Goal: Task Accomplishment & Management: Complete application form

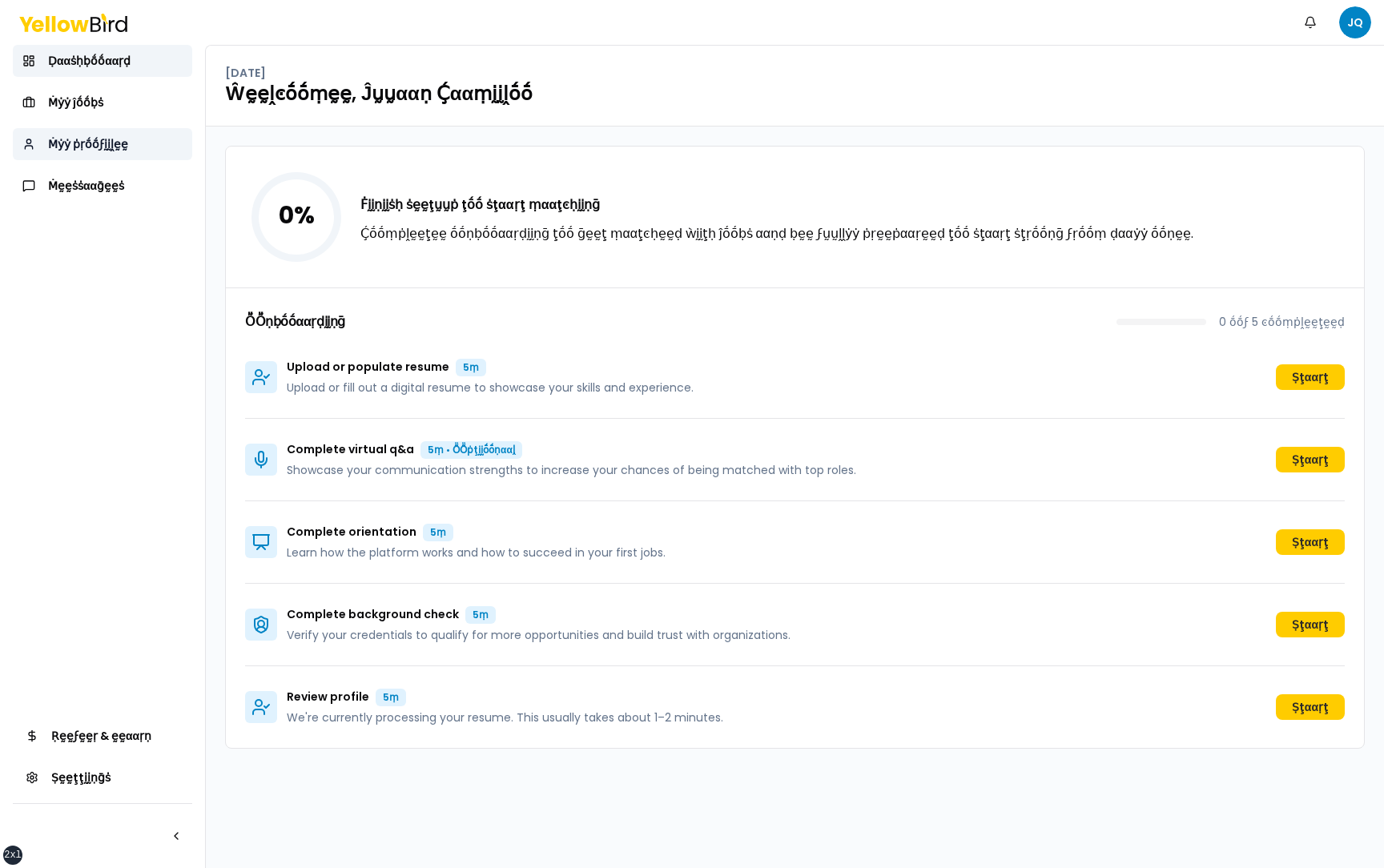
click at [143, 139] on link "Ṁẏẏ ṗṛṓṓϝḭḭḽḛḛ" at bounding box center [103, 144] width 180 height 32
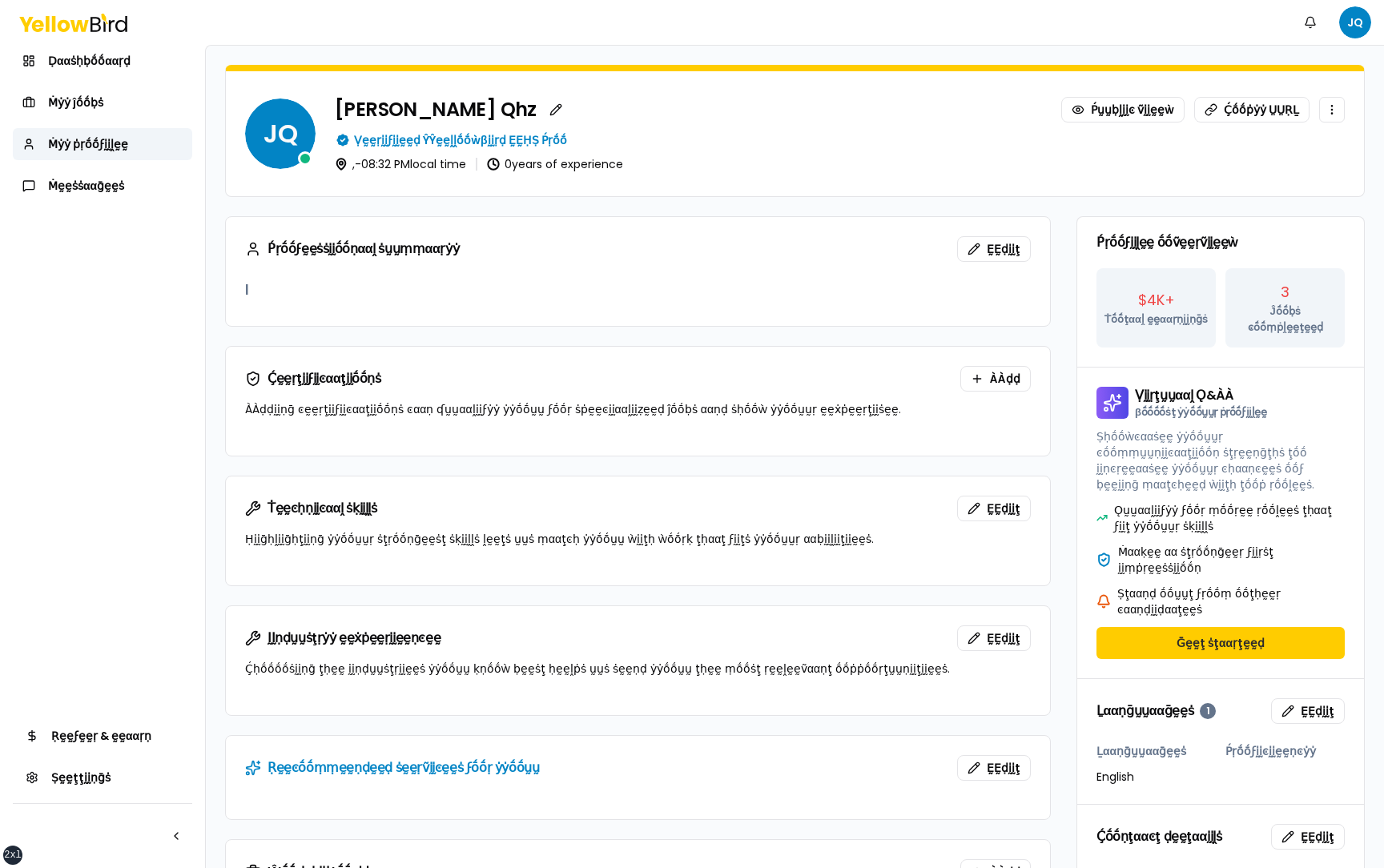
click at [210, 302] on form "JQ Juan Camilo Qhz Ṕṵṵḅḽḭḭͼ ṽḭḭḛḛẁ Ḉṓṓṗẏẏ ṲṲṚḺ Ṿḛḛṛḭḭϝḭḭḛḛḍ ŶŶḛḛḽḽṓṓẁβḭḭṛḍ ḚḚḤṢ…" at bounding box center [795, 650] width 1179 height 1208
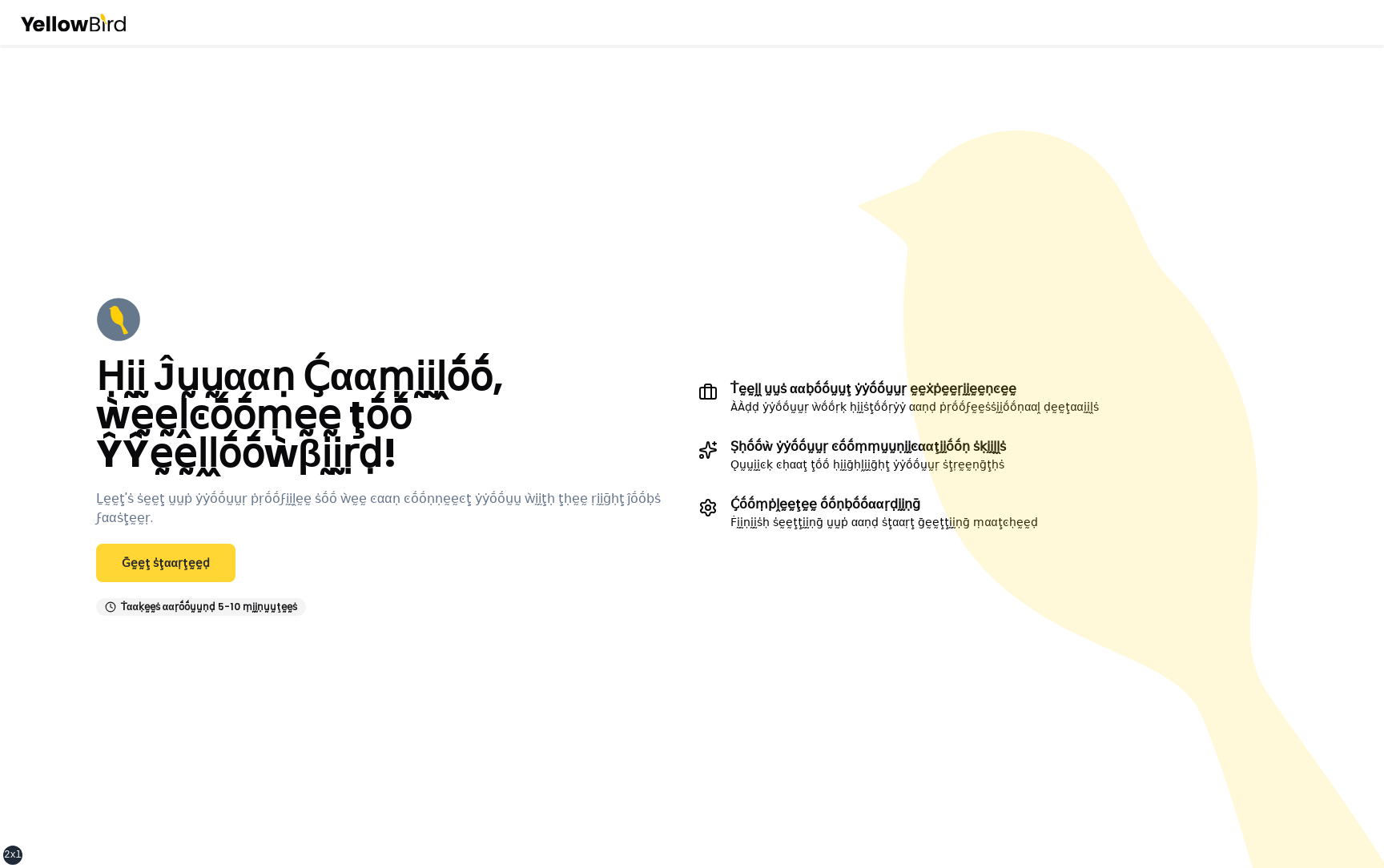
click at [203, 551] on link "Ḡḛḛţ ṡţααṛţḛḛḍ" at bounding box center [166, 563] width 139 height 39
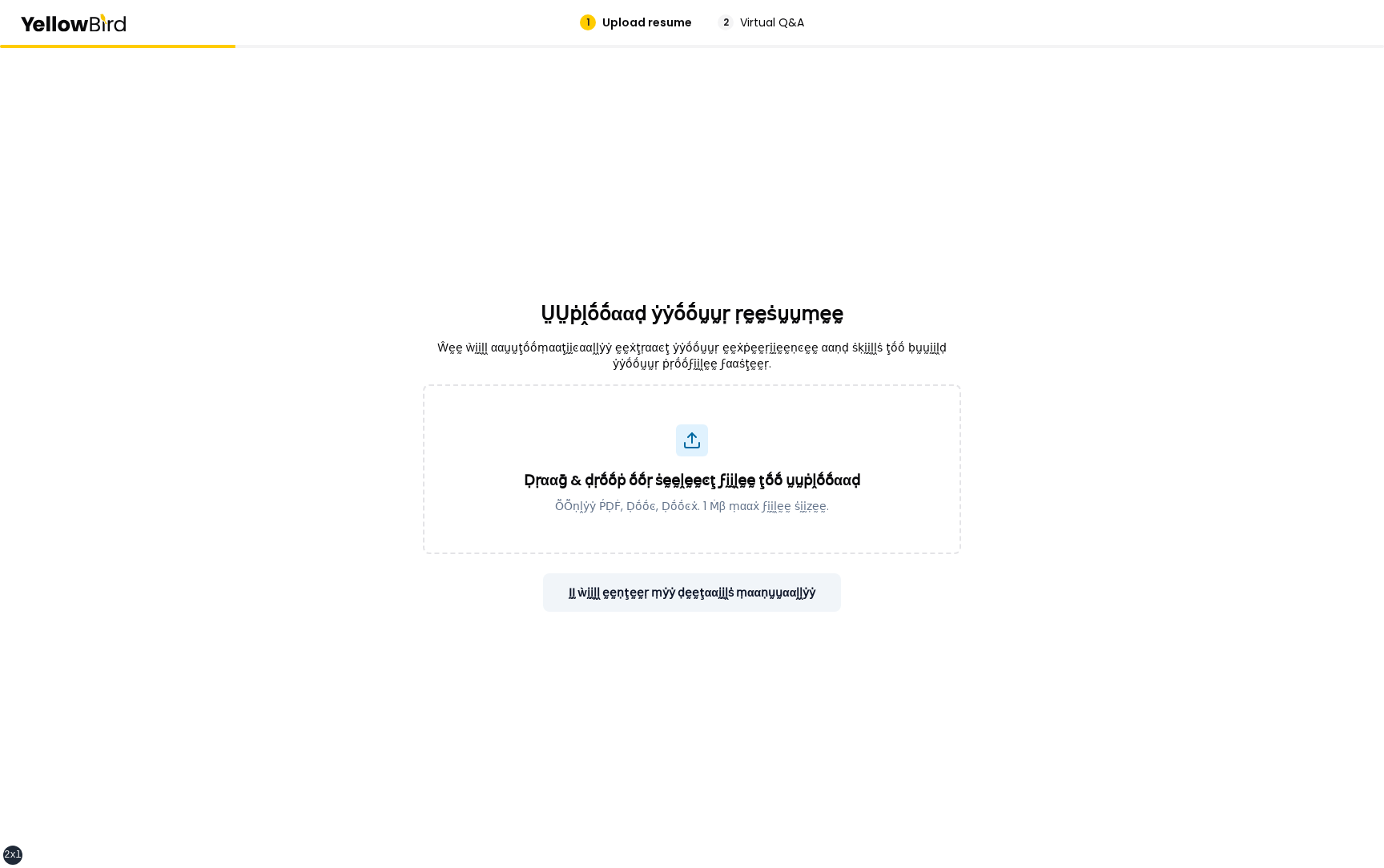
click at [636, 596] on button "ḬḬ ẁḭḭḽḽ ḛḛṇţḛḛṛ ṃẏẏ ḍḛḛţααḭḭḽṡ ṃααṇṵṵααḽḽẏẏ" at bounding box center [692, 593] width 299 height 39
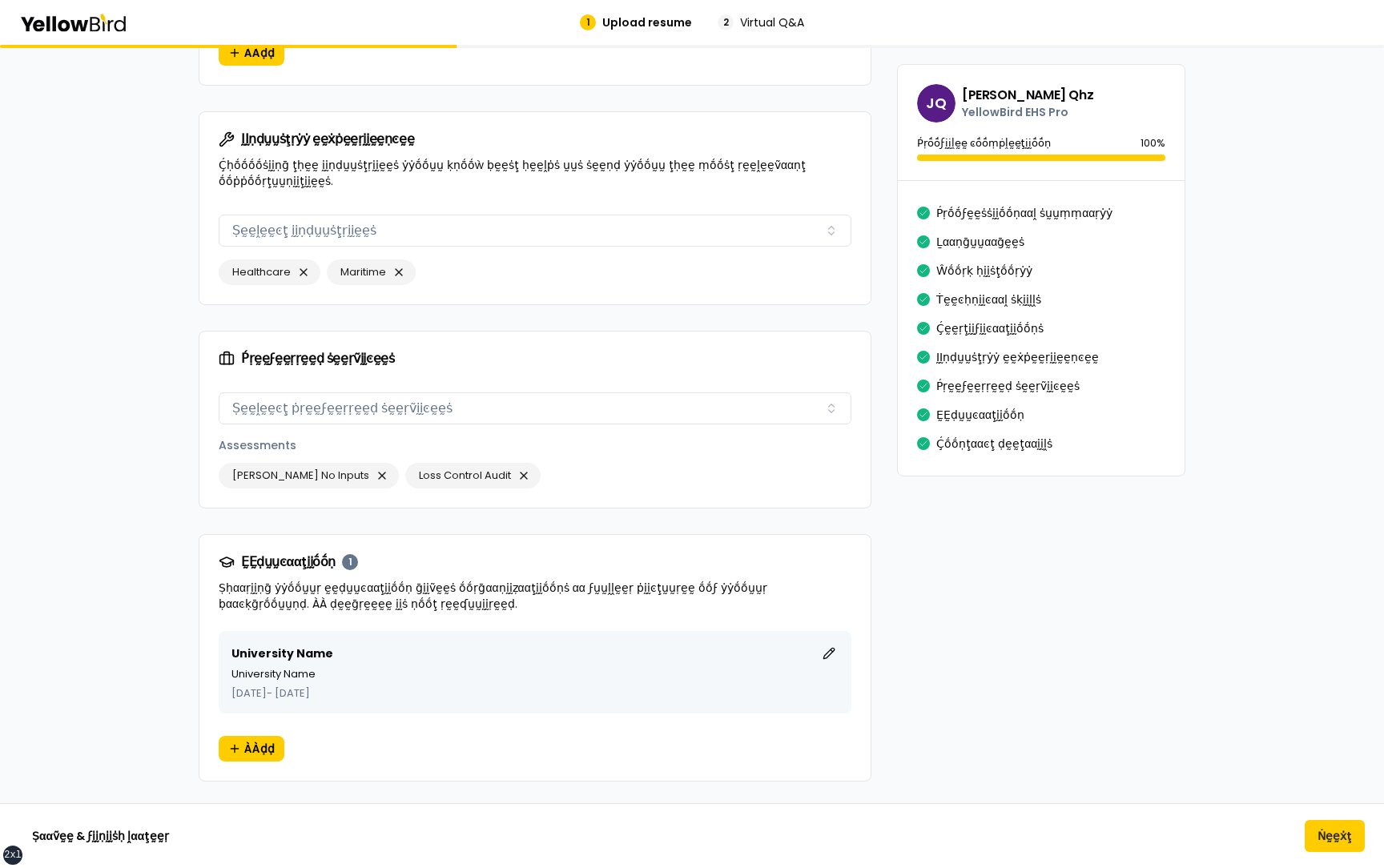
scroll to position [1994, 0]
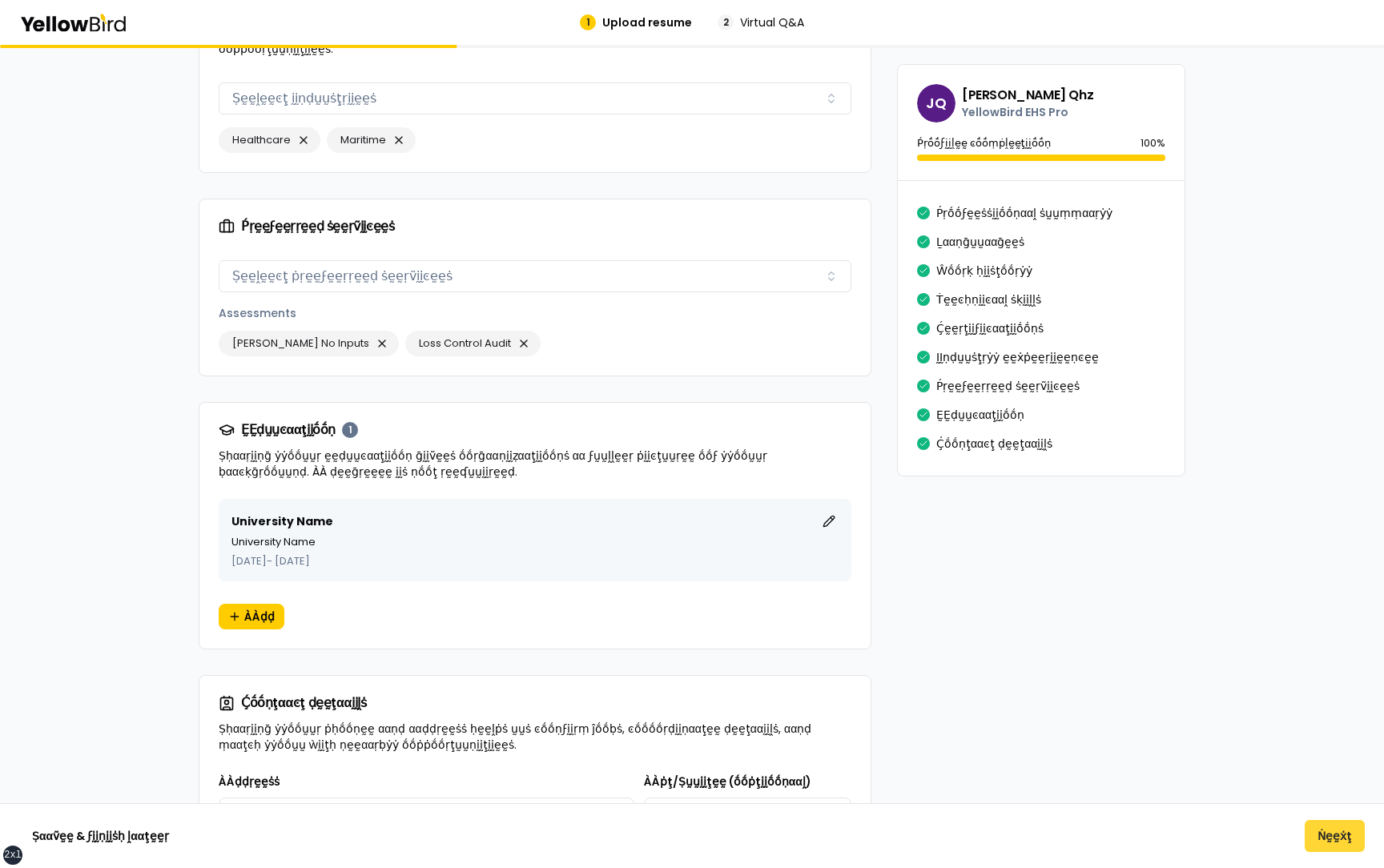
click at [1330, 837] on button "Ṅḛḛẋţ" at bounding box center [1335, 836] width 61 height 32
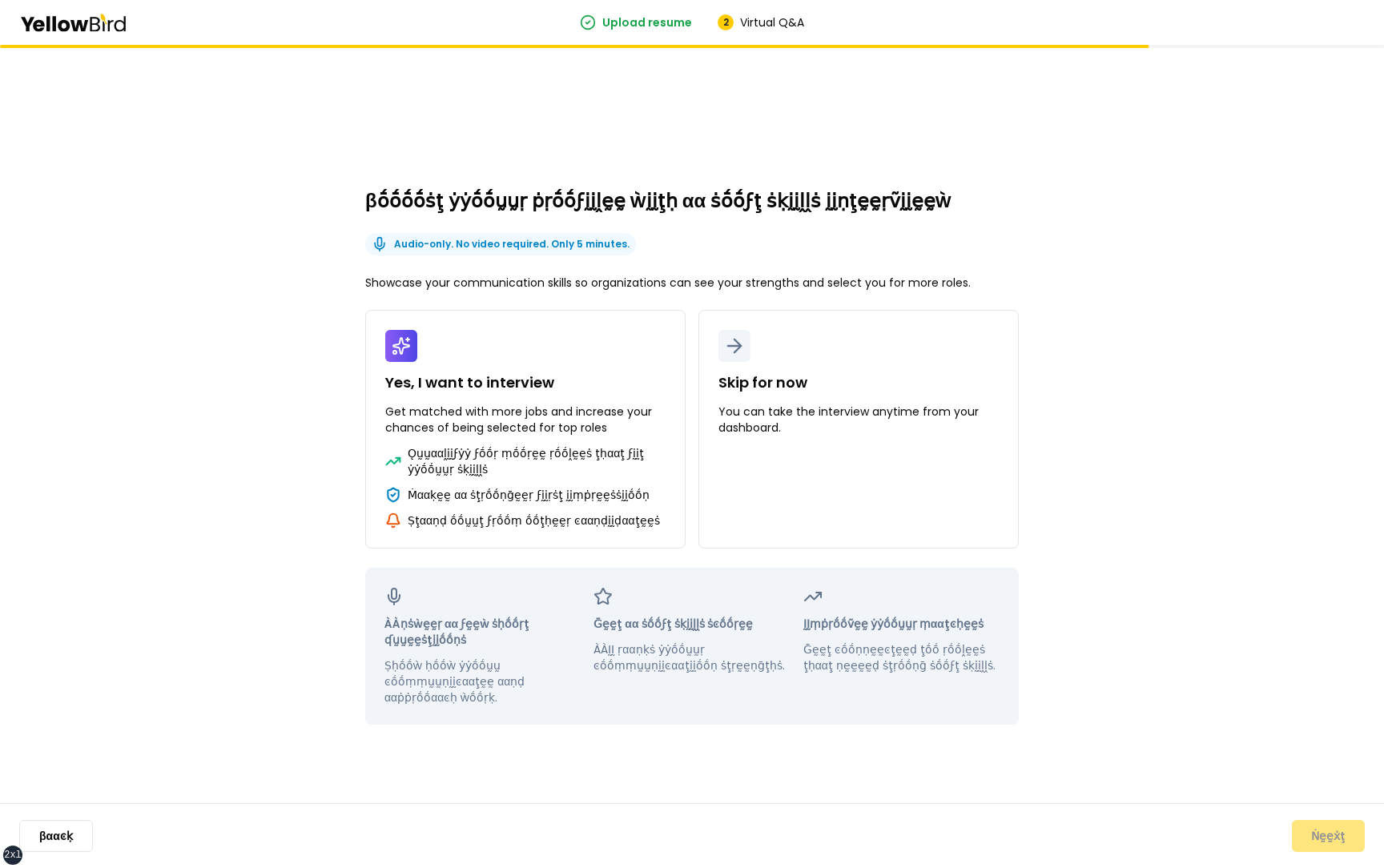
click at [302, 542] on div "βṓṓṓṓṡţ ẏẏṓṓṵṵṛ ṗṛṓṓϝḭḭḽḛḛ ẁḭḭţḥ αα ṡṓṓϝţ ṡḳḭḭḽḽṡ ḭḭṇţḛḛṛṽḭḭḛḛẁ Audio-only. No …" at bounding box center [692, 456] width 1384 height 823
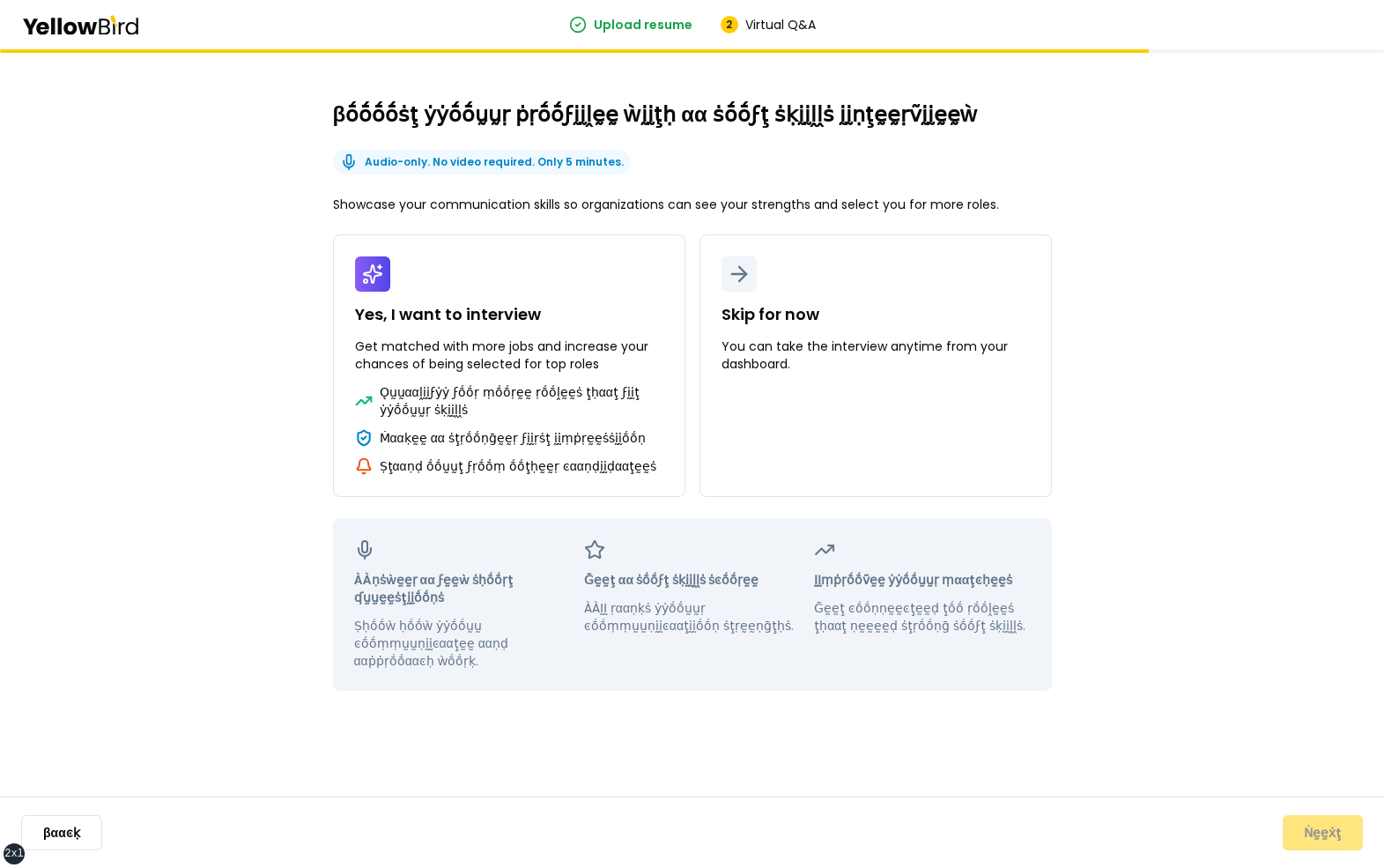
click at [293, 475] on div "βṓṓṓṓṡţ ẏẏṓṓṵṵṛ ṗṛṓṓϝḭḭḽḛḛ ẁḭḭţḥ αα ṡṓṓϝţ ṡḳḭḭḽḽṡ ḭḭṇţḛḛṛṽḭḭḛḛẁ Audio-only. No …" at bounding box center [692, 458] width 1384 height 819
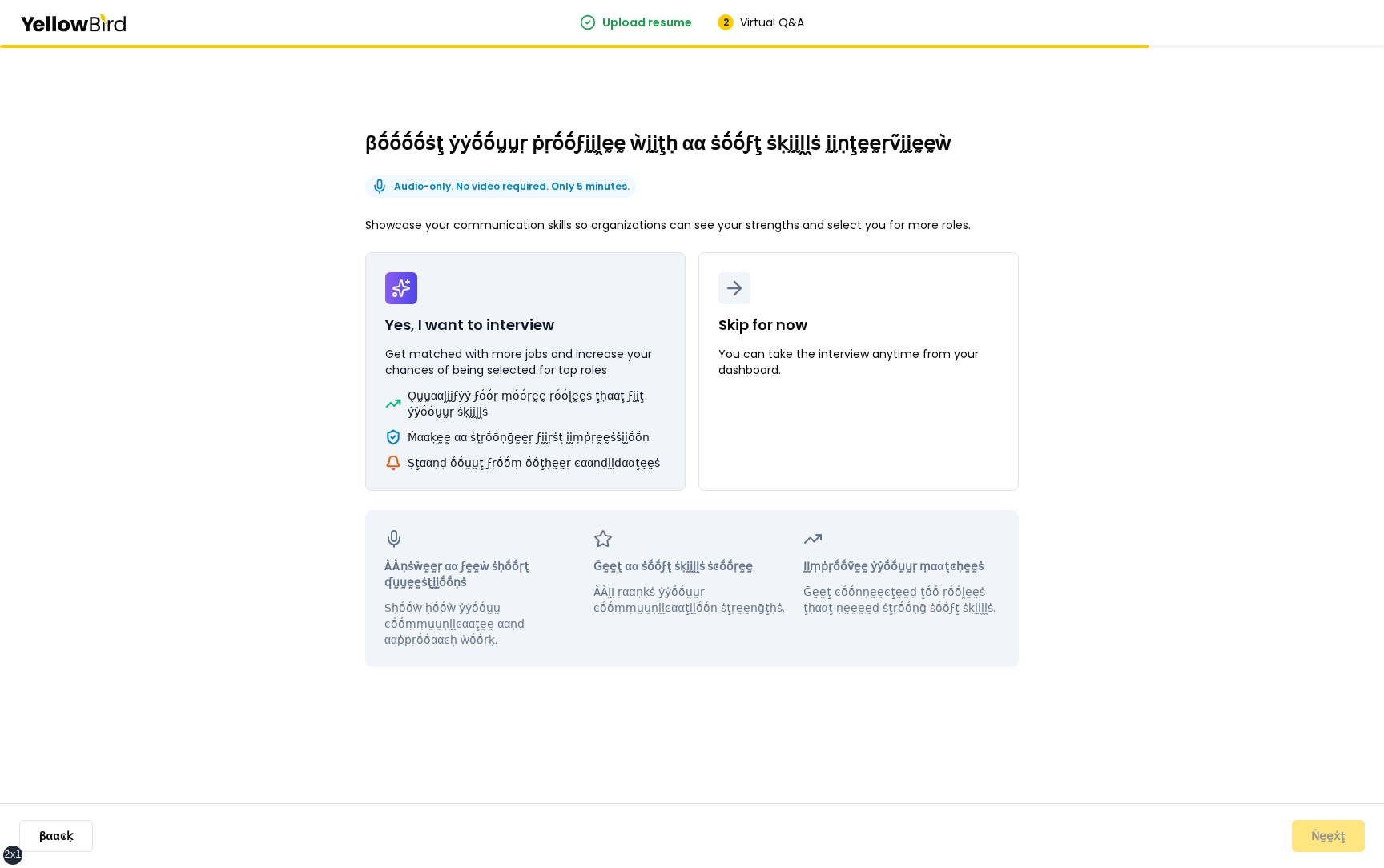
click at [554, 402] on p "Ǫṵṵααḽḭḭϝẏẏ ϝṓṓṛ ṃṓṓṛḛḛ ṛṓṓḽḛḛṡ ţḥααţ ϝḭḭţ ẏẏṓṓṵṵṛ ṡḳḭḭḽḽṡ" at bounding box center [537, 403] width 258 height 32
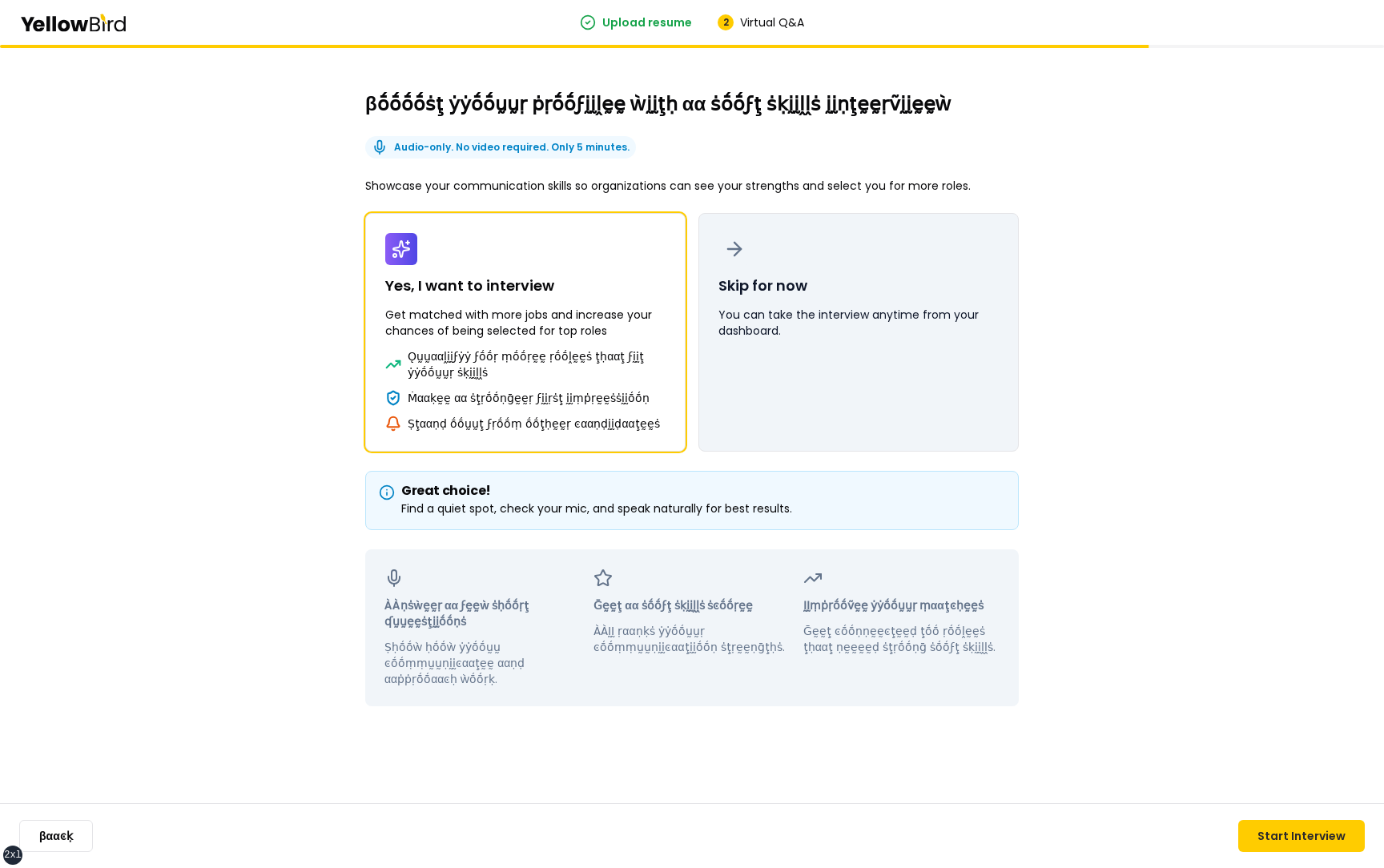
click at [801, 351] on button "Skip for now You can take the interview anytime from your dashboard." at bounding box center [859, 332] width 320 height 238
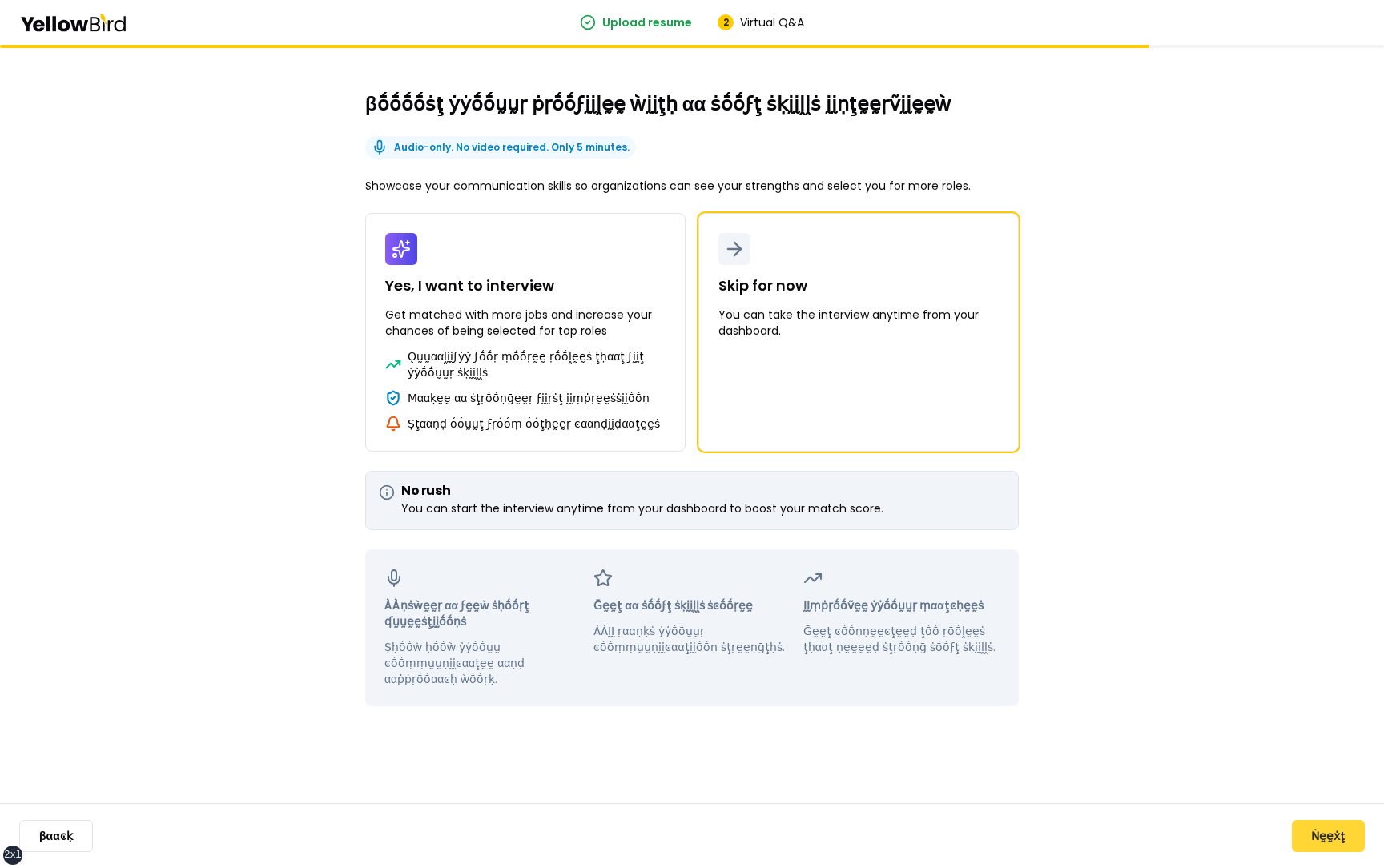
click at [1313, 831] on button "Ṅḛḛẋţ" at bounding box center [1328, 836] width 73 height 32
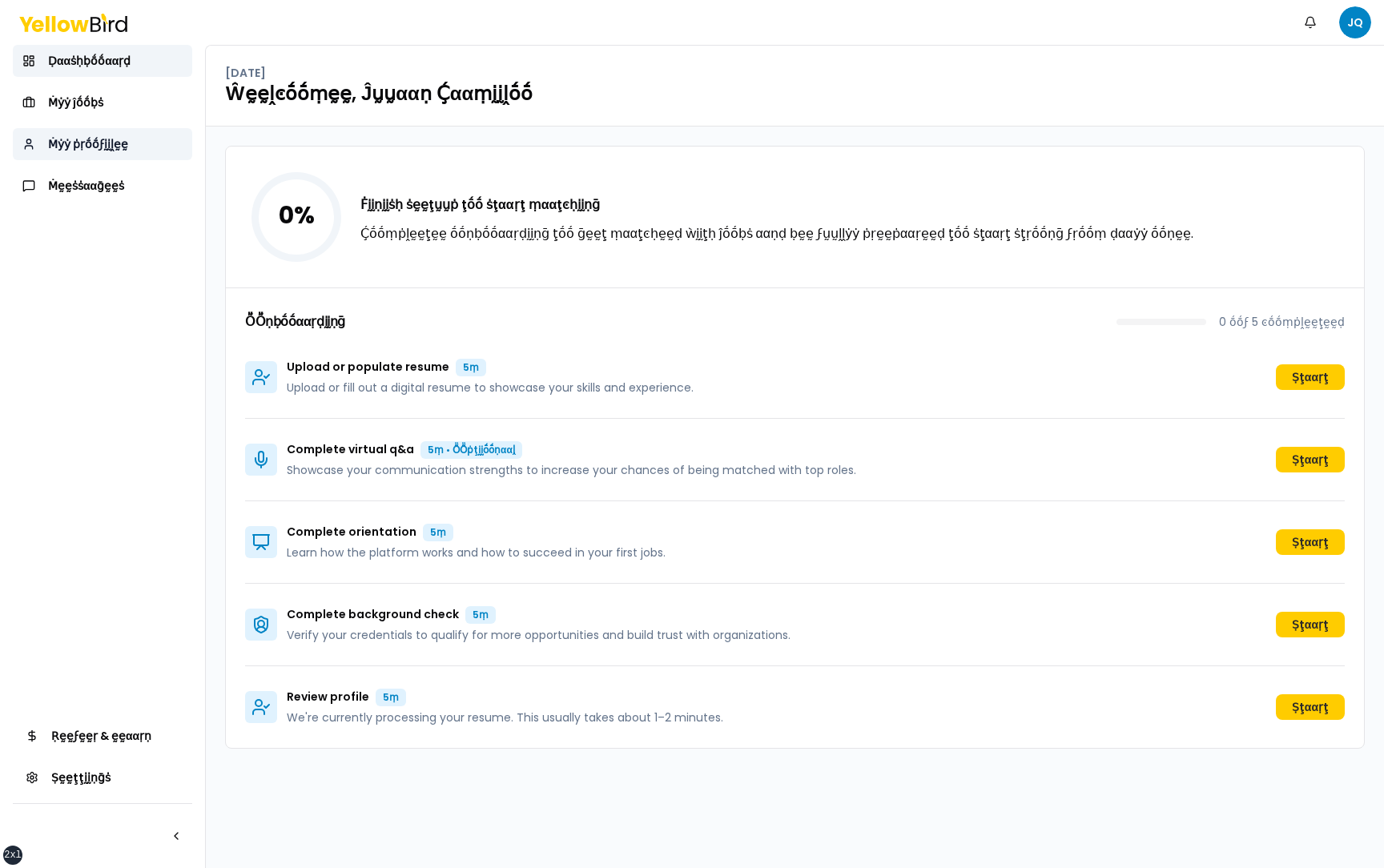
click at [117, 142] on span "Ṁẏẏ ṗṛṓṓϝḭḭḽḛḛ" at bounding box center [88, 144] width 80 height 16
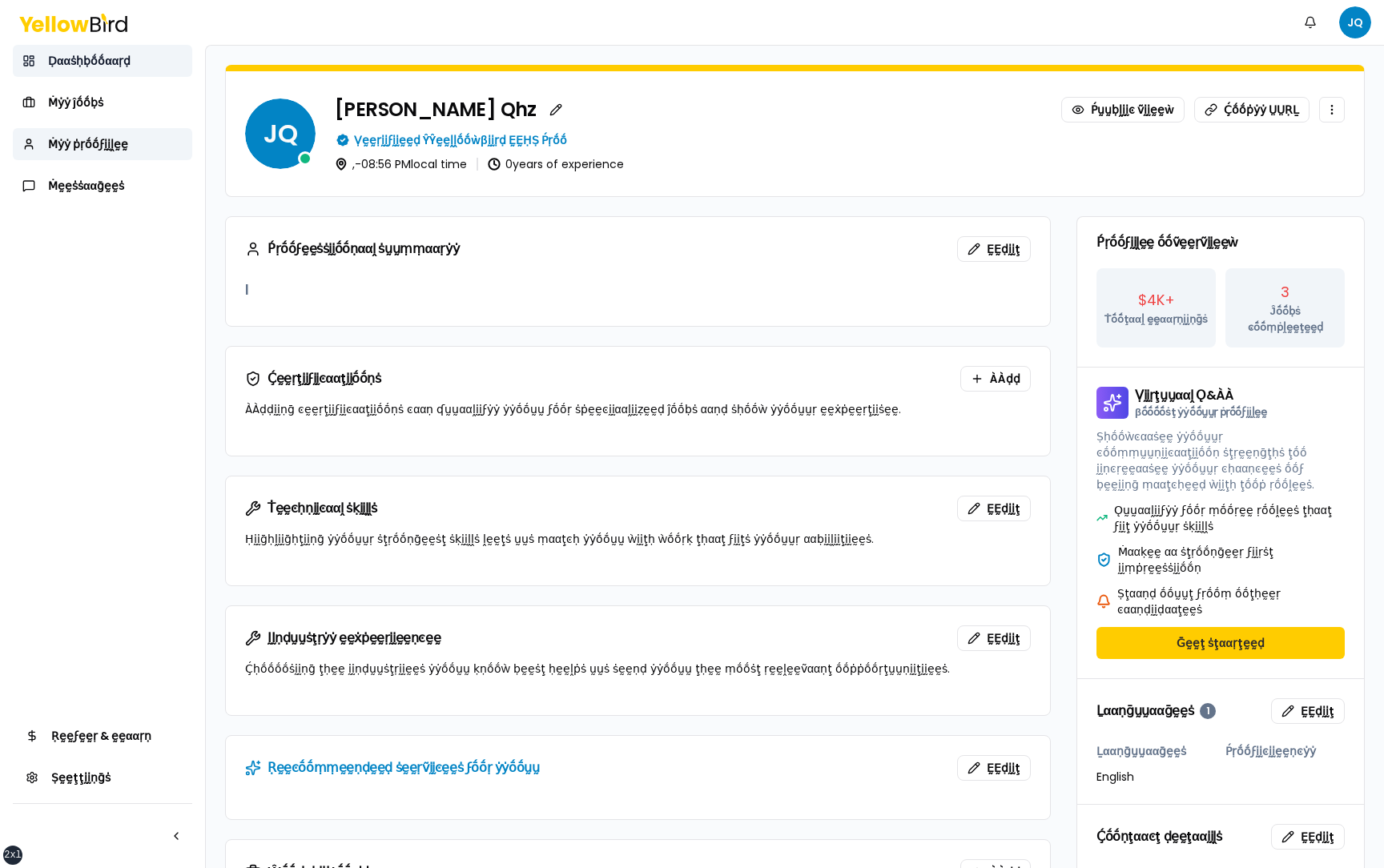
click at [126, 62] on span "Ḍααṡḥḅṓṓααṛḍ" at bounding box center [89, 60] width 82 height 16
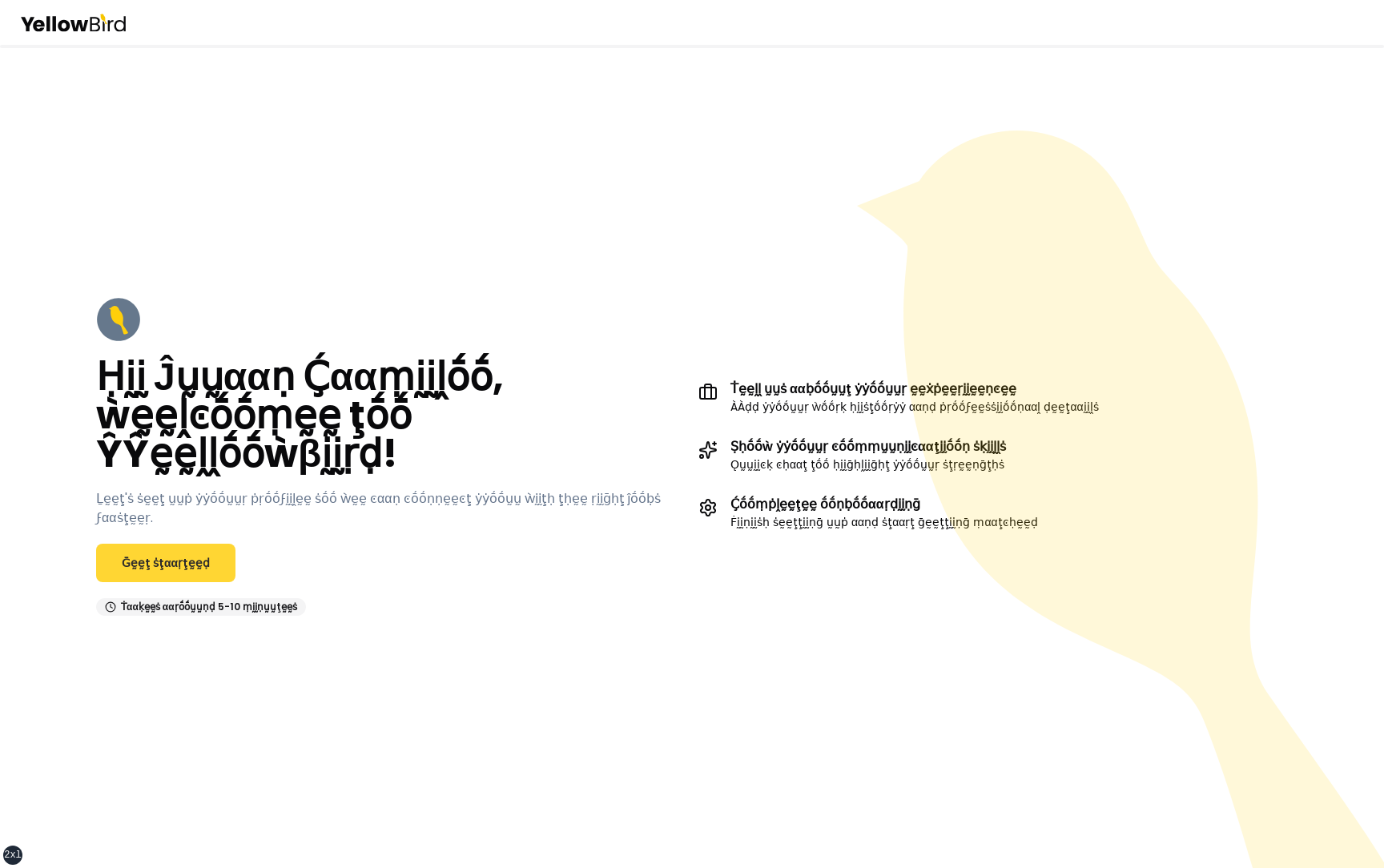
click at [169, 560] on link "Ḡḛḛţ ṡţααṛţḛḛḍ" at bounding box center [166, 563] width 139 height 39
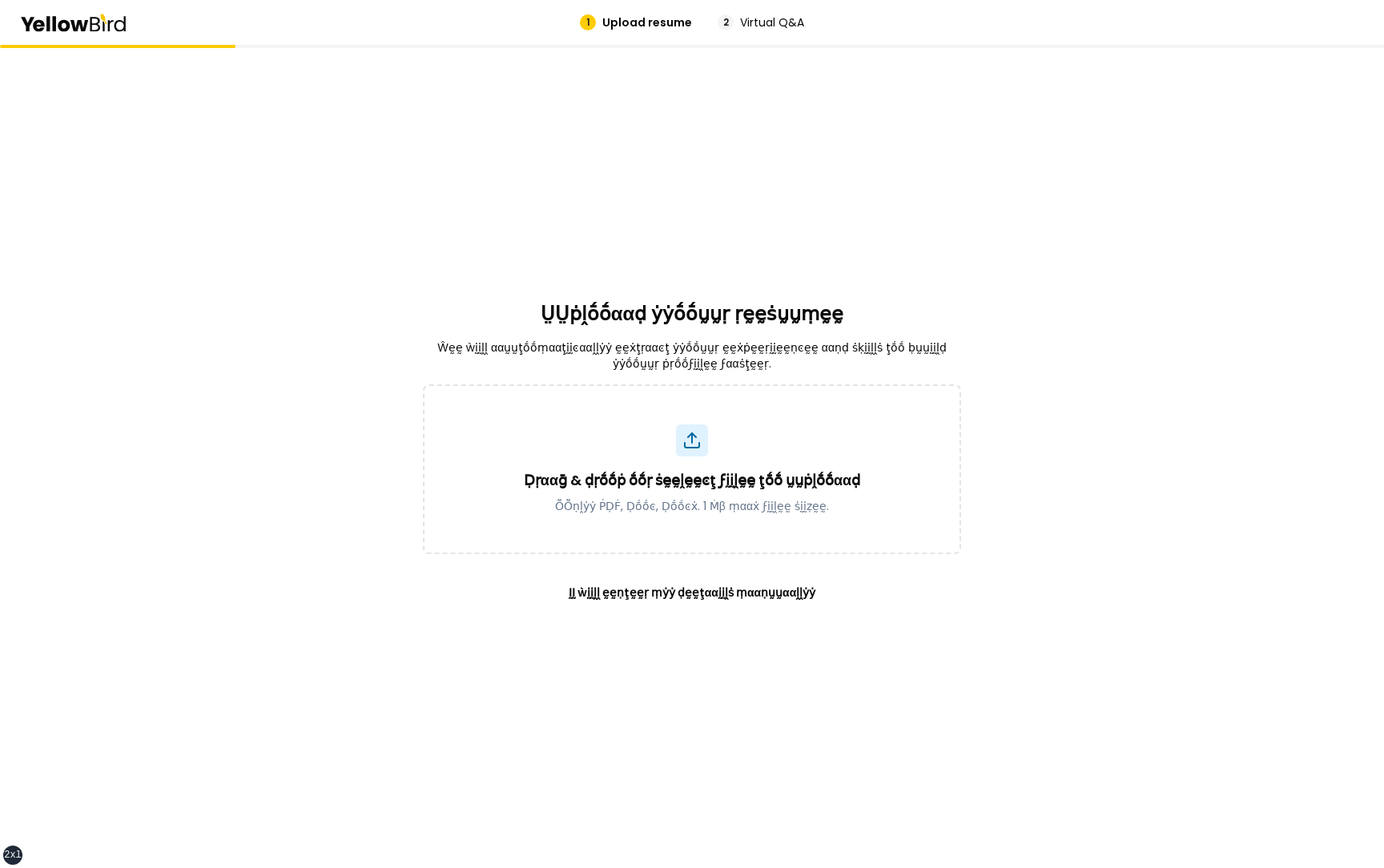
click at [711, 569] on div "Ḍṛααḡ & ḍṛṓṓṗ ṓṓṛ ṡḛḛḽḛḛͼţ ϝḭḭḽḛḛ ţṓṓ ṵṵṗḽṓṓααḍ ṎṎṇḽẏẏ ṔḌḞ, Ḍṓṓͼ, Ḍṓṓͼẋ. 1 Ṁβ ṃ…" at bounding box center [692, 497] width 539 height 227
click at [704, 599] on button "ḬḬ ẁḭḭḽḽ ḛḛṇţḛḛṛ ṃẏẏ ḍḛḛţααḭḭḽṡ ṃααṇṵṵααḽḽẏẏ" at bounding box center [692, 593] width 299 height 39
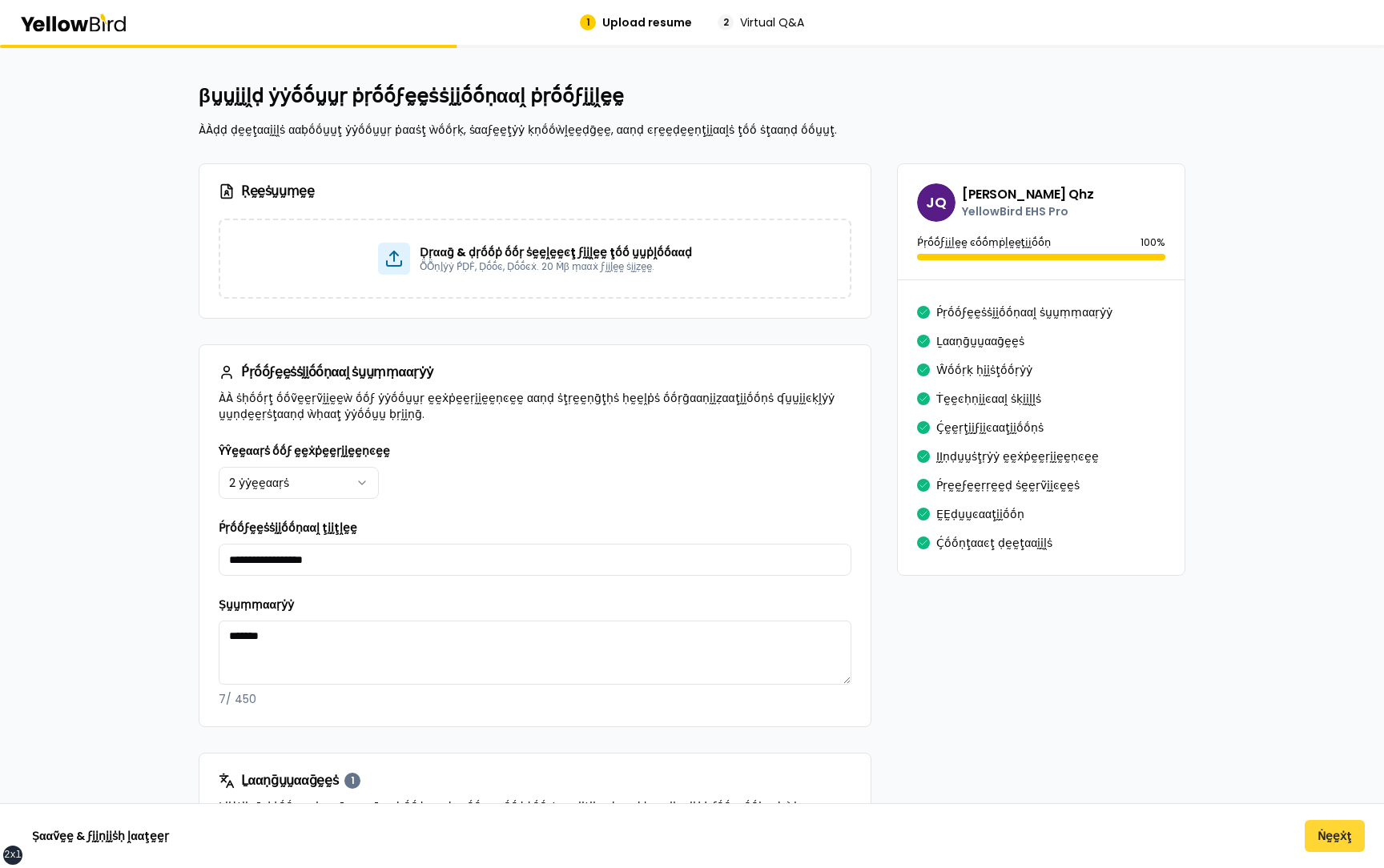
click at [1323, 829] on button "Ṅḛḛẋţ" at bounding box center [1335, 836] width 61 height 32
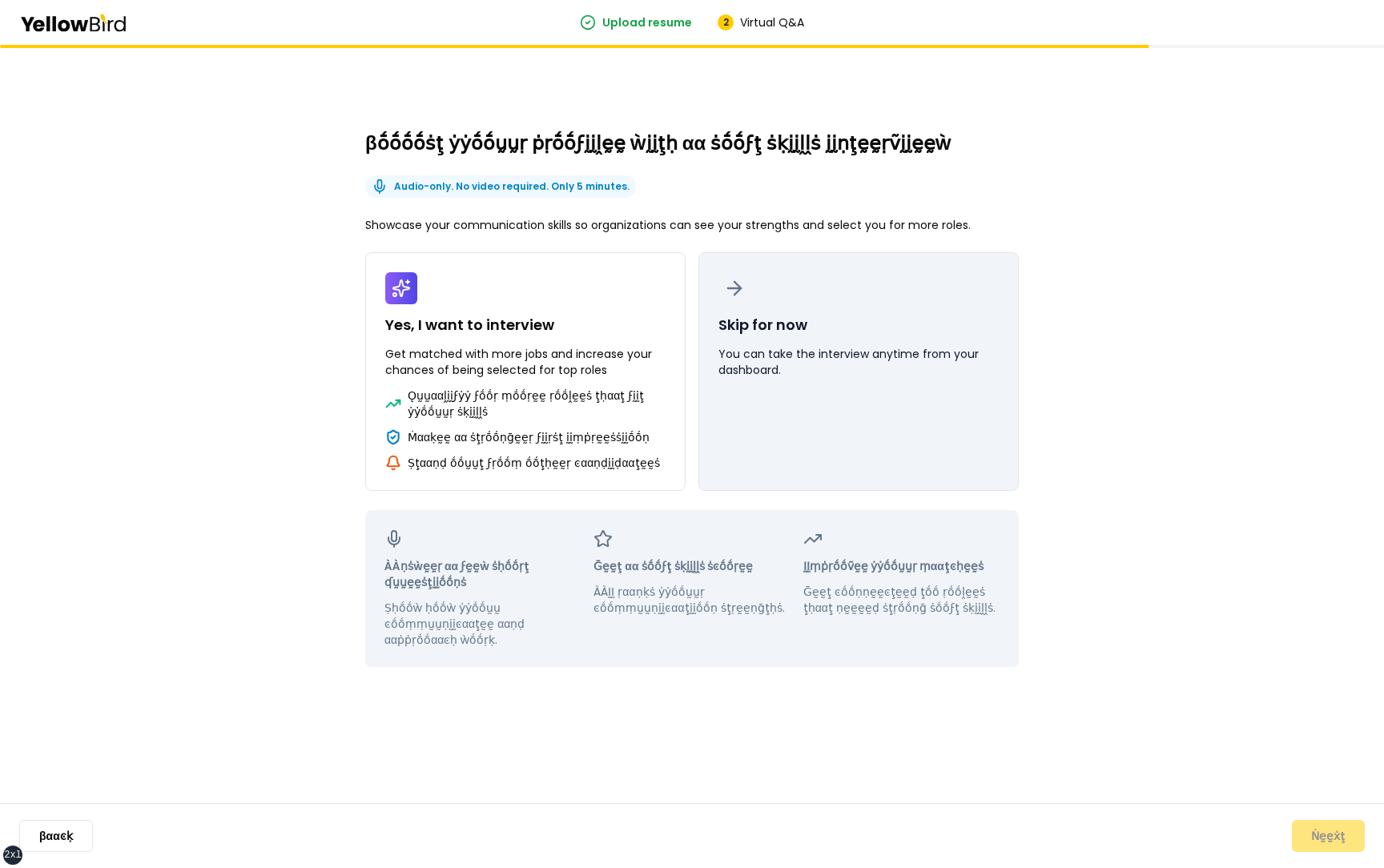
click at [885, 366] on p "You can take the interview anytime from your dashboard." at bounding box center [859, 362] width 281 height 32
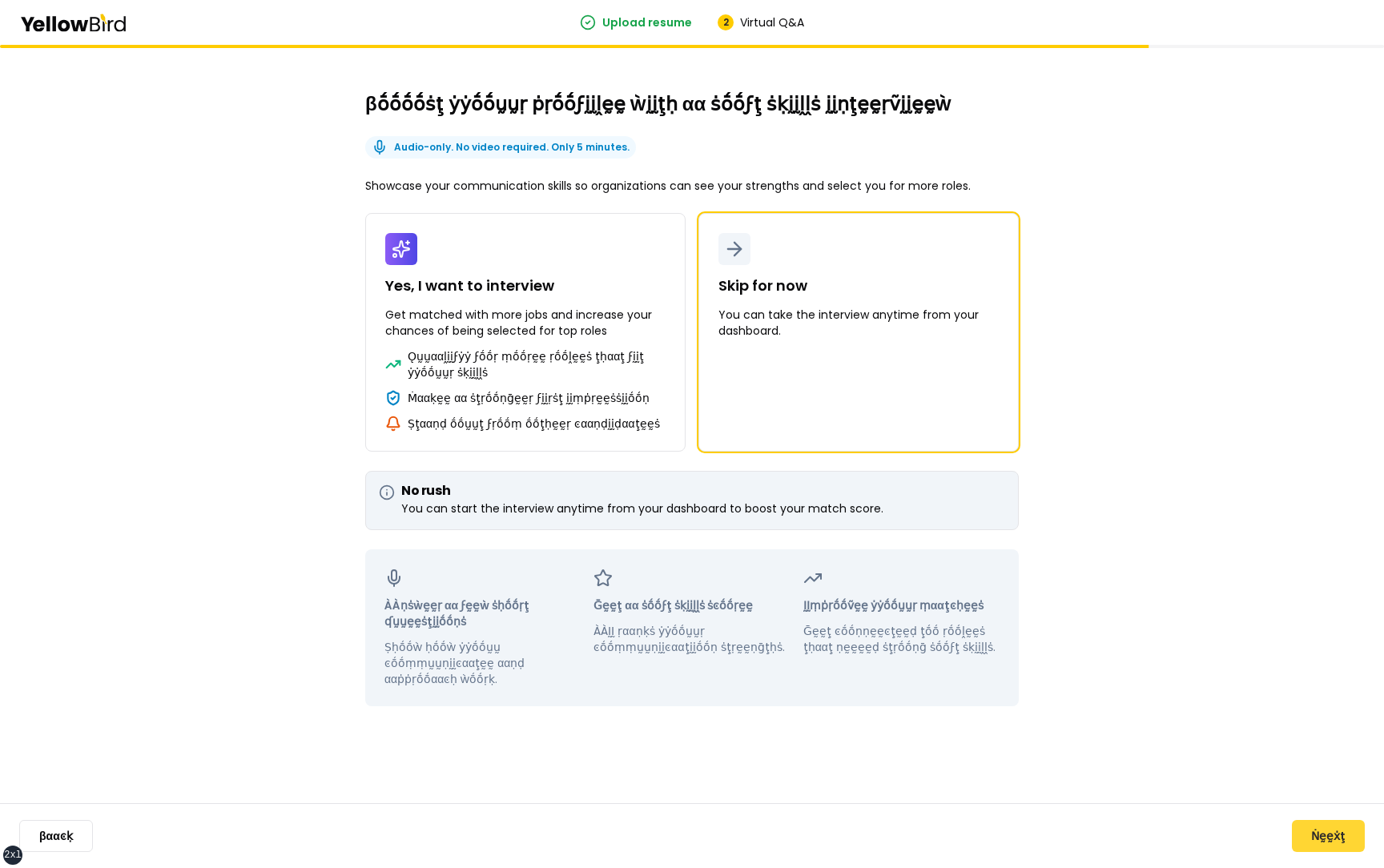
click at [1317, 830] on button "Ṅḛḛẋţ" at bounding box center [1328, 836] width 73 height 32
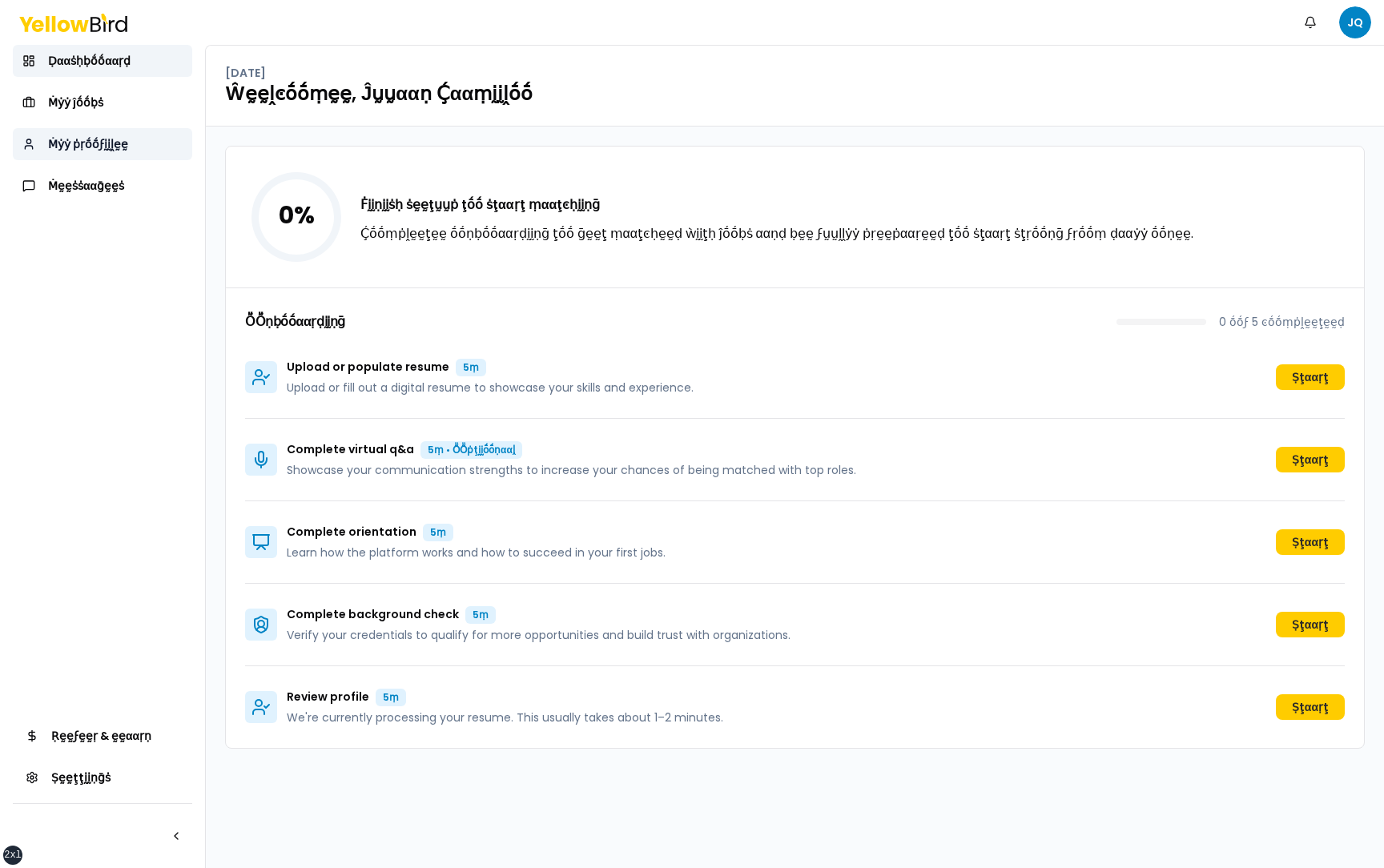
click at [132, 153] on link "Ṁẏẏ ṗṛṓṓϝḭḭḽḛḛ" at bounding box center [103, 144] width 180 height 32
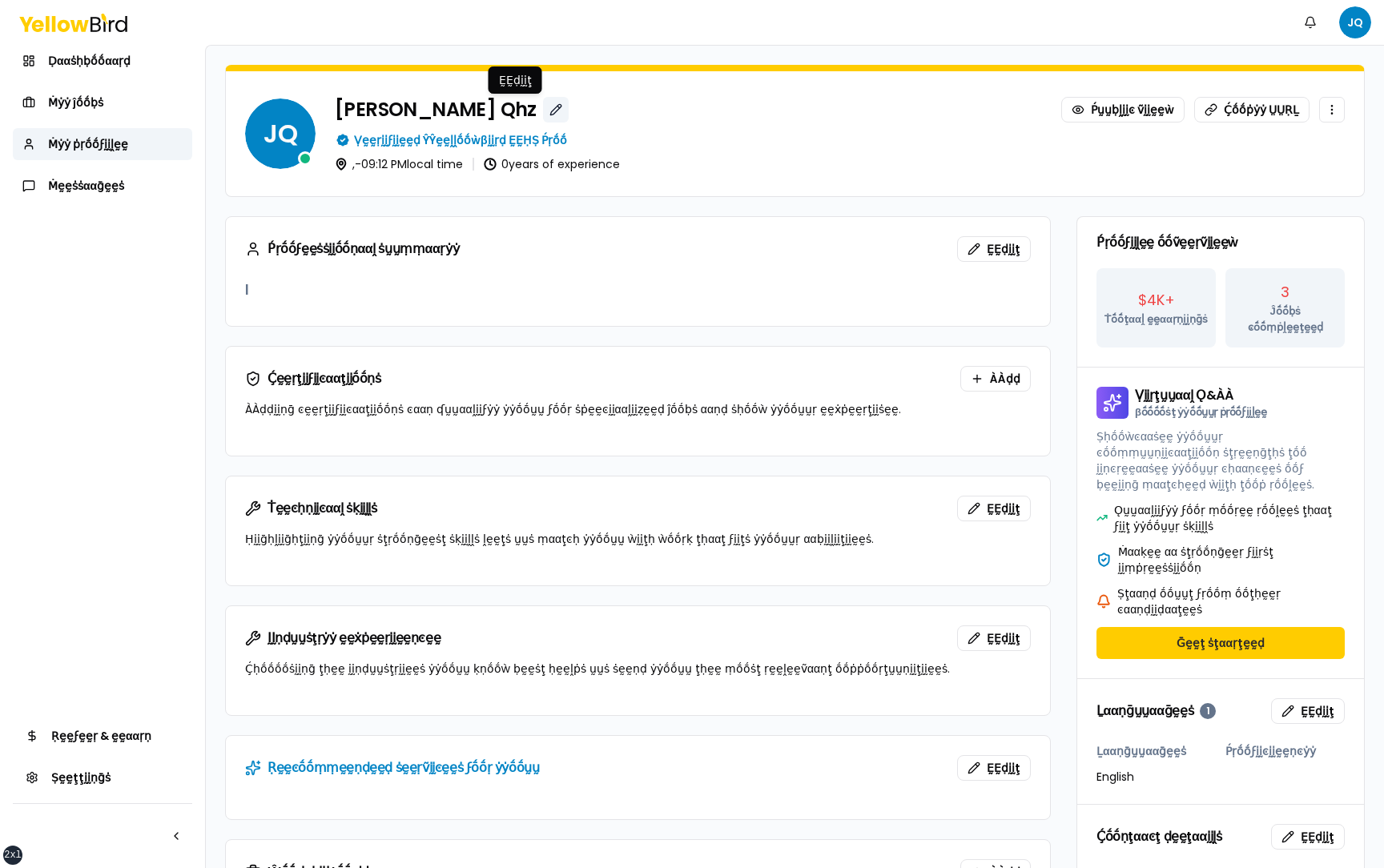
click at [543, 111] on button "button" at bounding box center [555, 110] width 25 height 25
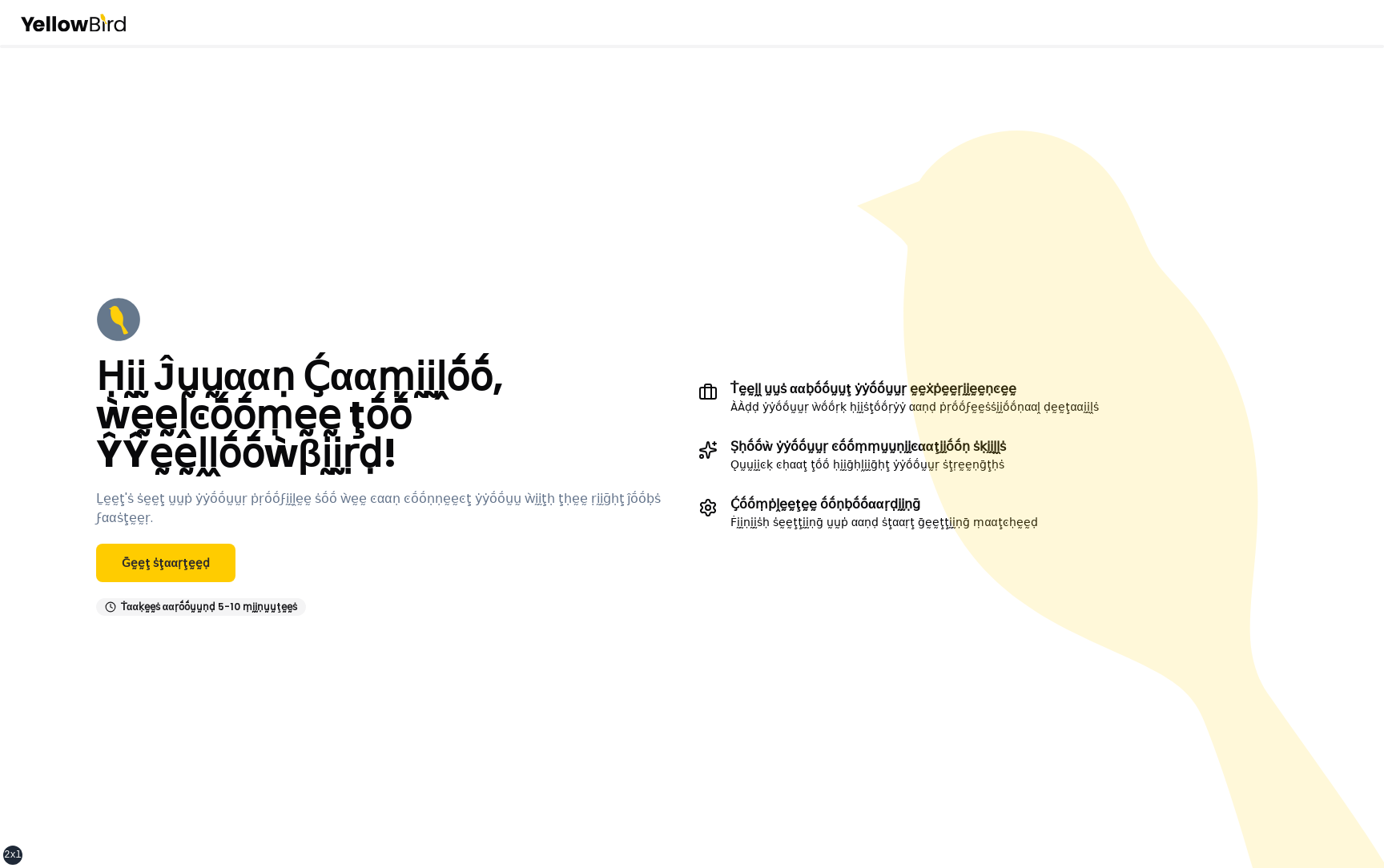
click at [207, 642] on div "Ḥḭḭ Ĵṵṵααṇ Ḉααṃḭḭḽṓṓ, ẁḛḛḽͼṓṓṃḛḛ ţṓṓ ŶŶḛḛḽḽṓṓẁβḭḭṛḍ! Ḻḛḛţ'ṡ ṡḛḛţ ṵṵṗ ẏẏṓṓṵṵṛ ṗṛ…" at bounding box center [692, 456] width 1384 height 823
click at [182, 544] on link "Ḡḛḛţ ṡţααṛţḛḛḍ" at bounding box center [166, 563] width 139 height 39
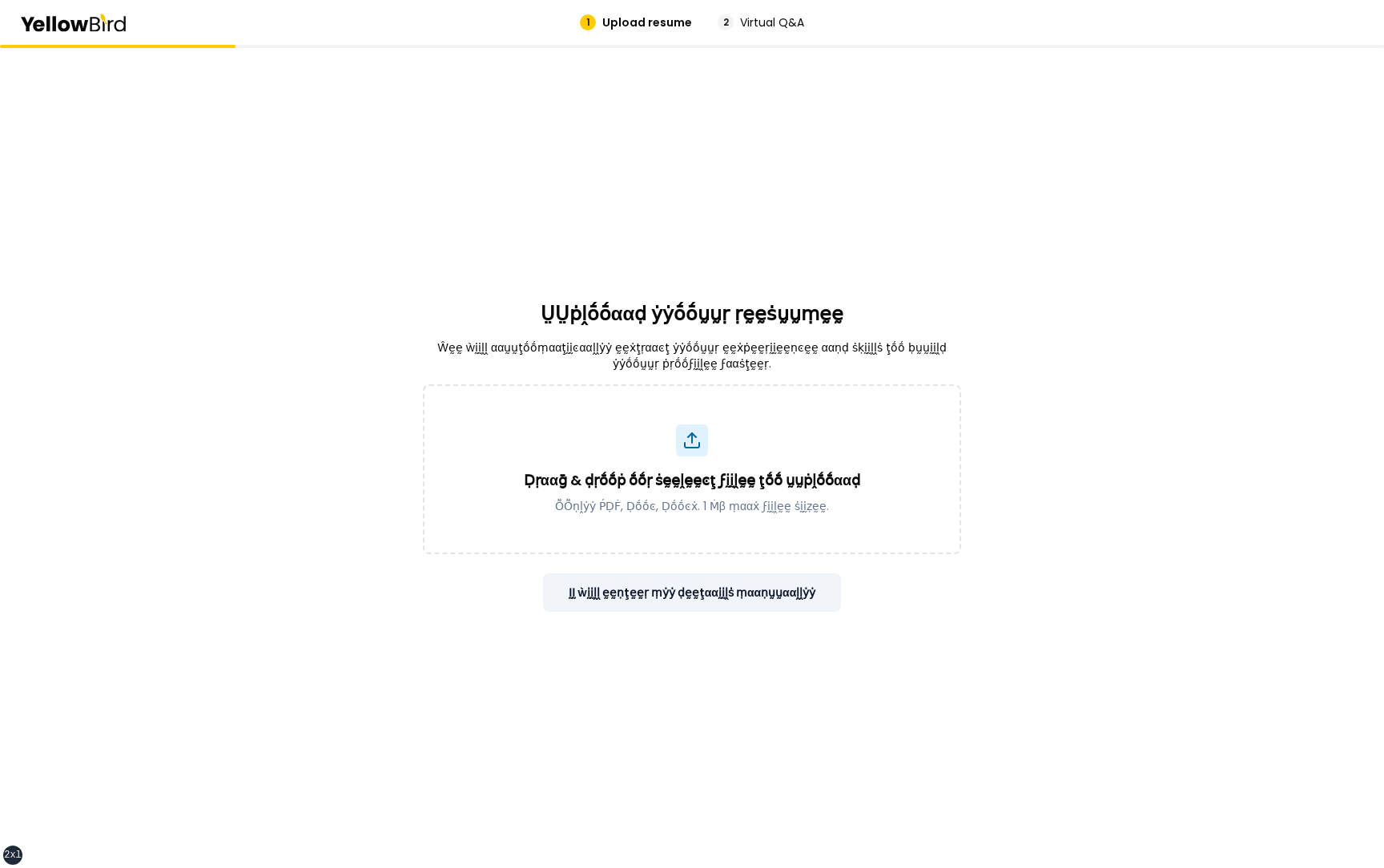
click at [764, 600] on button "ḬḬ ẁḭḭḽḽ ḛḛṇţḛḛṛ ṃẏẏ ḍḛḛţααḭḭḽṡ ṃααṇṵṵααḽḽẏẏ" at bounding box center [692, 593] width 299 height 39
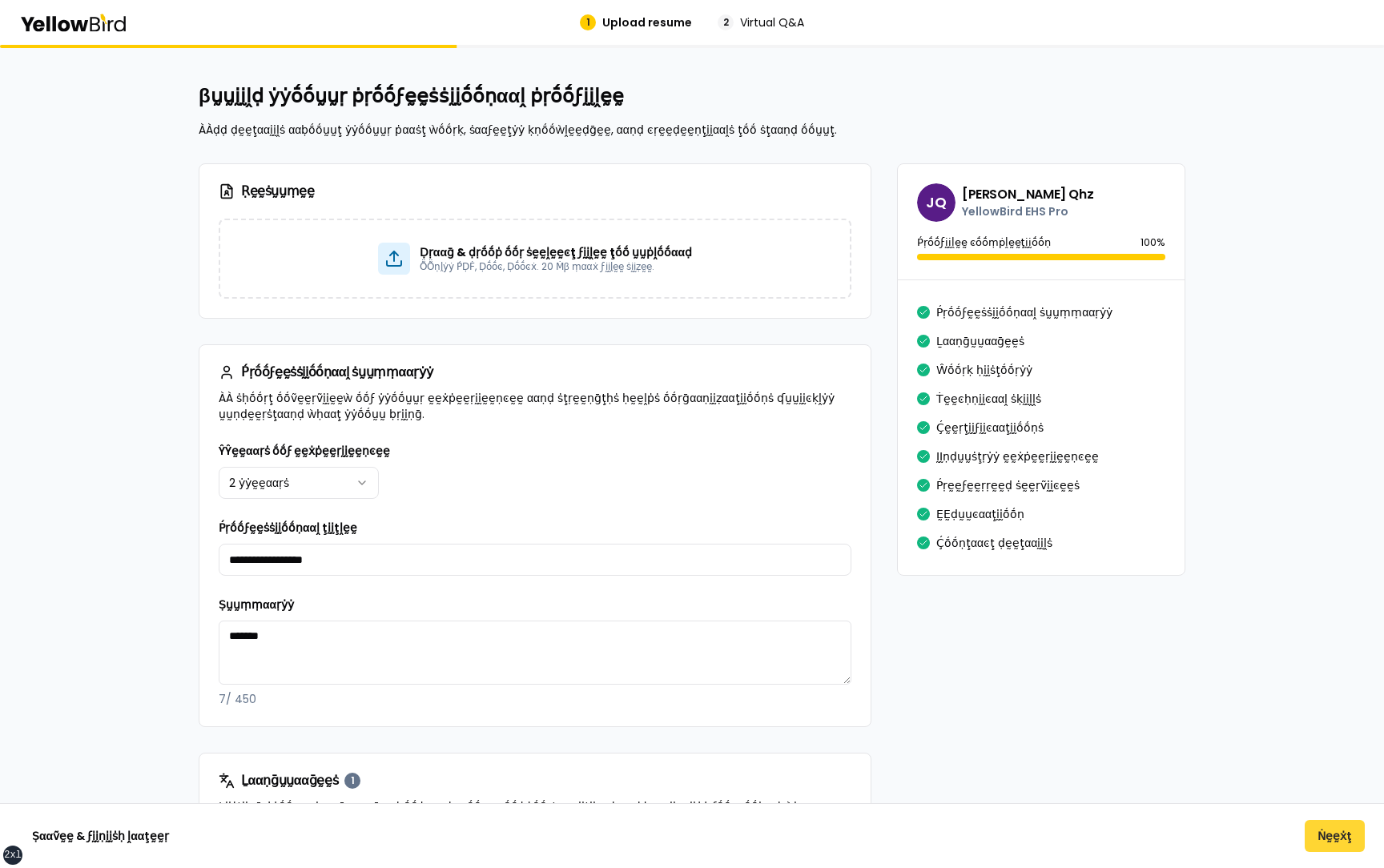
click at [1340, 833] on button "Ṅḛḛẋţ" at bounding box center [1335, 836] width 61 height 32
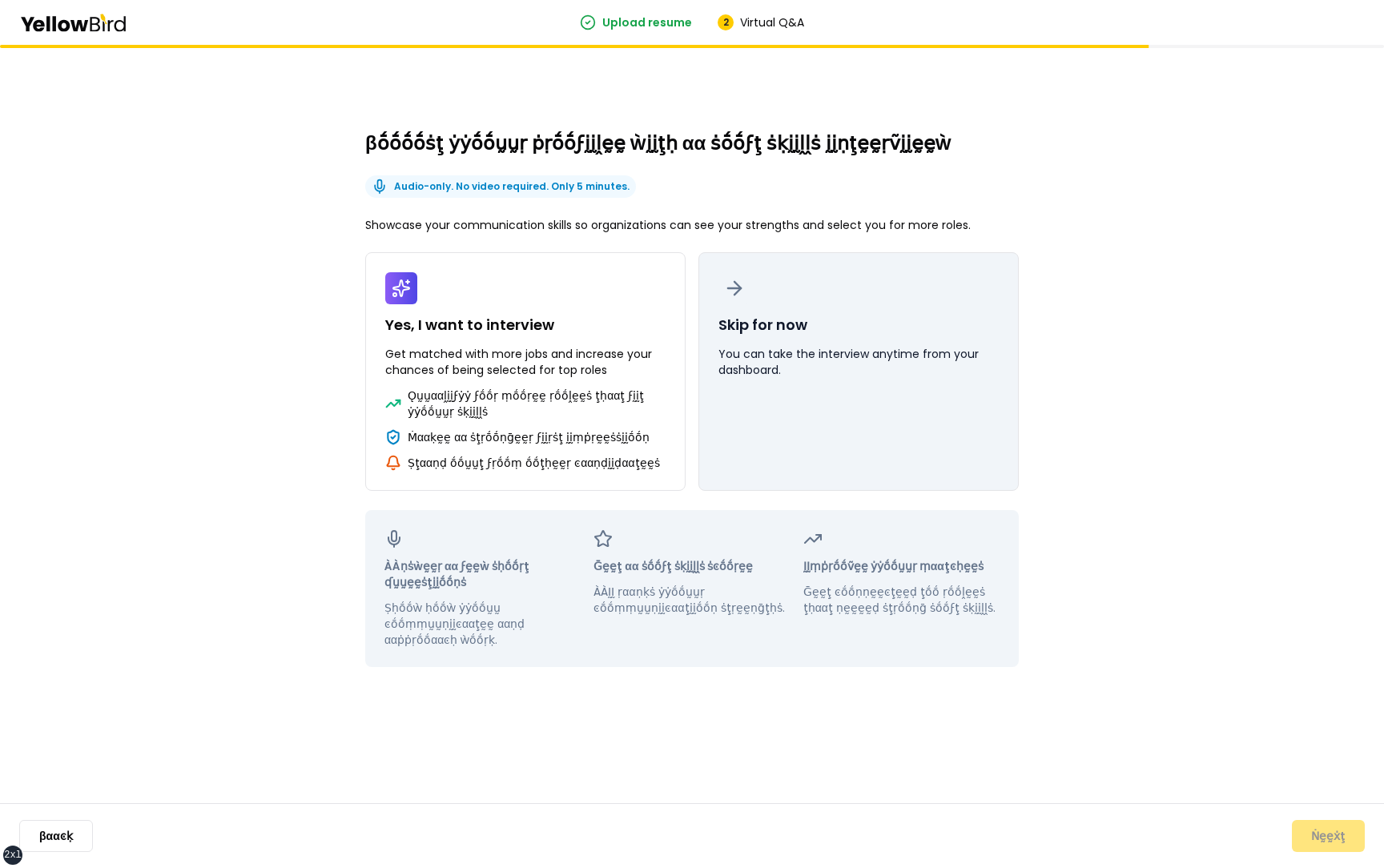
click at [888, 418] on button "Skip for now You can take the interview anytime from your dashboard." at bounding box center [859, 372] width 320 height 238
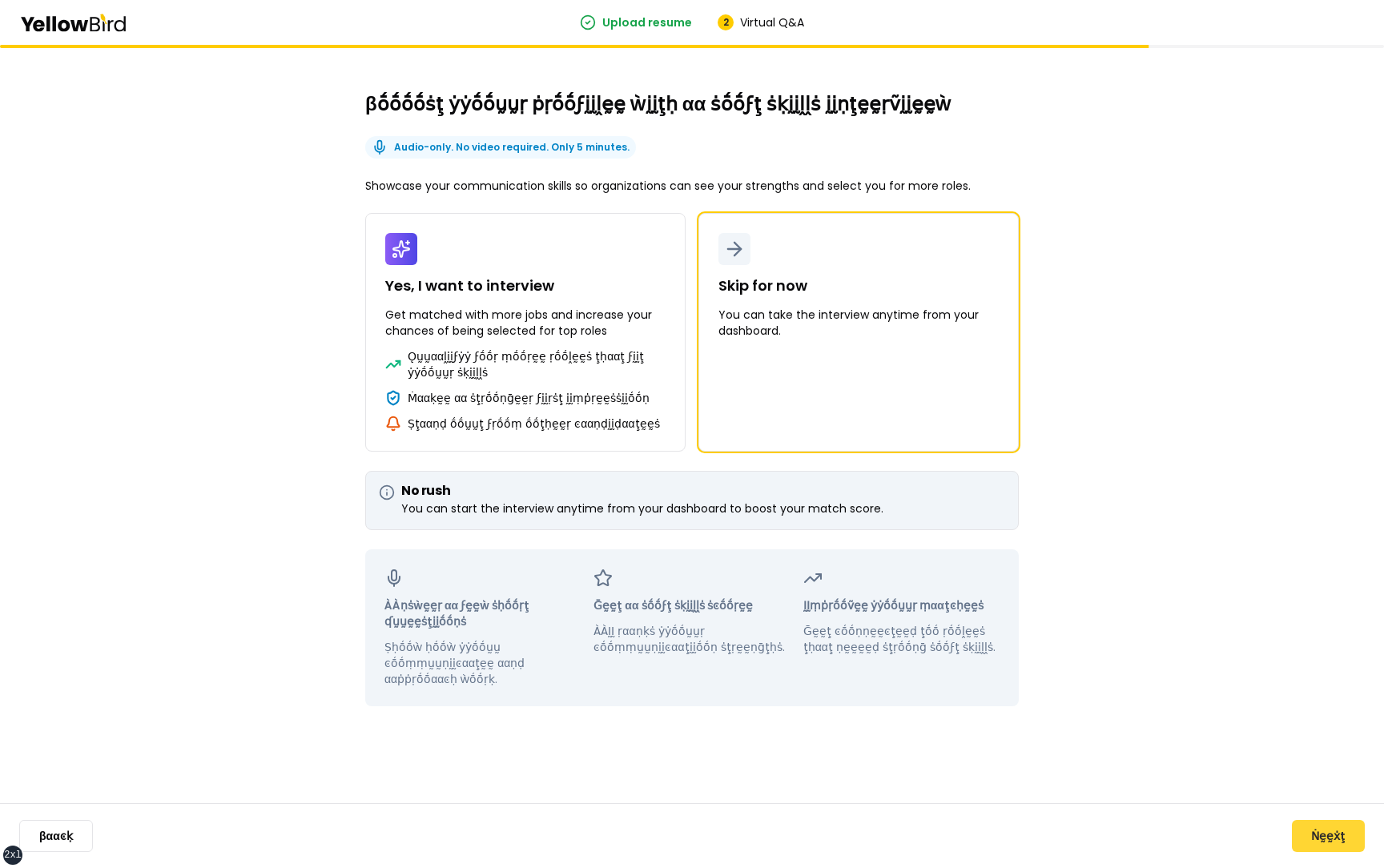
click at [1324, 847] on button "Ṅḛḛẋţ" at bounding box center [1328, 836] width 73 height 32
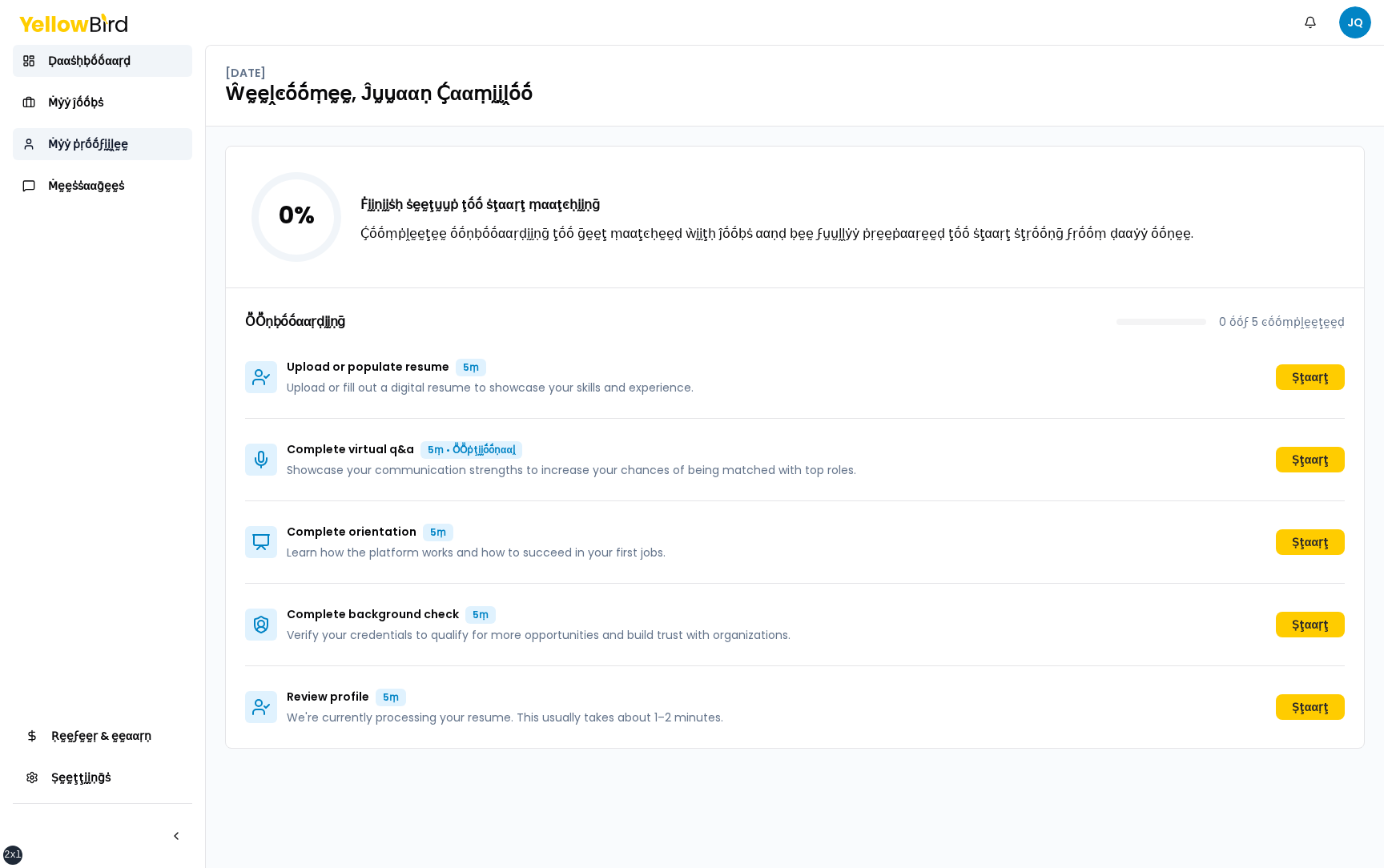
click at [94, 141] on span "Ṁẏẏ ṗṛṓṓϝḭḭḽḛḛ" at bounding box center [88, 144] width 80 height 16
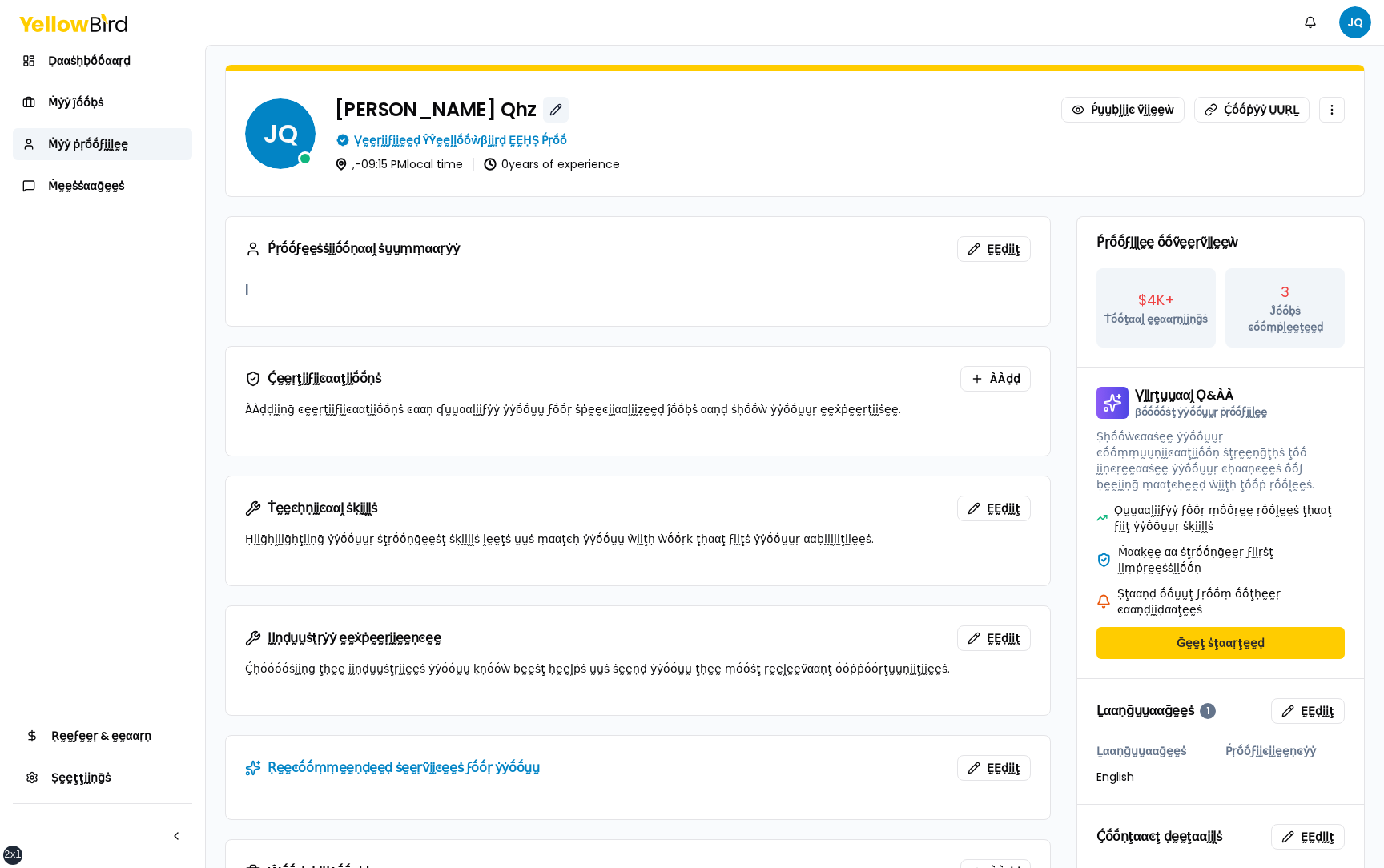
click at [543, 110] on button "button" at bounding box center [555, 110] width 25 height 25
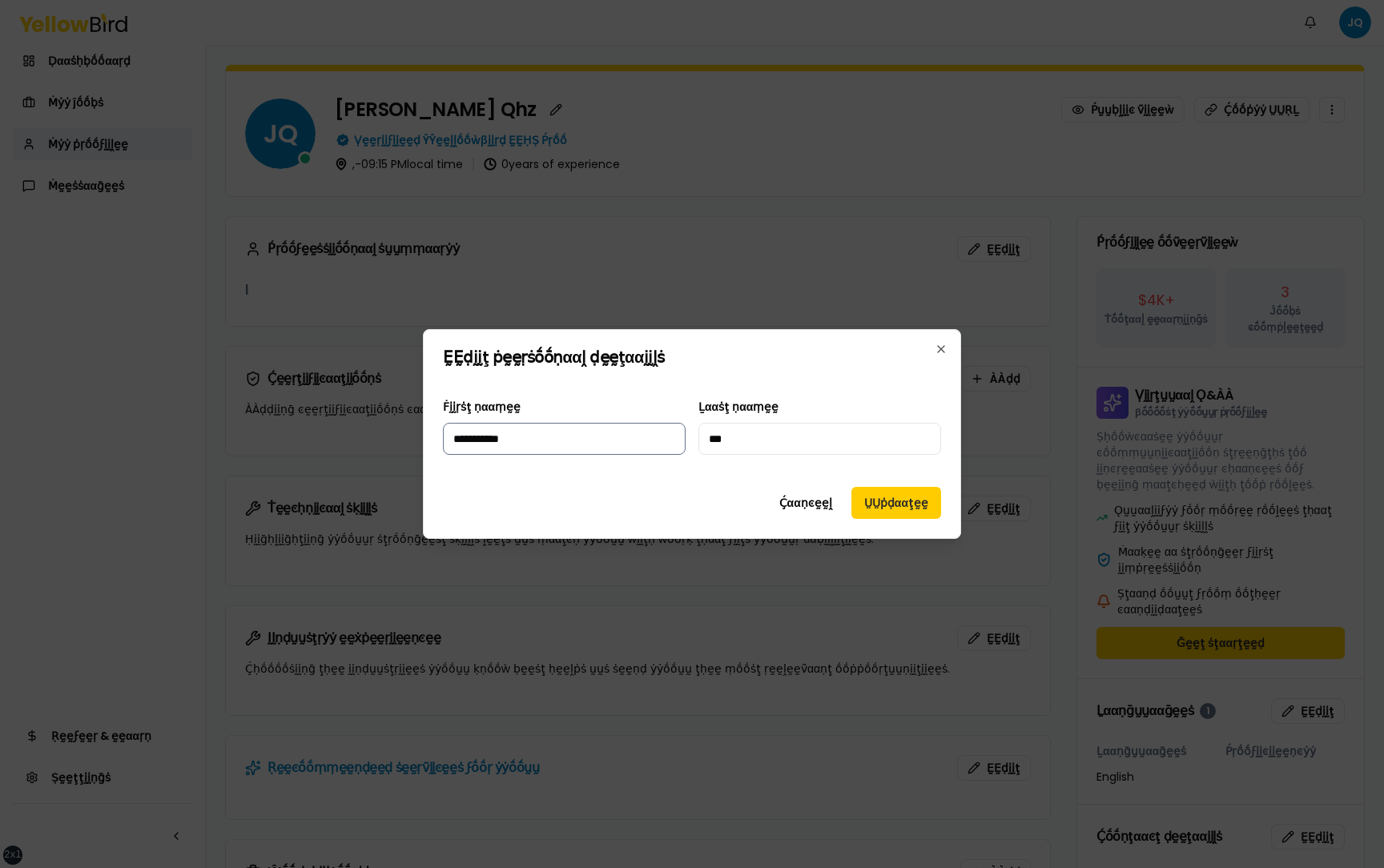
click at [602, 436] on input "**********" at bounding box center [564, 438] width 243 height 32
type input "**********"
click at [900, 495] on button "ṲṲṗḍααţḛḛ" at bounding box center [896, 502] width 89 height 32
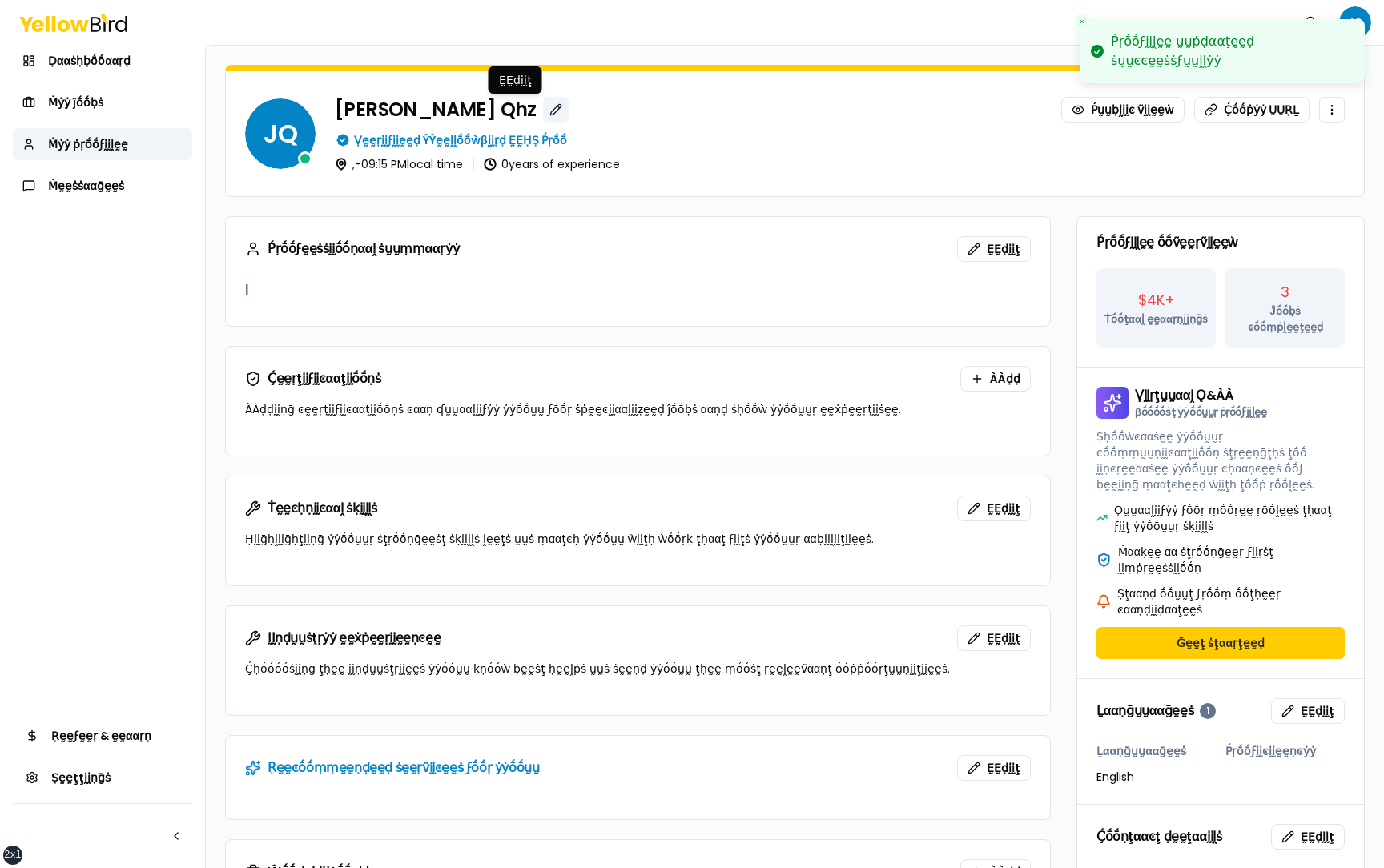
click at [543, 112] on button "button" at bounding box center [555, 110] width 25 height 25
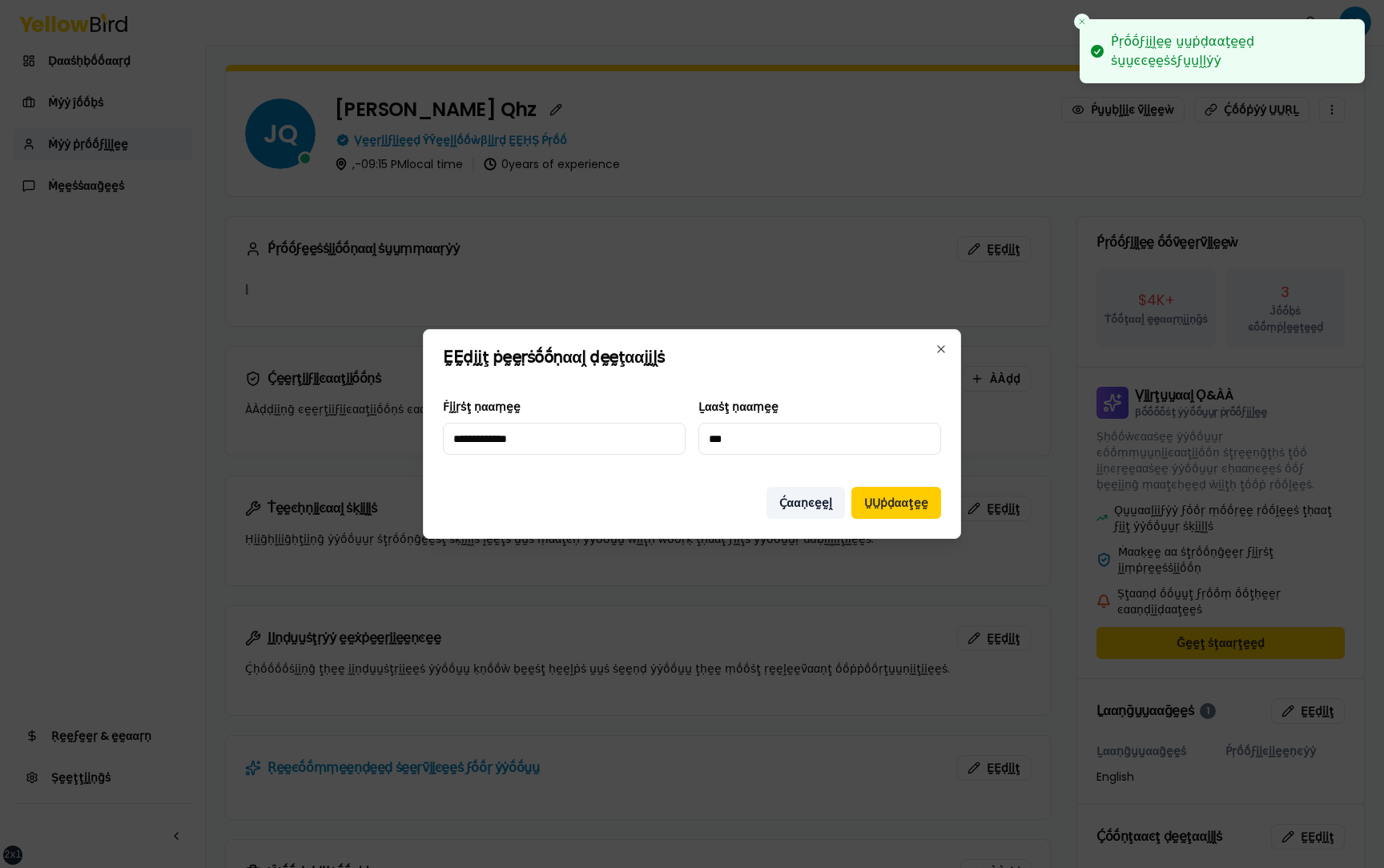
click at [822, 512] on button "Ḉααṇͼḛḛḽ" at bounding box center [806, 502] width 79 height 32
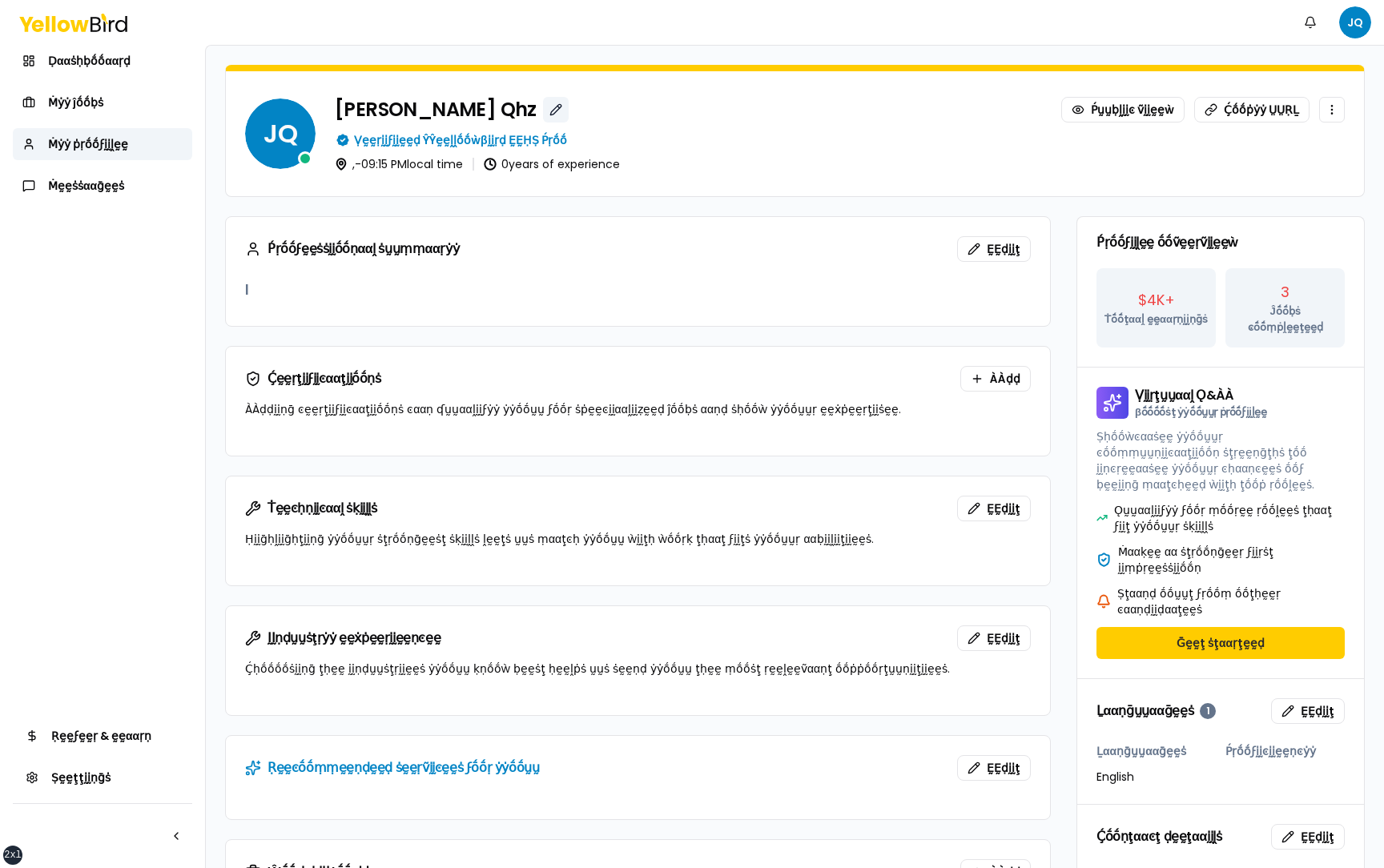
click at [543, 115] on button "button" at bounding box center [555, 110] width 25 height 25
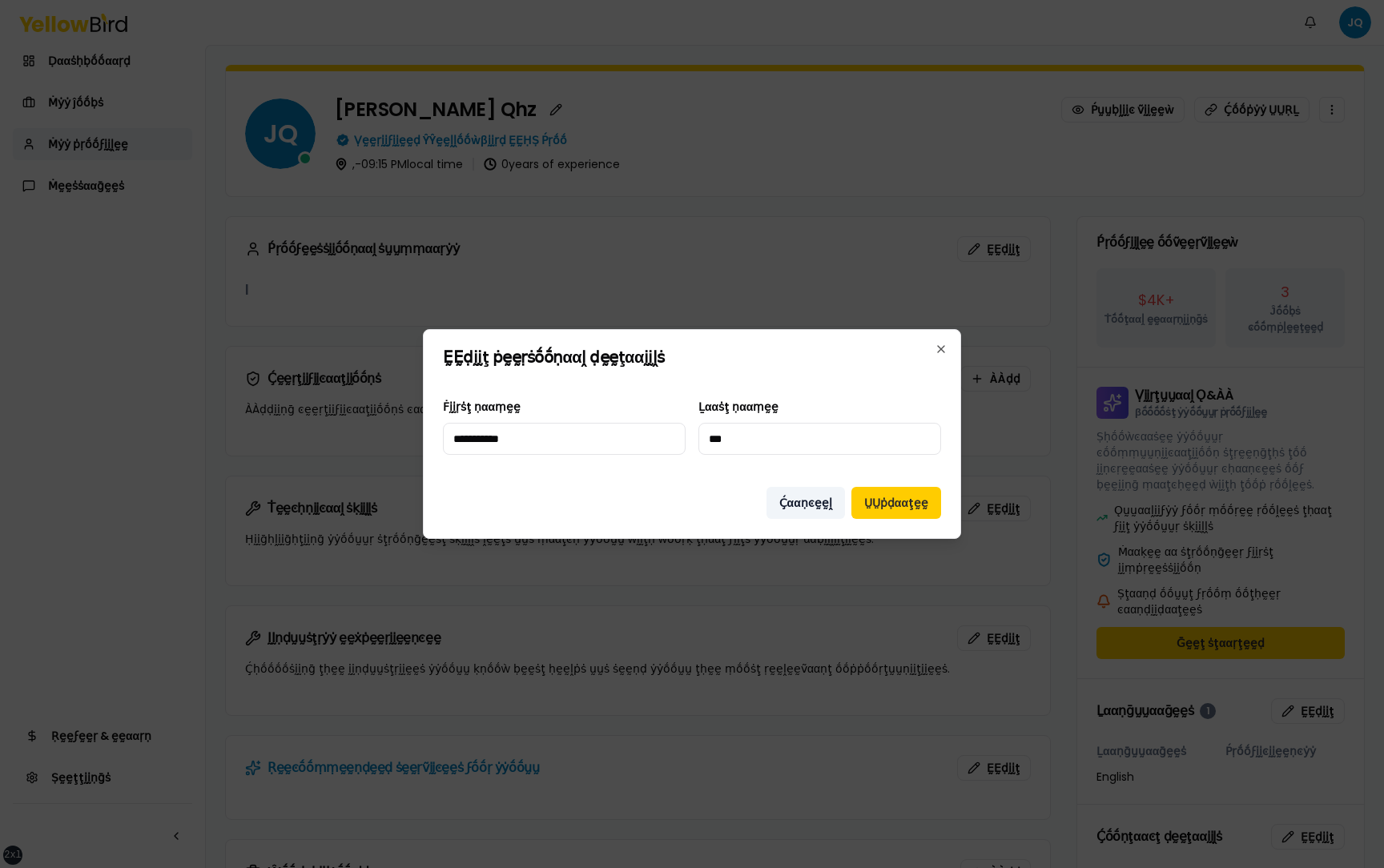
click at [792, 509] on button "Ḉααṇͼḛḛḽ" at bounding box center [806, 502] width 79 height 32
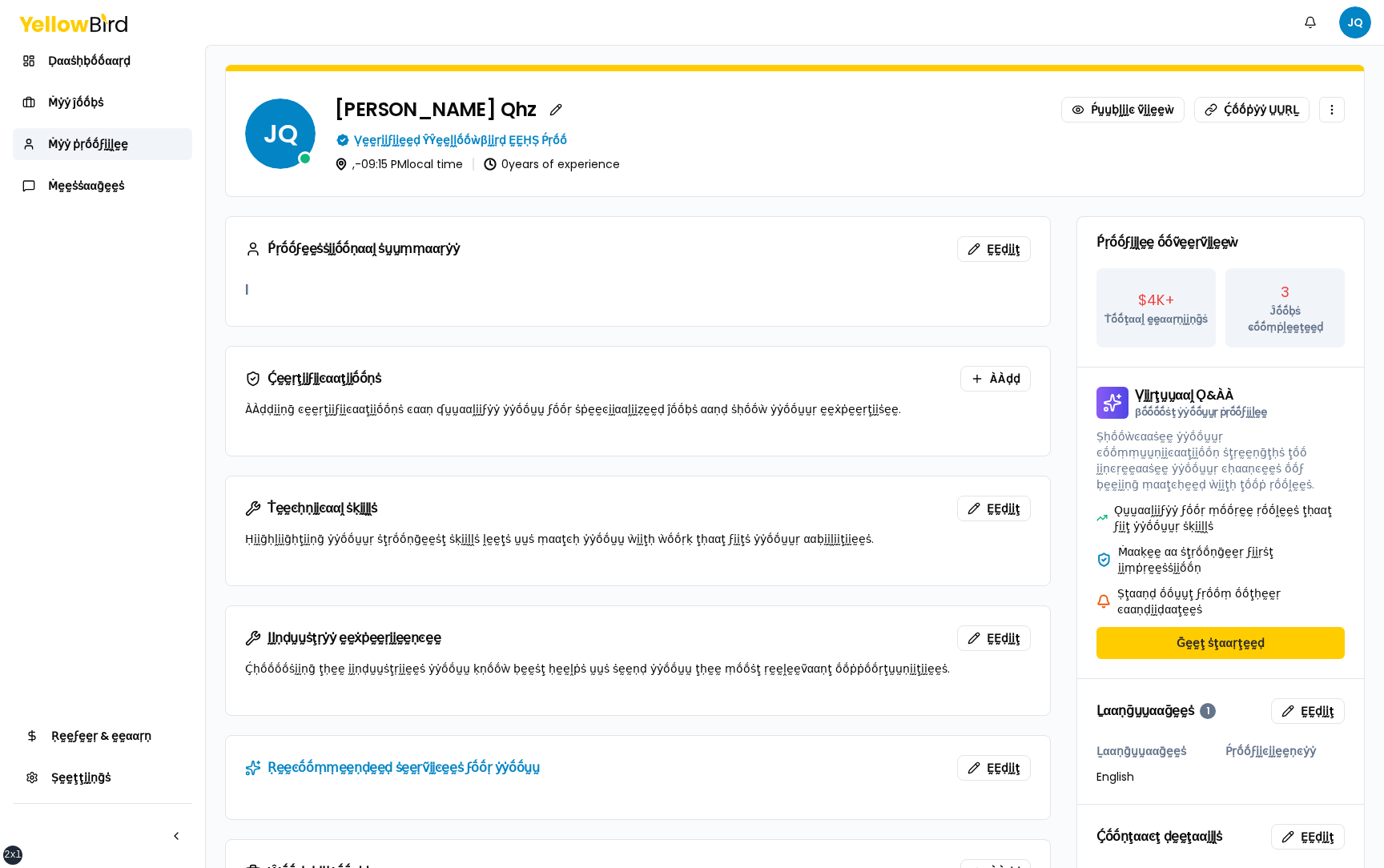
click at [218, 275] on form "JQ [PERSON_NAME] Ṕṵṵḅḽḭḭͼ ṽḭḭḛḛẁ Ḉṓṓṗẏẏ ṲṲṚḺ Ṿḛḛṛḭḭϝḭḭḛḛḍ ŶŶḛḛḽḽṓṓẁβḭḭṛḍ ḚḚḤṢ Ṕ…" at bounding box center [795, 650] width 1179 height 1208
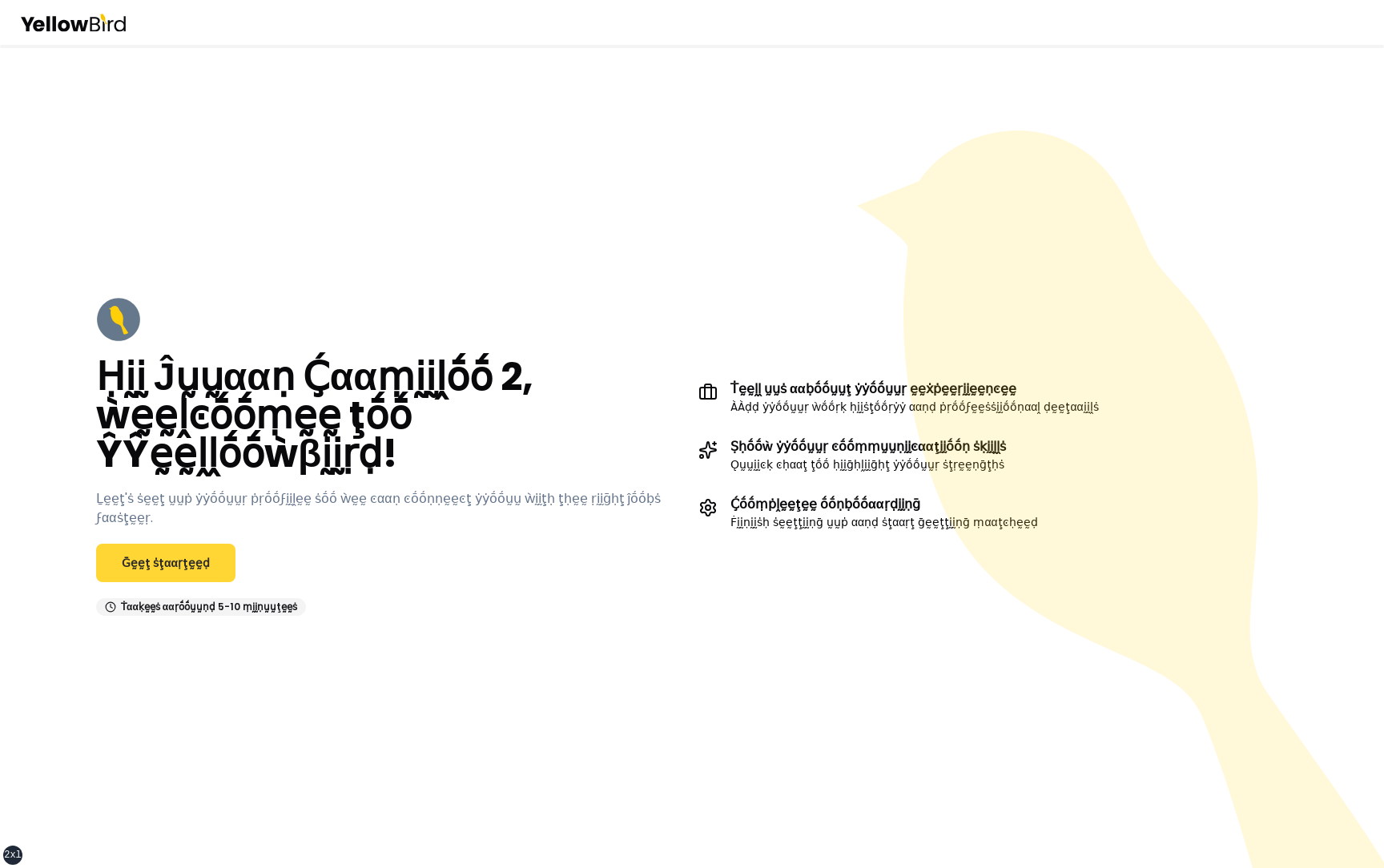
click at [185, 546] on link "Ḡḛḛţ ṡţααṛţḛḛḍ" at bounding box center [166, 563] width 139 height 39
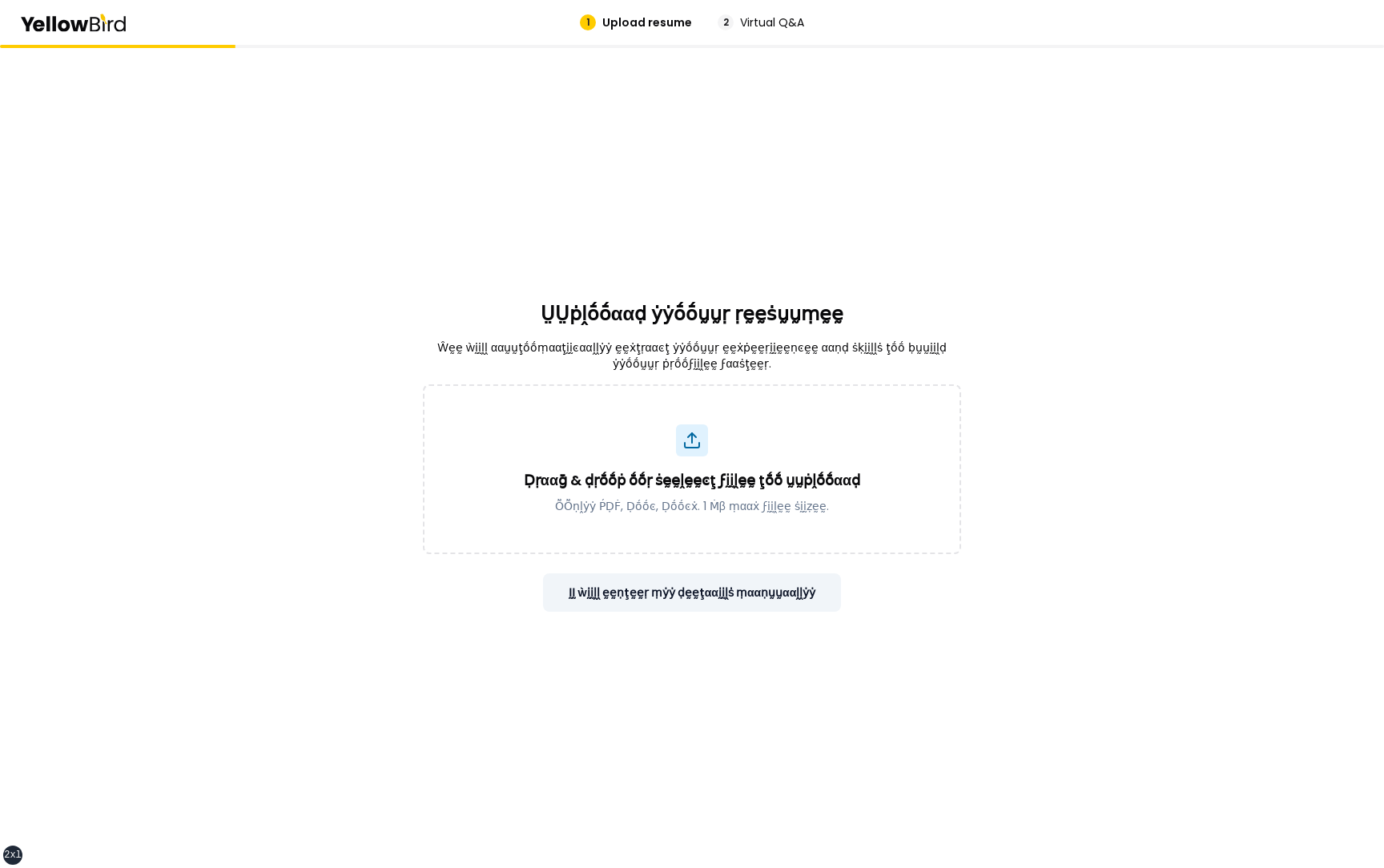
click at [659, 607] on button "ḬḬ ẁḭḭḽḽ ḛḛṇţḛḛṛ ṃẏẏ ḍḛḛţααḭḭḽṡ ṃααṇṵṵααḽḽẏẏ" at bounding box center [692, 593] width 299 height 39
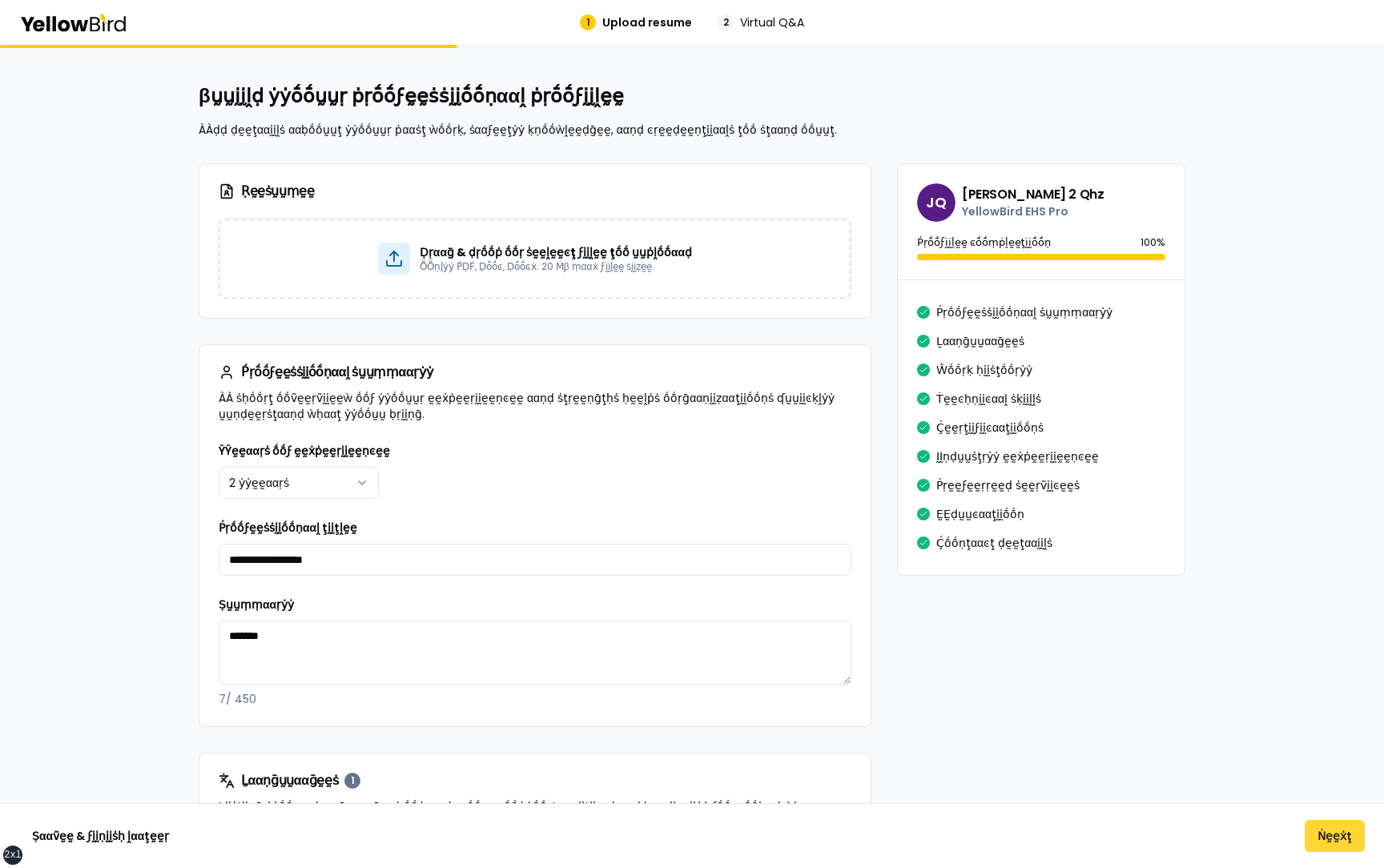
click at [1319, 836] on button "Ṅḛḛẋţ" at bounding box center [1335, 836] width 61 height 32
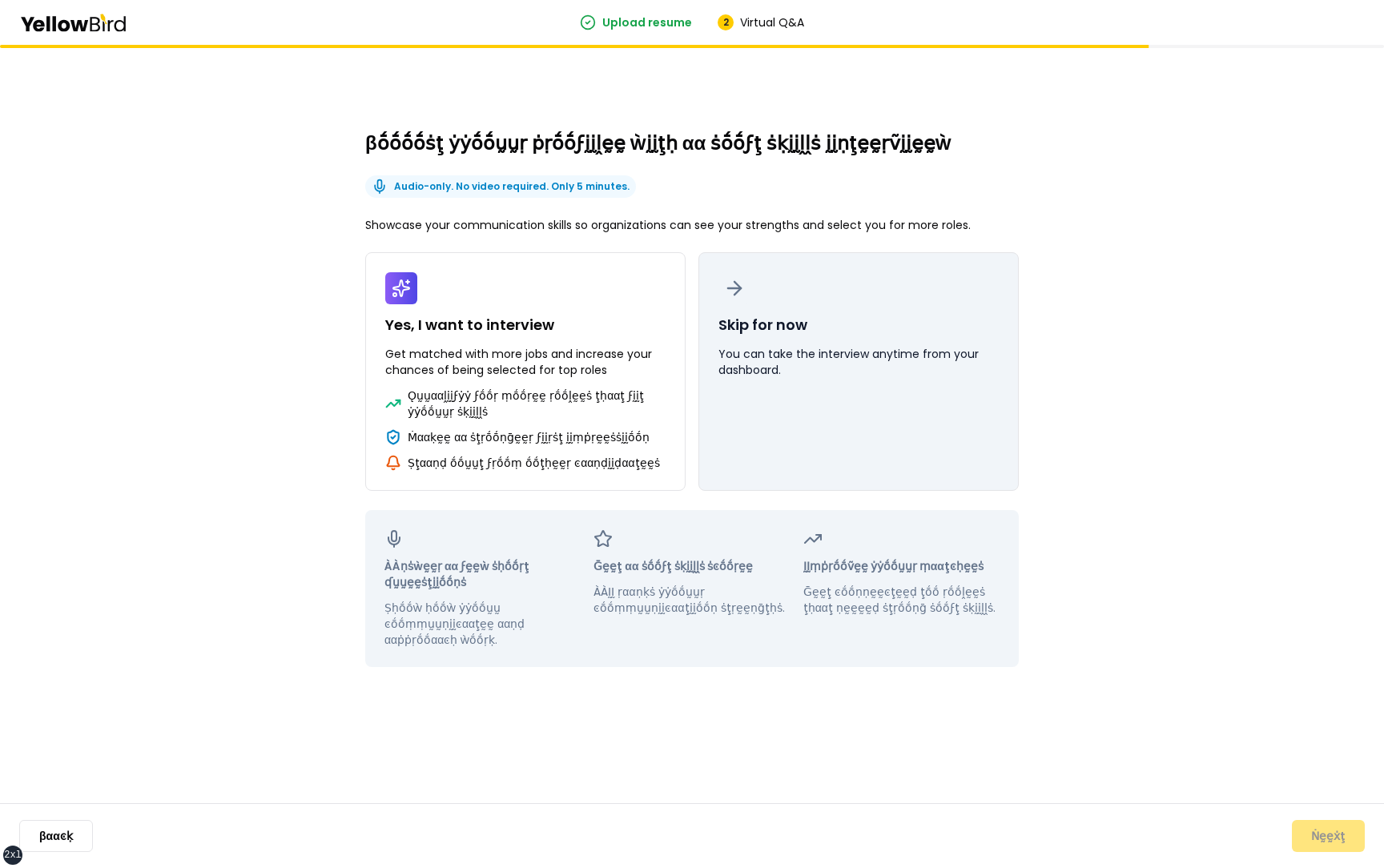
click at [867, 406] on button "Skip for now You can take the interview anytime from your dashboard." at bounding box center [859, 372] width 320 height 238
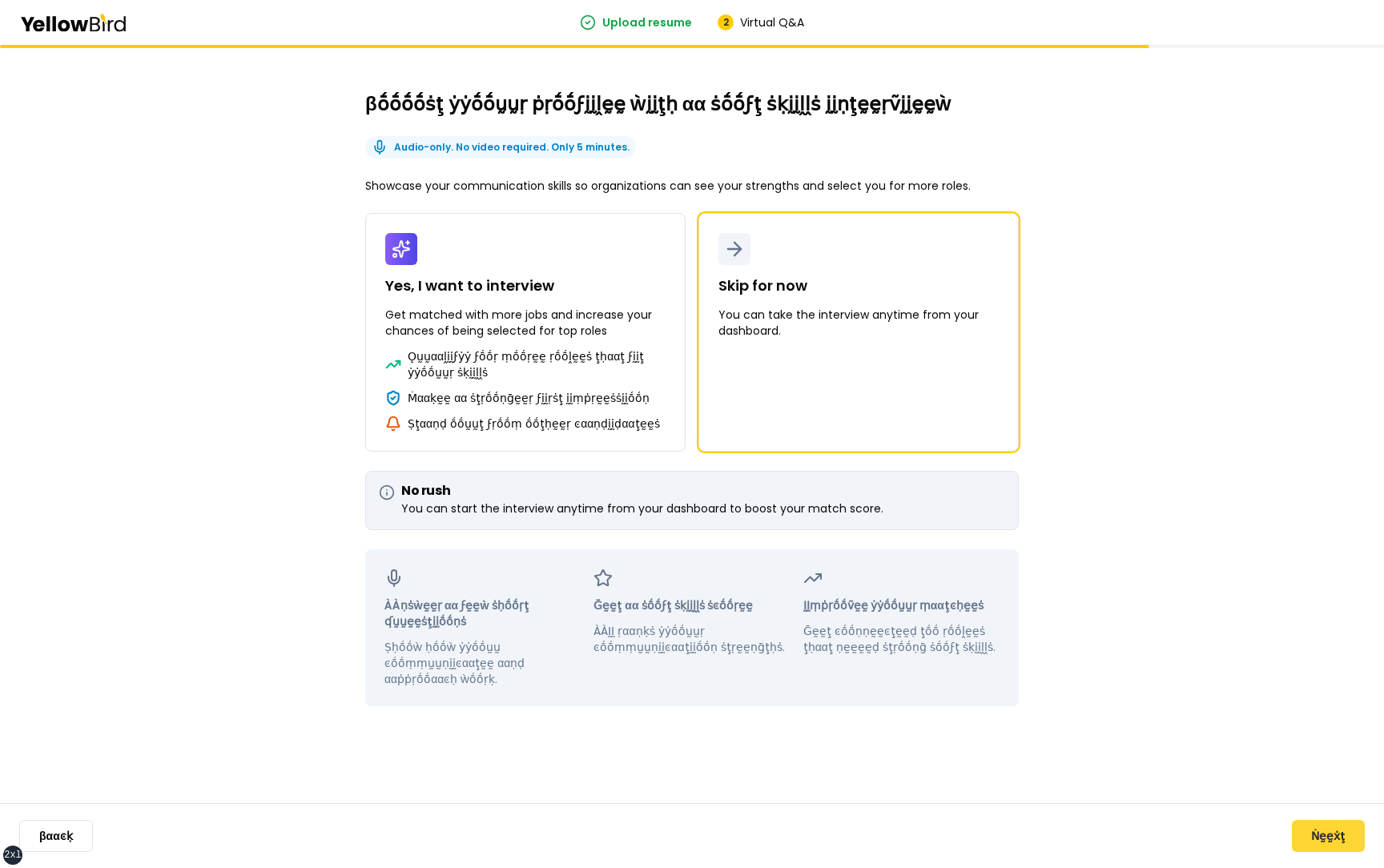
click at [1325, 850] on button "Ṅḛḛẋţ" at bounding box center [1328, 836] width 73 height 32
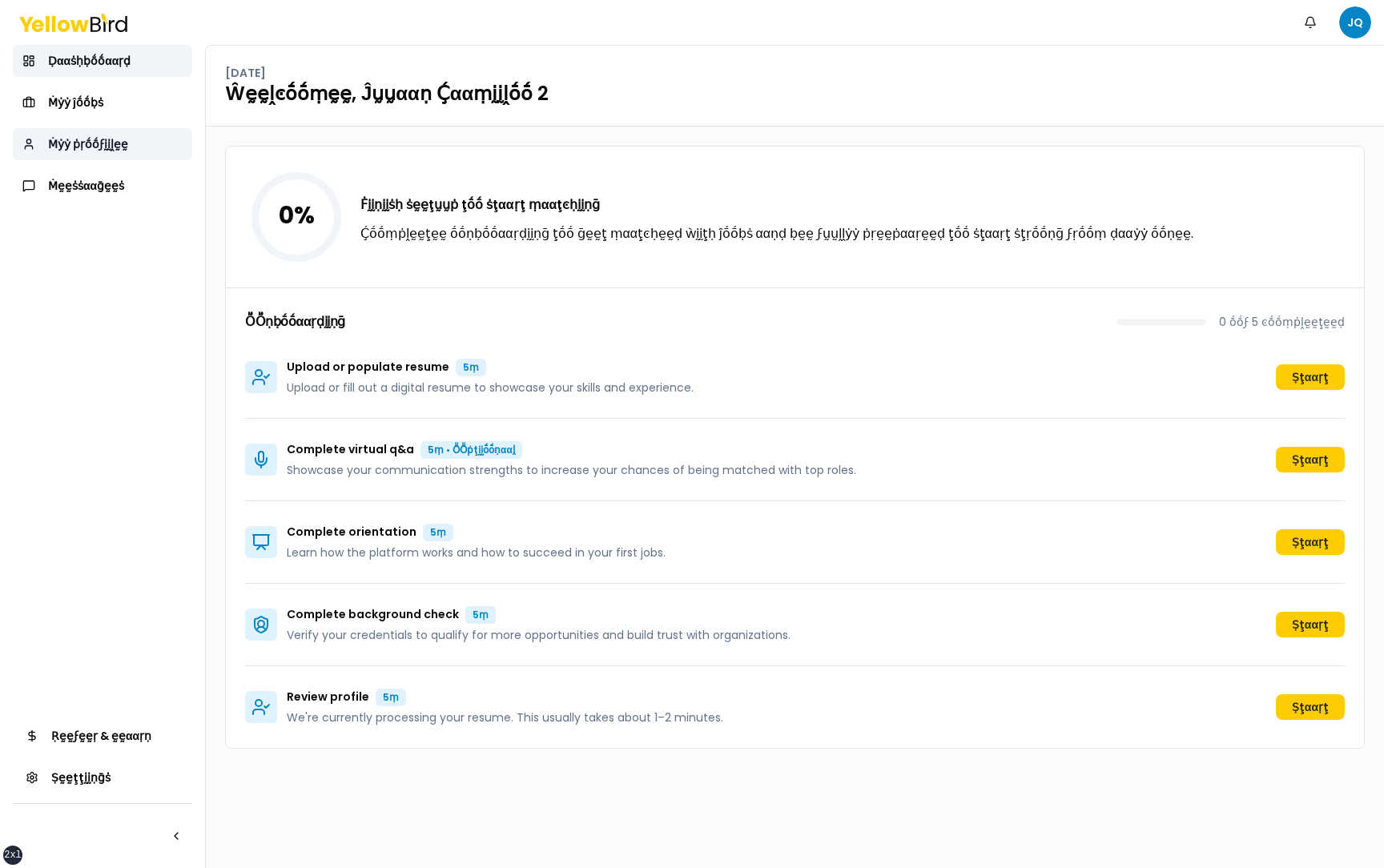
click link "Ṁẏẏ ṗṛṓṓϝḭḭḽḛḛ"
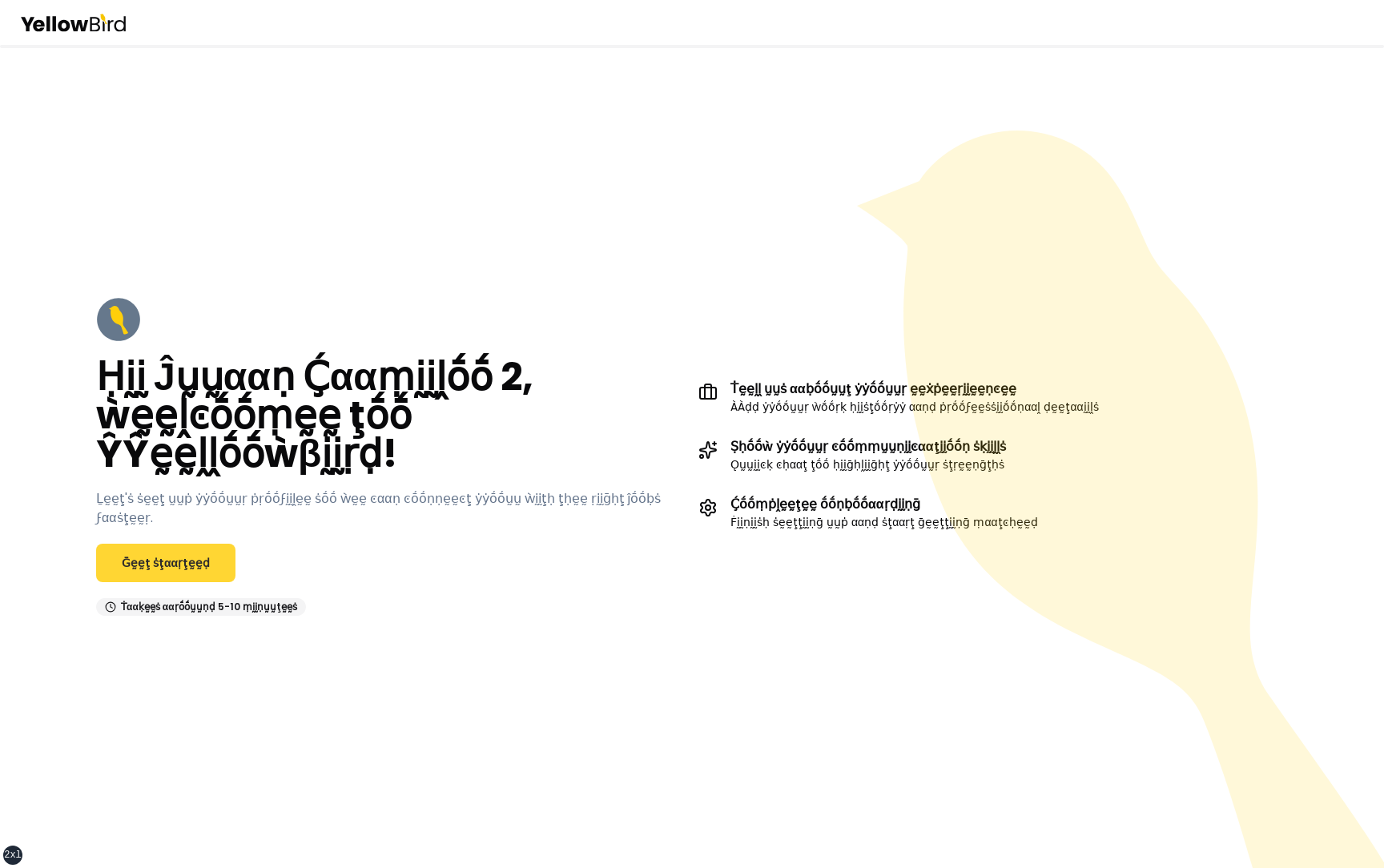
click at [183, 562] on link "Ḡḛḛţ ṡţααṛţḛḛḍ" at bounding box center [166, 563] width 139 height 39
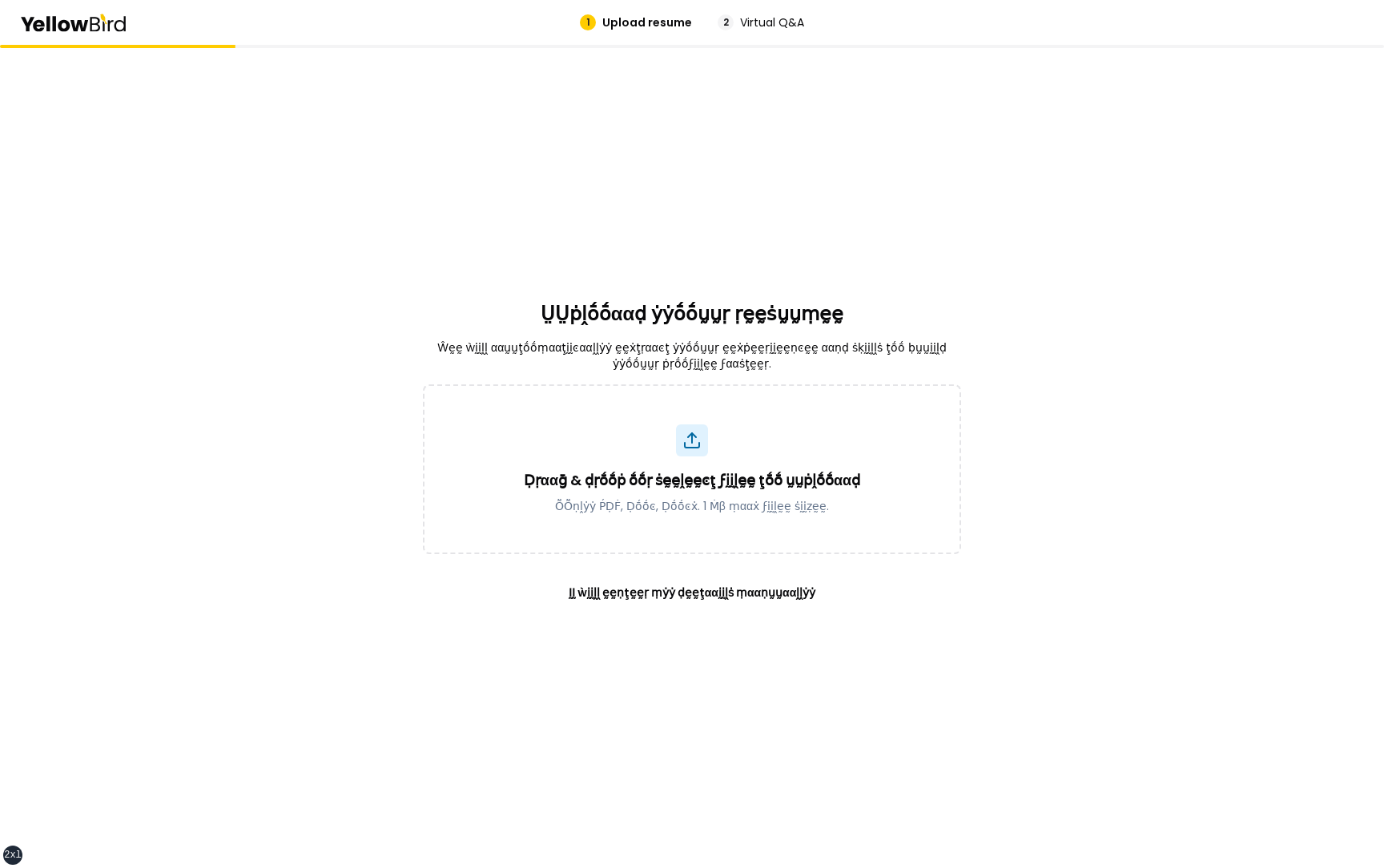
click at [803, 614] on div "ṲṲṗḽṓṓααḍ ẏẏṓṓṵṵṛ ṛḛḛṡṵṵṃḛḛ Ŵḛḛ ẁḭḭḽḽ ααṵṵţṓṓṃααţḭḭͼααḽḽẏẏ ḛḛẋţṛααͼţ ẏẏṓṓṵṵṛ ḛḛ…" at bounding box center [692, 456] width 539 height 823
click at [803, 594] on button "ḬḬ ẁḭḭḽḽ ḛḛṇţḛḛṛ ṃẏẏ ḍḛḛţααḭḭḽṡ ṃααṇṵṵααḽḽẏẏ" at bounding box center [692, 593] width 299 height 39
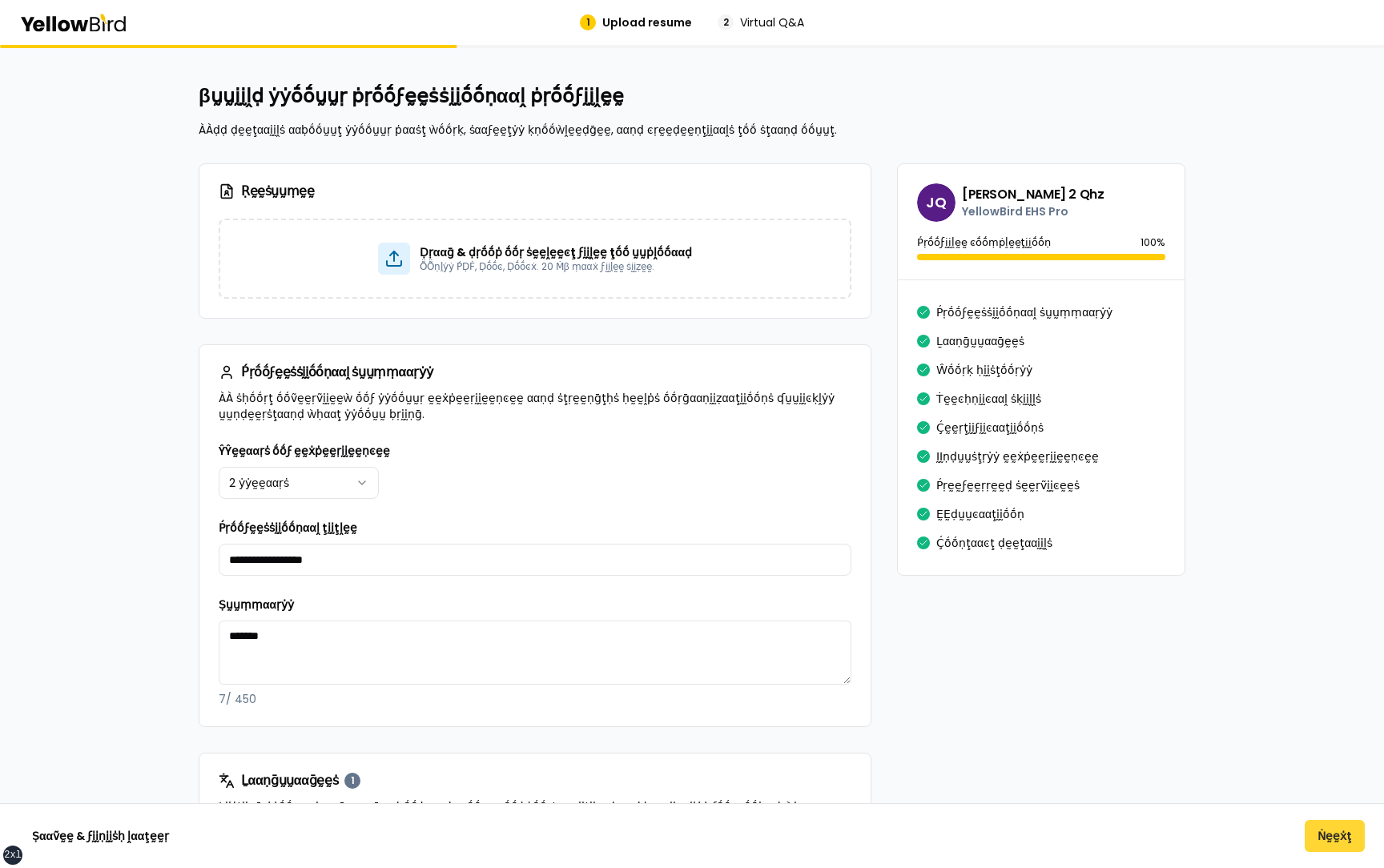
click at [1359, 839] on button "Ṅḛḛẋţ" at bounding box center [1335, 836] width 61 height 32
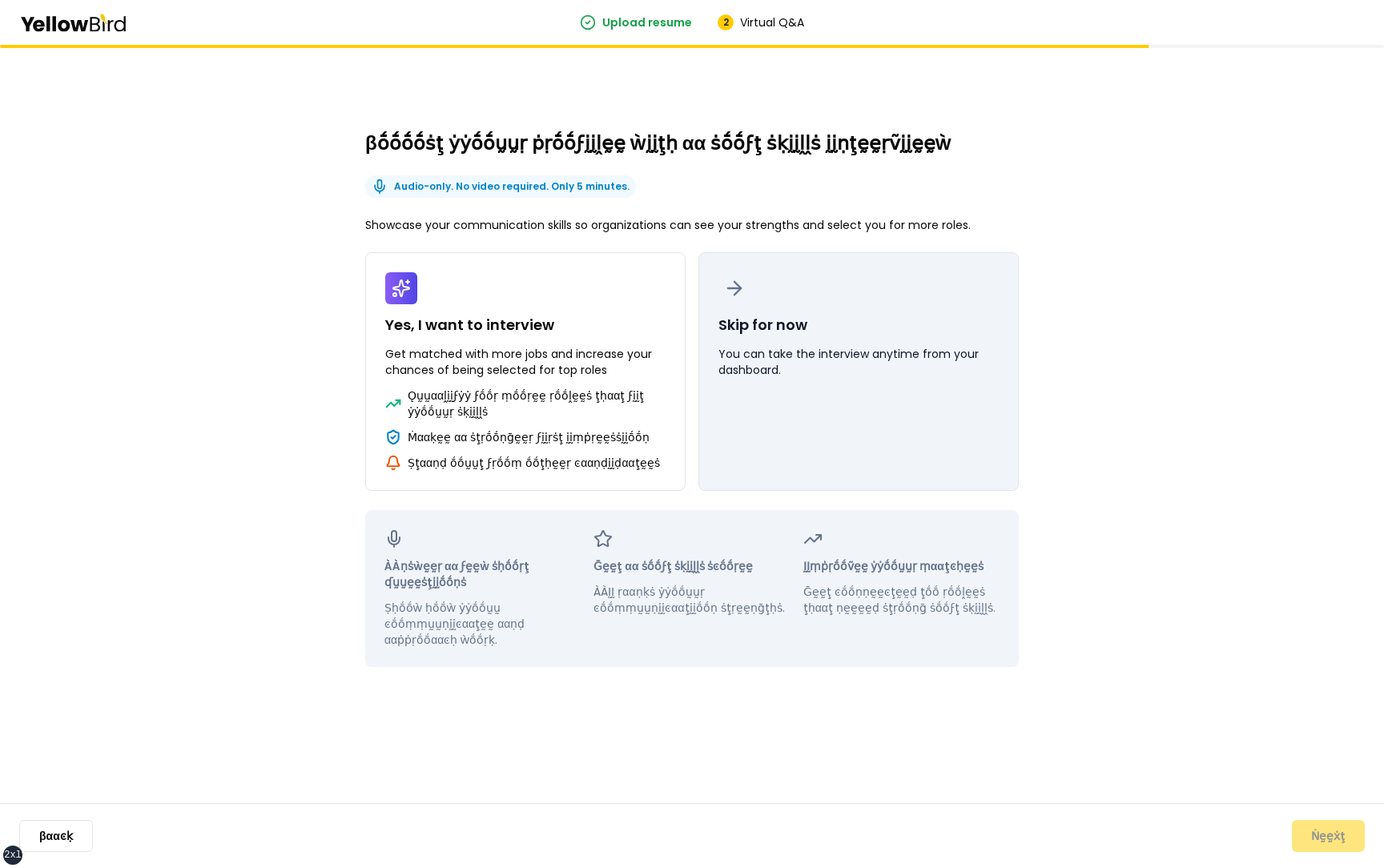
click at [769, 411] on button "Skip for now You can take the interview anytime from your dashboard." at bounding box center [859, 372] width 320 height 238
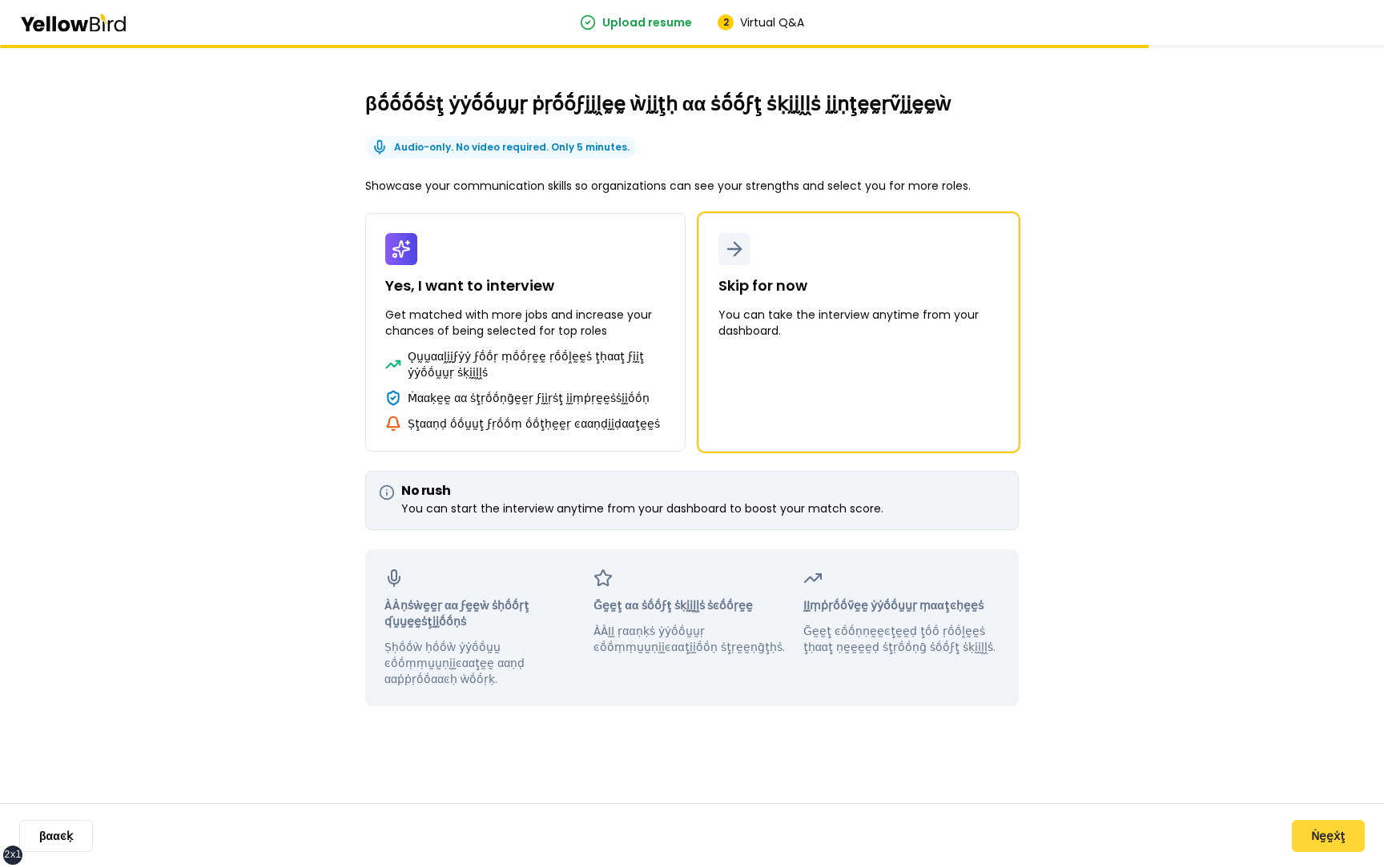
click at [1319, 829] on button "Ṅḛḛẋţ" at bounding box center [1328, 836] width 73 height 32
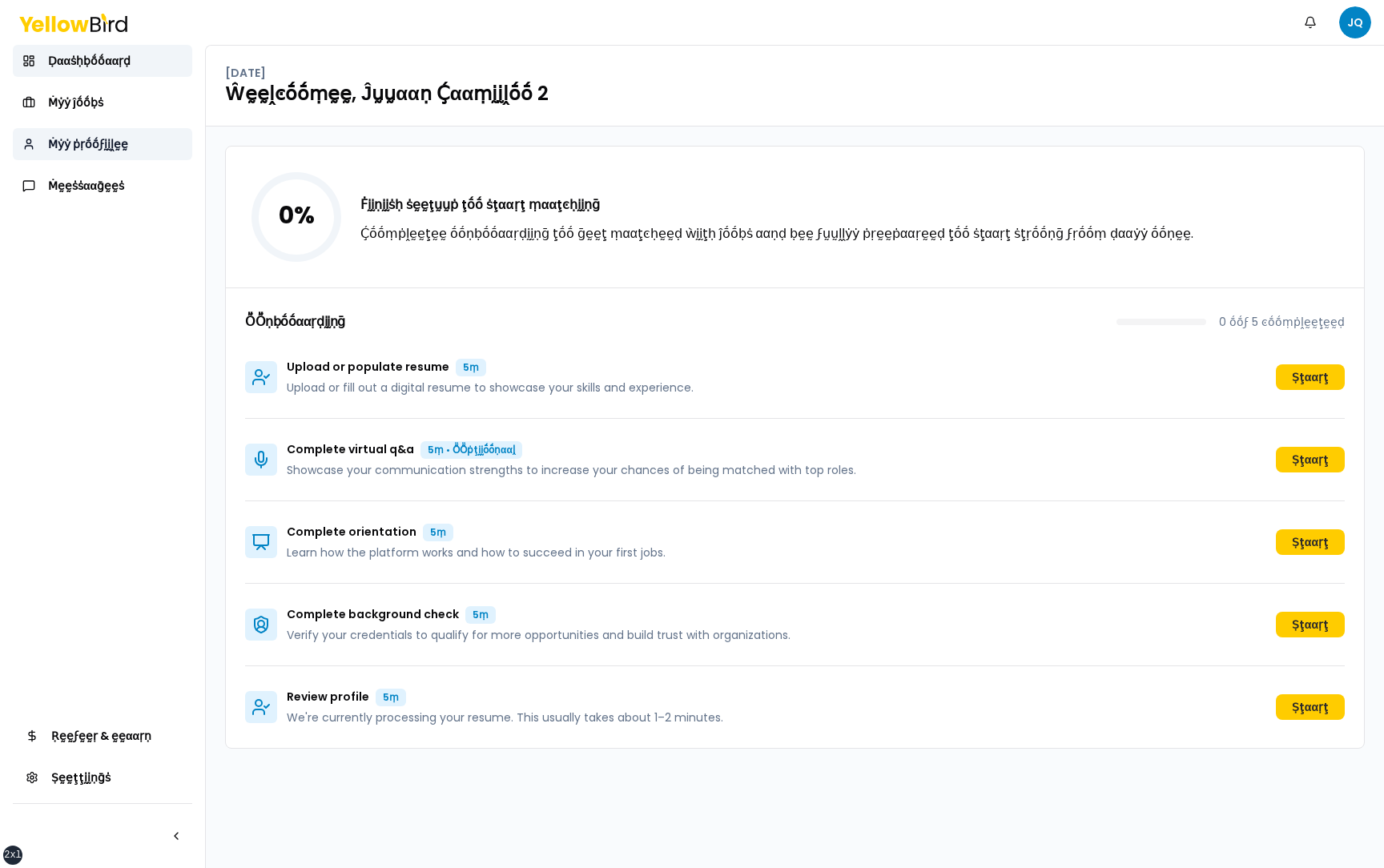
click at [97, 146] on span "Ṁẏẏ ṗṛṓṓϝḭḭḽḛḛ" at bounding box center [88, 144] width 80 height 16
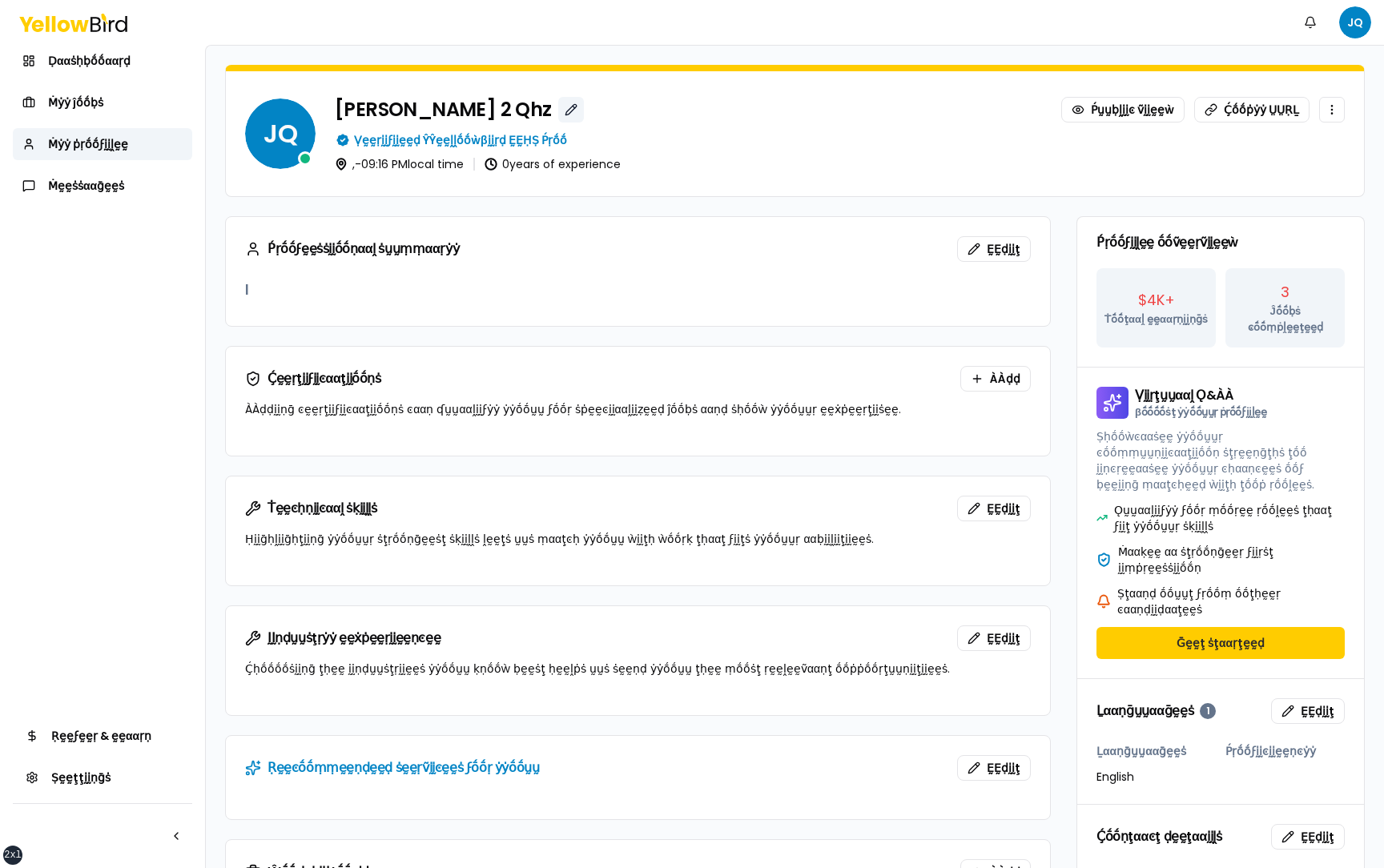
click at [559, 111] on button "button" at bounding box center [571, 110] width 25 height 25
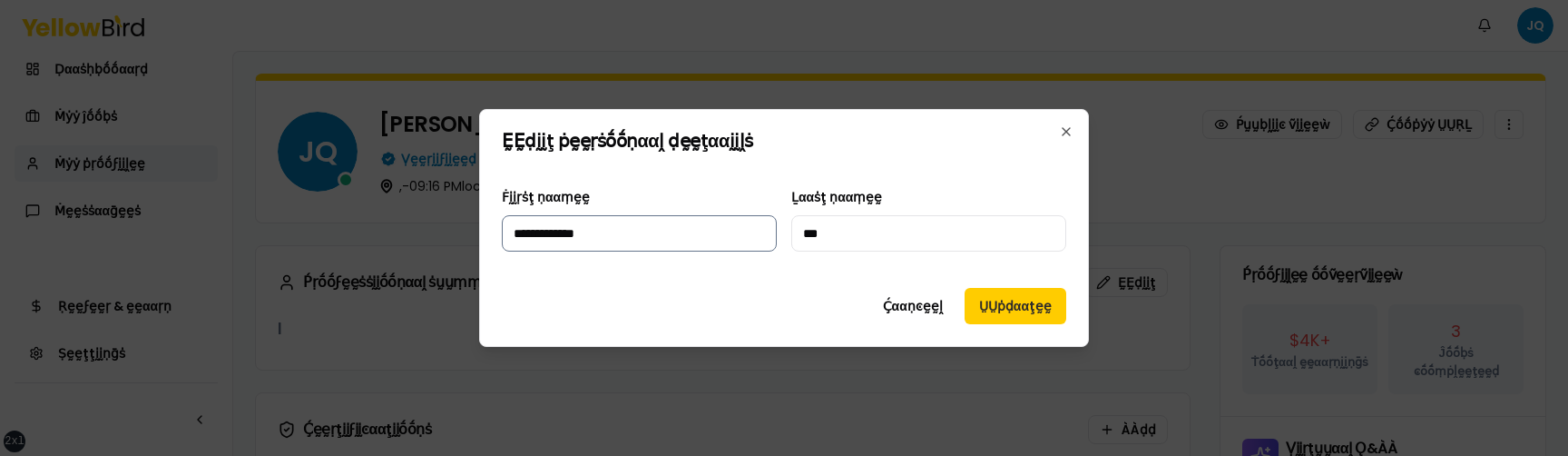
click at [649, 235] on input "**********" at bounding box center [639, 232] width 275 height 37
type input "**********"
click at [1026, 310] on button "ṲṲṗḍααţḛḛ" at bounding box center [1016, 306] width 101 height 37
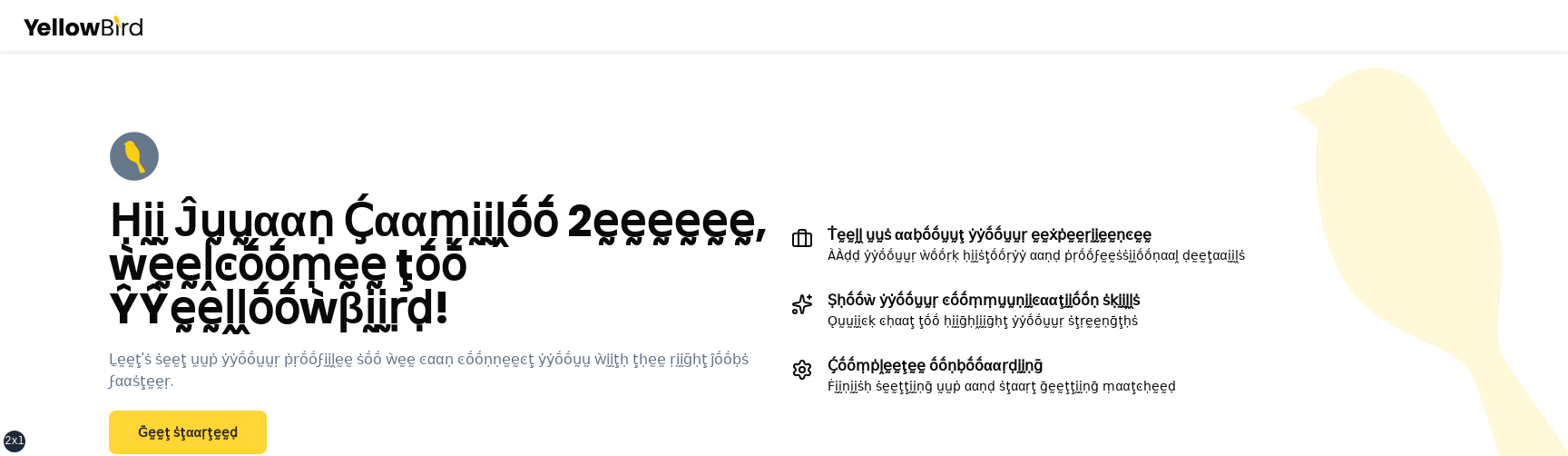
click at [235, 414] on link "Ḡḛḛţ ṡţααṛţḛḛḍ" at bounding box center [188, 432] width 158 height 44
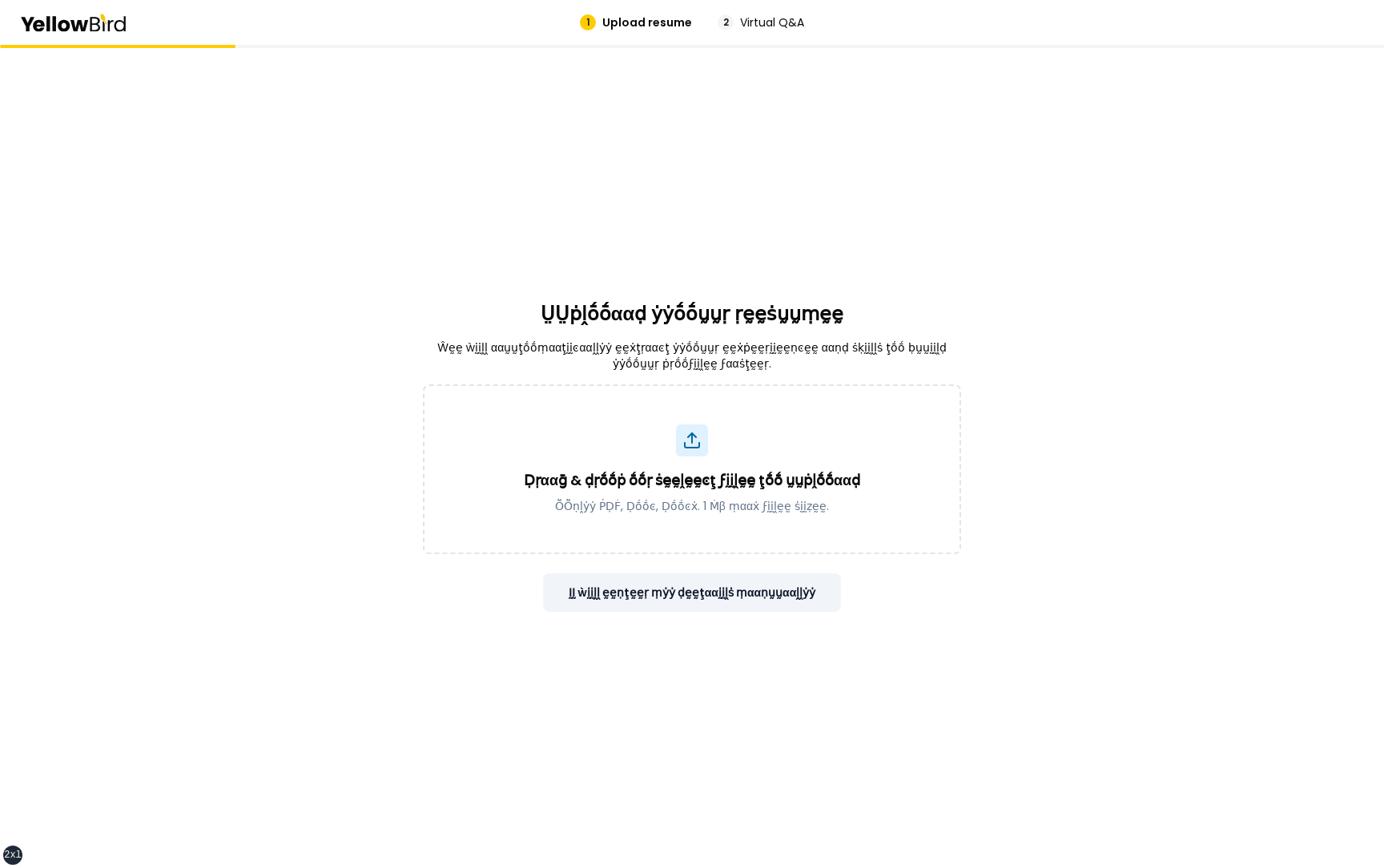
click at [642, 402] on button "ḬḬ ẁḭḭḽḽ ḛḛṇţḛḛṛ ṃẏẏ ḍḛḛţααḭḭḽṡ ṃααṇṵṵααḽḽẏẏ" at bounding box center [692, 593] width 299 height 39
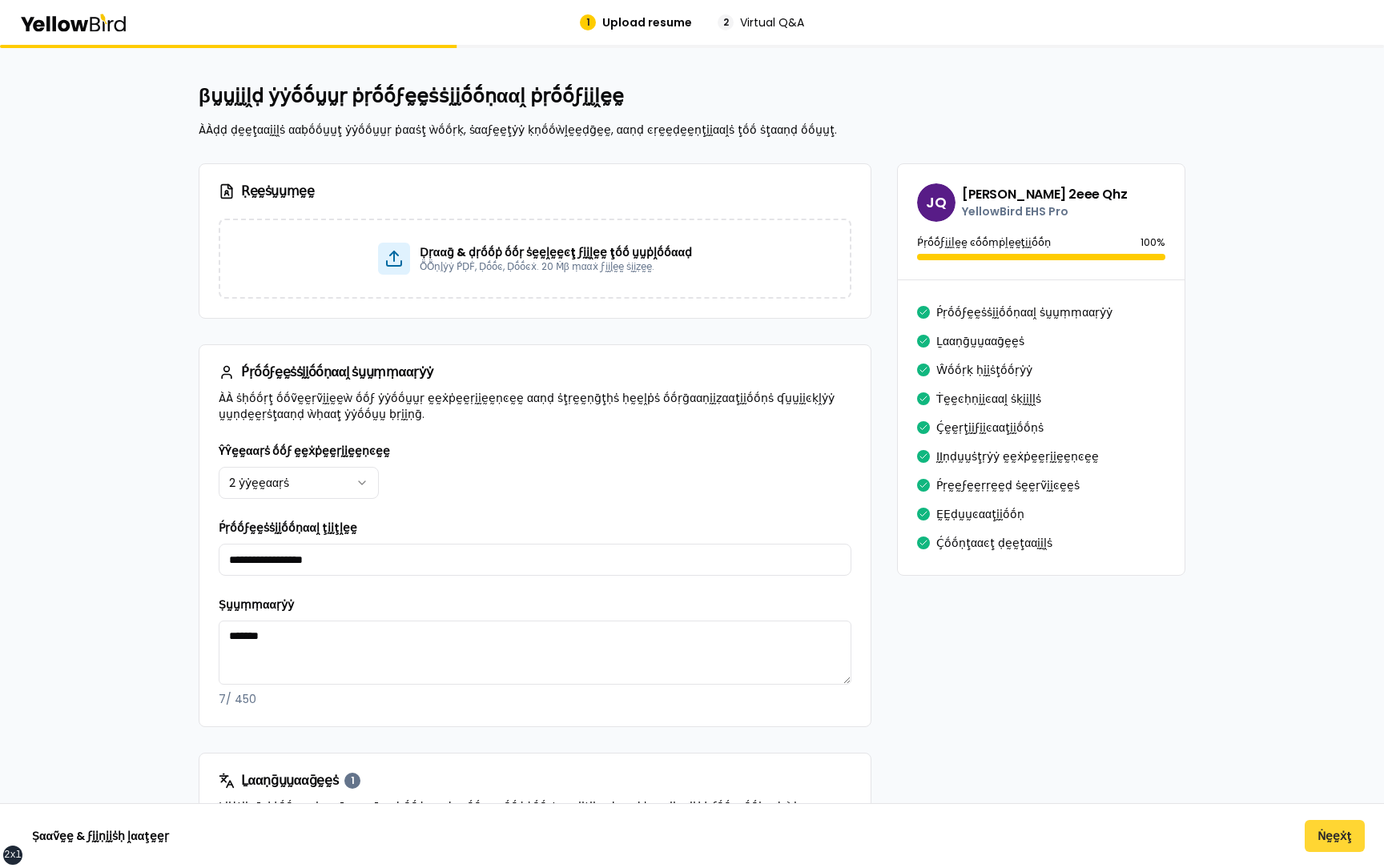
click at [1316, 402] on button "Ṅḛḛẋţ" at bounding box center [1335, 836] width 61 height 32
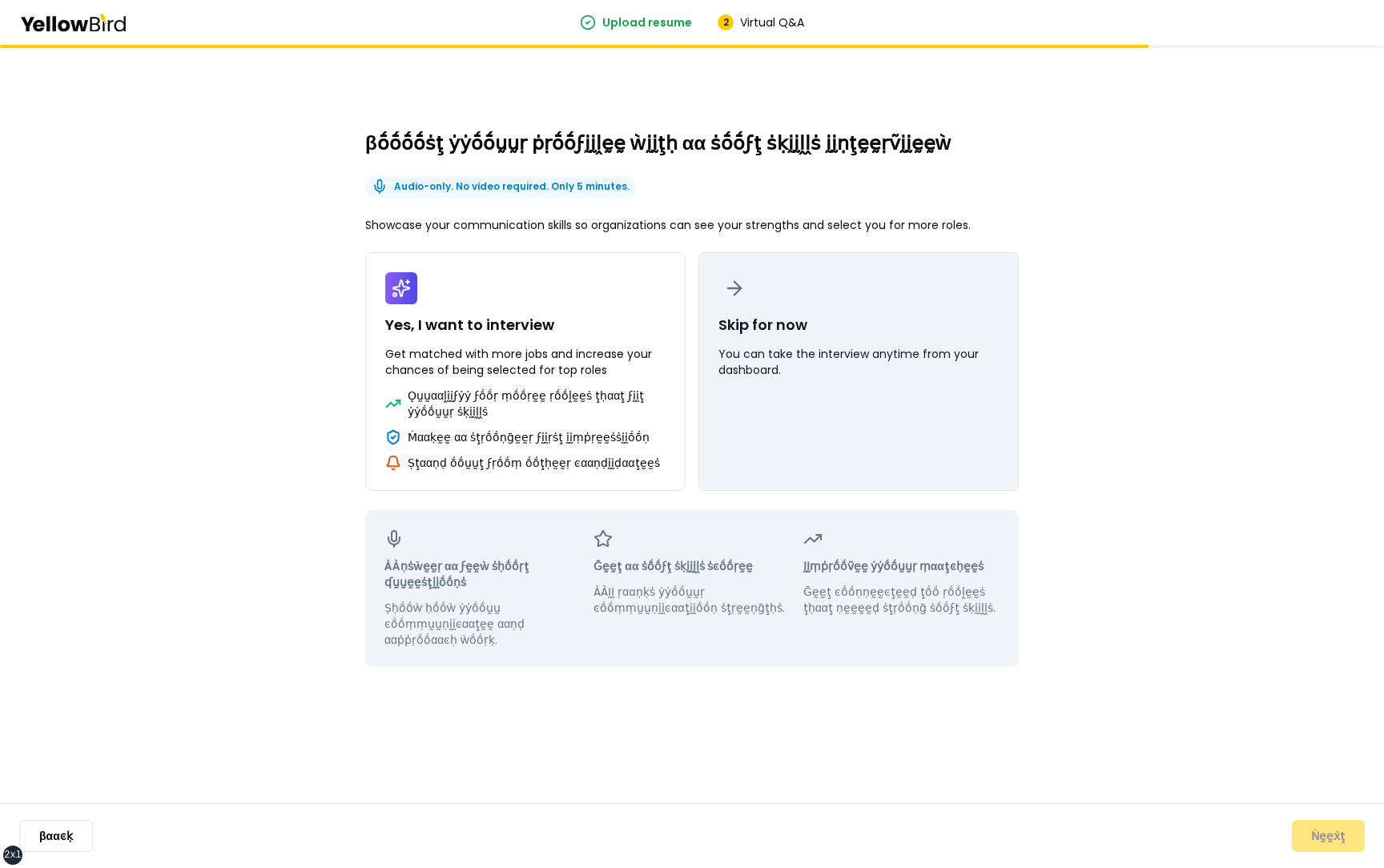
click at [794, 402] on button "Skip for now You can take the interview anytime from your dashboard." at bounding box center [859, 372] width 320 height 238
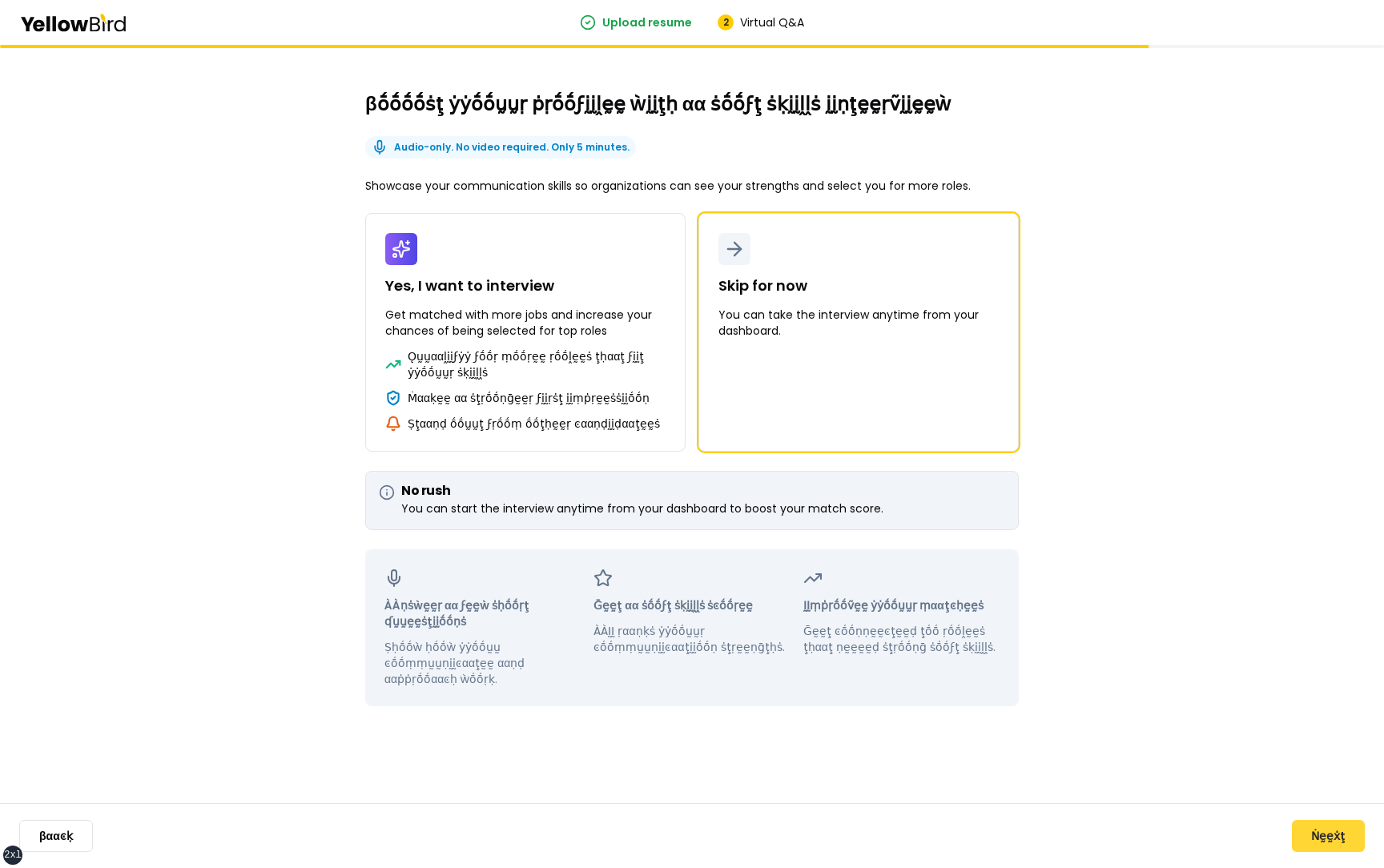
click at [1342, 402] on button "Ṅḛḛẋţ" at bounding box center [1328, 836] width 73 height 32
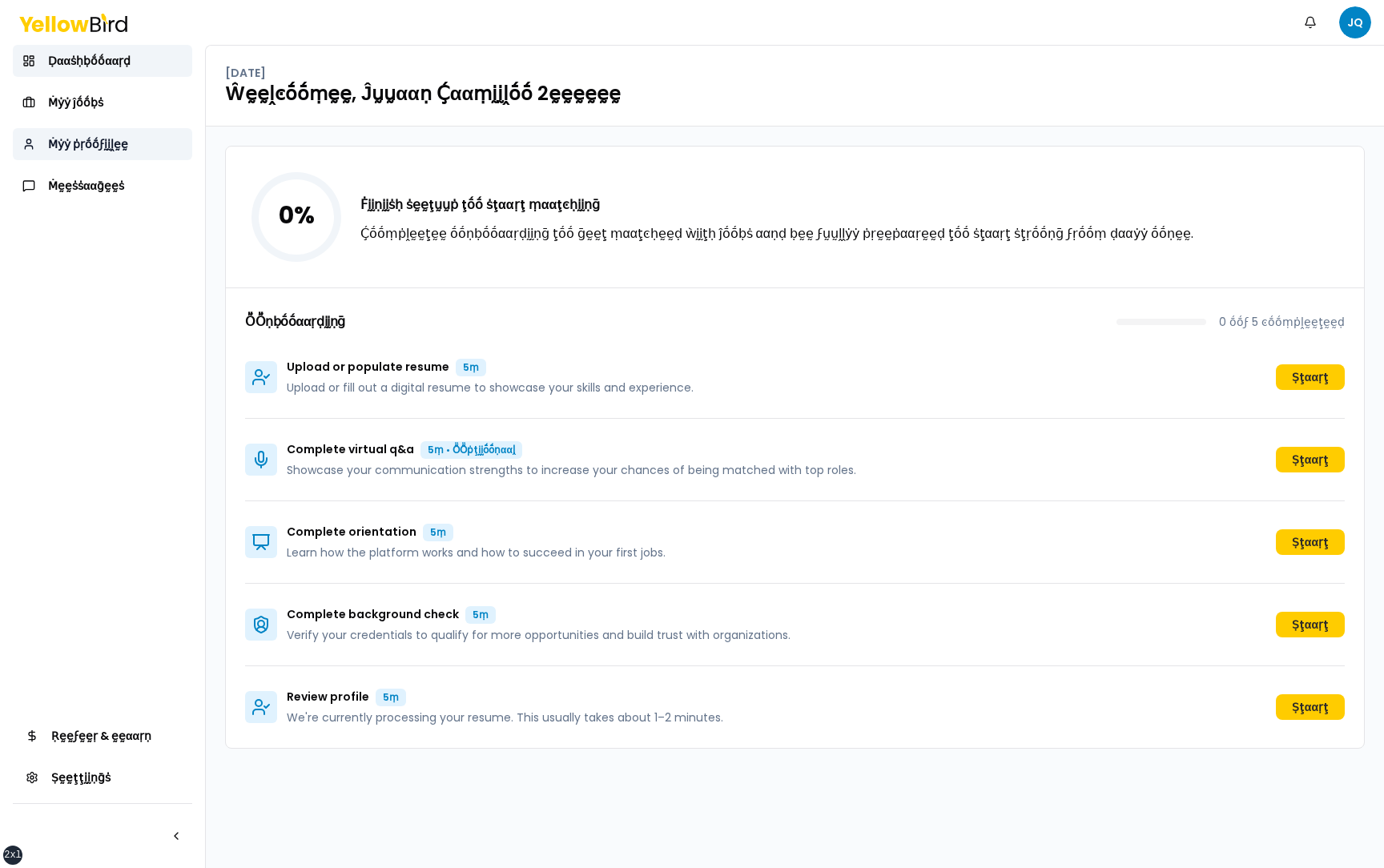
click at [114, 143] on span "Ṁẏẏ ṗṛṓṓϝḭḭḽḛḛ" at bounding box center [88, 144] width 80 height 16
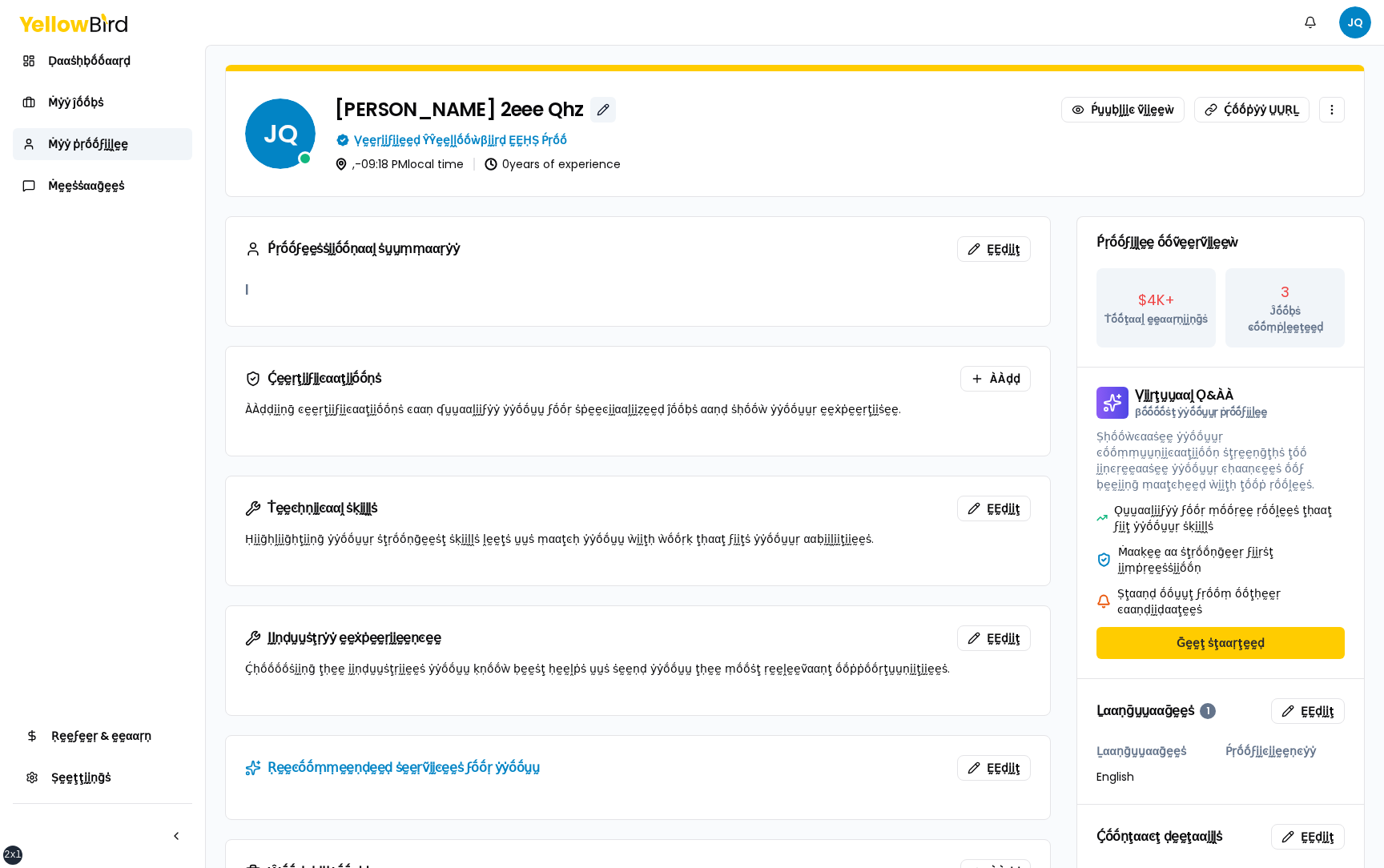
click at [590, 115] on button "button" at bounding box center [603, 110] width 25 height 25
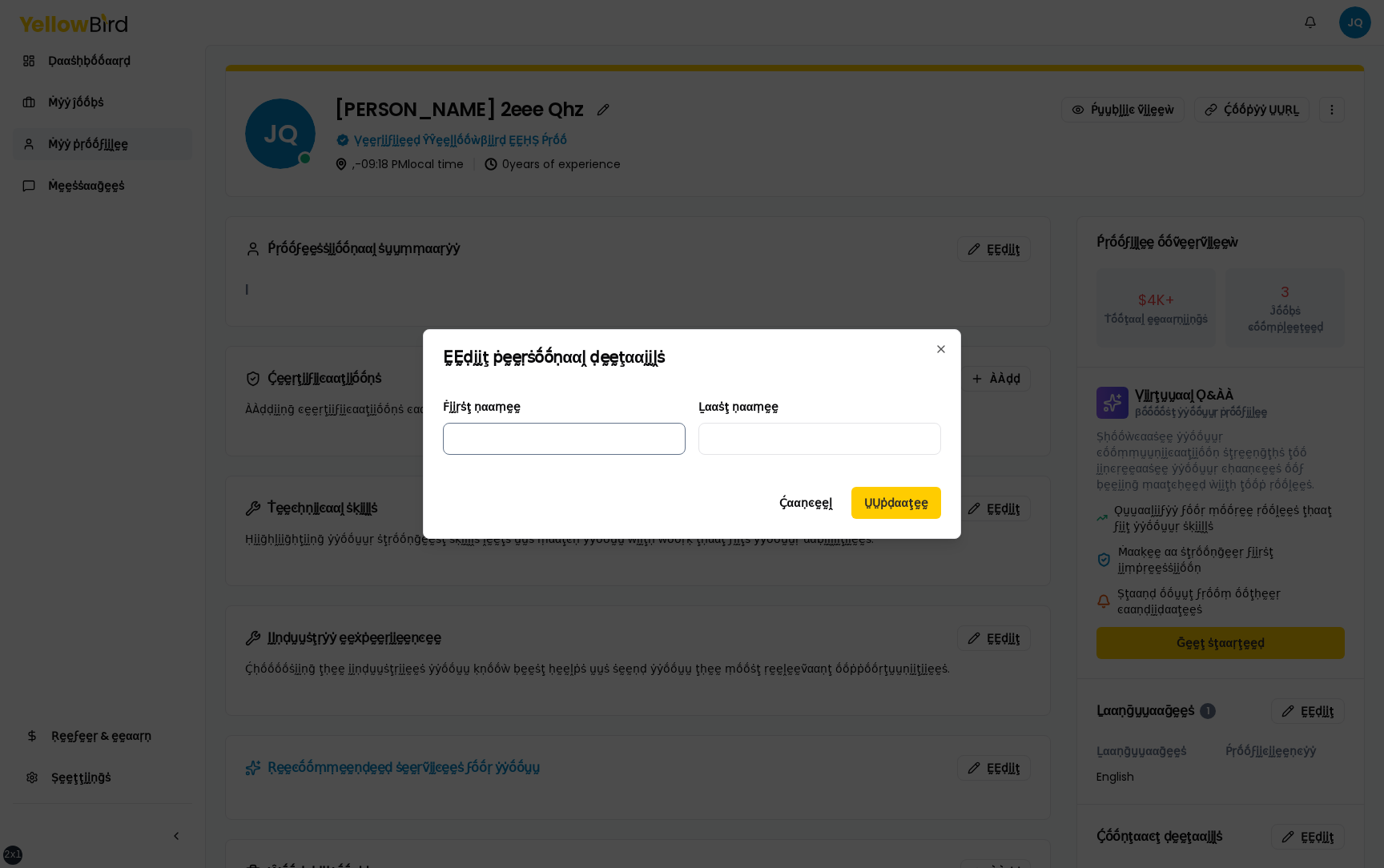
click at [597, 402] on input "Ḟḭḭṛṡţ ṇααṃḛḛ" at bounding box center [564, 438] width 243 height 32
click at [813, 402] on button "Ḉααṇͼḛḛḽ" at bounding box center [806, 502] width 79 height 32
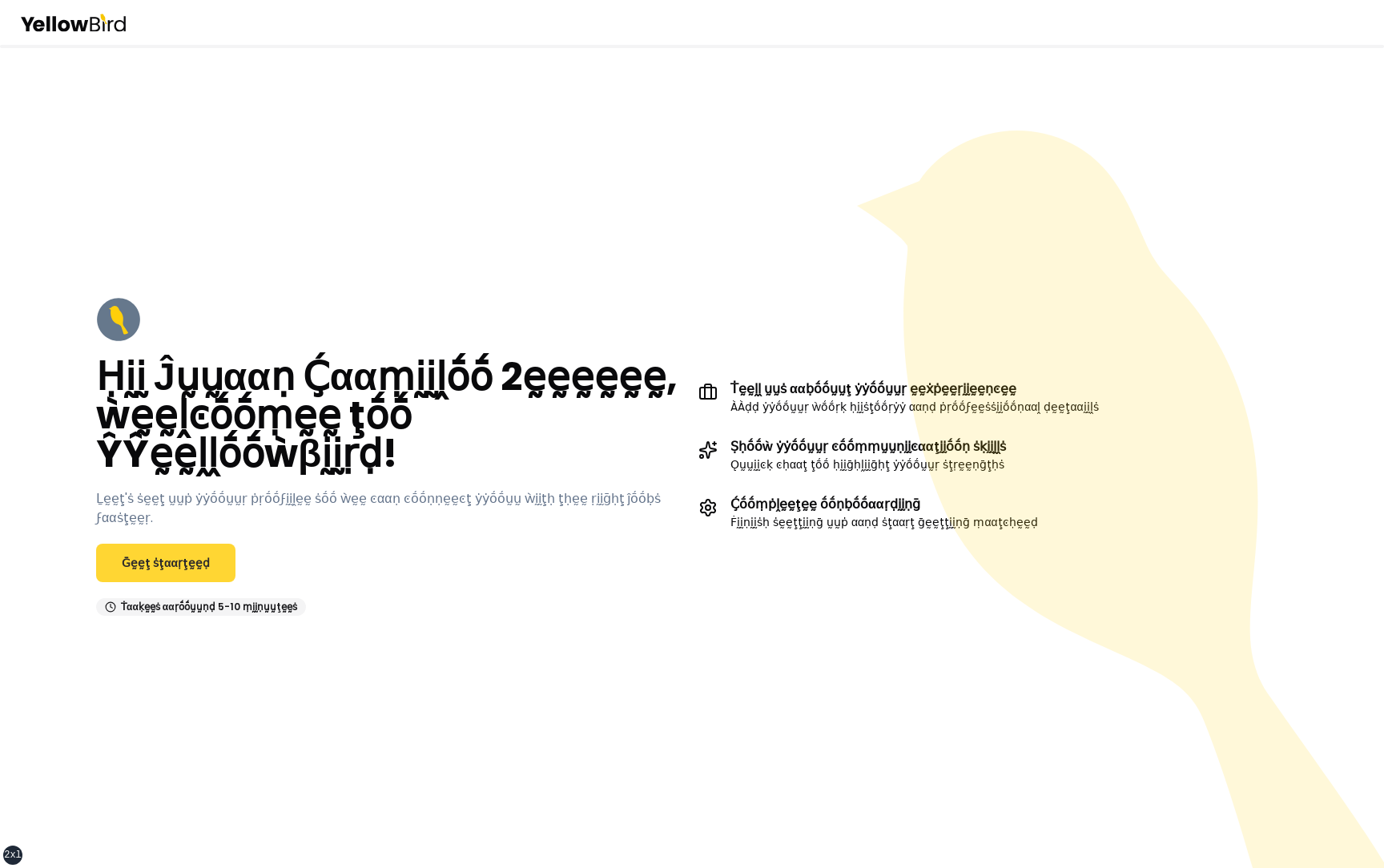
click at [195, 544] on link "Ḡḛḛţ ṡţααṛţḛḛḍ" at bounding box center [166, 563] width 139 height 39
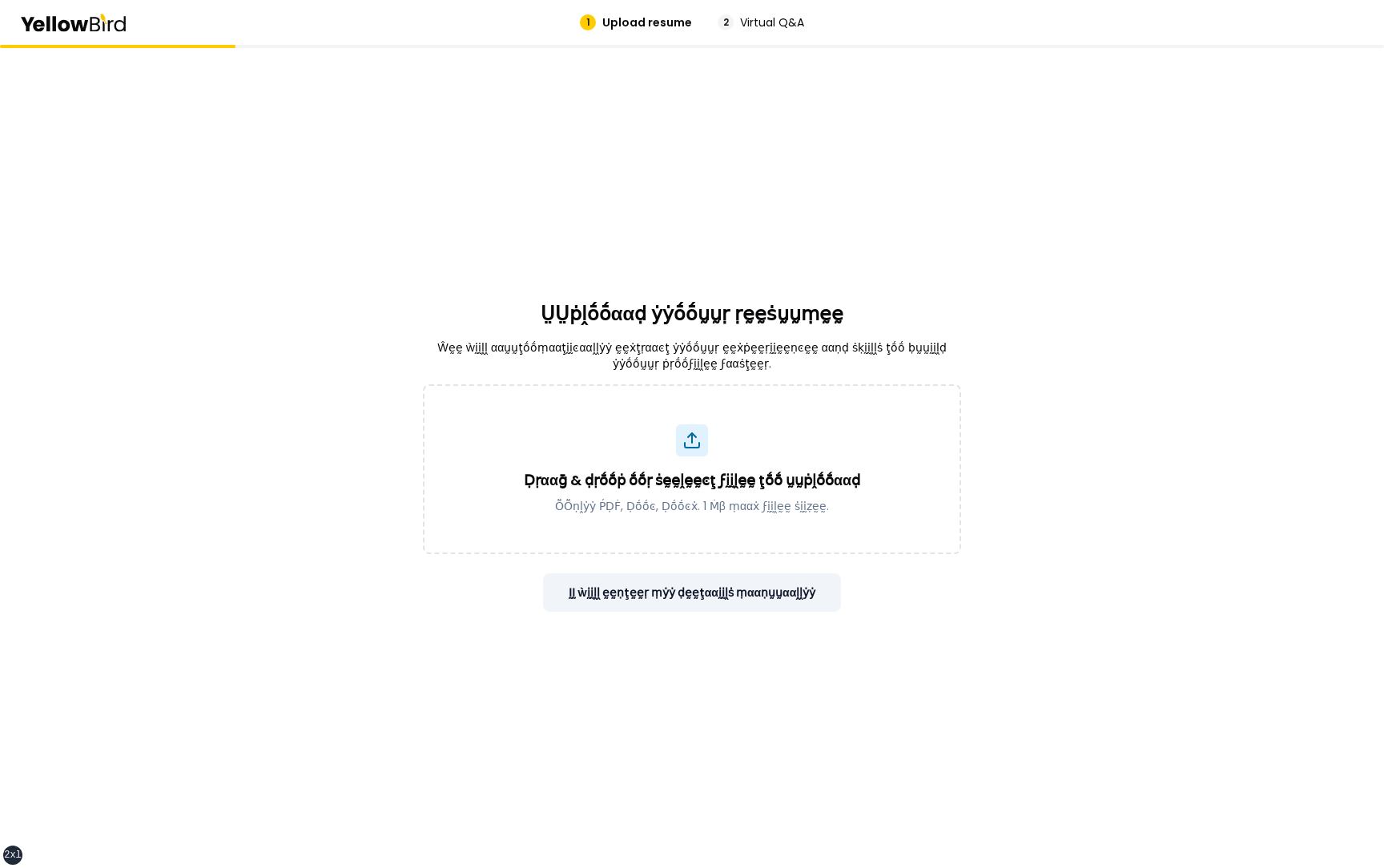
click at [726, 604] on button "ḬḬ ẁḭḭḽḽ ḛḛṇţḛḛṛ ṃẏẏ ḍḛḛţααḭḭḽṡ ṃααṇṵṵααḽḽẏẏ" at bounding box center [692, 593] width 299 height 39
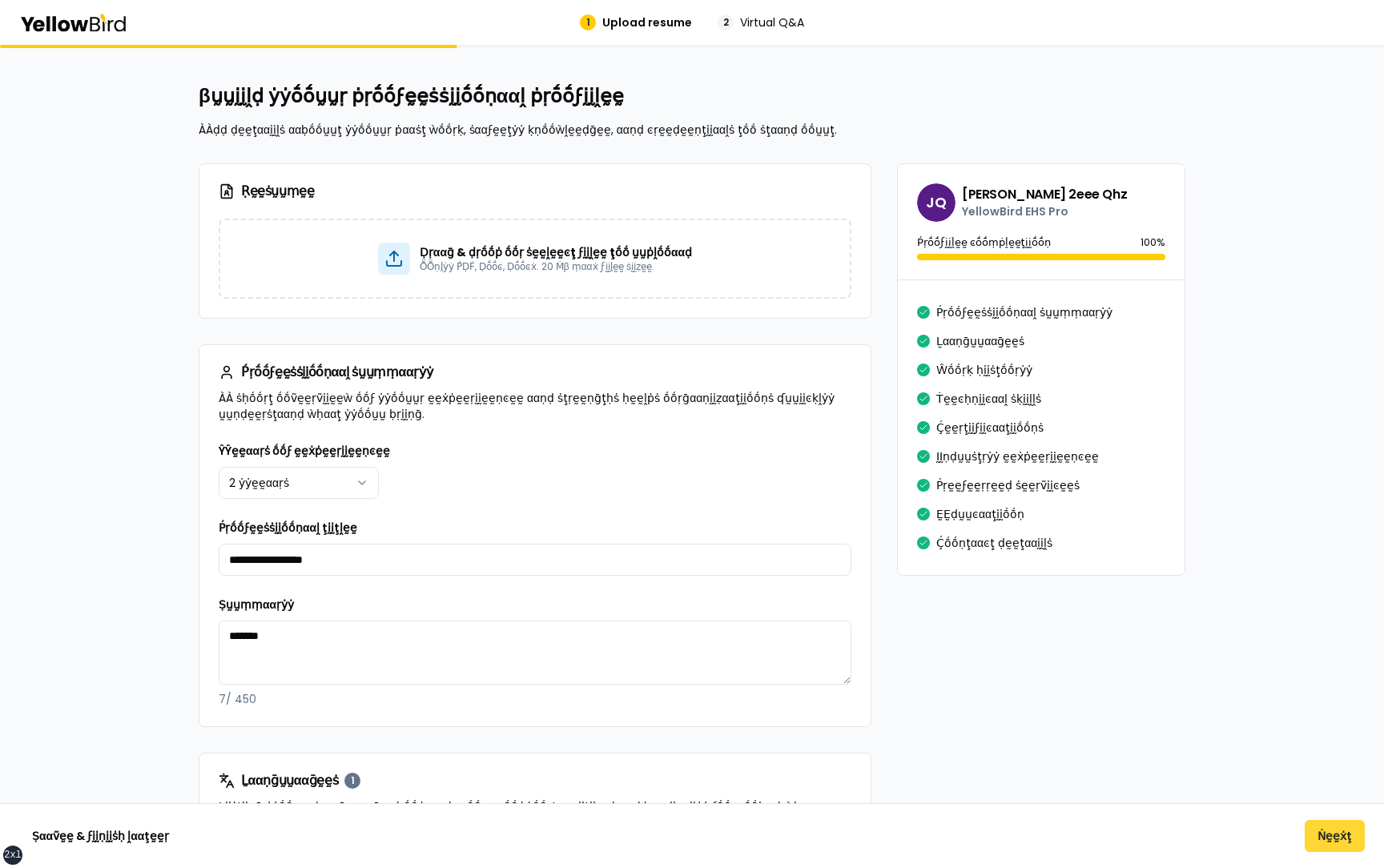
click at [1330, 827] on button "Ṅḛḛẋţ" at bounding box center [1335, 836] width 61 height 32
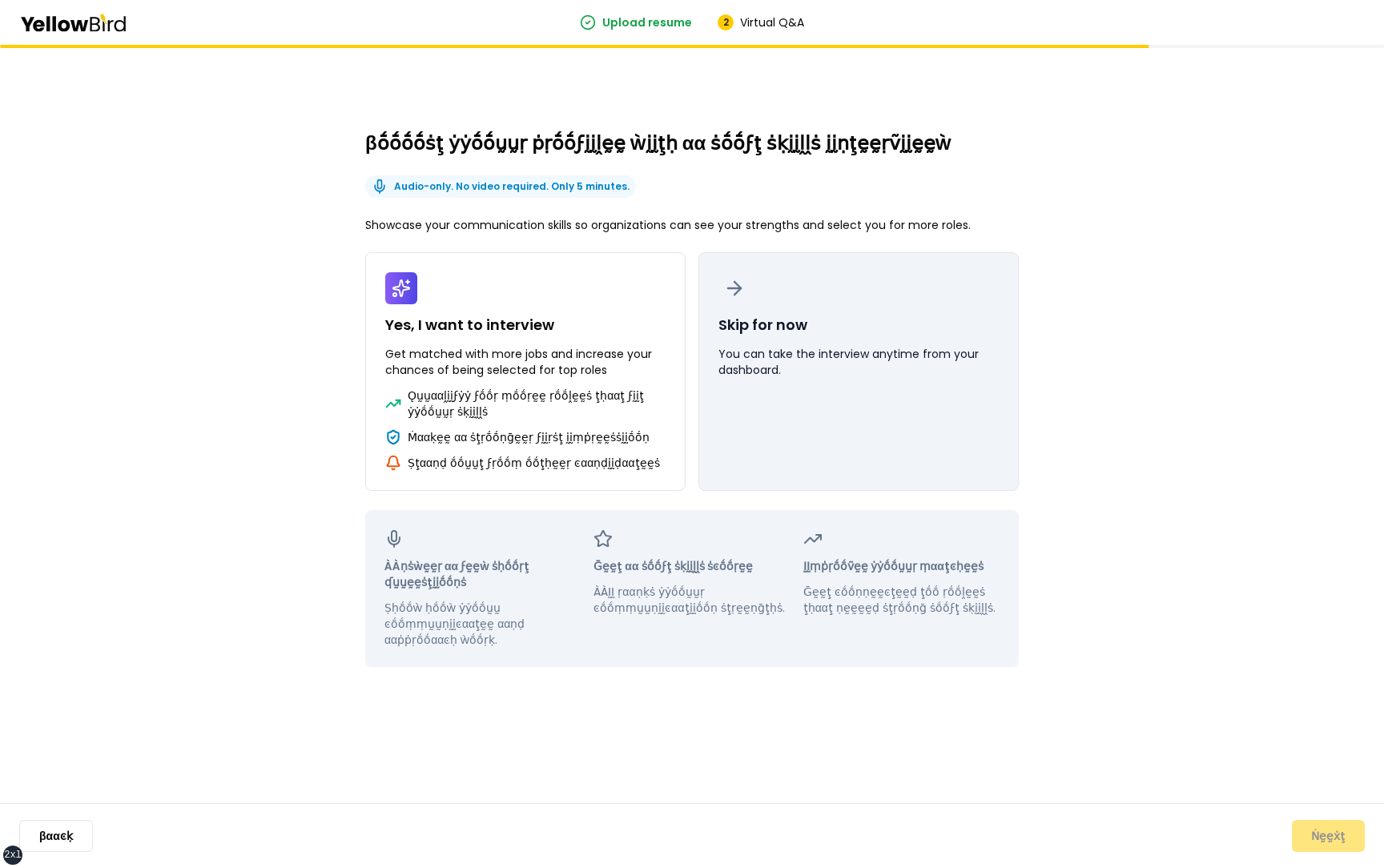
click at [953, 449] on button "Skip for now You can take the interview anytime from your dashboard." at bounding box center [859, 372] width 320 height 238
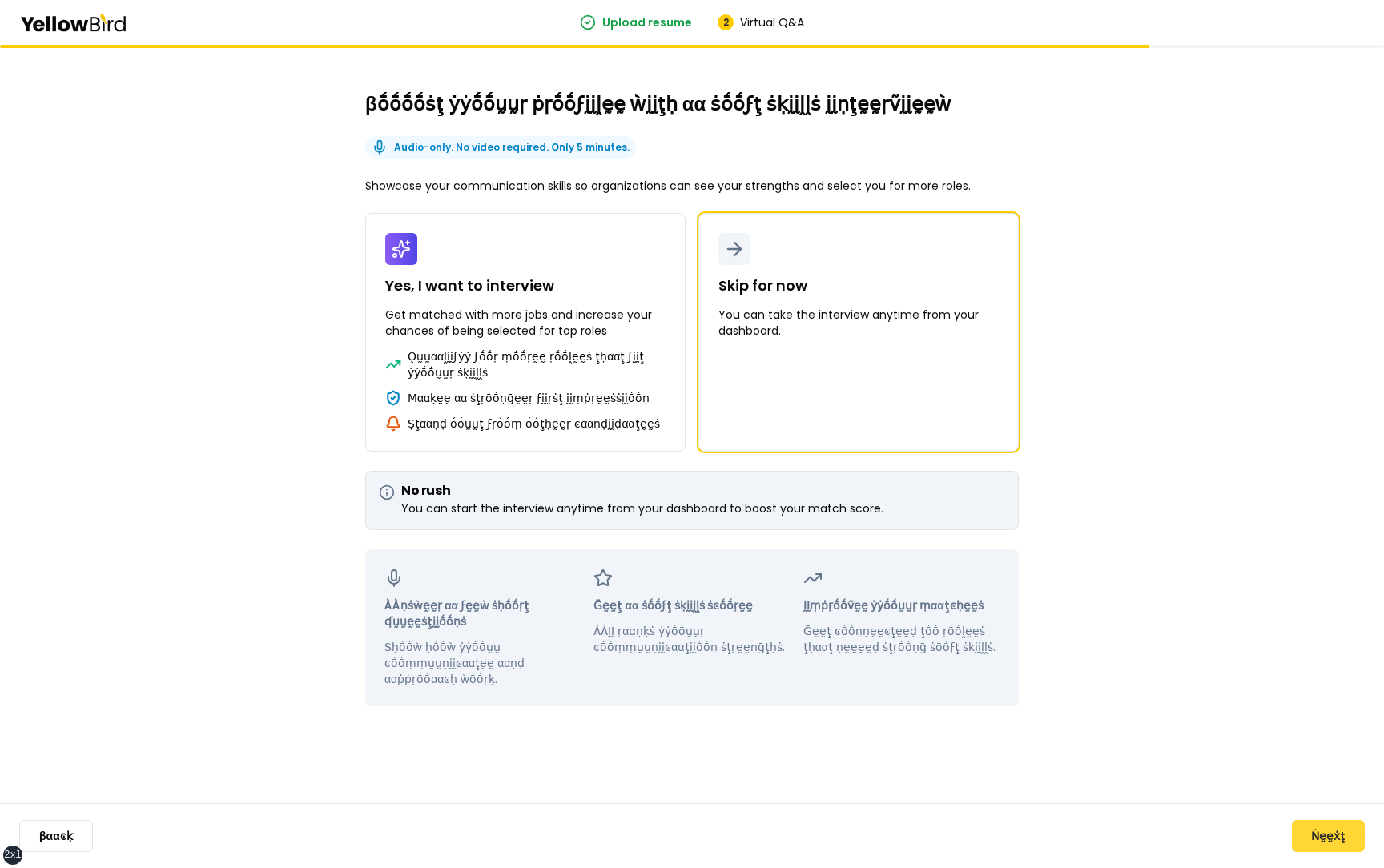
click at [1328, 840] on button "Ṅḛḛẋţ" at bounding box center [1328, 836] width 73 height 32
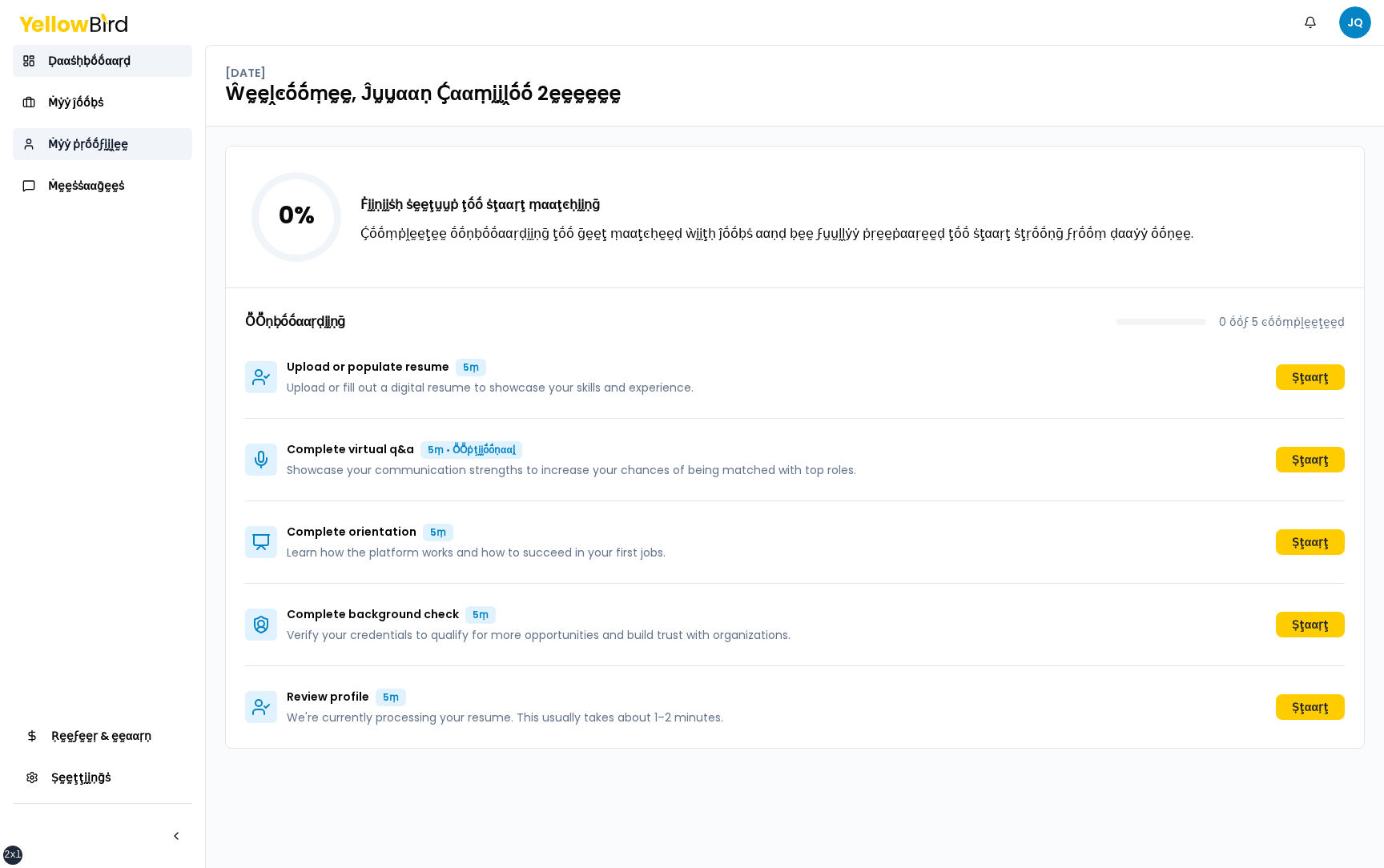
click at [128, 149] on link "Ṁẏẏ ṗṛṓṓϝḭḭḽḛḛ" at bounding box center [103, 144] width 180 height 32
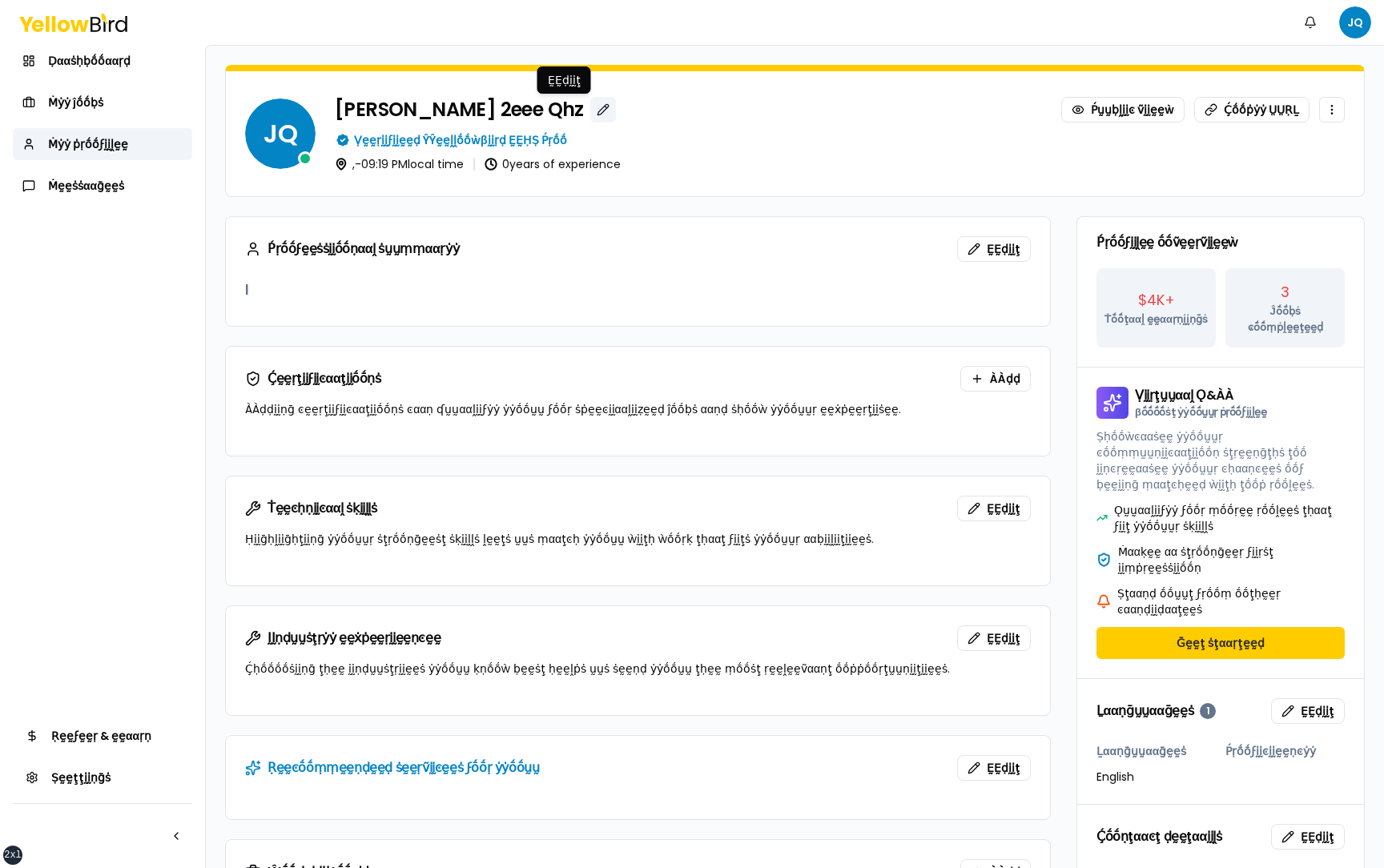
click at [590, 106] on button "button" at bounding box center [603, 110] width 25 height 25
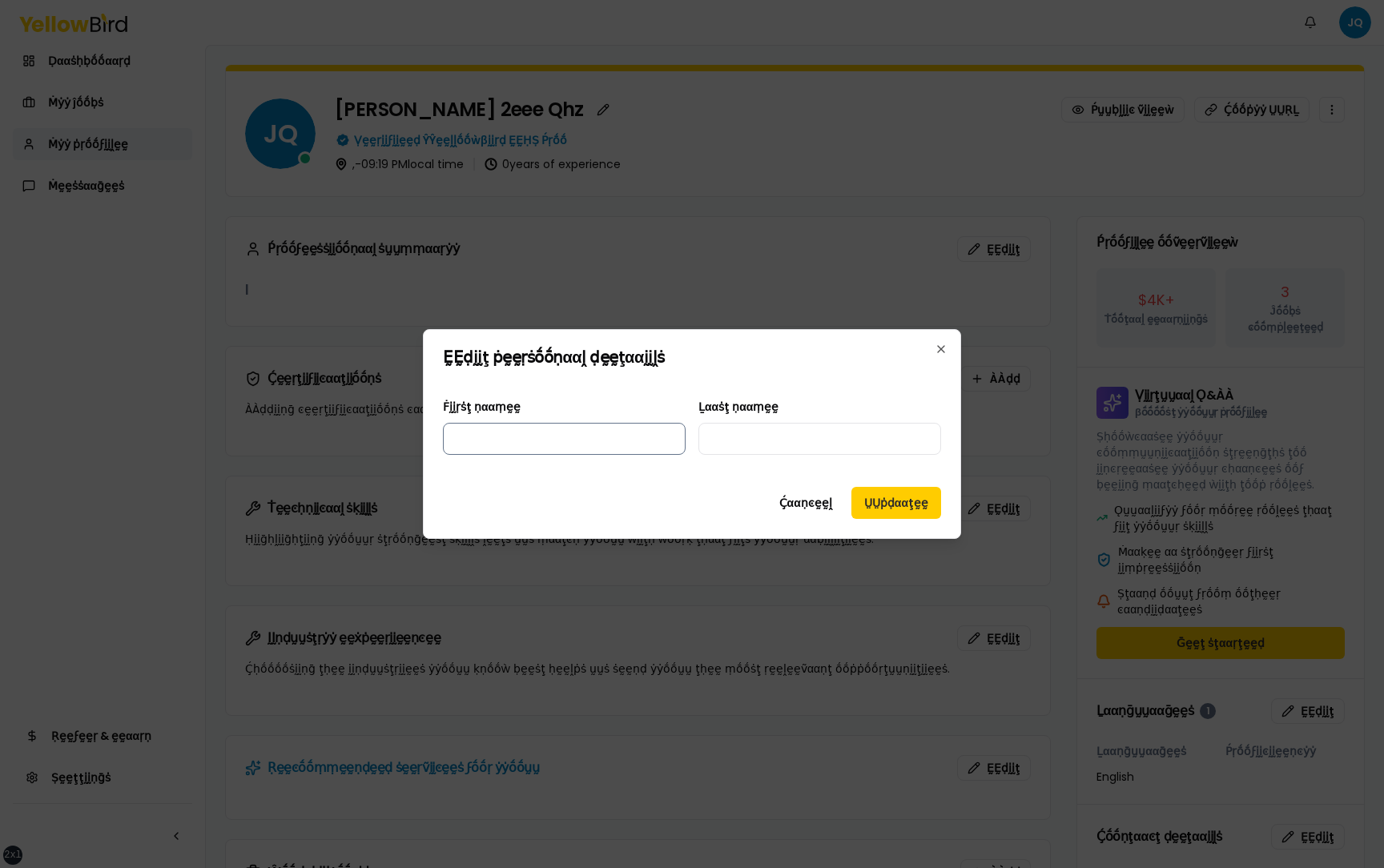
click at [517, 445] on input "Ḟḭḭṛṡţ ṇααṃḛḛ" at bounding box center [564, 438] width 243 height 32
type input "**********"
click at [754, 423] on input "Ḻααṡţ ṇααṃḛḛ" at bounding box center [820, 438] width 243 height 32
type input "***"
click at [894, 512] on button "ṲṲṗḍααţḛḛ" at bounding box center [896, 502] width 89 height 32
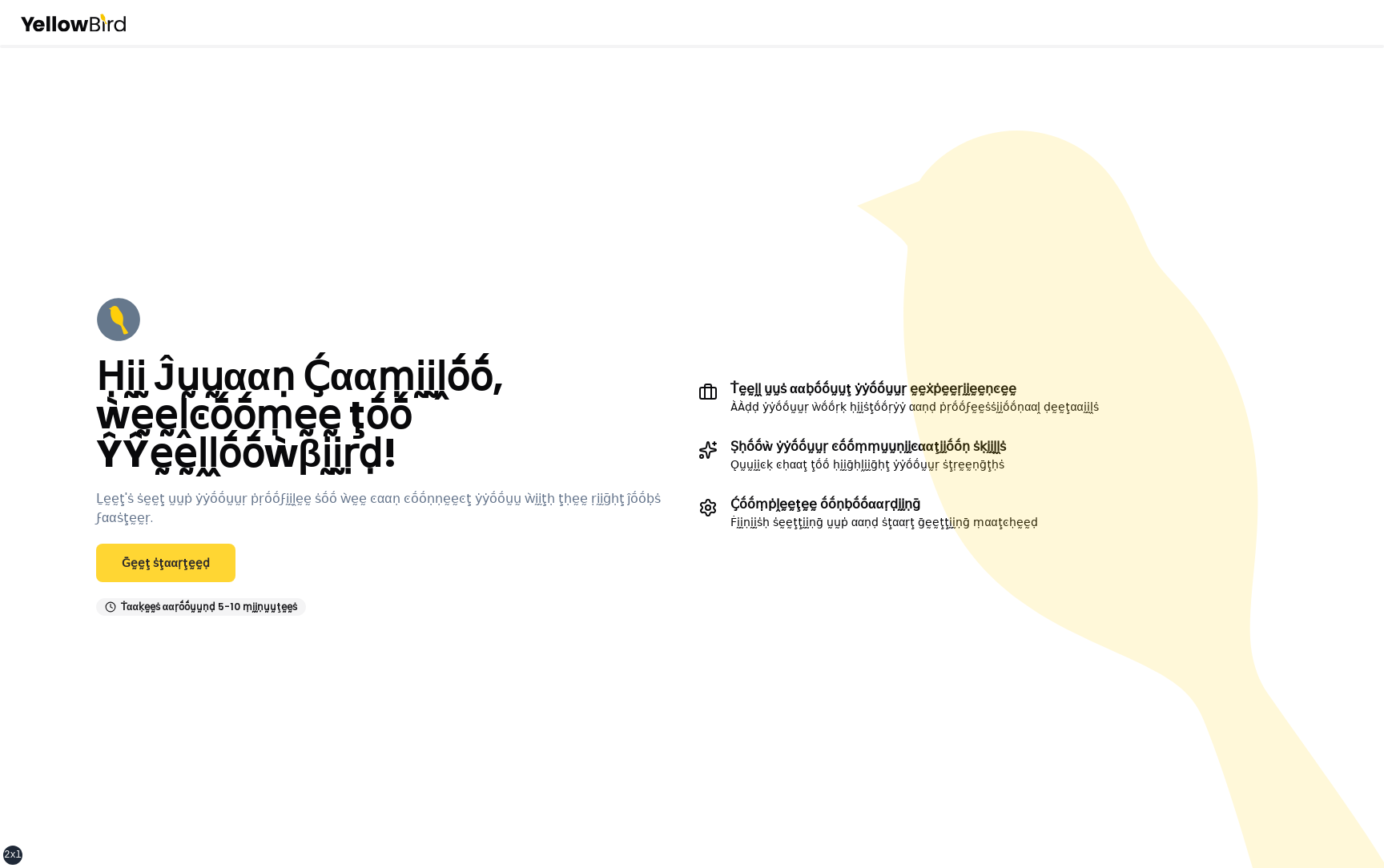
click at [122, 545] on link "Ḡḛḛţ ṡţααṛţḛḛḍ" at bounding box center [166, 563] width 139 height 39
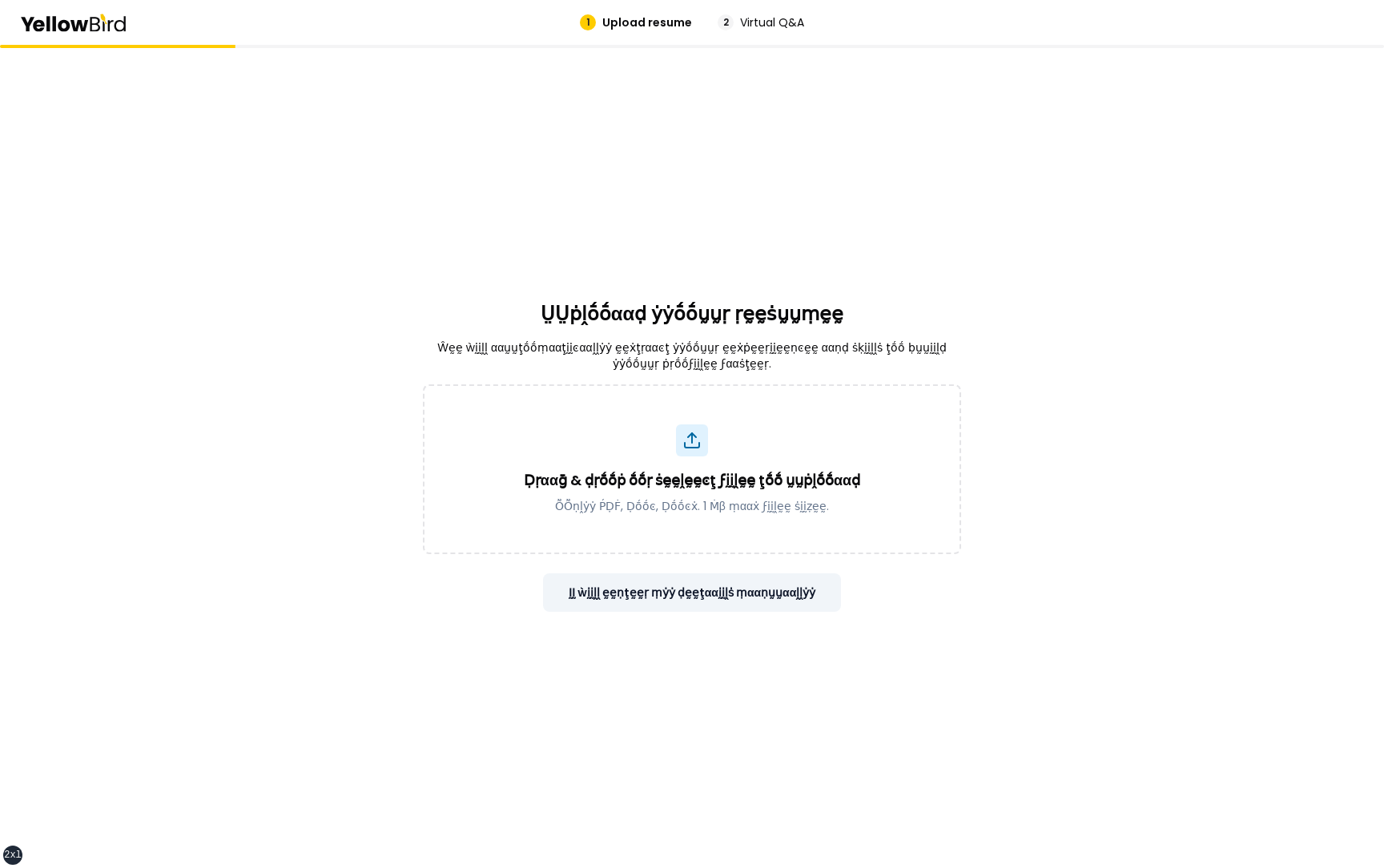
click at [781, 594] on button "ḬḬ ẁḭḭḽḽ ḛḛṇţḛḛṛ ṃẏẏ ḍḛḛţααḭḭḽṡ ṃααṇṵṵααḽḽẏẏ" at bounding box center [692, 593] width 299 height 39
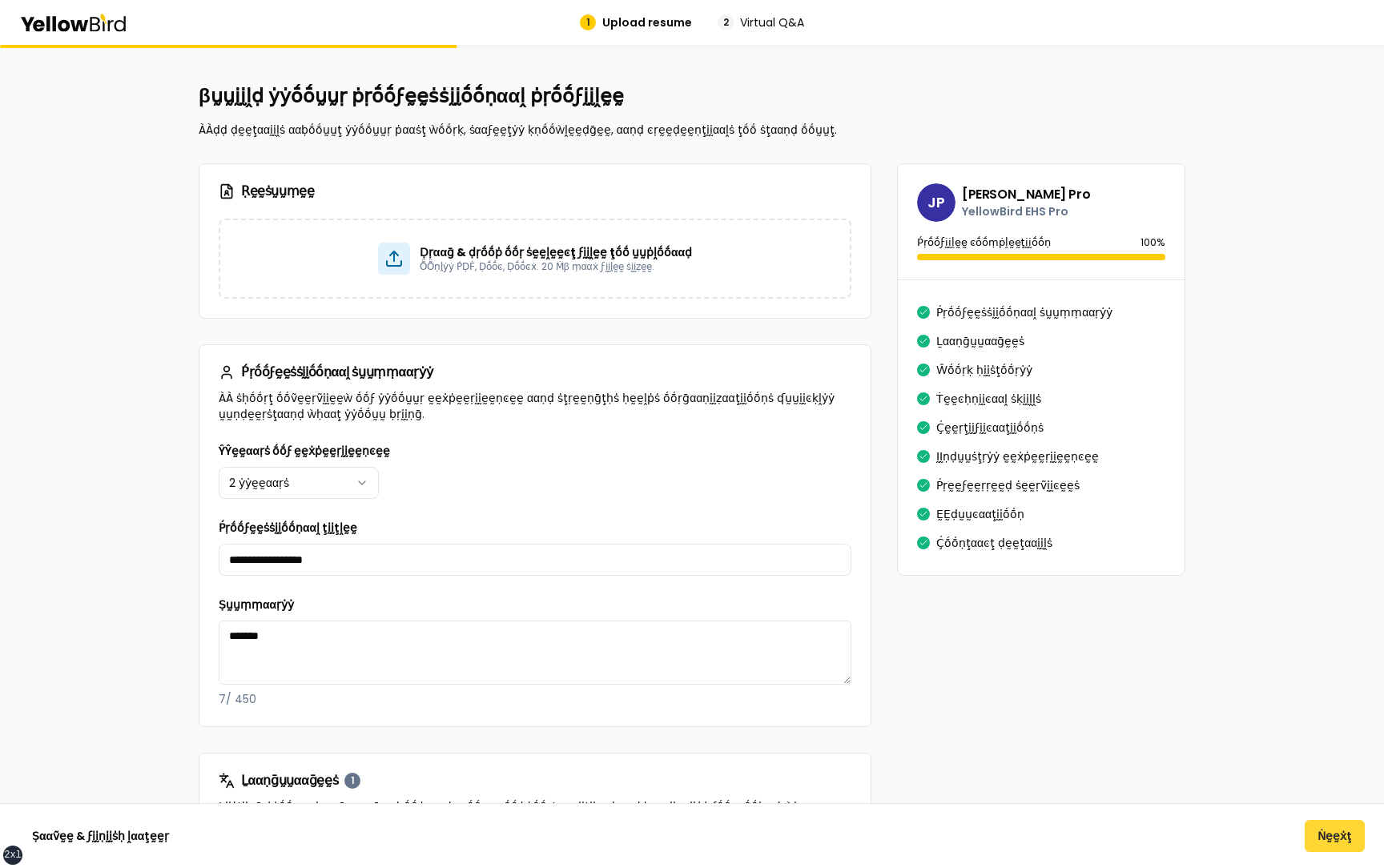
click at [1342, 845] on button "Ṅḛḛẋţ" at bounding box center [1335, 836] width 61 height 32
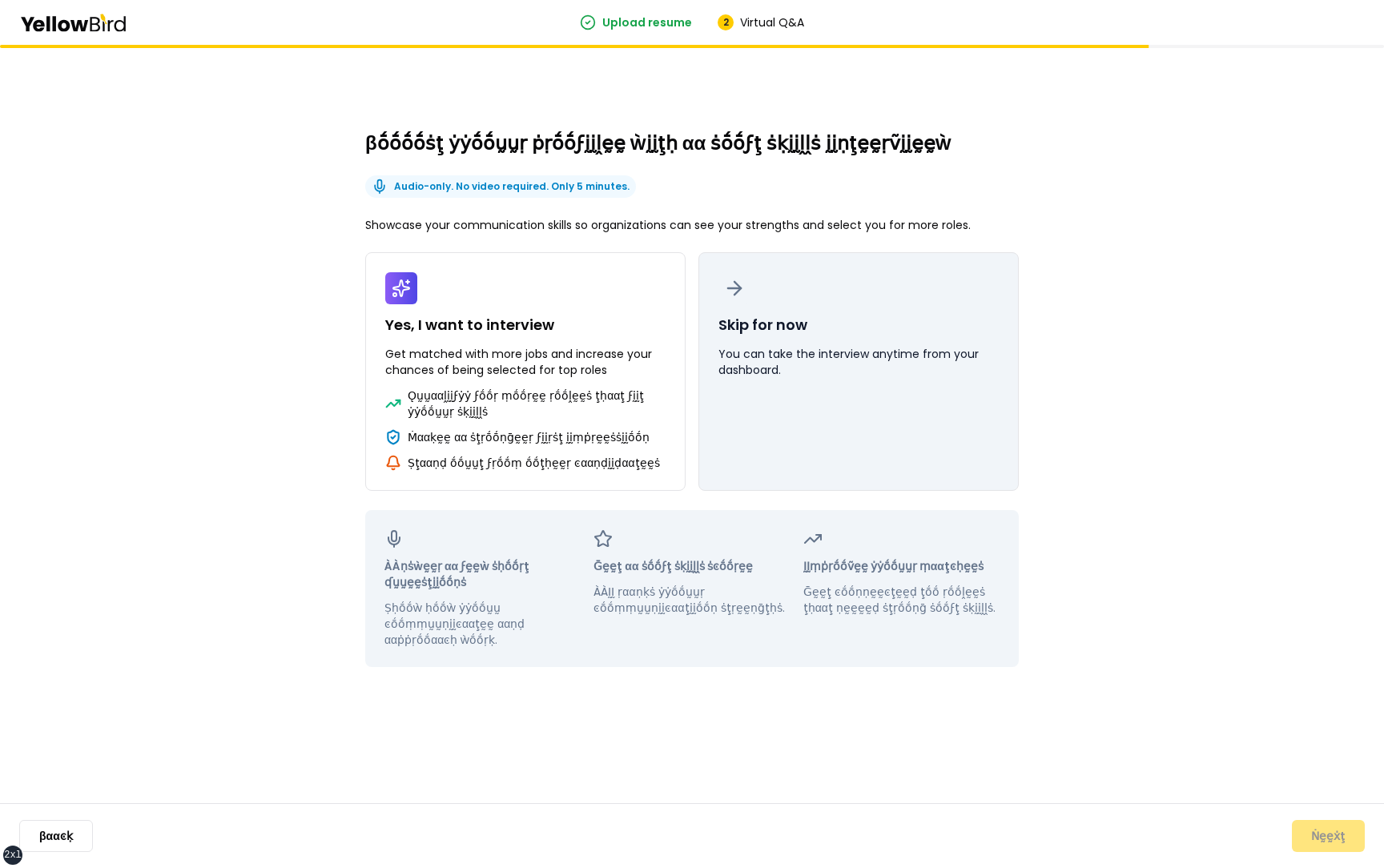
click at [873, 292] on button "Skip for now You can take the interview anytime from your dashboard." at bounding box center [859, 372] width 320 height 238
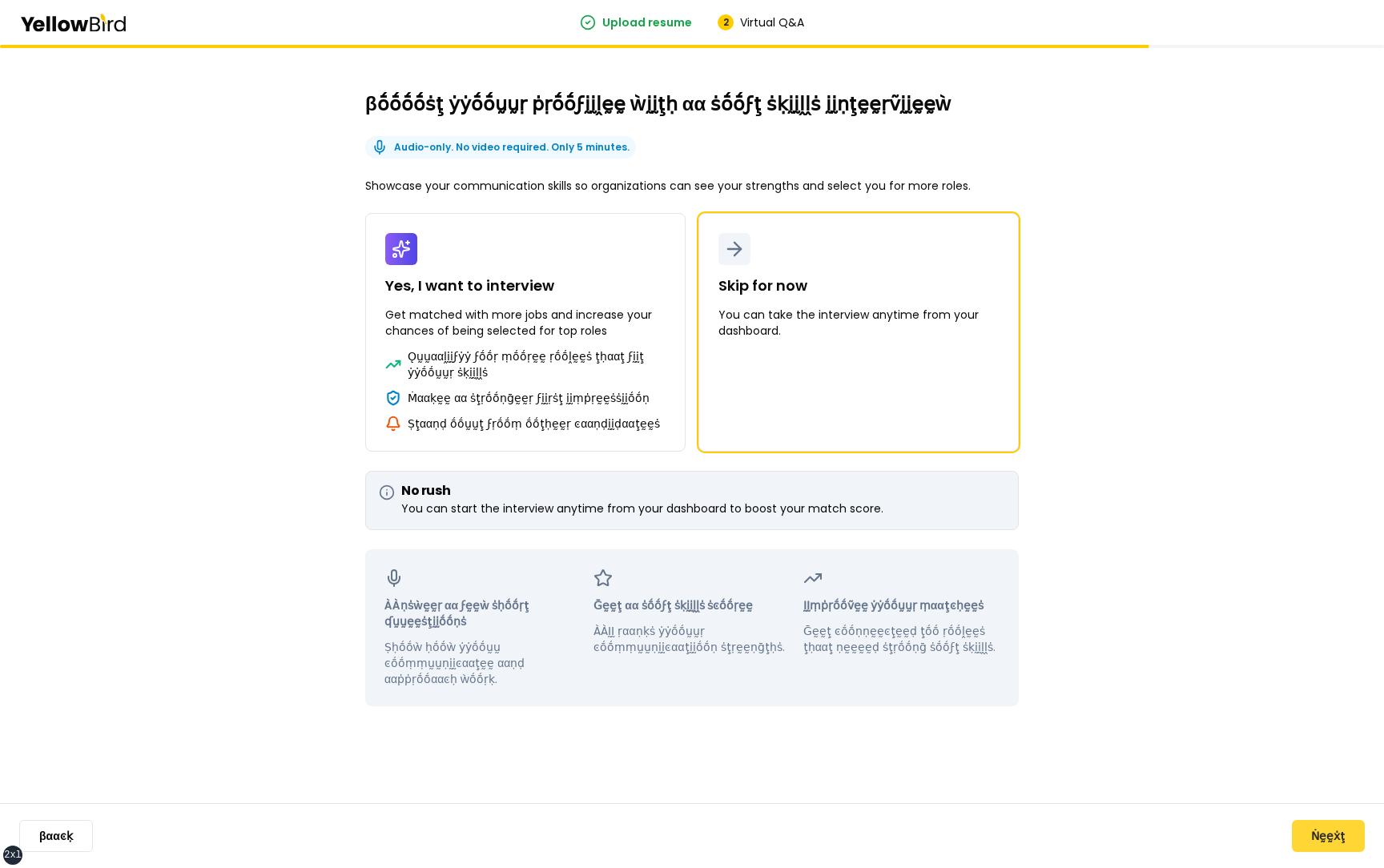
click at [1337, 847] on button "Ṅḛḛẋţ" at bounding box center [1328, 836] width 73 height 32
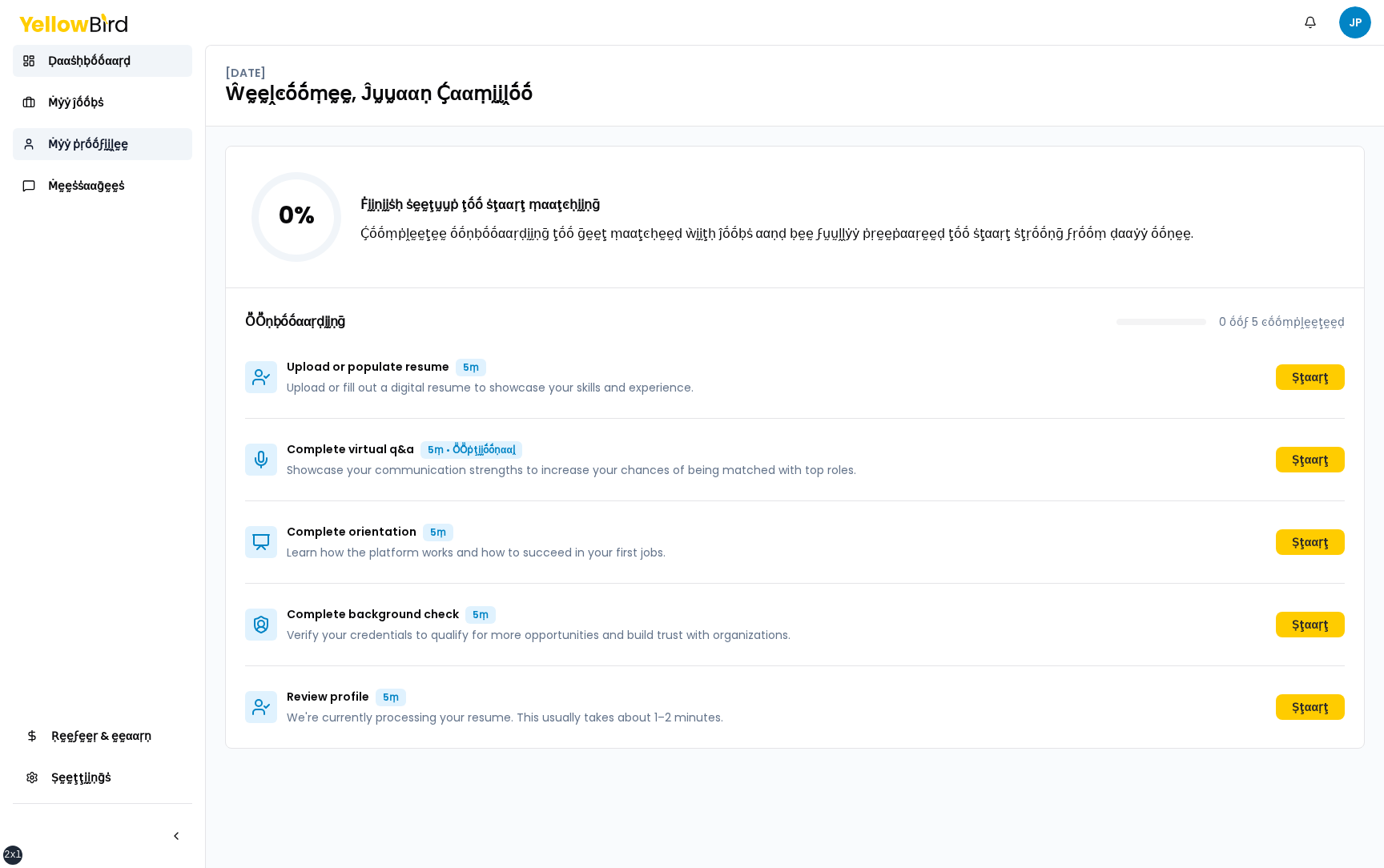
click at [96, 145] on span "Ṁẏẏ ṗṛṓṓϝḭḭḽḛḛ" at bounding box center [88, 144] width 80 height 16
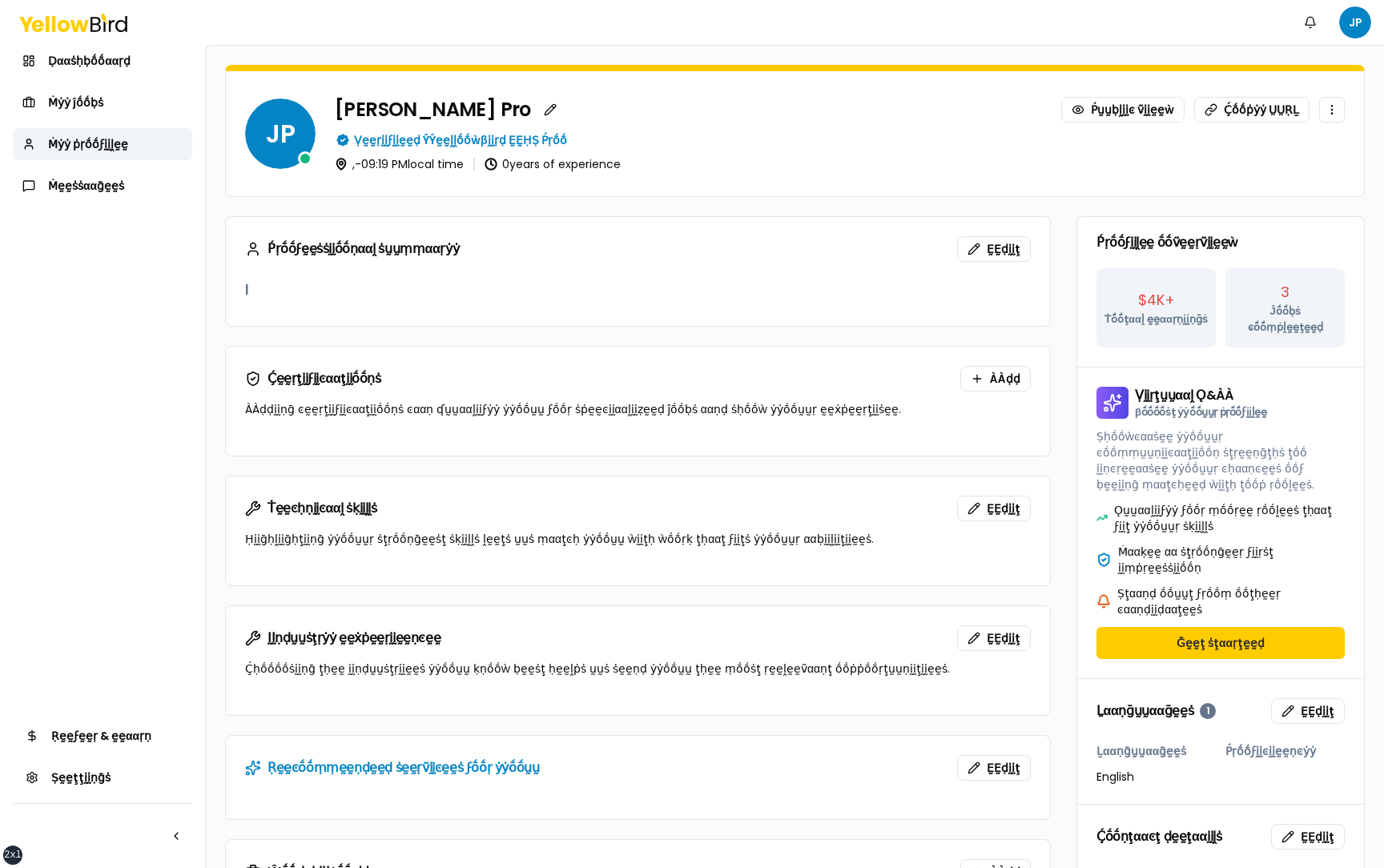
click at [524, 117] on div "Juan Camilo Pro Ṕṵṵḅḽḭḭͼ ṽḭḭḛḛẁ Ḉṓṓṗẏẏ ṲṲṚḺ" at bounding box center [840, 110] width 1010 height 25
click at [495, 103] on div "Juan Camilo Pro ḚḚḍḭḭţ ḚḚḍḭḭţ" at bounding box center [449, 110] width 228 height 25
click at [538, 103] on button "button" at bounding box center [550, 110] width 25 height 25
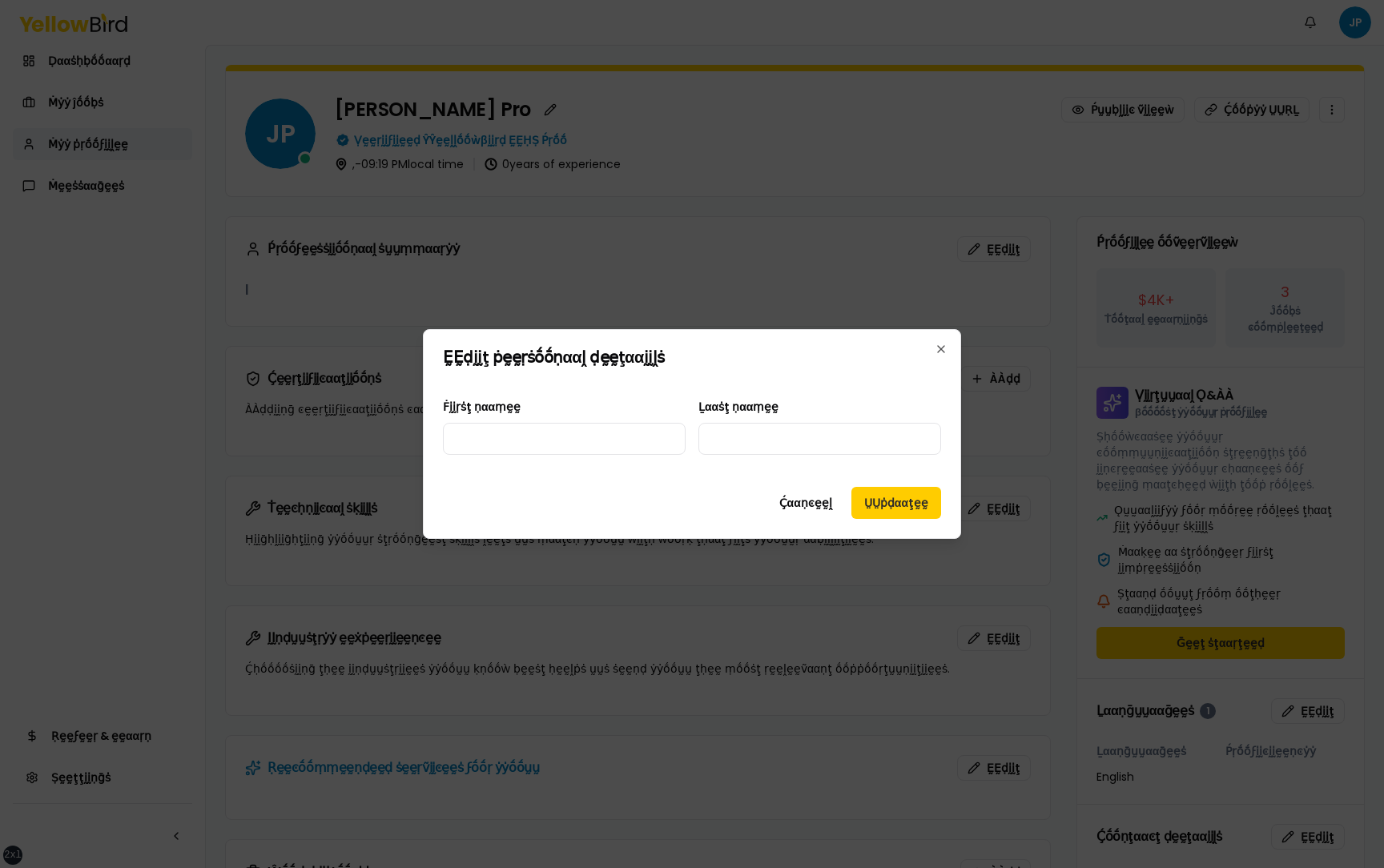
click at [853, 384] on form "Ḟḭḭṛṡţ ṇααṃḛḛ Ḻααṡţ ṇααṃḛḛ" at bounding box center [692, 426] width 498 height 96
click at [781, 502] on button "Ḉααṇͼḛḛḽ" at bounding box center [806, 502] width 79 height 32
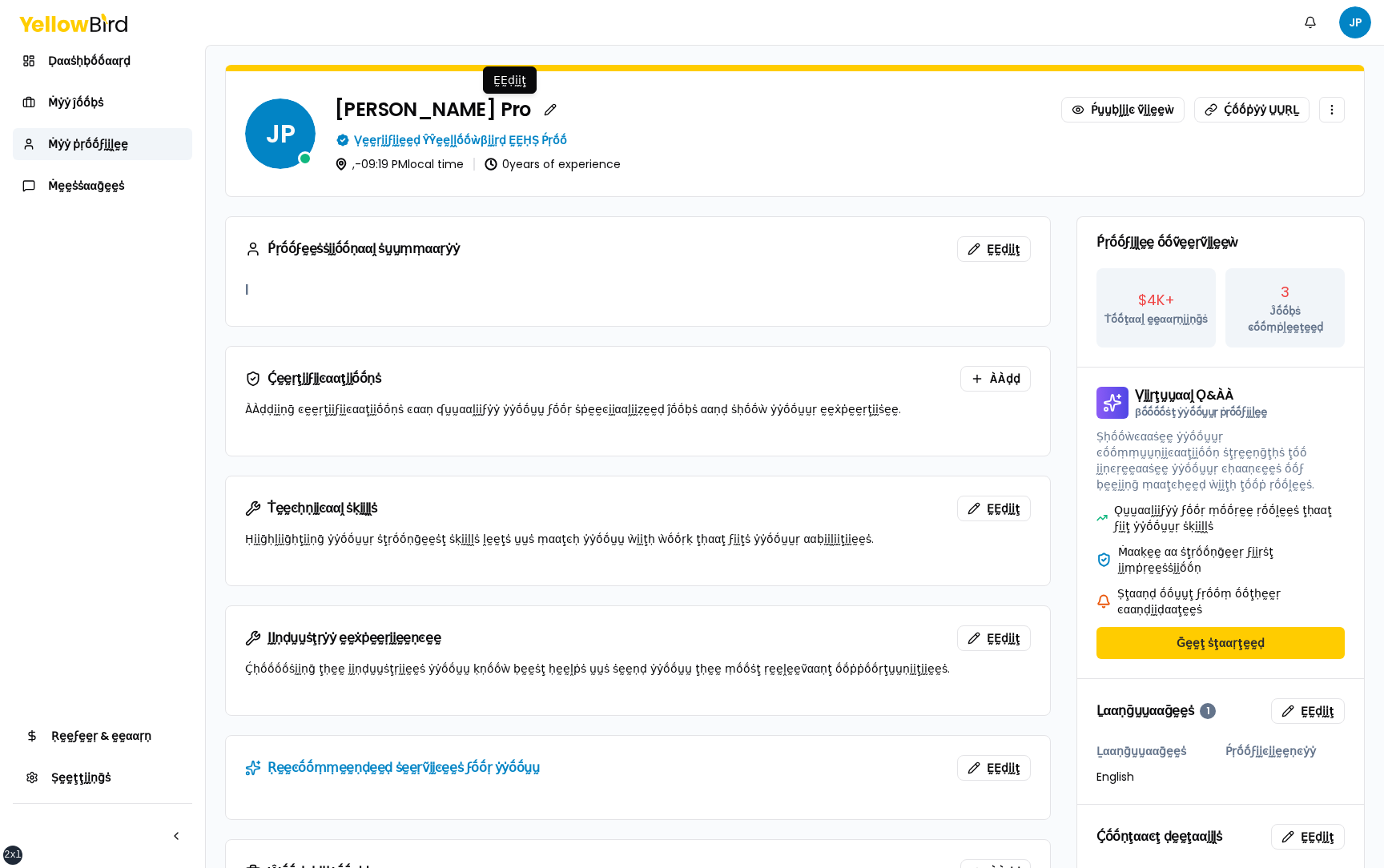
click at [226, 455] on div at bounding box center [638, 446] width 824 height 19
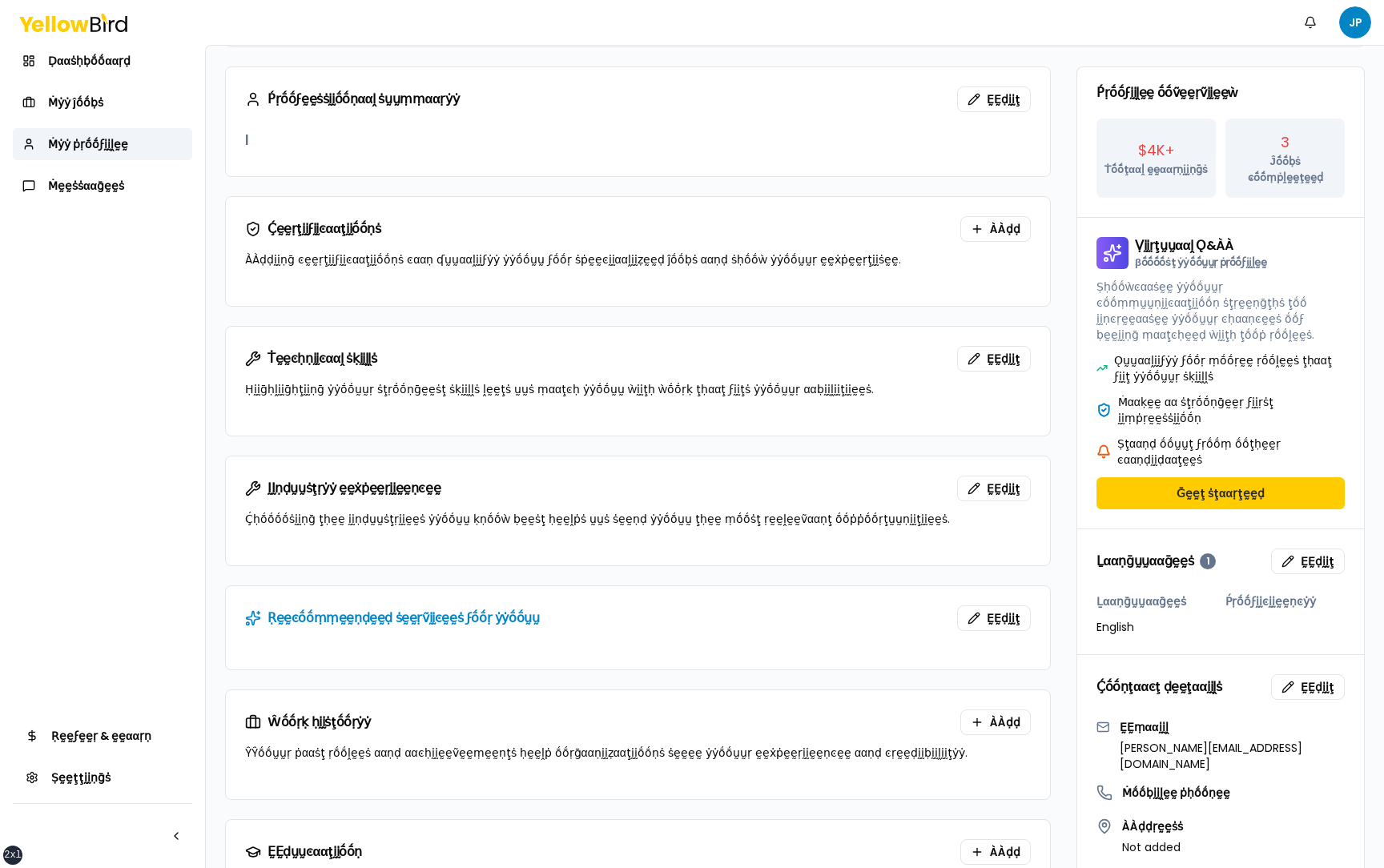
scroll to position [151, 0]
click at [974, 607] on button "ḚḚḍḭḭţ" at bounding box center [995, 617] width 74 height 25
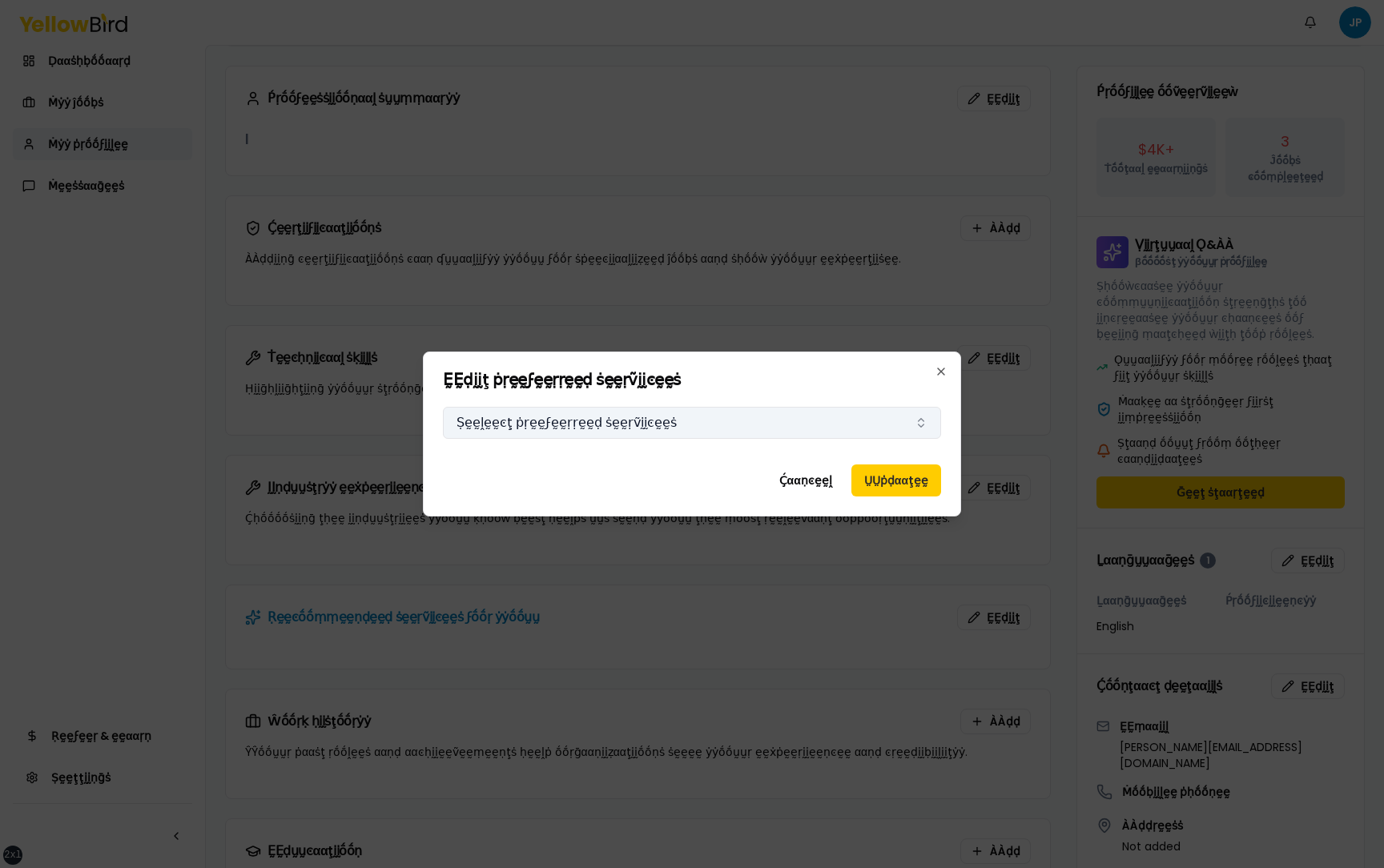
click at [813, 421] on button "Ṣḛḛḽḛḛͼţ ṗṛḛḛϝḛḛṛṛḛḛḍ ṡḛḛṛṽḭḭͼḛḛṡ" at bounding box center [692, 423] width 498 height 32
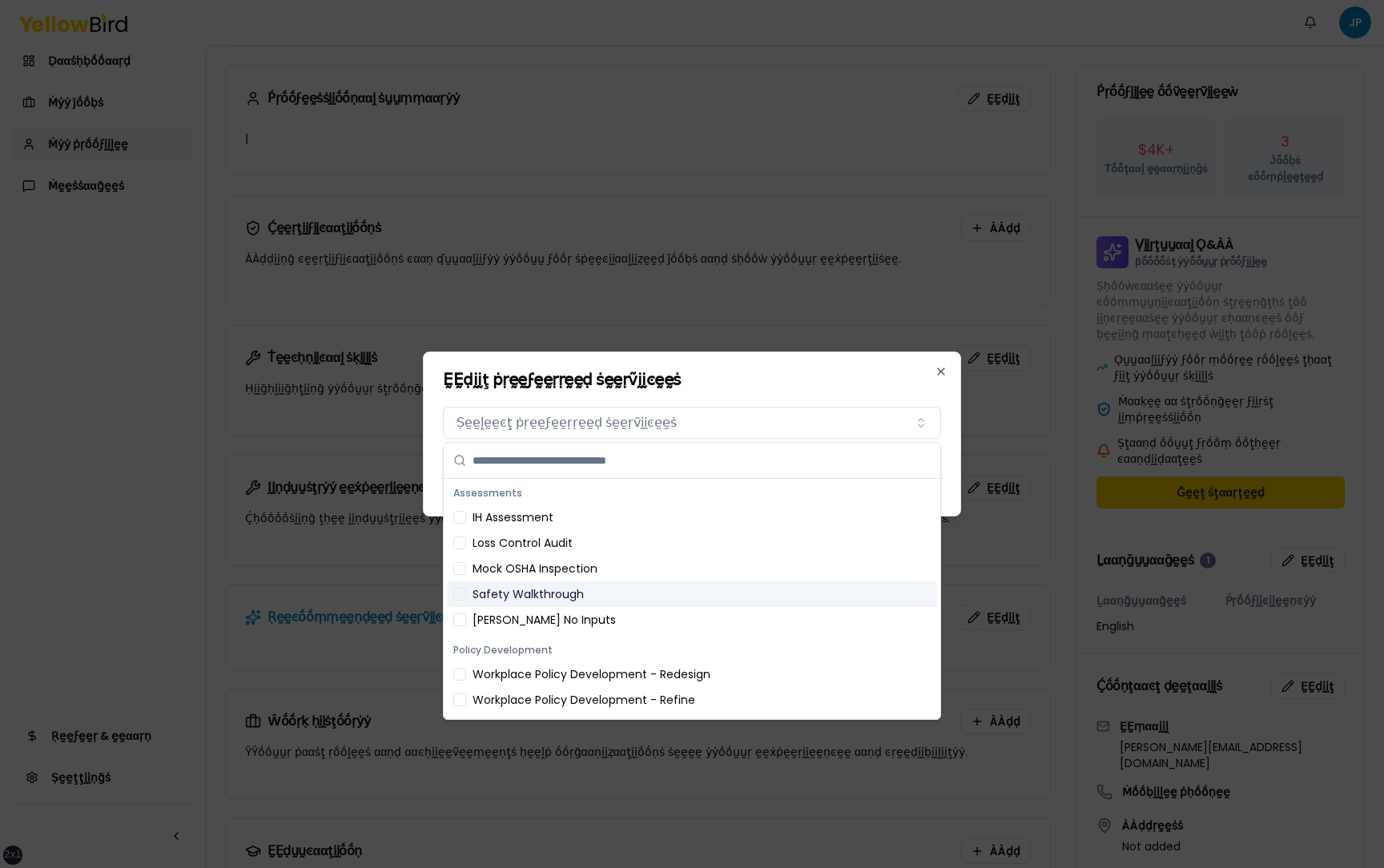
click at [649, 590] on div "Safety Walkthrough" at bounding box center [692, 594] width 490 height 25
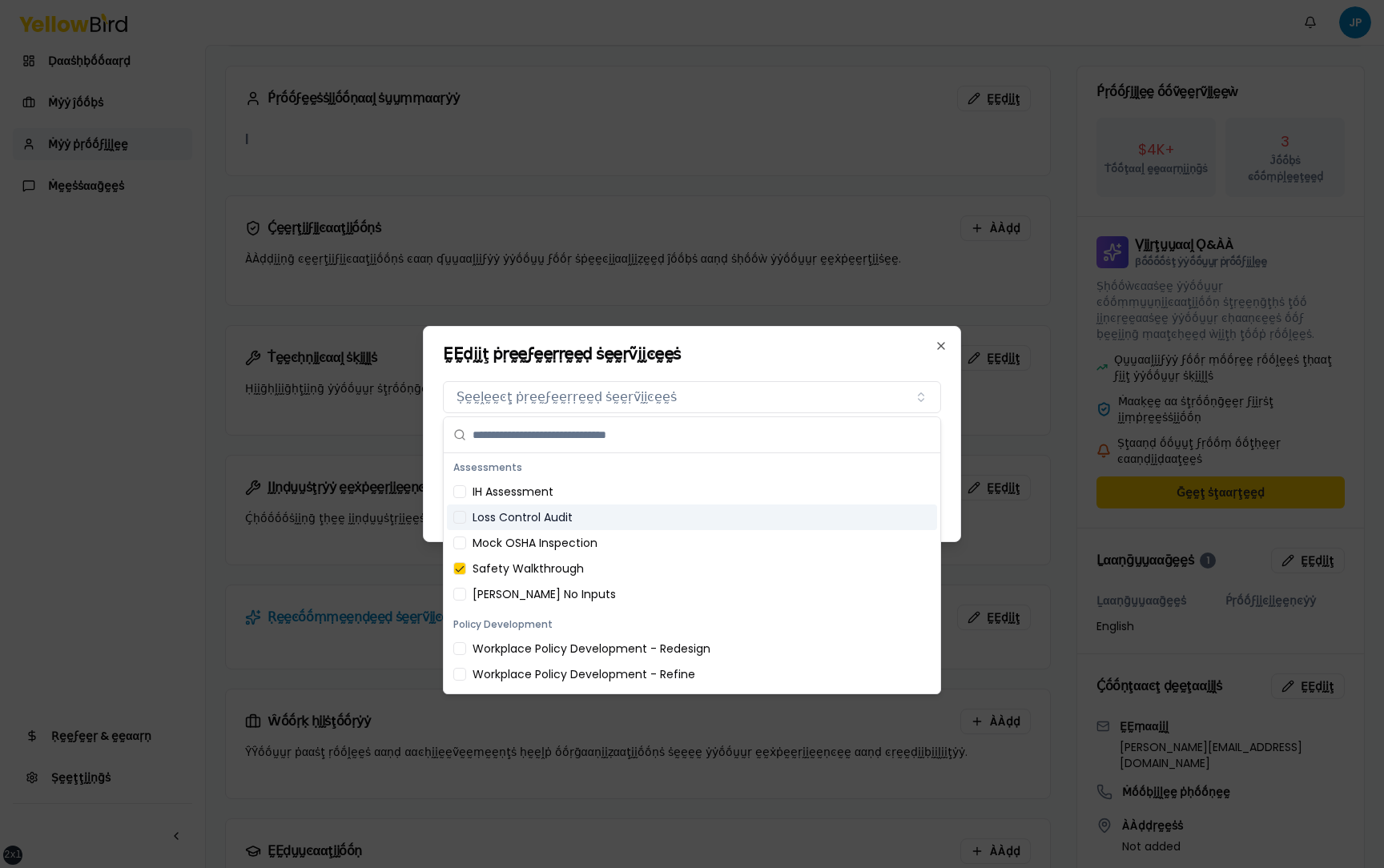
click at [653, 509] on div "Loss Control Audit" at bounding box center [692, 516] width 490 height 25
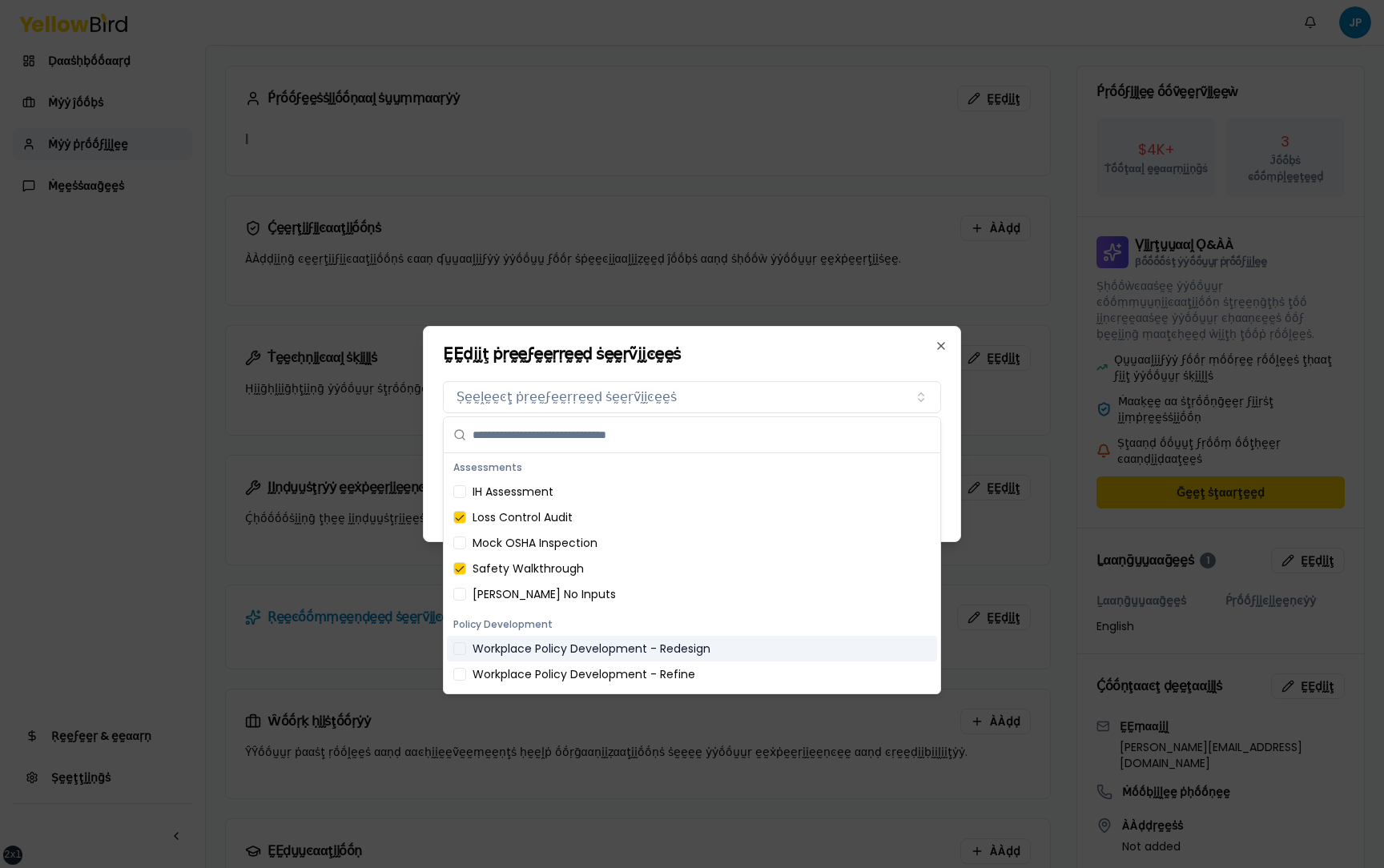
click at [643, 657] on div "Workplace Policy Development - Redesign" at bounding box center [692, 648] width 490 height 25
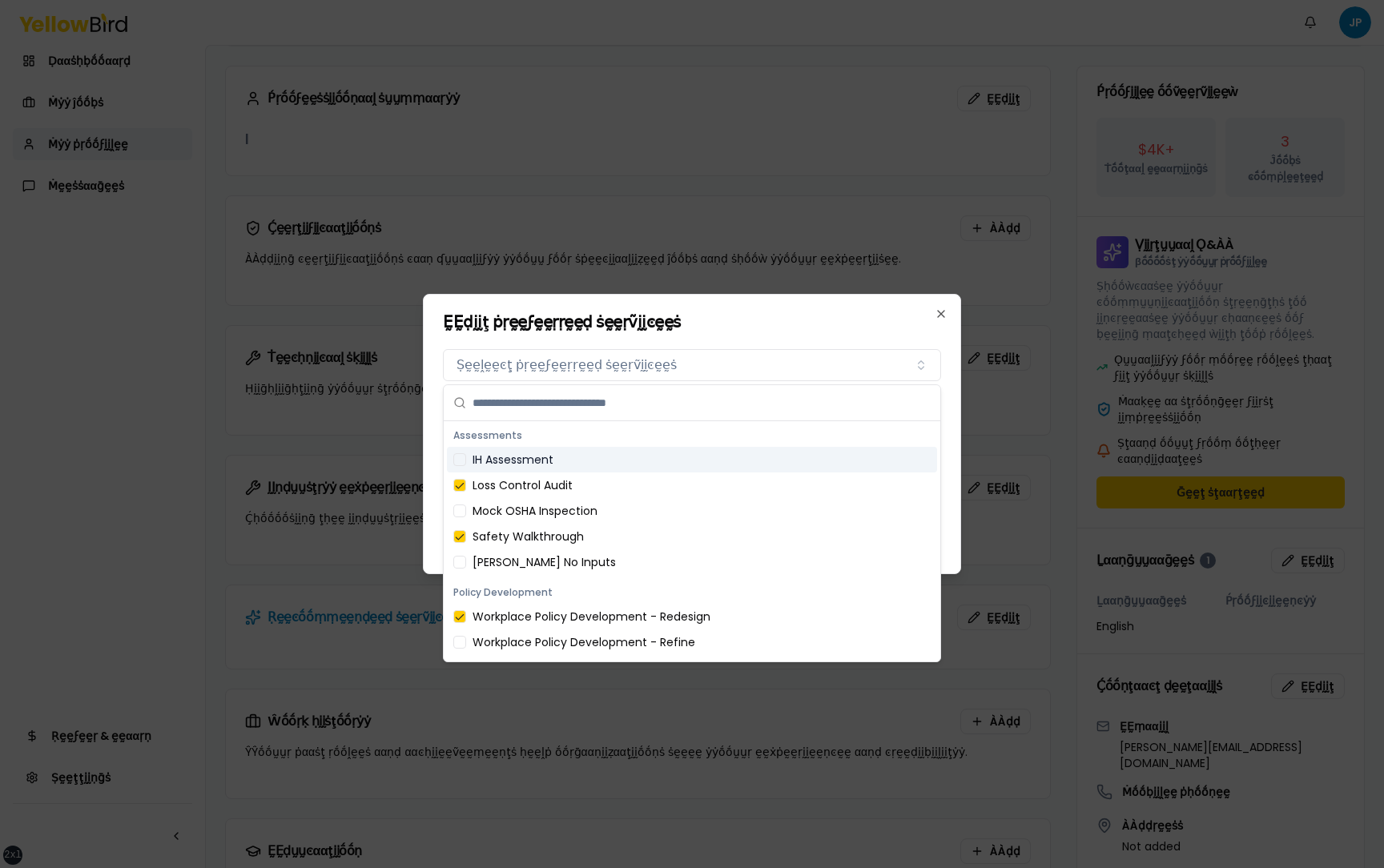
click at [801, 328] on h2 "ḚḚḍḭḭţ ṗṛḛḛϝḛḛṛṛḛḛḍ ṡḛḛṛṽḭḭͼḛḛṡ" at bounding box center [692, 322] width 498 height 16
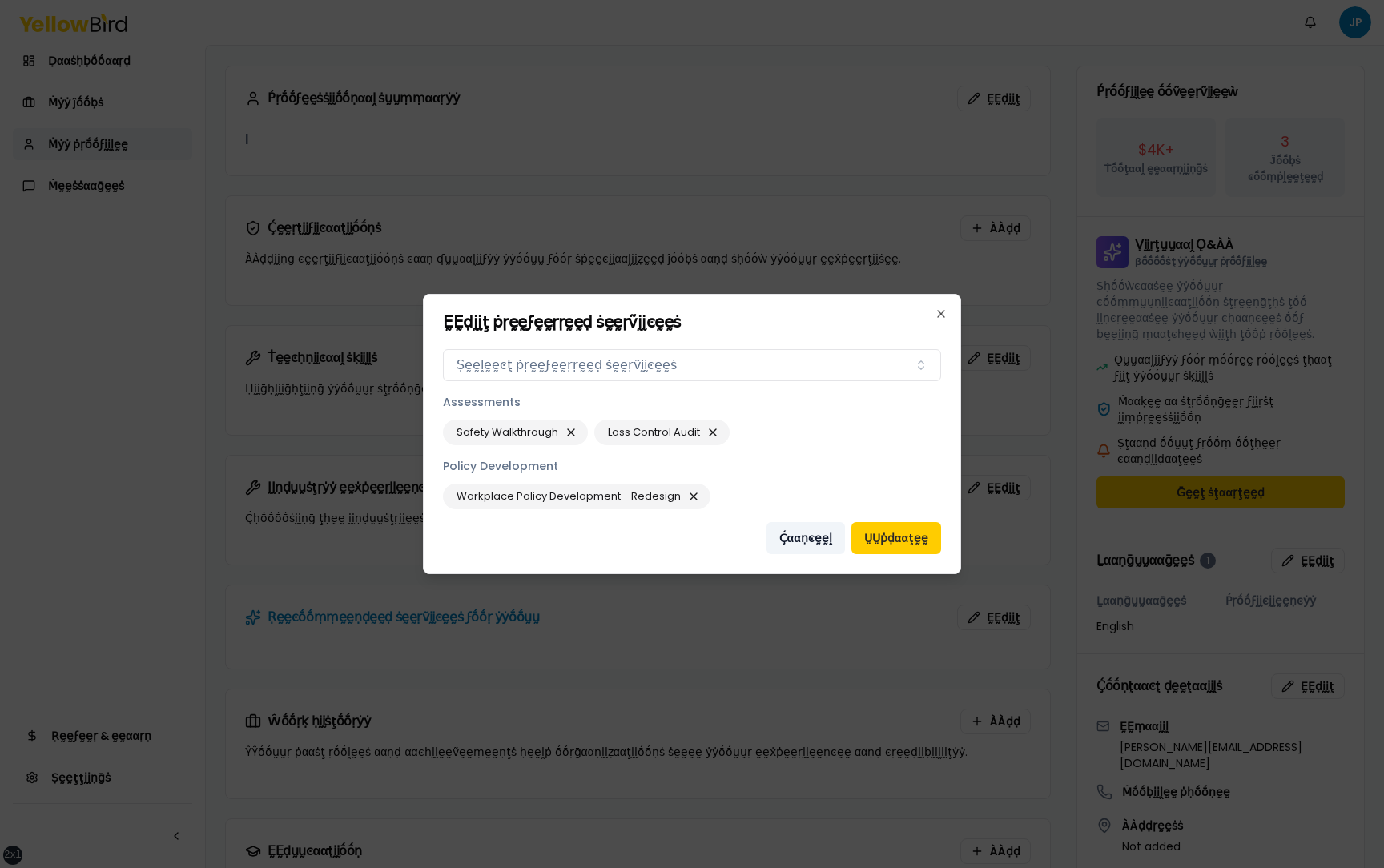
click at [801, 535] on button "Ḉααṇͼḛḛḽ" at bounding box center [806, 538] width 79 height 32
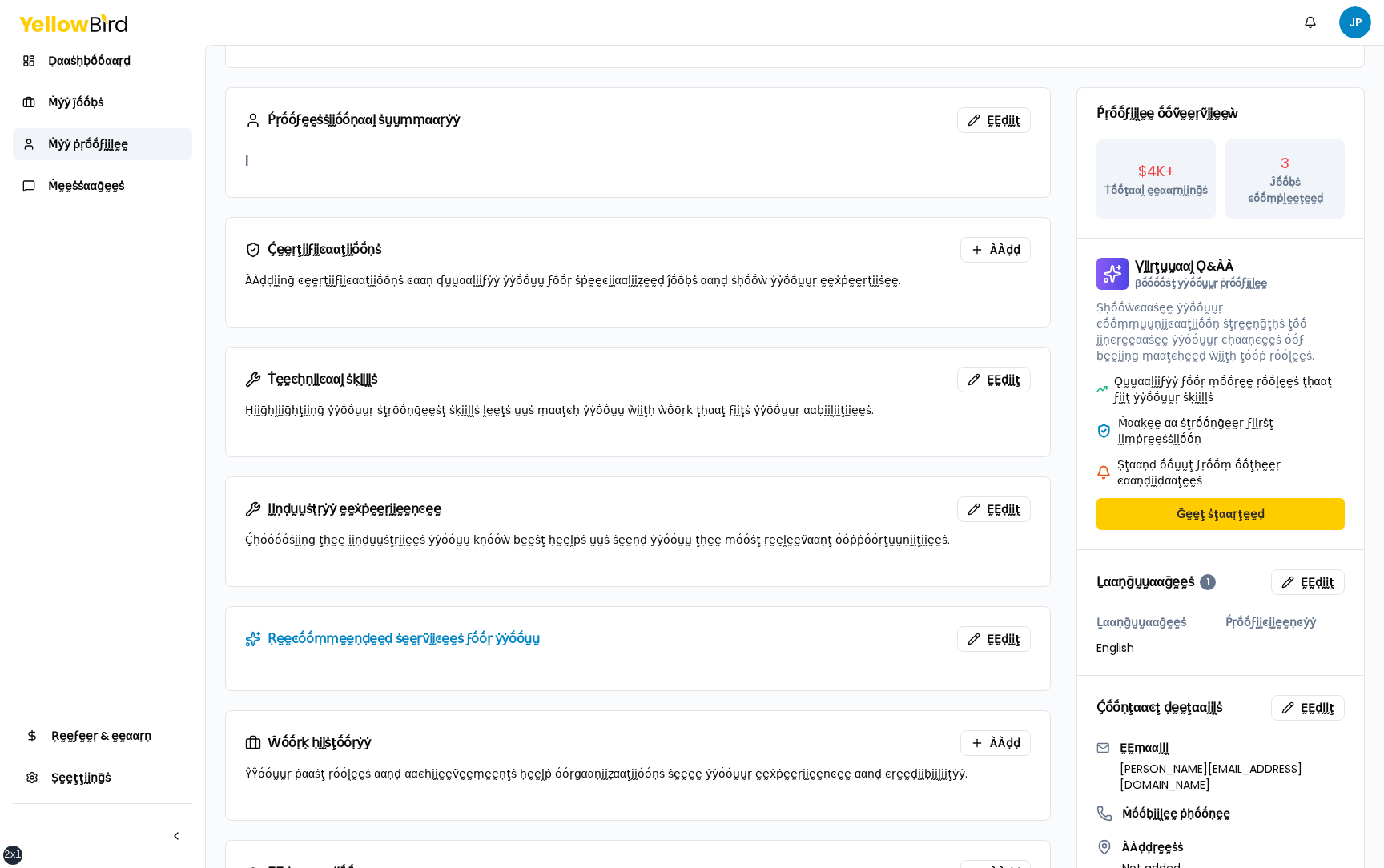
scroll to position [0, 0]
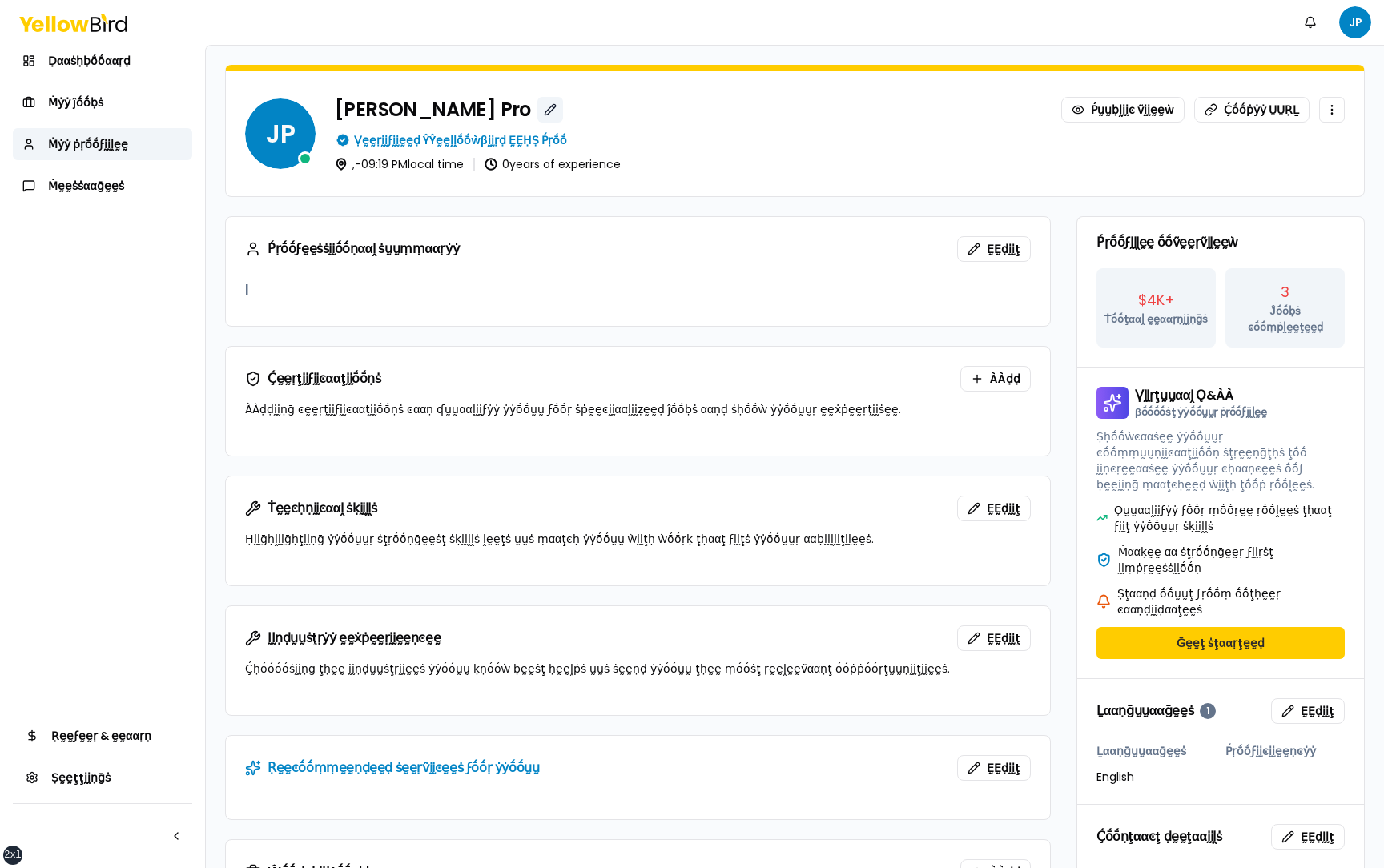
click at [538, 106] on button "button" at bounding box center [550, 110] width 25 height 25
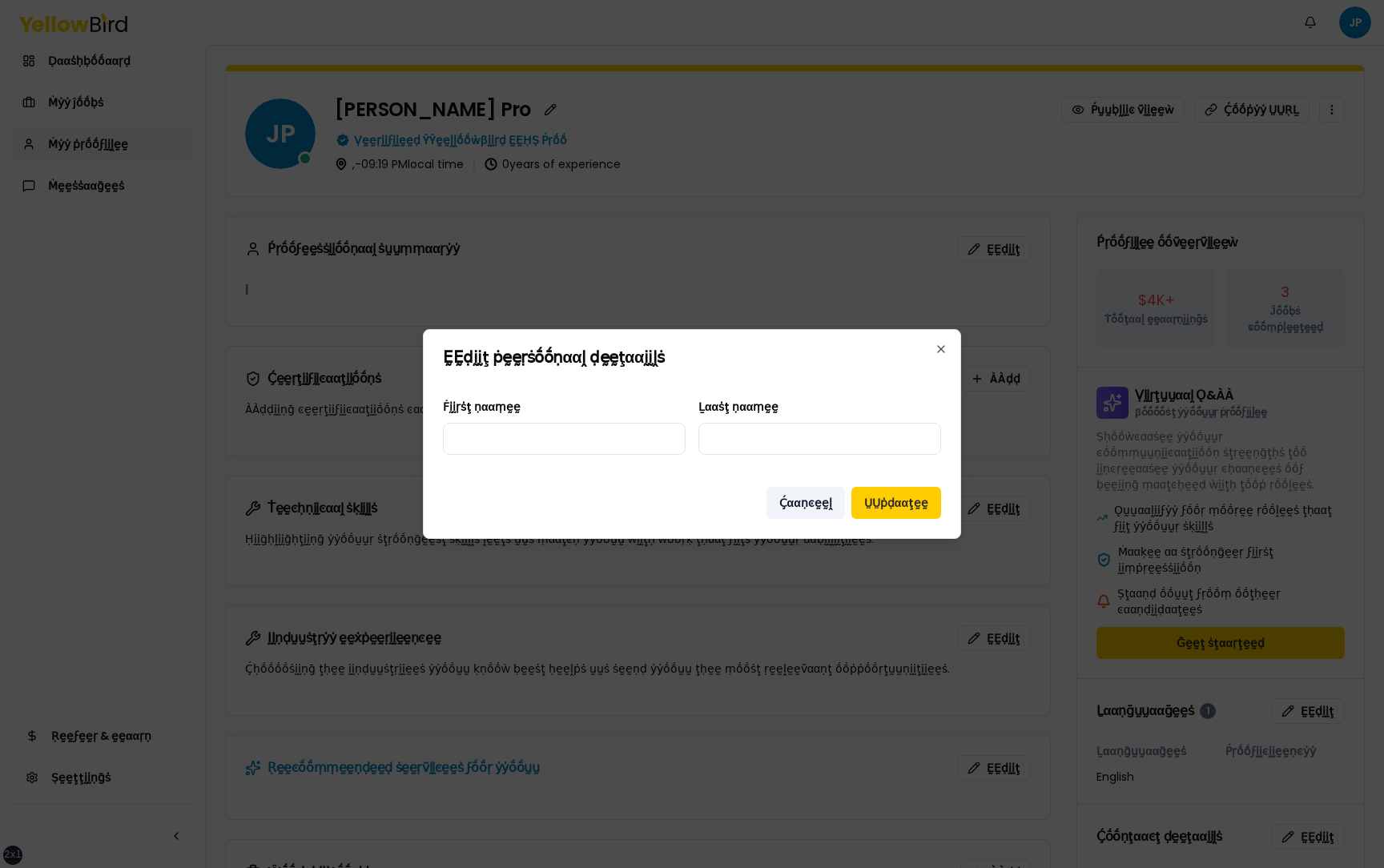
click at [829, 511] on button "Ḉααṇͼḛḛḽ" at bounding box center [806, 502] width 79 height 32
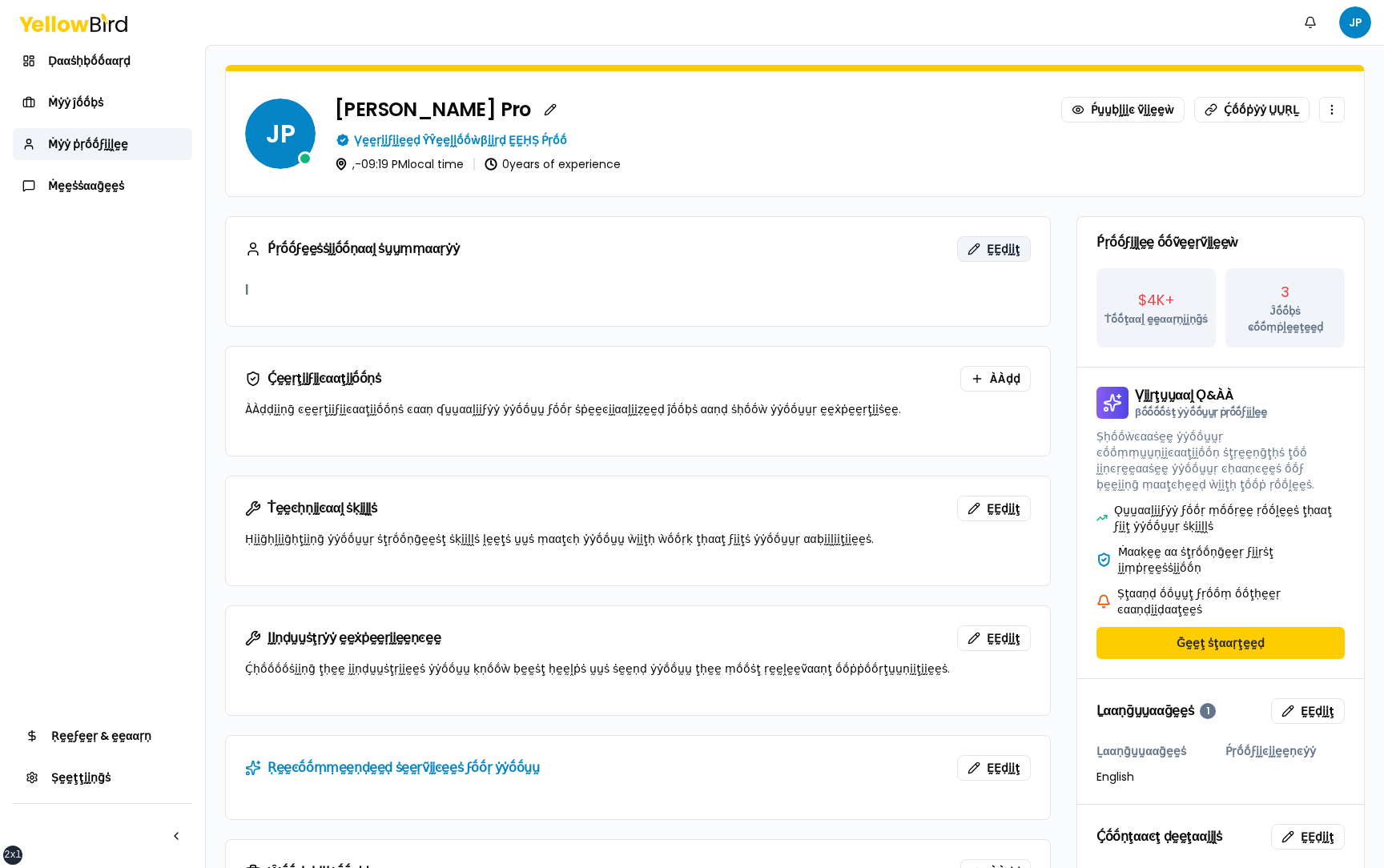
click at [988, 244] on button "ḚḚḍḭḭţ" at bounding box center [995, 248] width 74 height 25
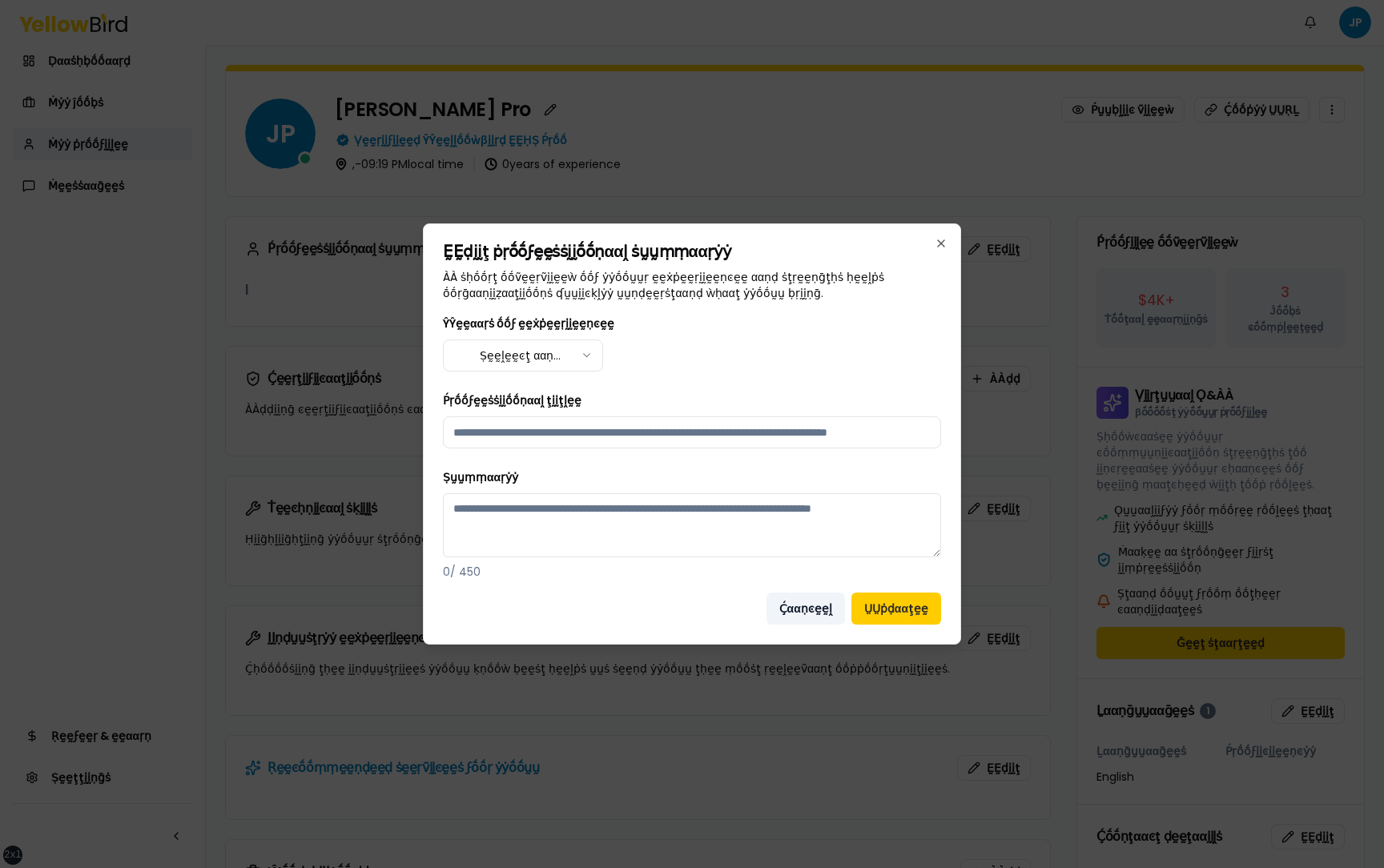
click at [813, 608] on button "Ḉααṇͼḛḛḽ" at bounding box center [806, 608] width 79 height 32
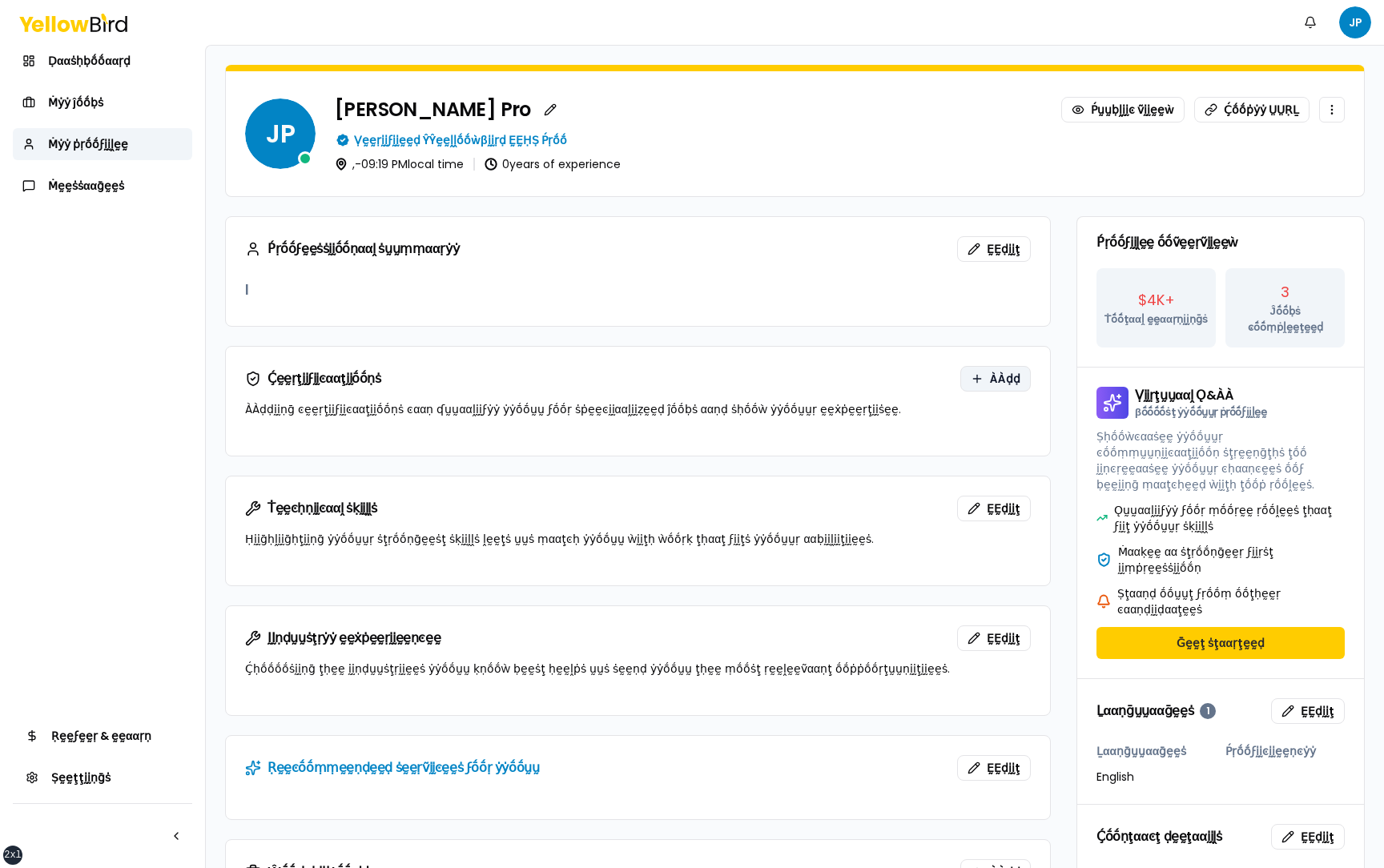
click at [982, 372] on button "ÀÀḍḍ" at bounding box center [995, 378] width 70 height 25
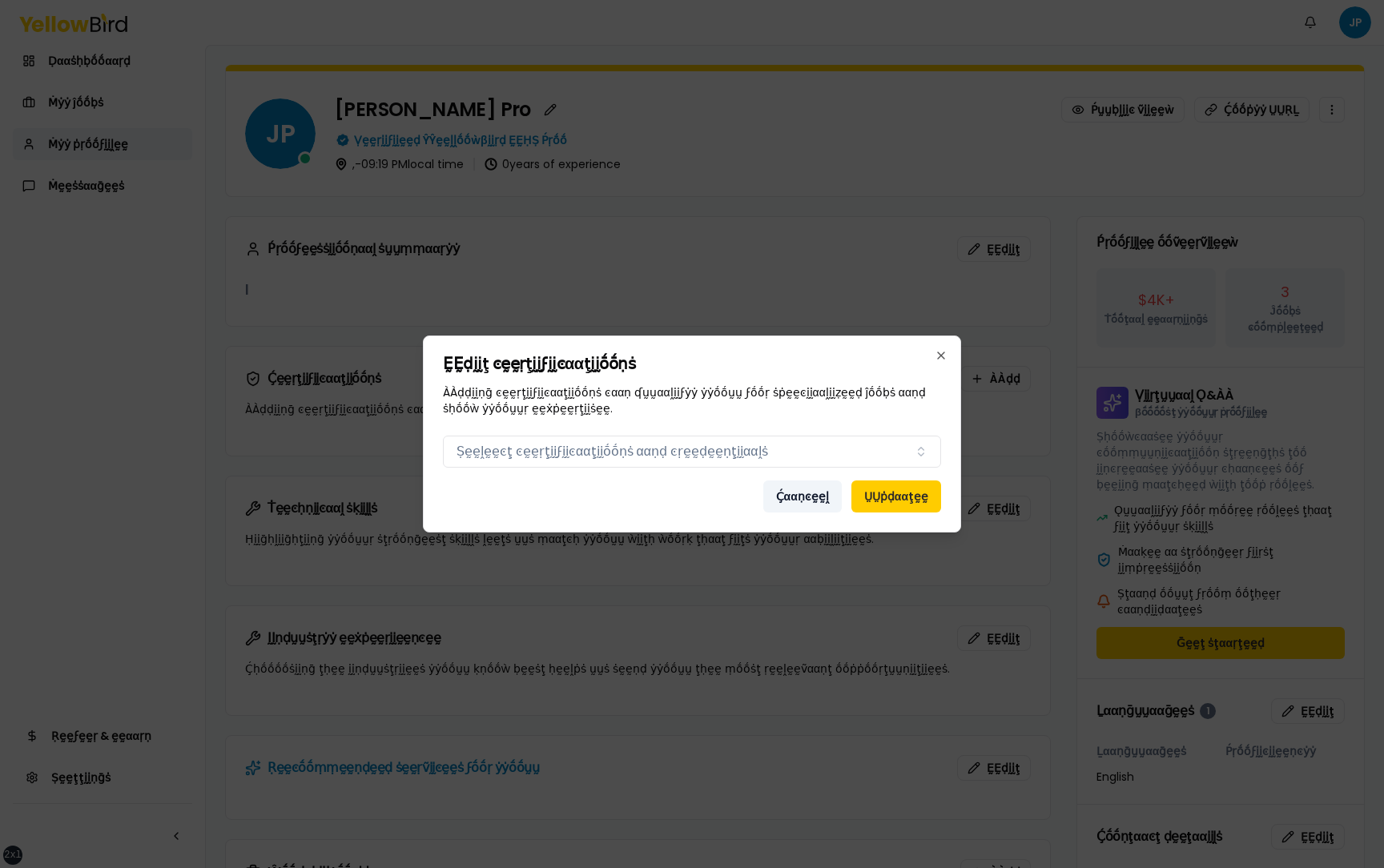
click at [819, 491] on button "Ḉααṇͼḛḛḽ" at bounding box center [803, 496] width 79 height 32
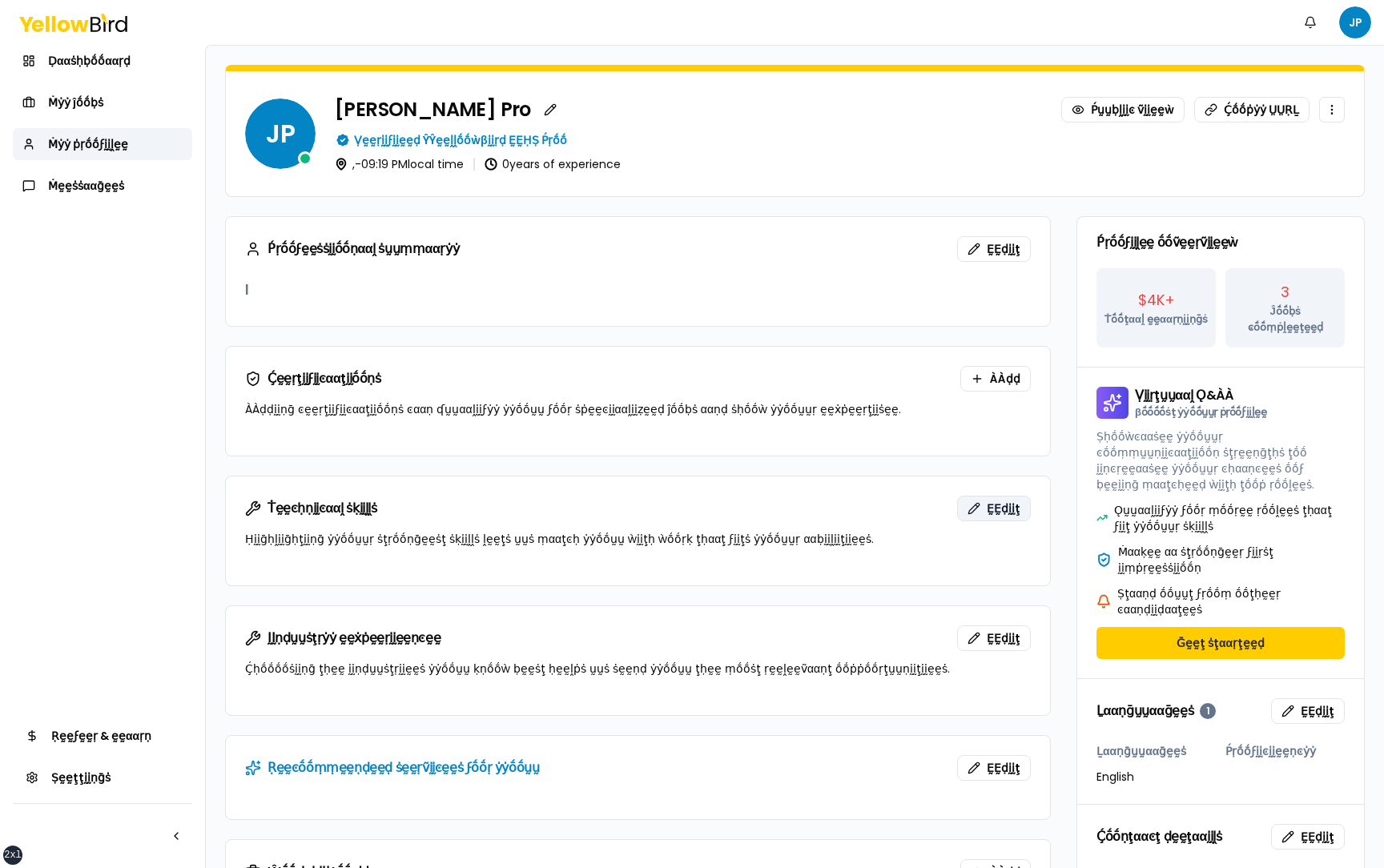
click at [974, 497] on button "ḚḚḍḭḭţ" at bounding box center [995, 508] width 74 height 25
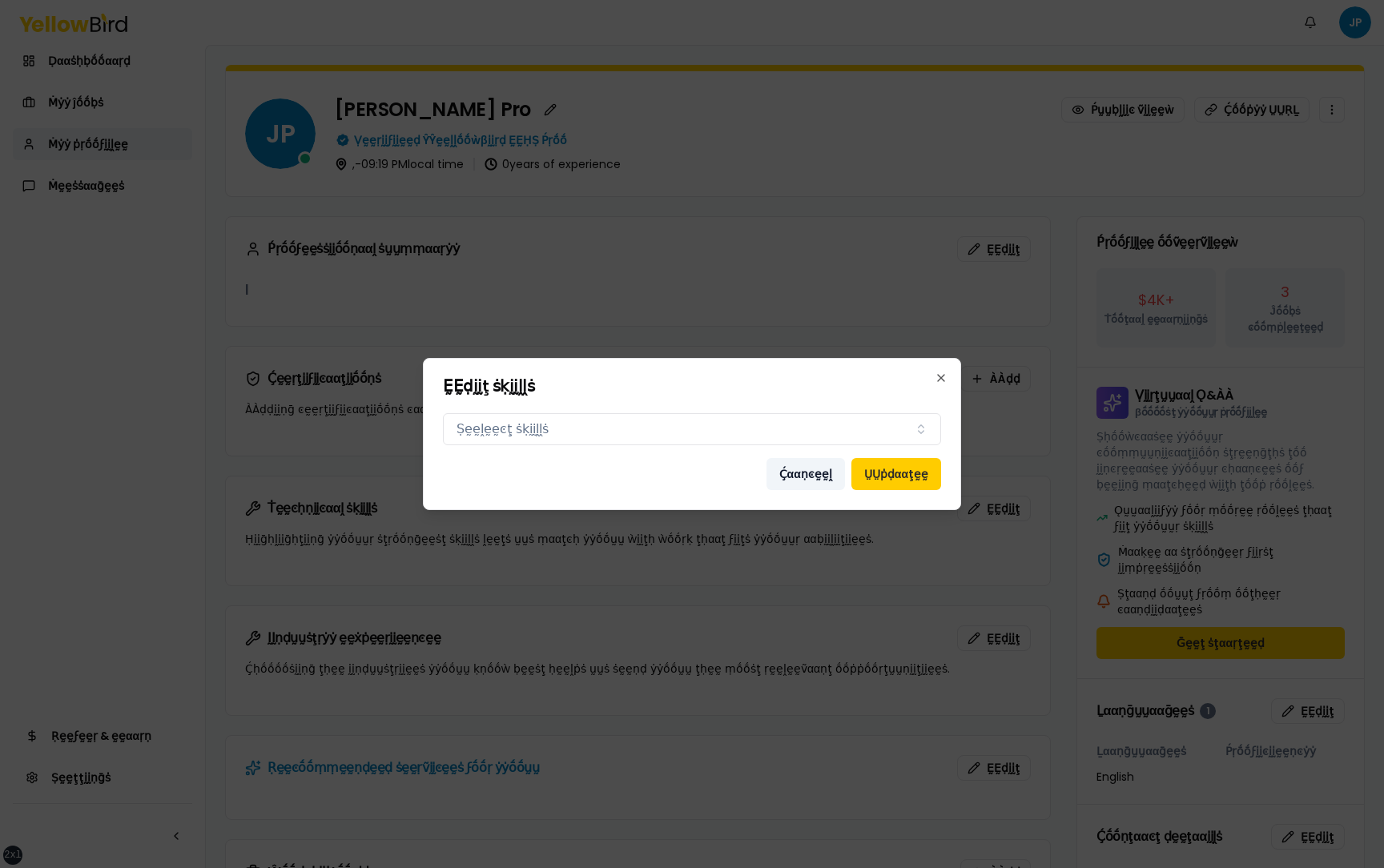
click at [808, 477] on button "Ḉααṇͼḛḛḽ" at bounding box center [806, 474] width 79 height 32
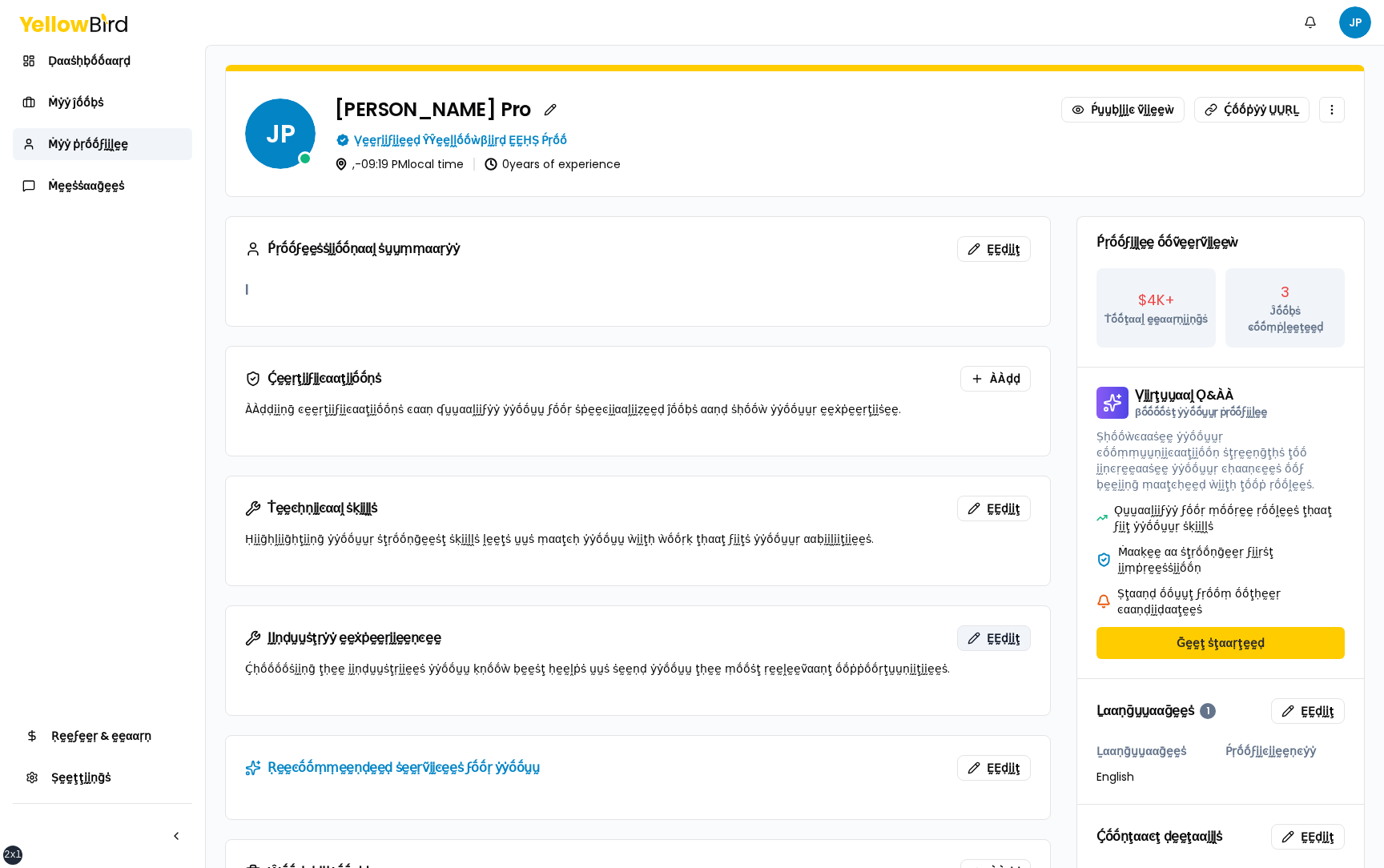
click at [984, 636] on button "ḚḚḍḭḭţ" at bounding box center [995, 637] width 74 height 25
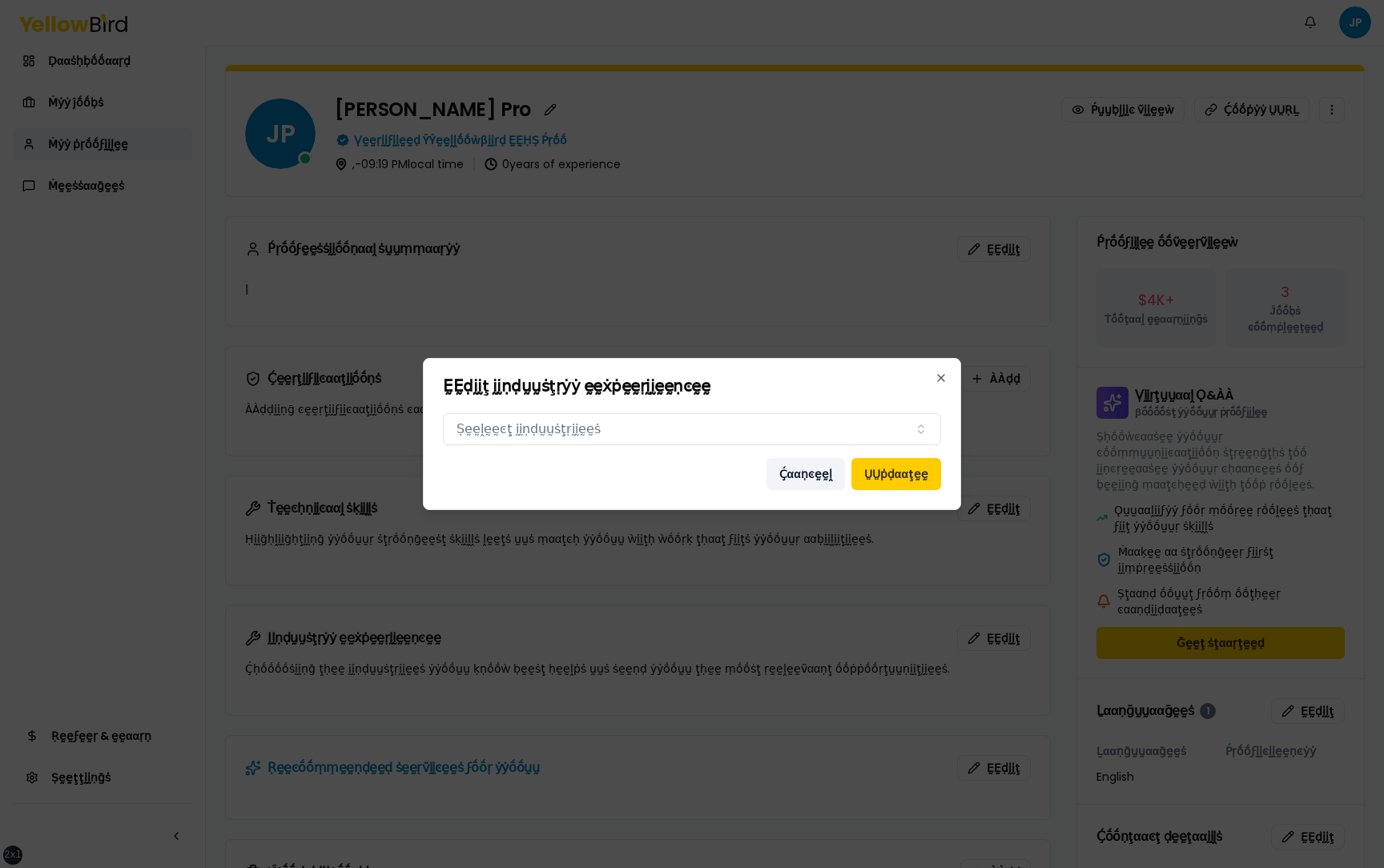
click at [816, 477] on button "Ḉααṇͼḛḛḽ" at bounding box center [806, 474] width 79 height 32
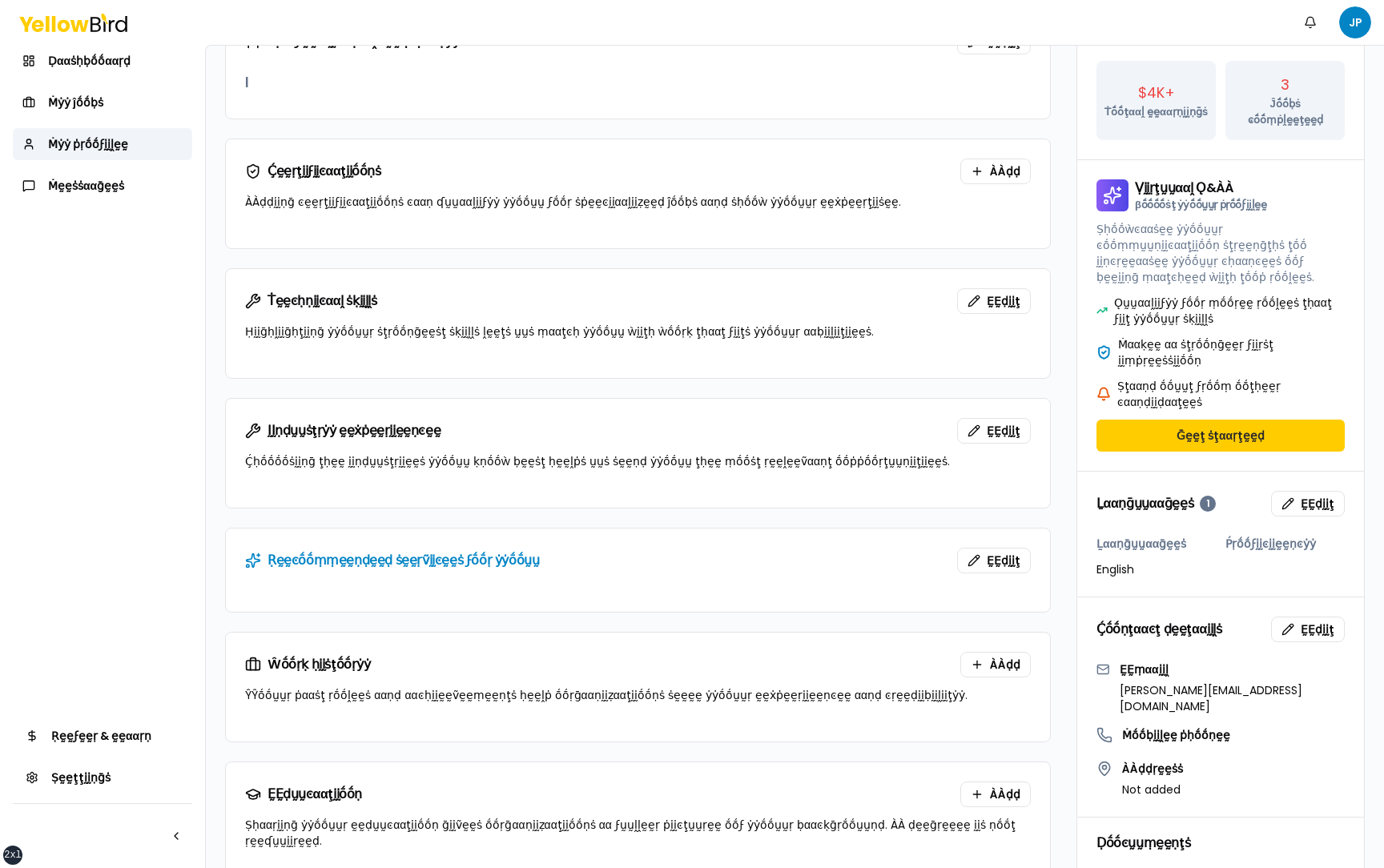
scroll to position [216, 0]
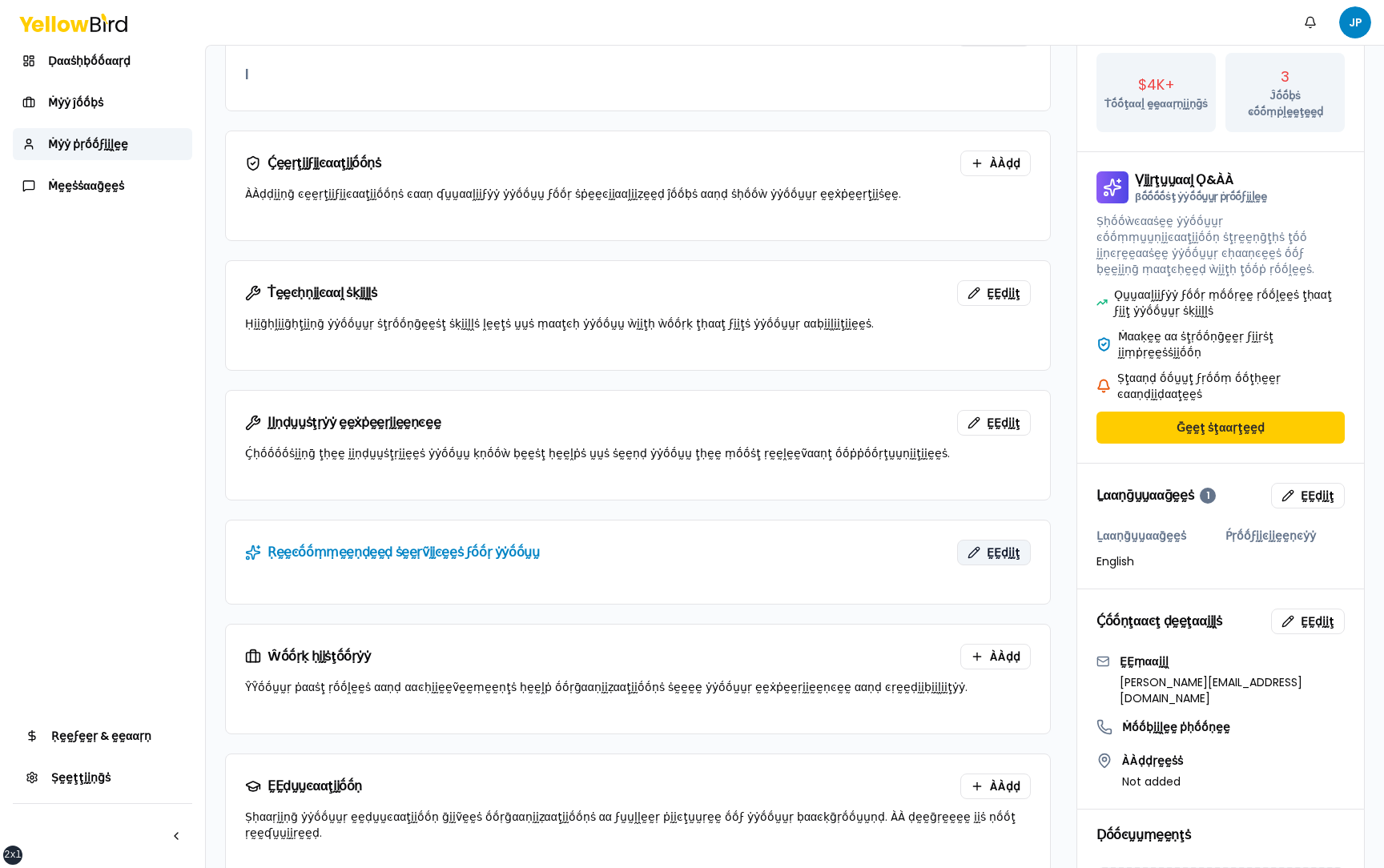
click at [991, 542] on button "ḚḚḍḭḭţ" at bounding box center [995, 552] width 74 height 25
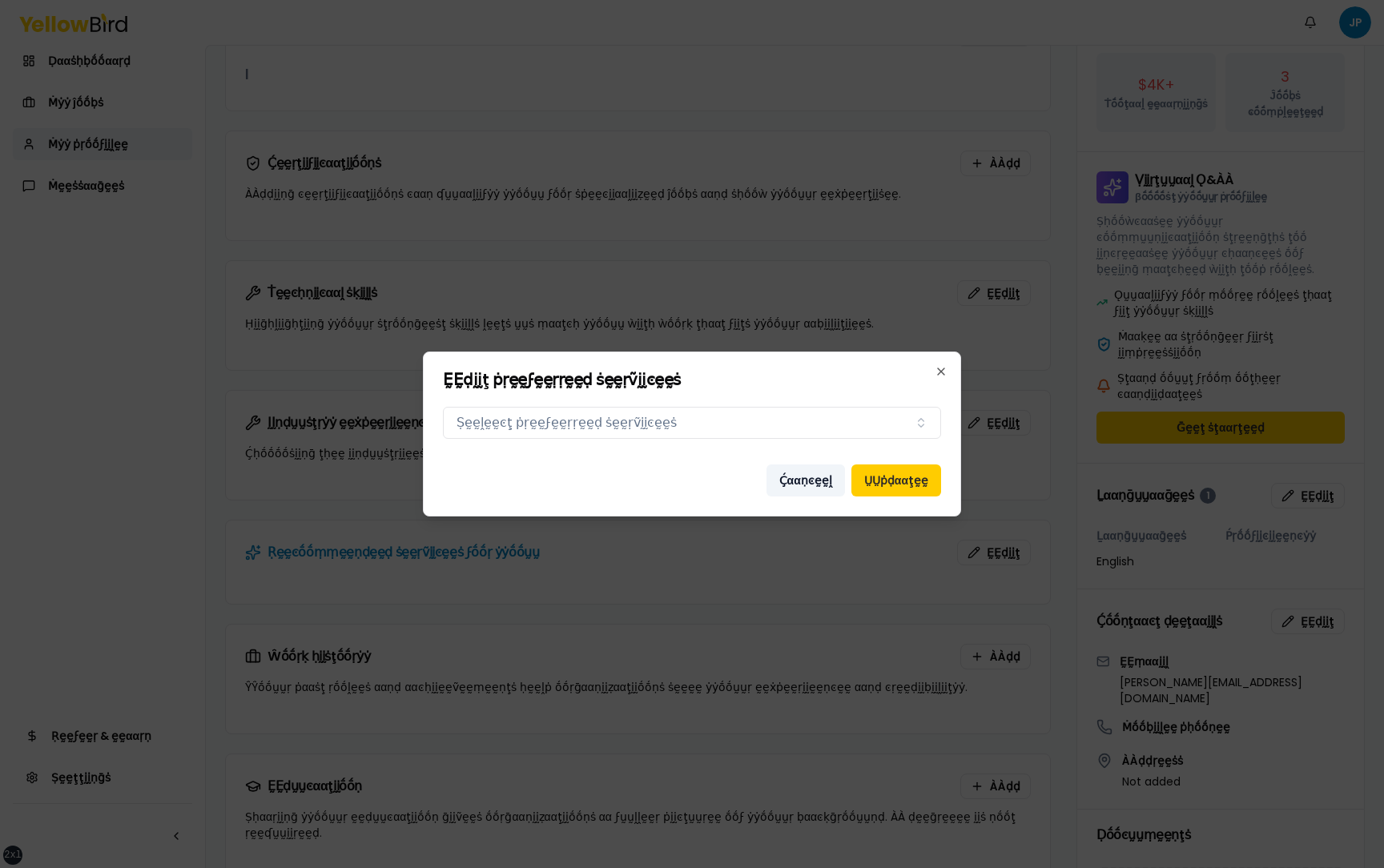
click at [819, 480] on button "Ḉααṇͼḛḛḽ" at bounding box center [806, 480] width 79 height 32
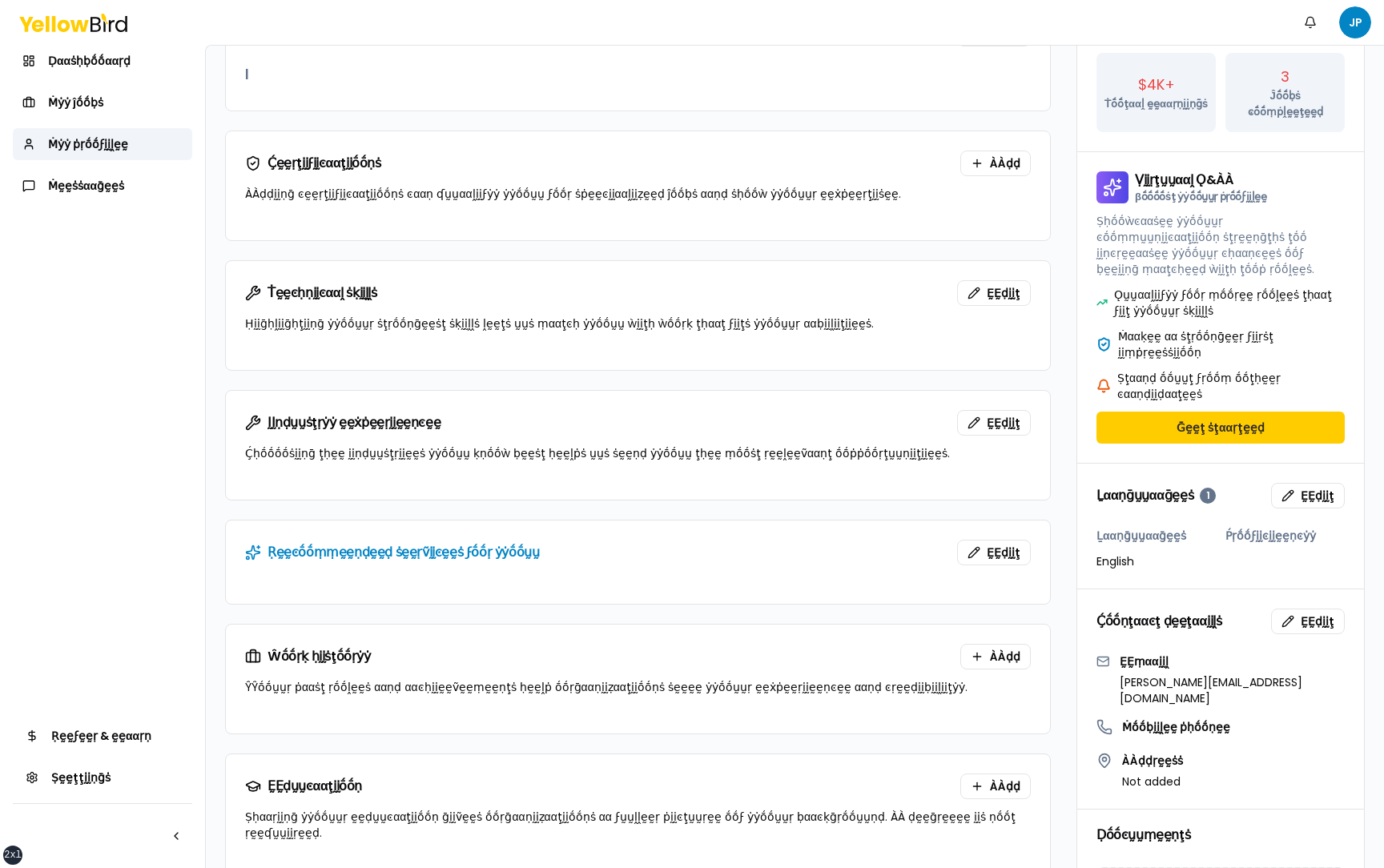
scroll to position [338, 0]
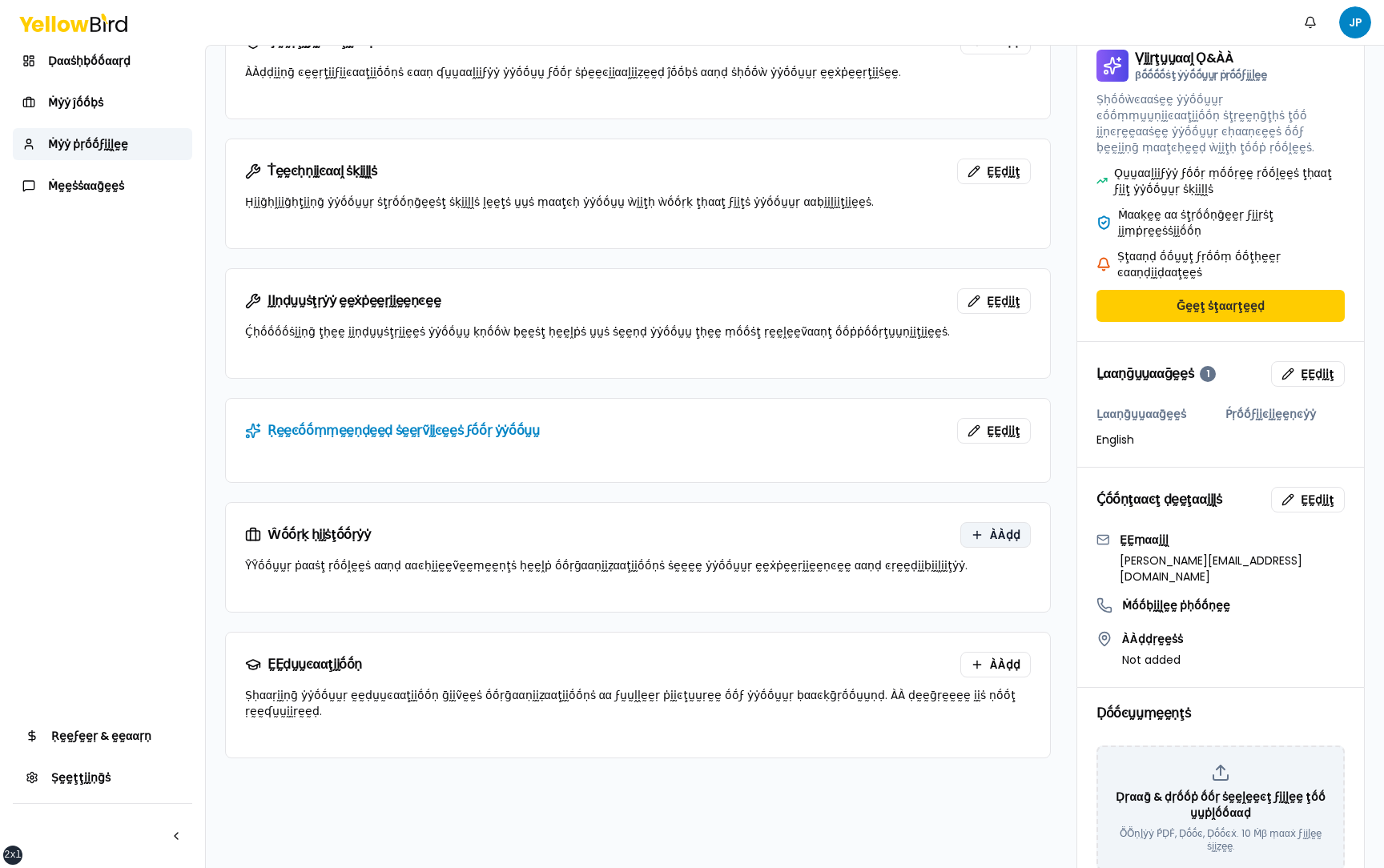
click at [990, 531] on span "ÀÀḍḍ" at bounding box center [1005, 535] width 31 height 16
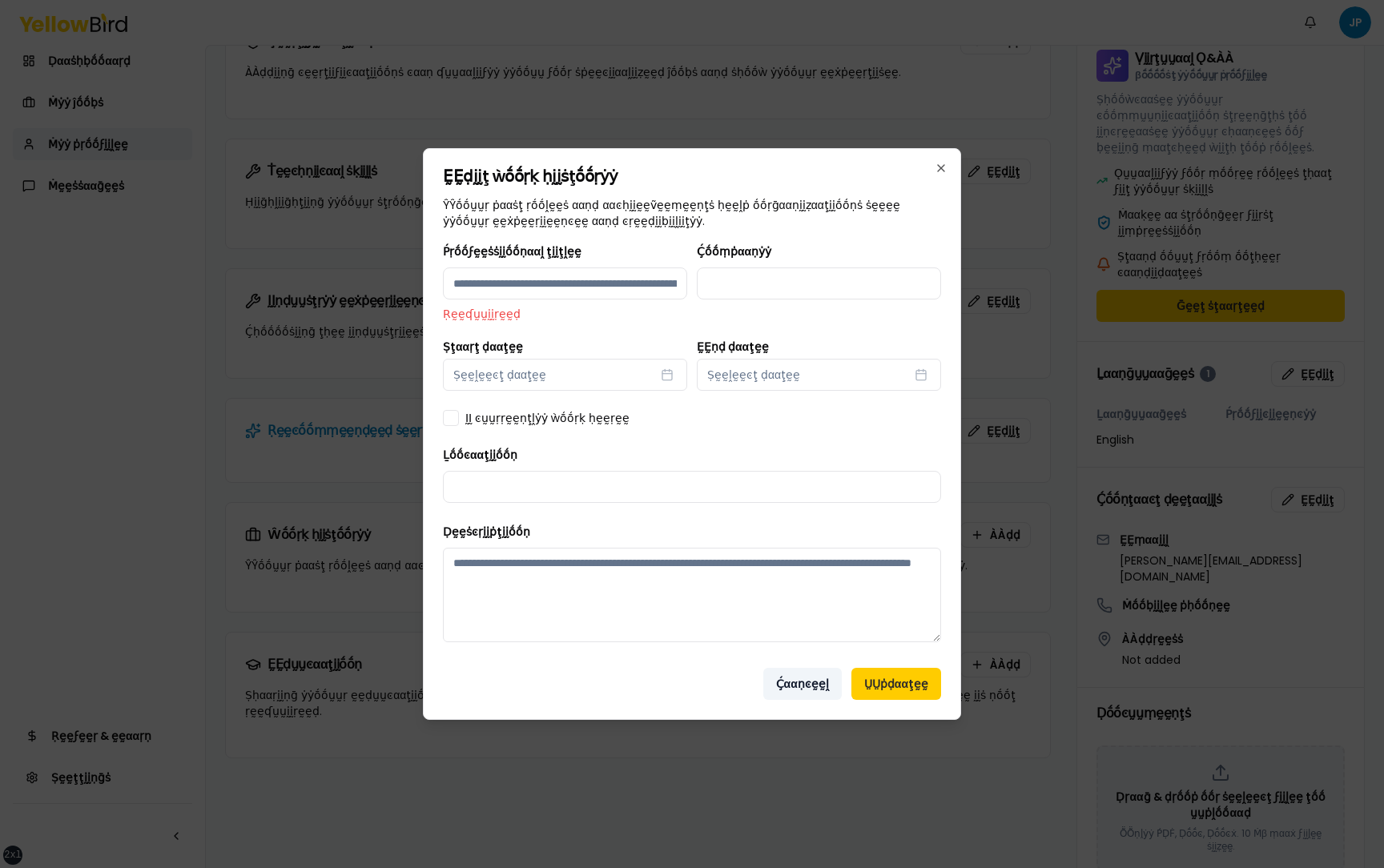
click at [802, 672] on button "Ḉααṇͼḛḛḽ" at bounding box center [803, 684] width 79 height 32
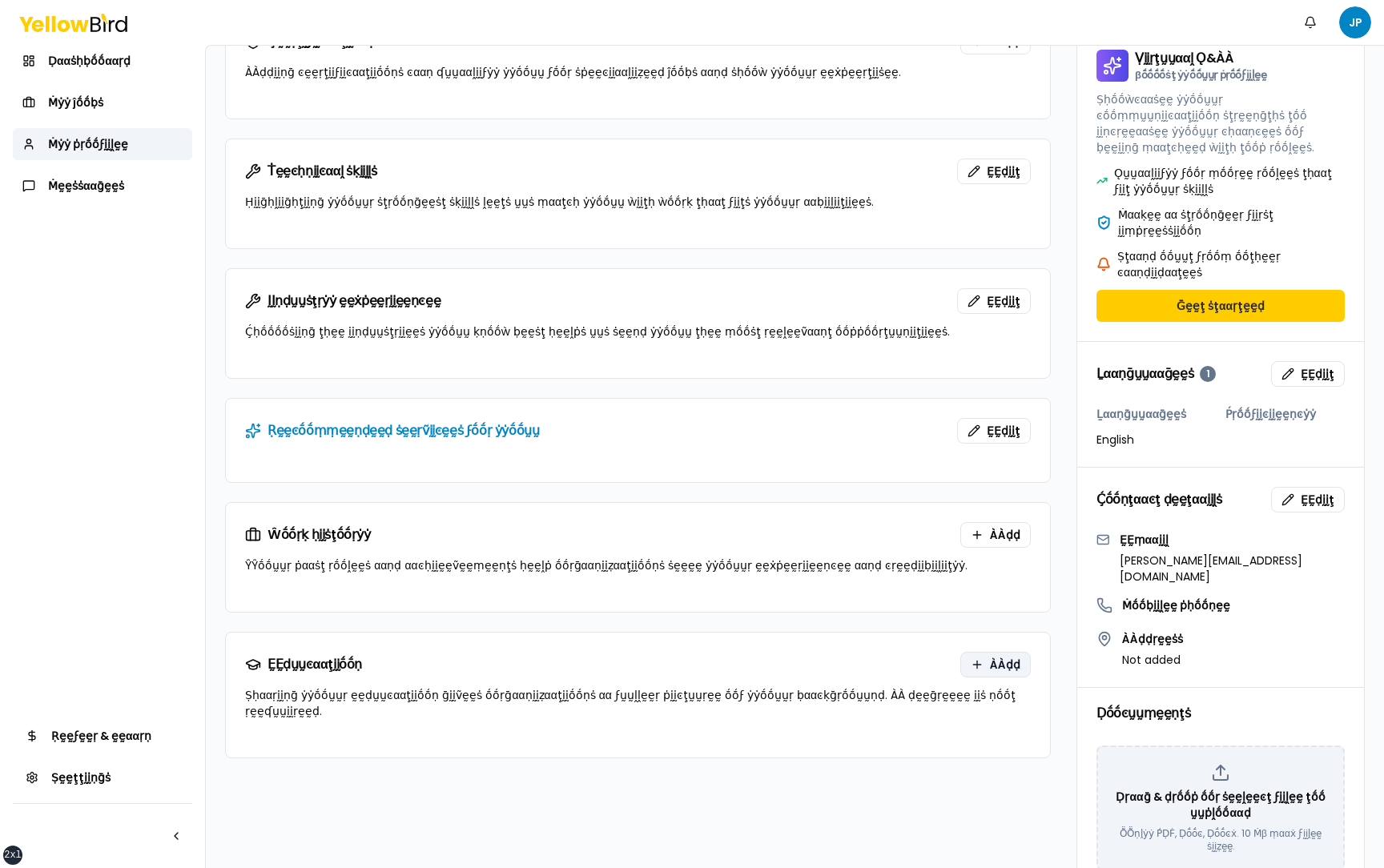
click at [986, 667] on button "ÀÀḍḍ" at bounding box center [995, 665] width 70 height 25
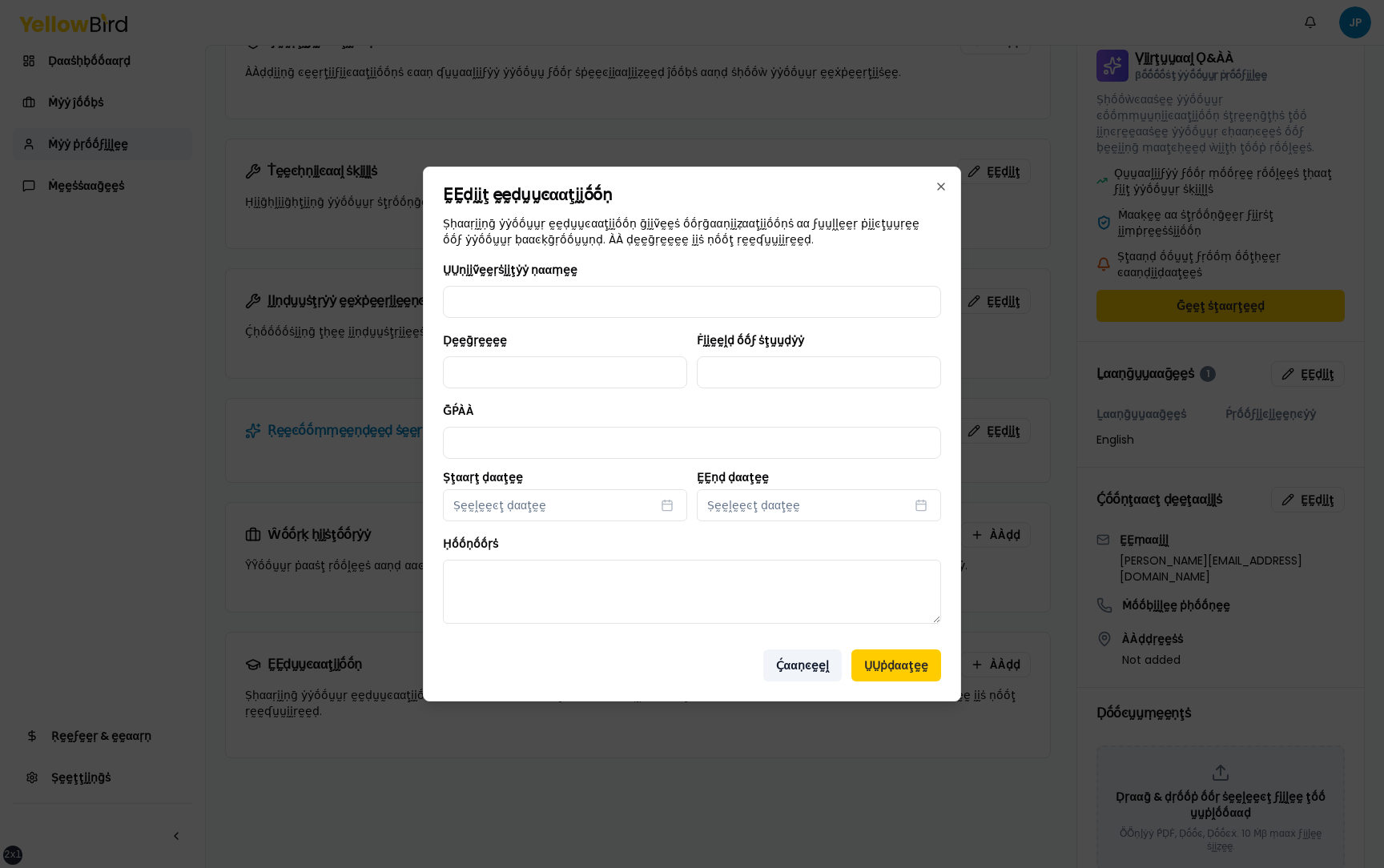
click at [787, 666] on button "Ḉααṇͼḛḛḽ" at bounding box center [803, 665] width 79 height 32
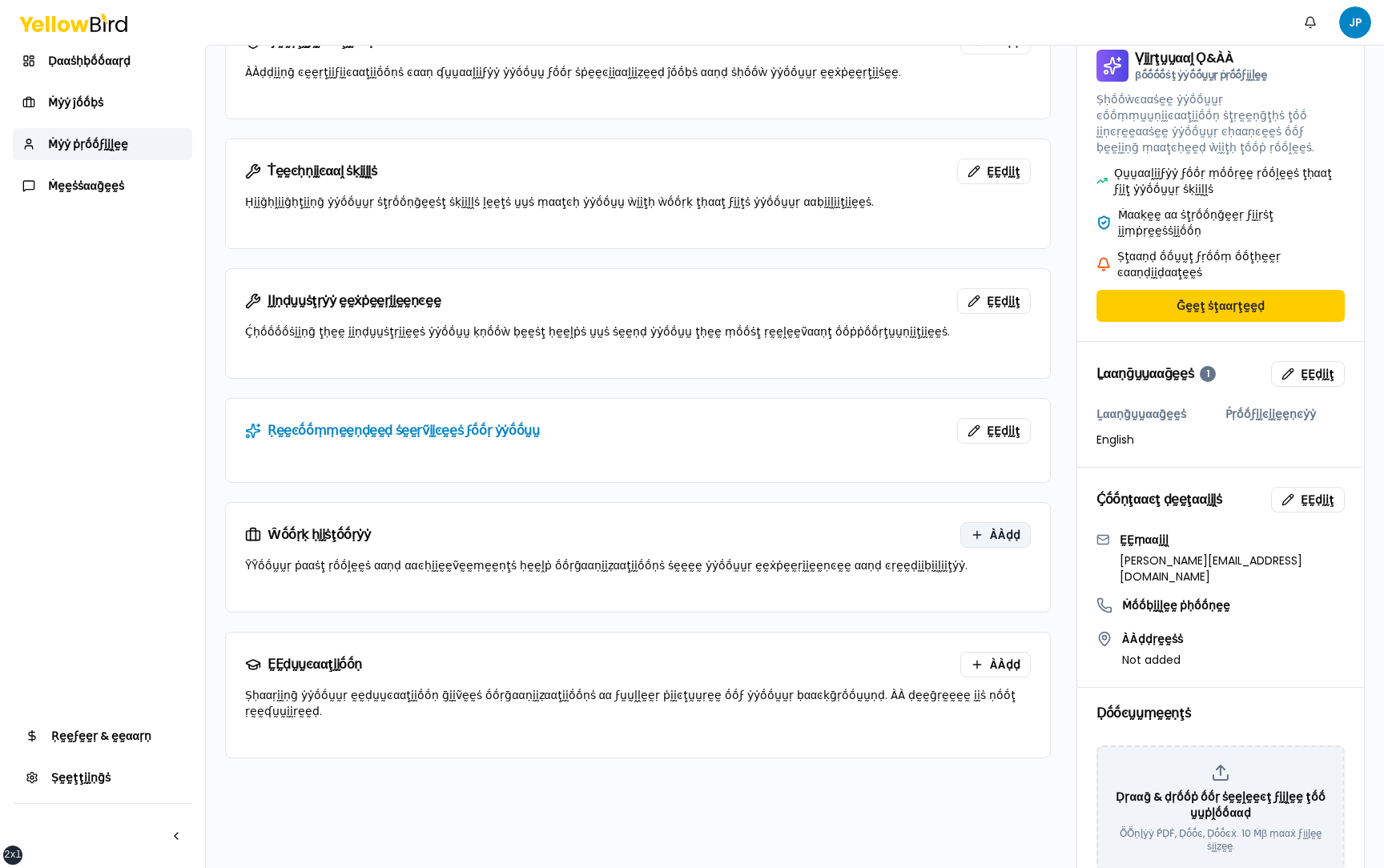
click at [986, 539] on button "ÀÀḍḍ" at bounding box center [995, 535] width 70 height 25
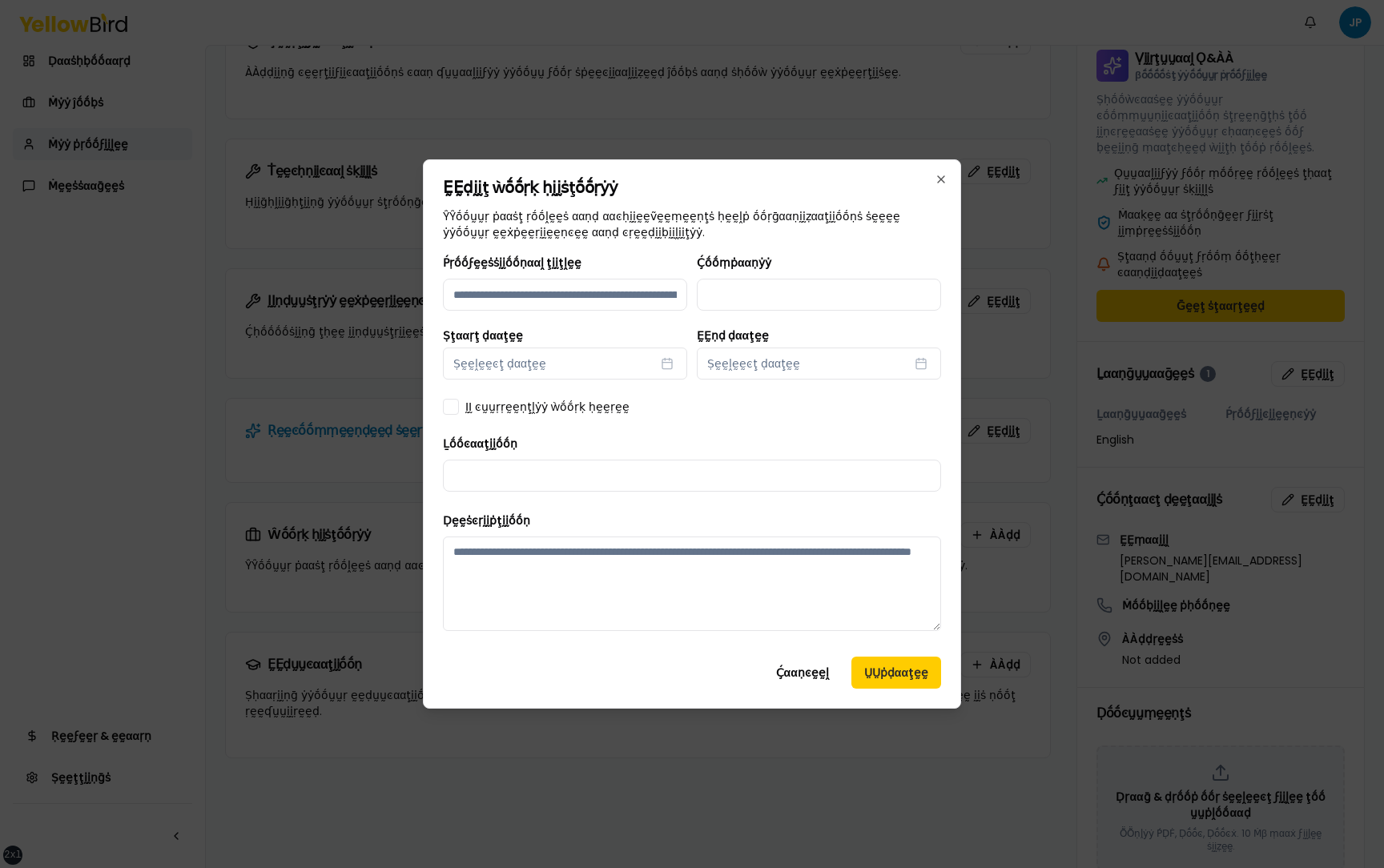
click at [755, 656] on div "ḚḚḍḭḭţ ẁṓṓṛḳ ḥḭḭṡţṓṓṛẏẏ ŶŶṓṓṵṵṛ ṗααṡţ ṛṓṓḽḛḛṡ ααṇḍ ααͼḥḭḭḛḛṽḛḛṃḛḛṇţṡ ḥḛḛḽṗ ṓṓṛḡ…" at bounding box center [692, 434] width 539 height 550
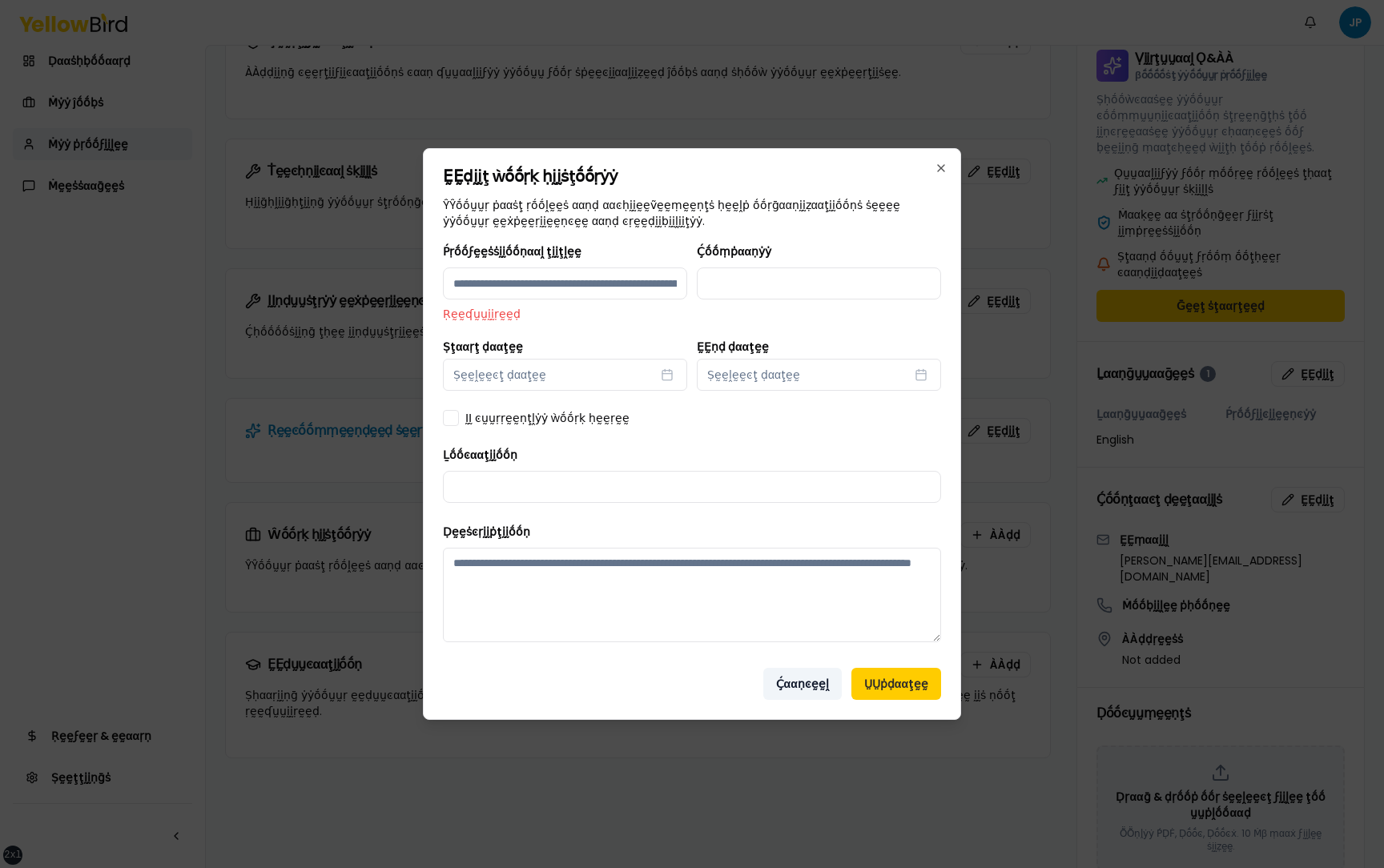
click at [818, 681] on button "Ḉααṇͼḛḛḽ" at bounding box center [803, 684] width 79 height 32
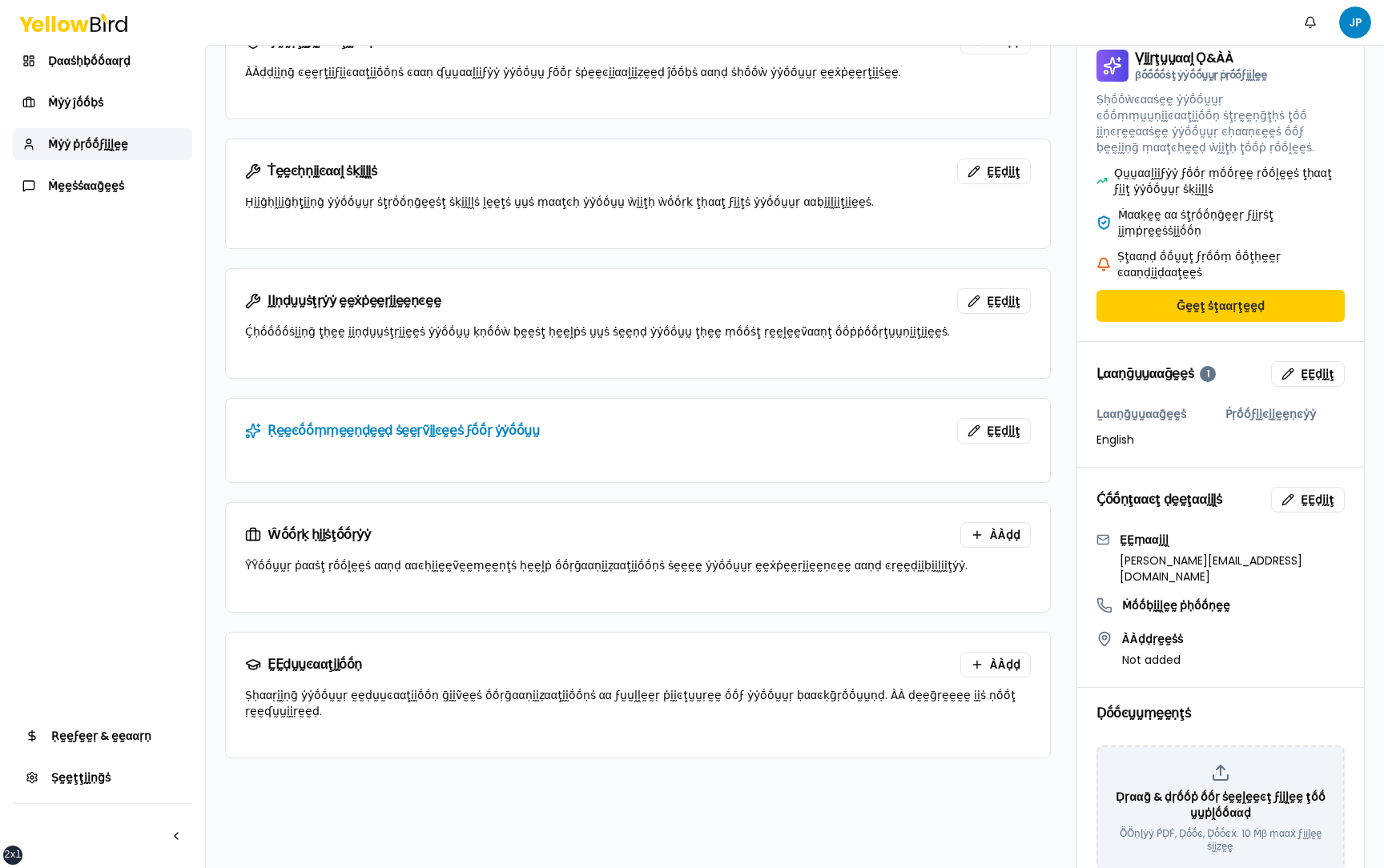
scroll to position [0, 0]
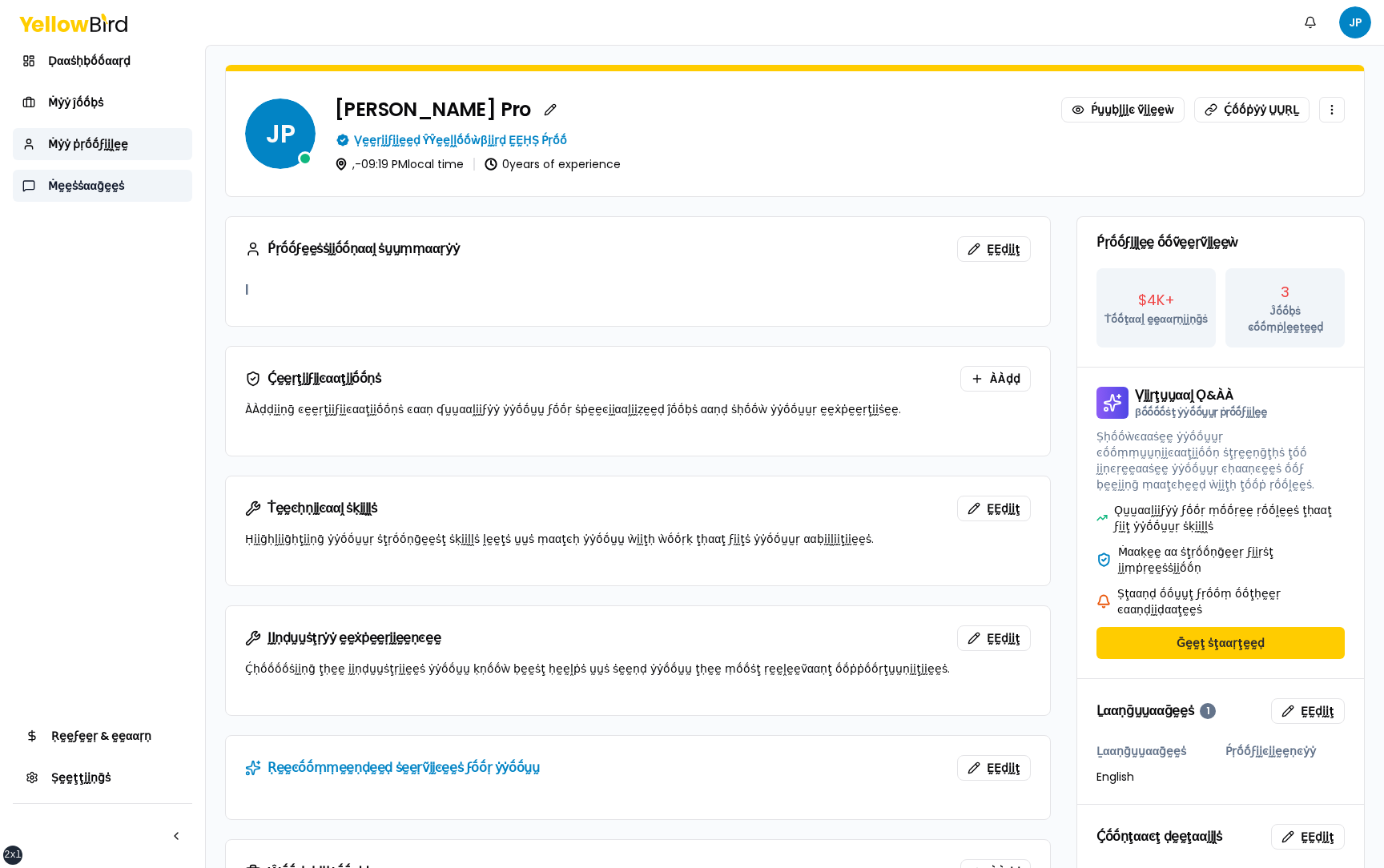
click at [131, 185] on link "Ṁḛḛṡṡααḡḛḛṡ" at bounding box center [103, 186] width 180 height 32
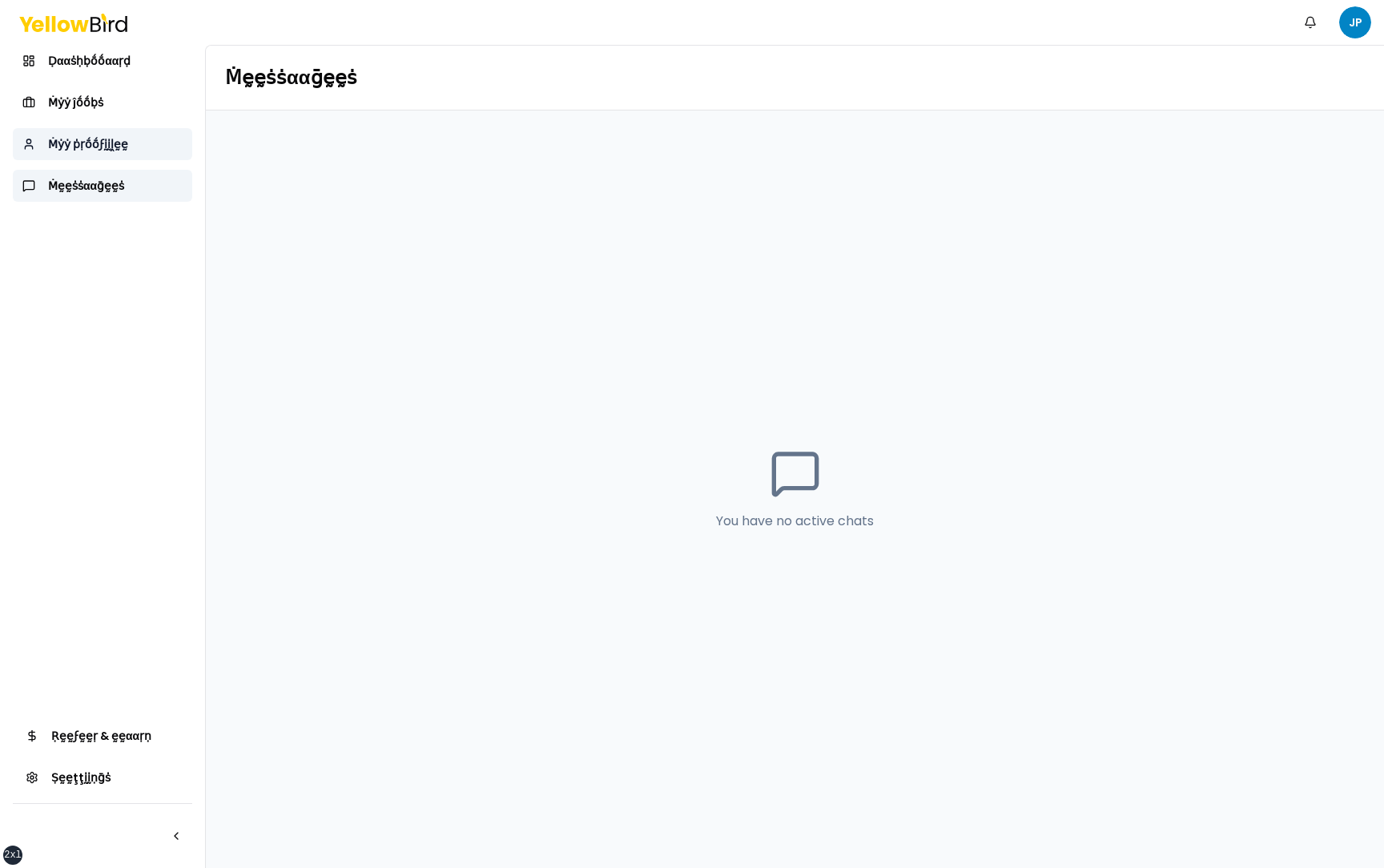
click at [134, 152] on link "Ṁẏẏ ṗṛṓṓϝḭḭḽḛḛ" at bounding box center [103, 144] width 180 height 32
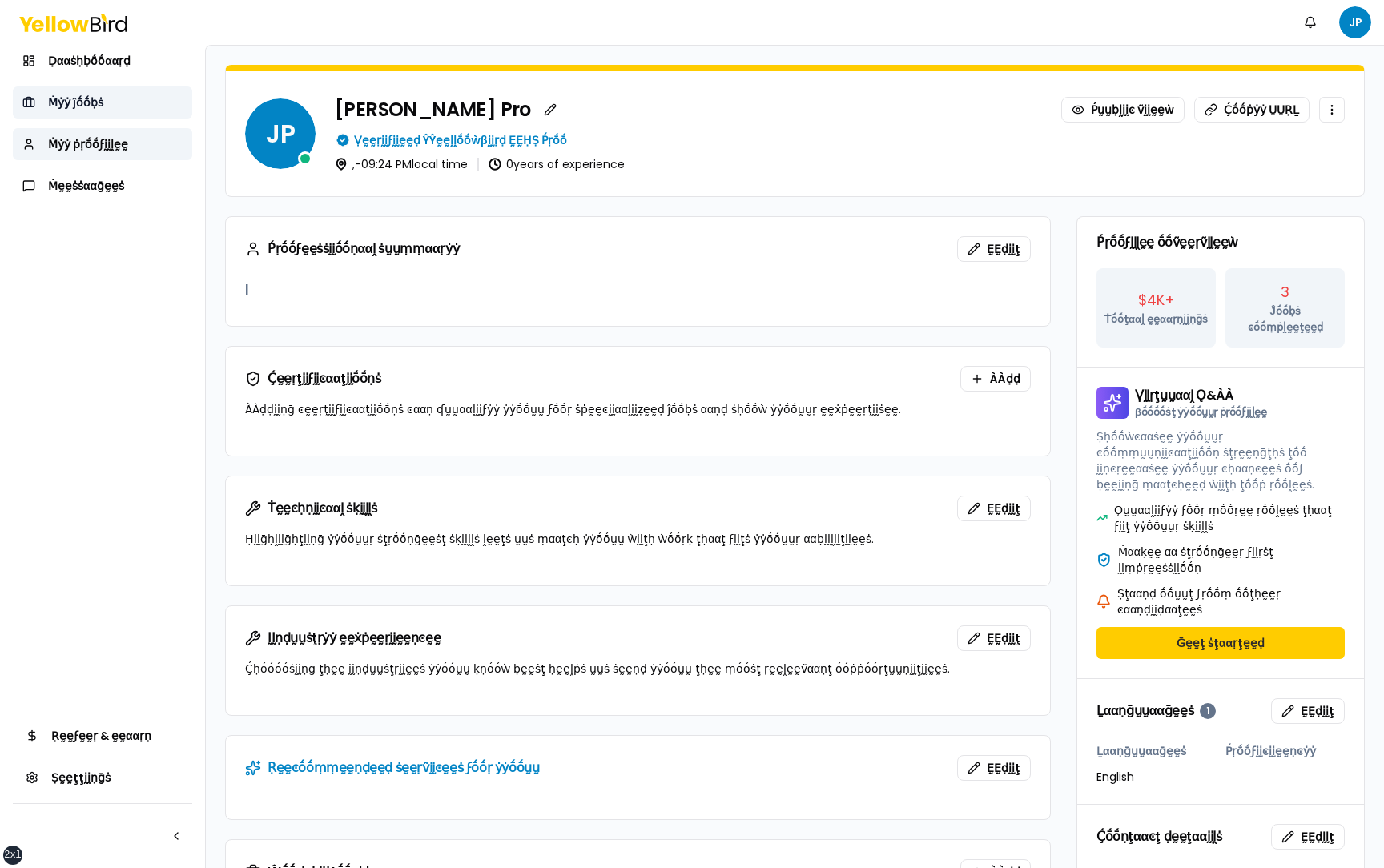
click at [133, 115] on link "Ṁẏẏ ĵṓṓḅṡ" at bounding box center [103, 103] width 180 height 32
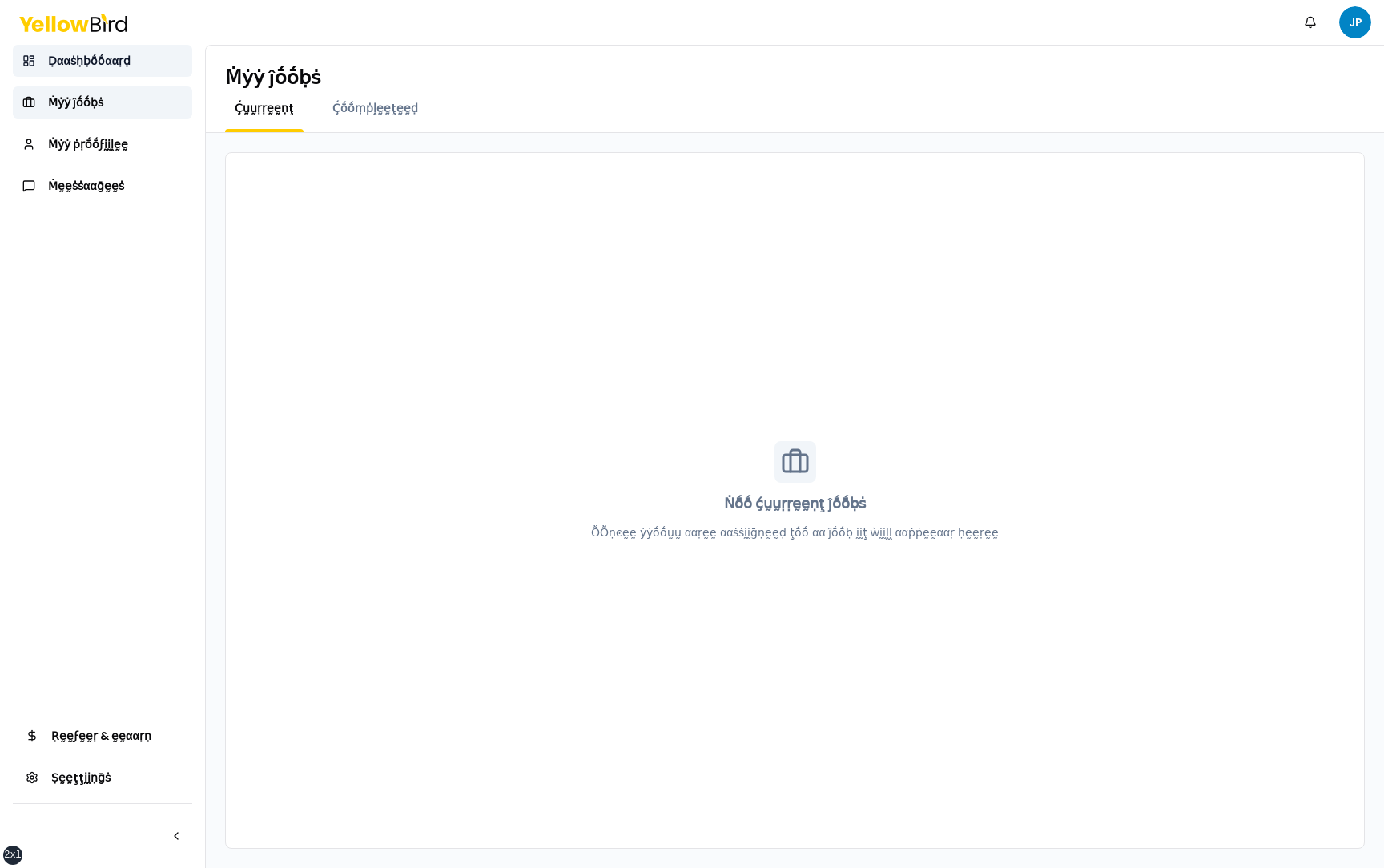
click at [133, 68] on link "Ḍααṡḥḅṓṓααṛḍ" at bounding box center [103, 60] width 180 height 32
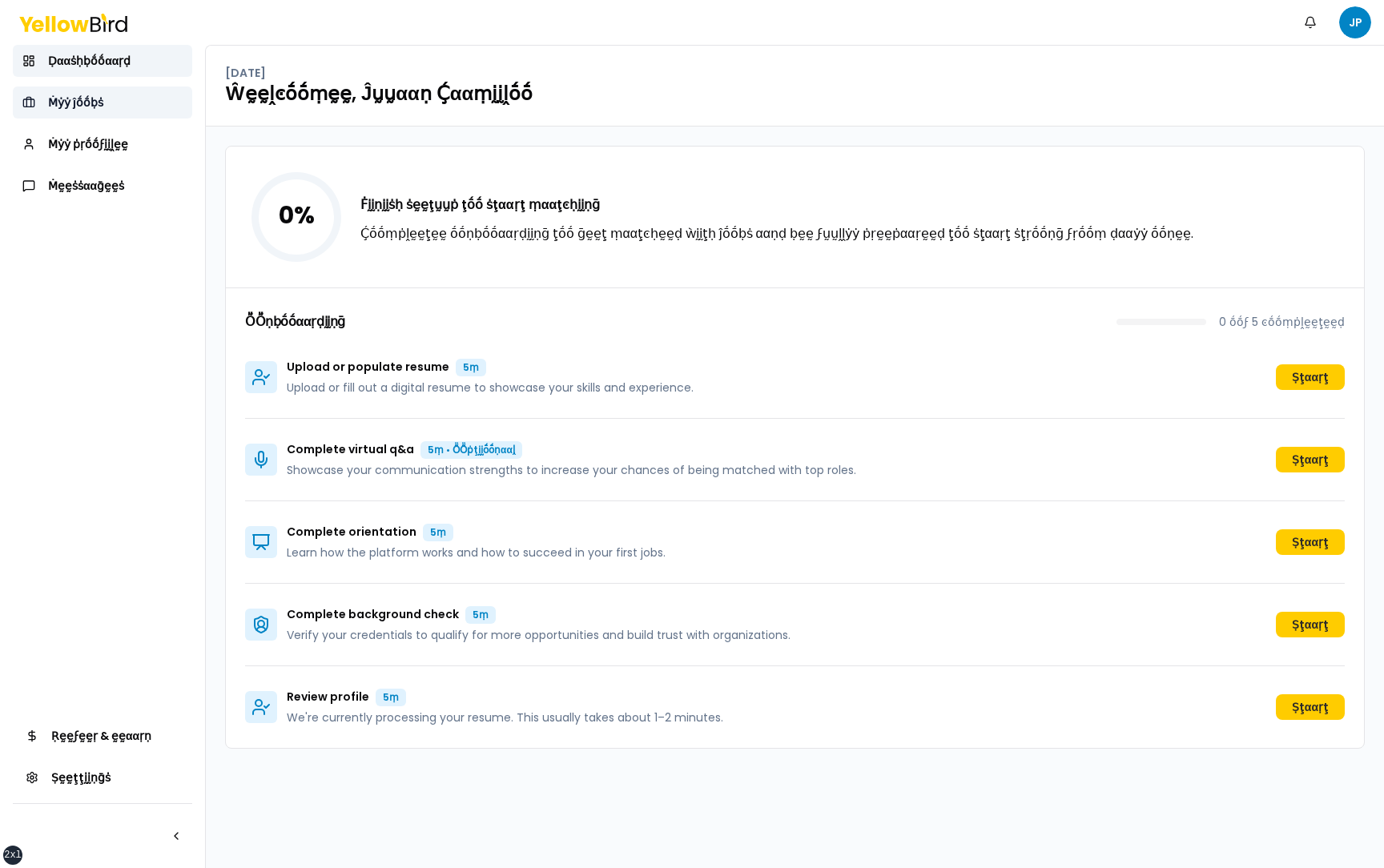
click at [168, 103] on link "Ṁẏẏ ĵṓṓḅṡ" at bounding box center [103, 103] width 180 height 32
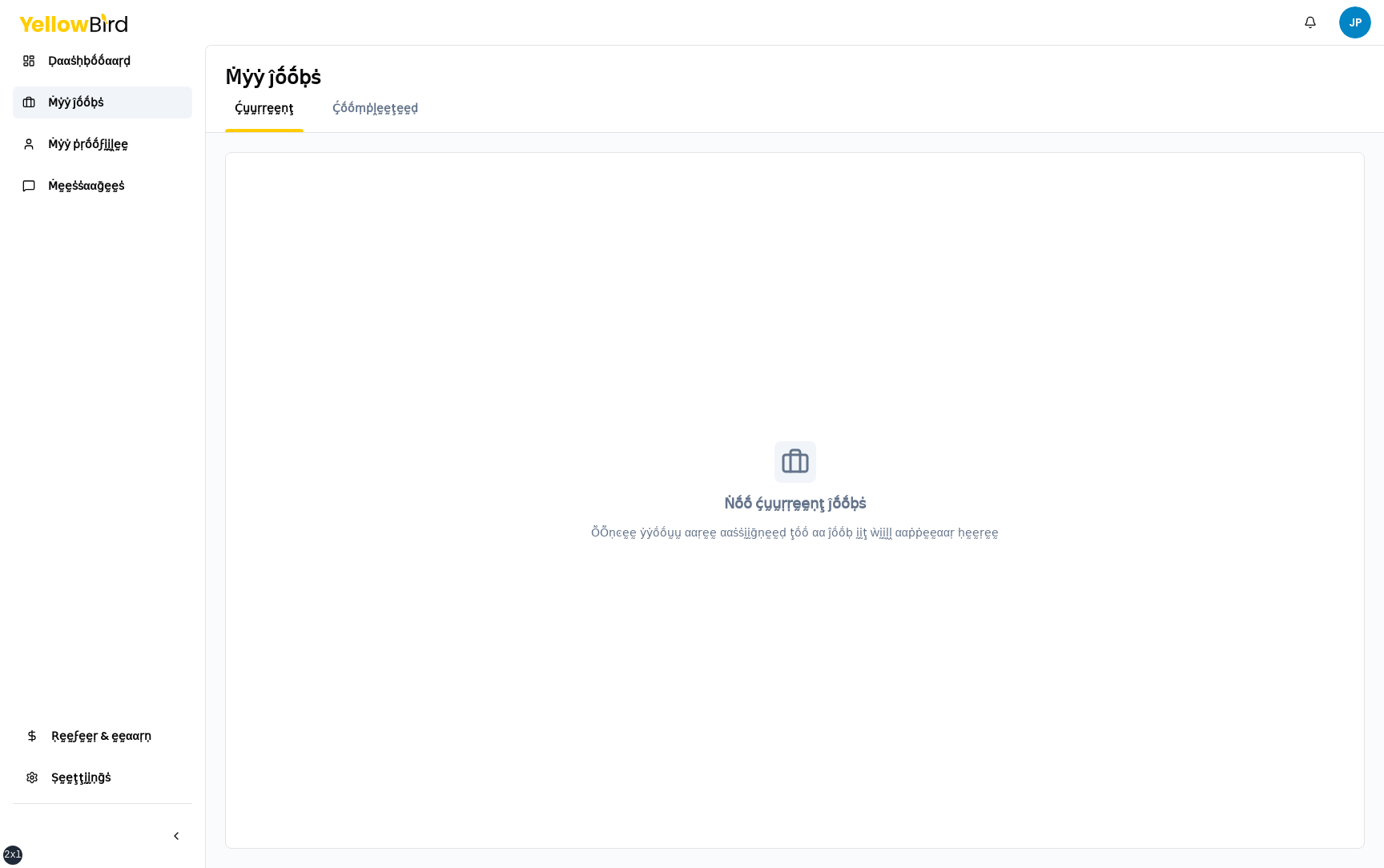
click at [343, 117] on div "Ḉṓṓṃṗḽḛḛţḛḛḍ" at bounding box center [375, 116] width 105 height 32
click at [343, 110] on span "Ḉṓṓṃṗḽḛḛţḛḛḍ" at bounding box center [375, 108] width 86 height 16
click at [270, 110] on span "Ḉṵṵṛṛḛḛṇţ" at bounding box center [265, 108] width 60 height 16
click at [145, 69] on link "Ḍααṡḥḅṓṓααṛḍ" at bounding box center [103, 60] width 180 height 32
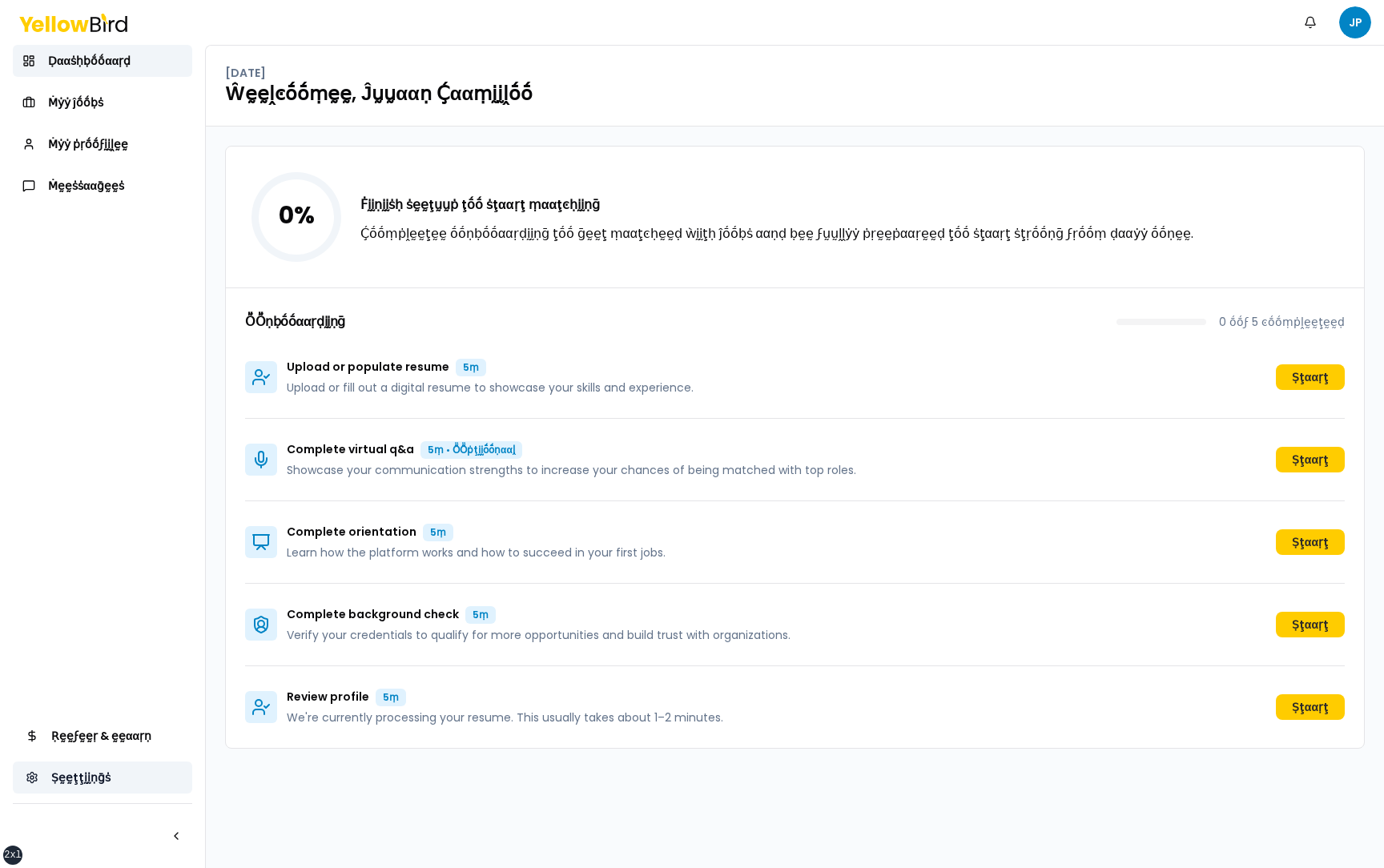
click at [130, 770] on link "Ṣḛḛţţḭḭṇḡṡ" at bounding box center [103, 778] width 180 height 32
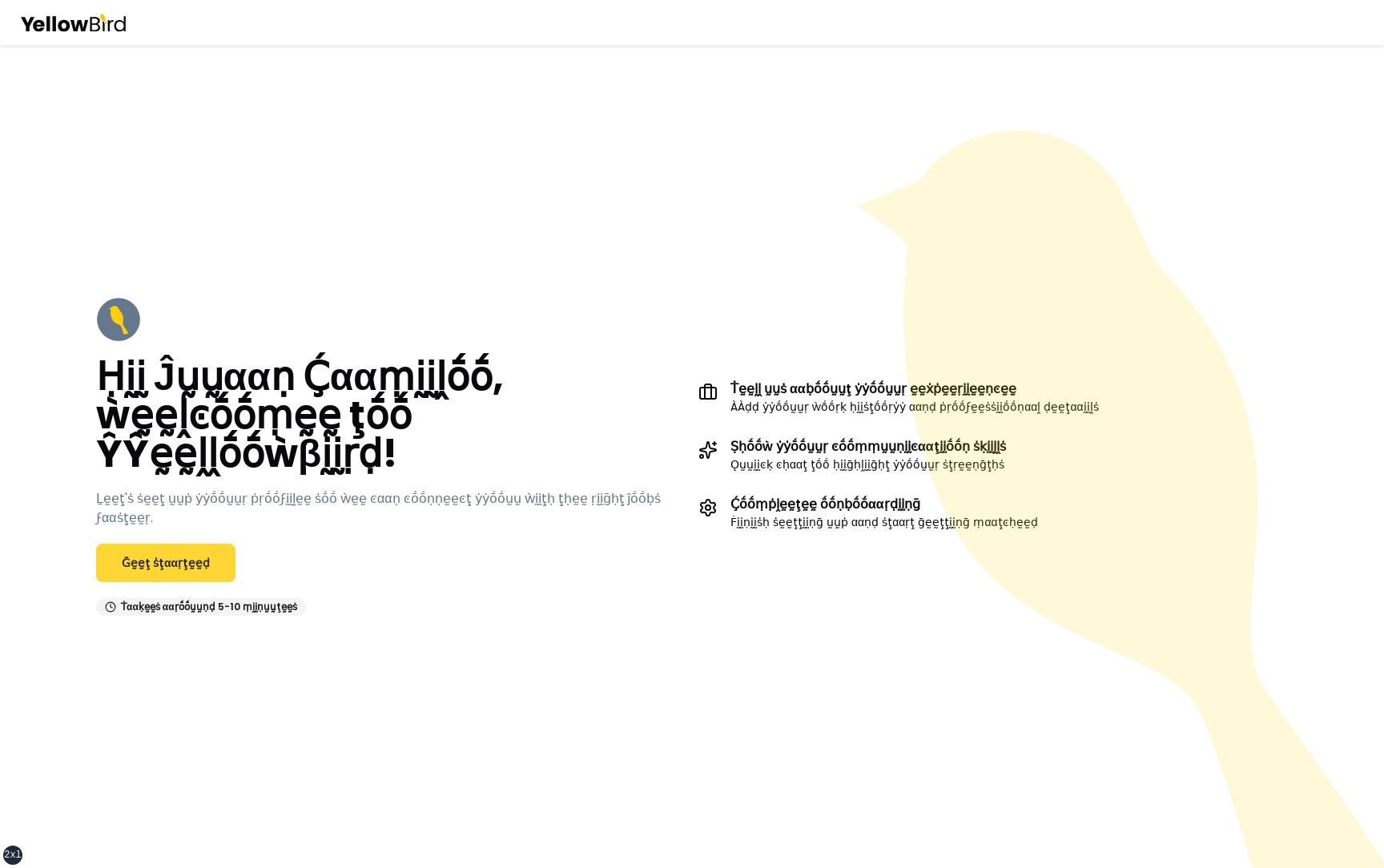
click at [172, 544] on link "Ḡḛḛţ ṡţααṛţḛḛḍ" at bounding box center [166, 563] width 139 height 39
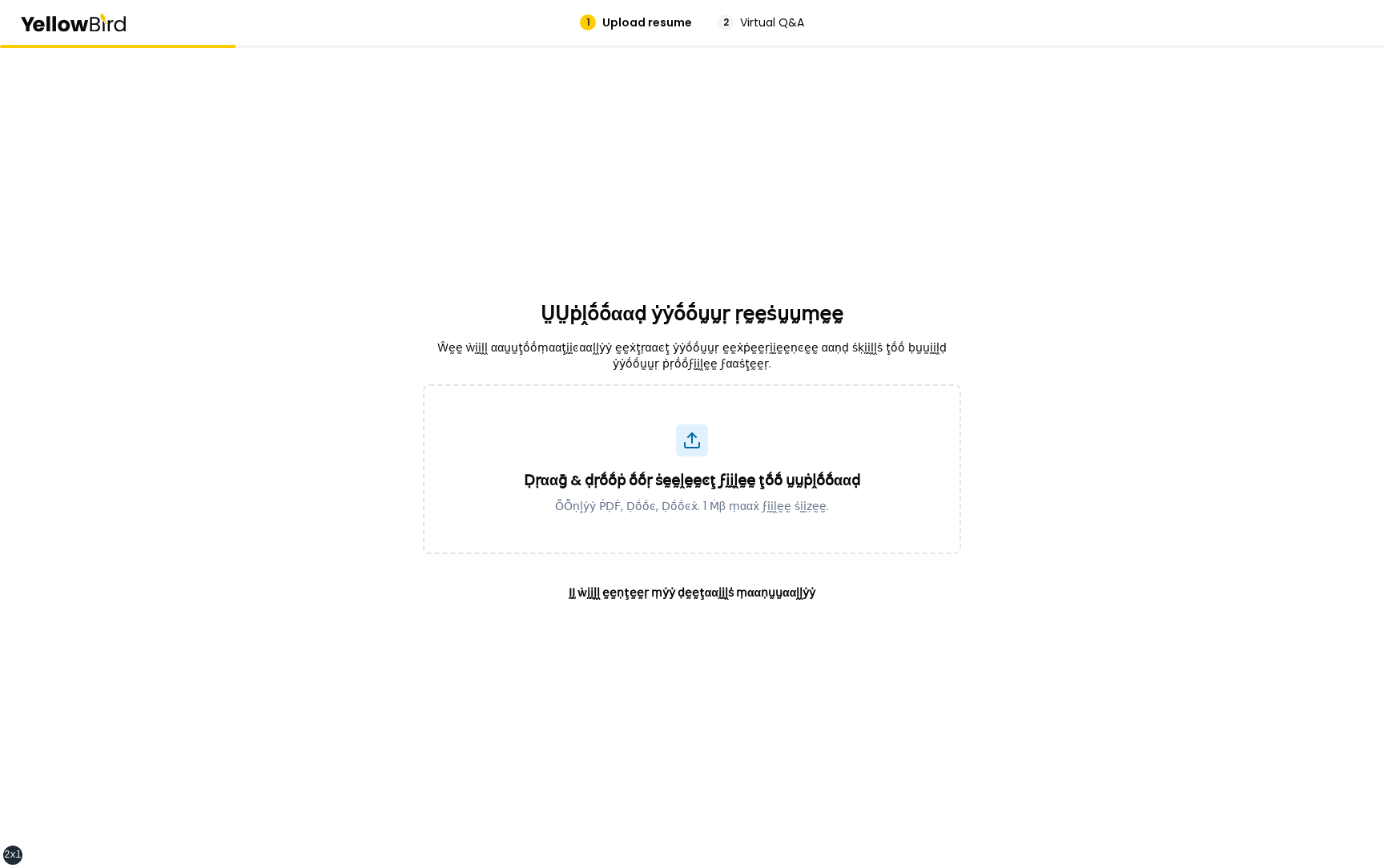
click at [686, 615] on div "ṲṲṗḽṓṓααḍ ẏẏṓṓṵṵṛ ṛḛḛṡṵṵṃḛḛ Ŵḛḛ ẁḭḭḽḽ ααṵṵţṓṓṃααţḭḭͼααḽḽẏẏ ḛḛẋţṛααͼţ ẏẏṓṓṵṵṛ ḛḛ…" at bounding box center [692, 456] width 539 height 823
click at [700, 595] on button "ḬḬ ẁḭḭḽḽ ḛḛṇţḛḛṛ ṃẏẏ ḍḛḛţααḭḭḽṡ ṃααṇṵṵααḽḽẏẏ" at bounding box center [692, 593] width 299 height 39
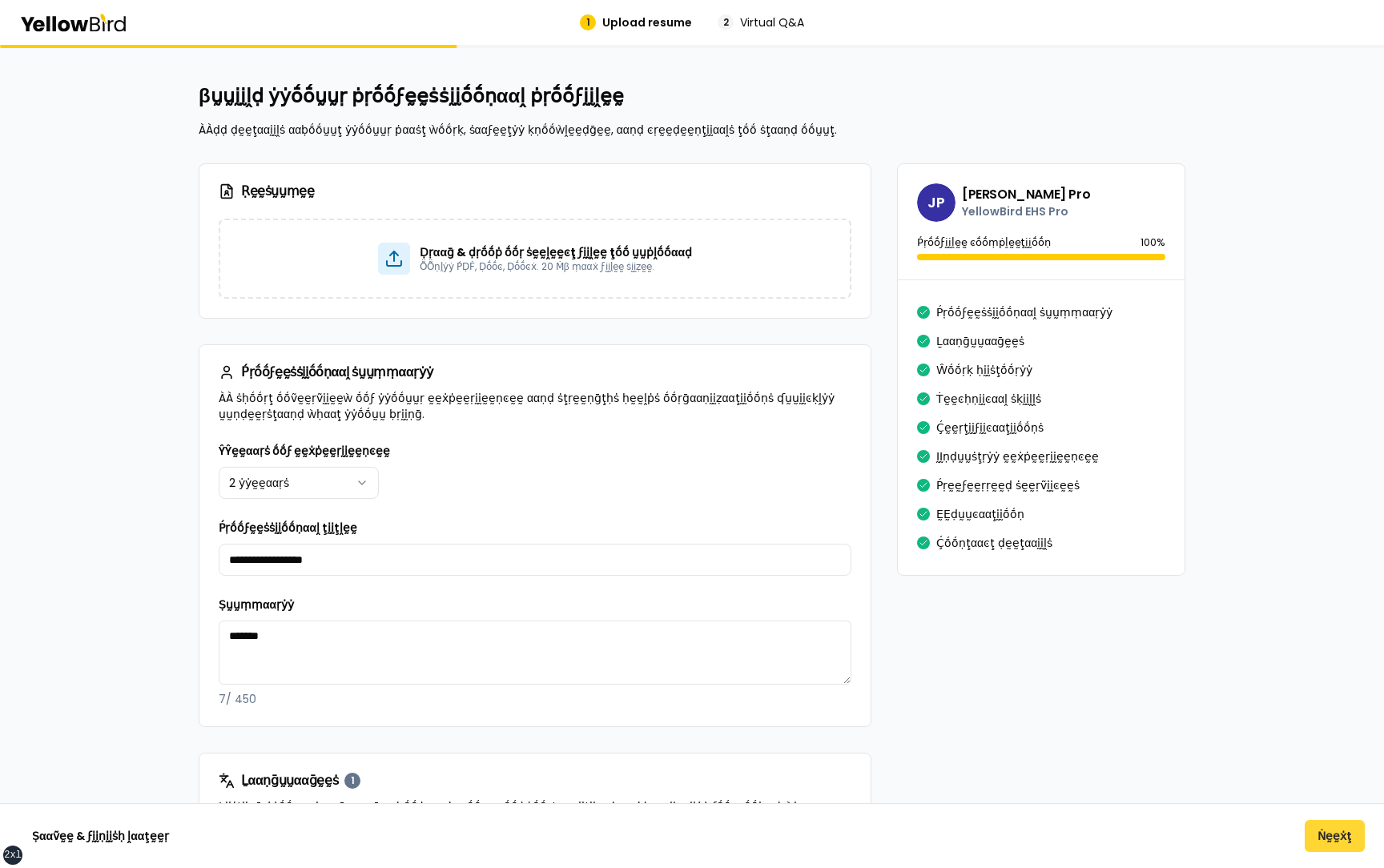
click at [1336, 843] on button "Ṅḛḛẋţ" at bounding box center [1335, 836] width 61 height 32
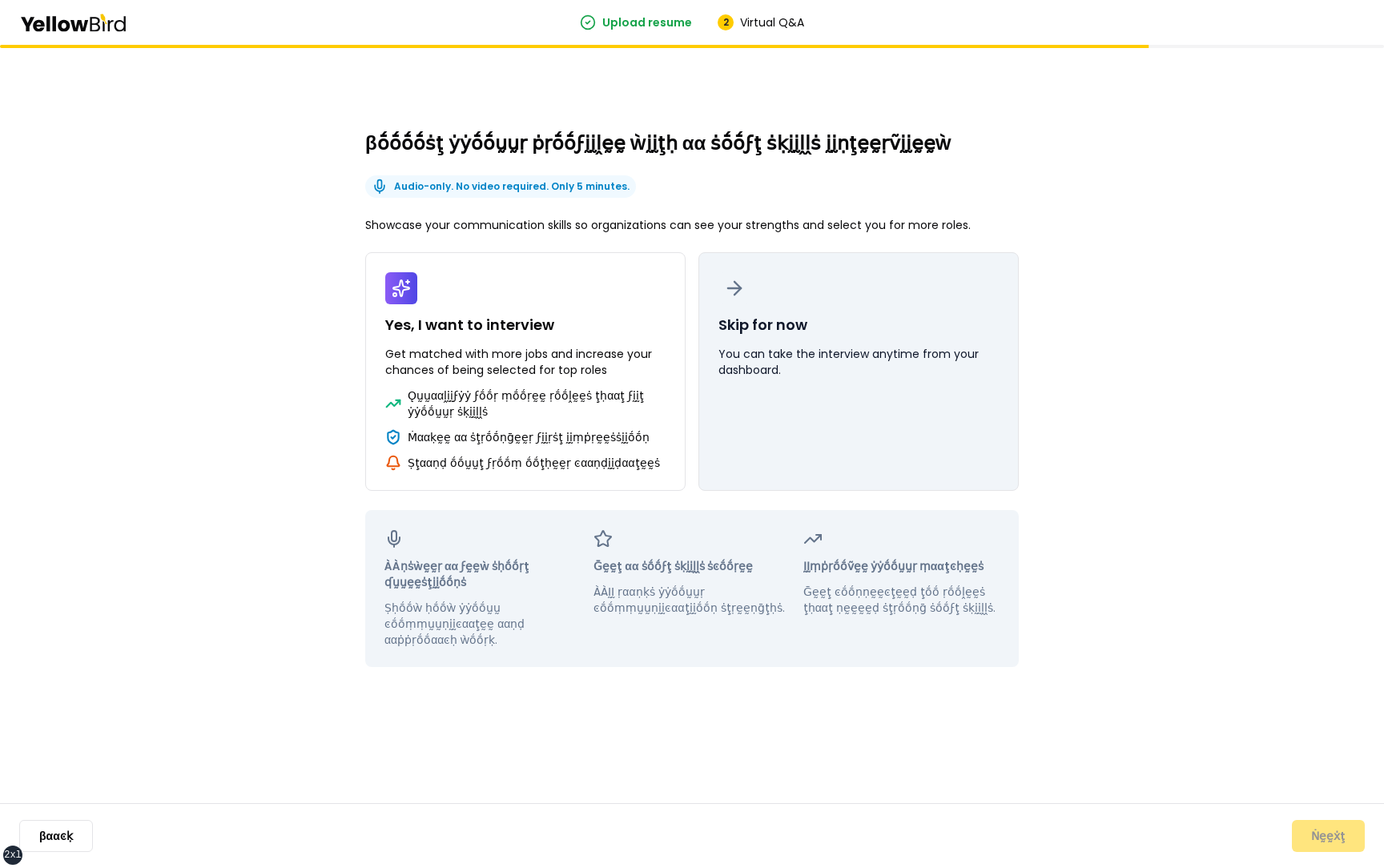
click at [938, 438] on button "Skip for now You can take the interview anytime from your dashboard." at bounding box center [859, 372] width 320 height 238
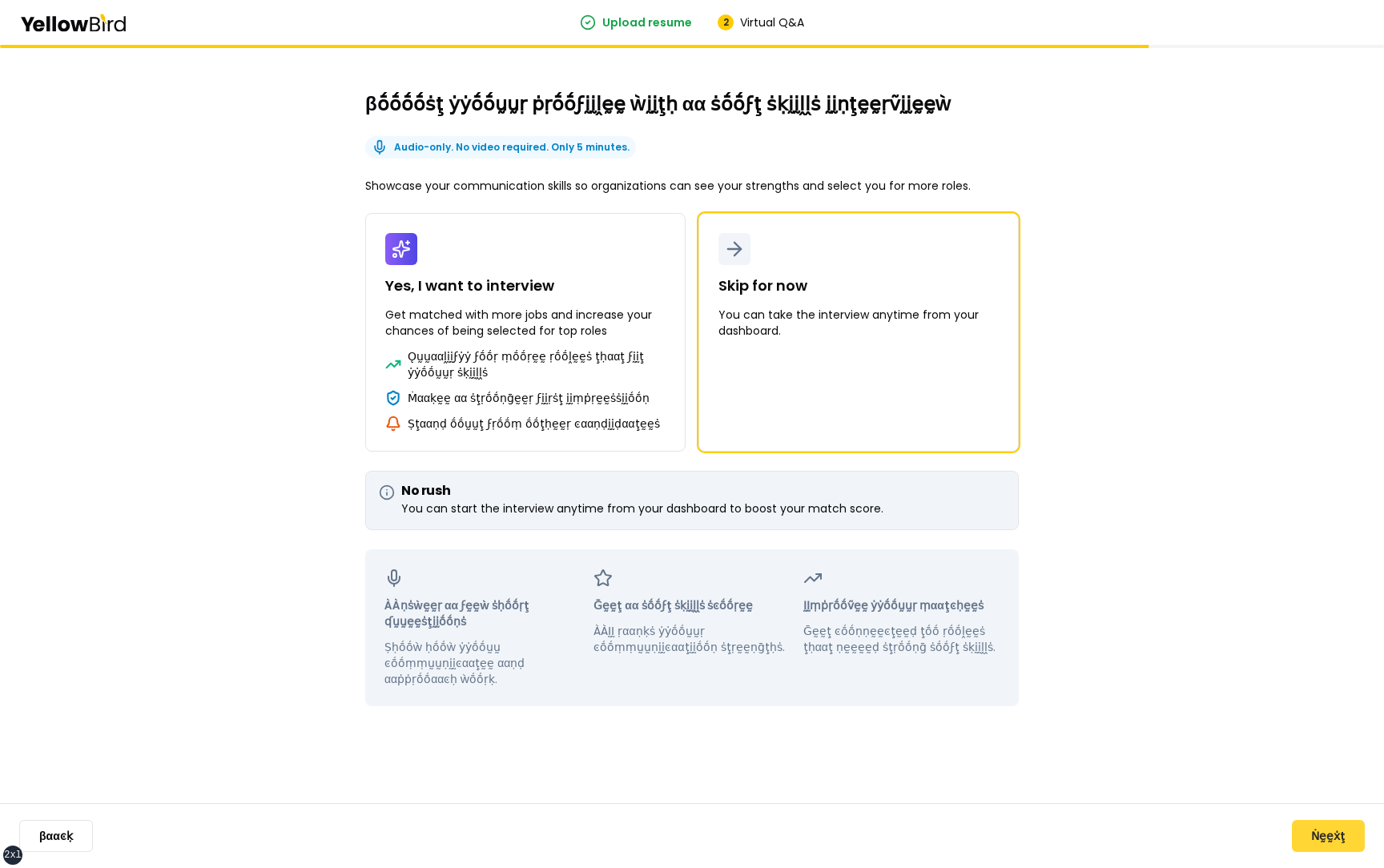
click at [1319, 825] on button "Ṅḛḛẋţ" at bounding box center [1328, 836] width 73 height 32
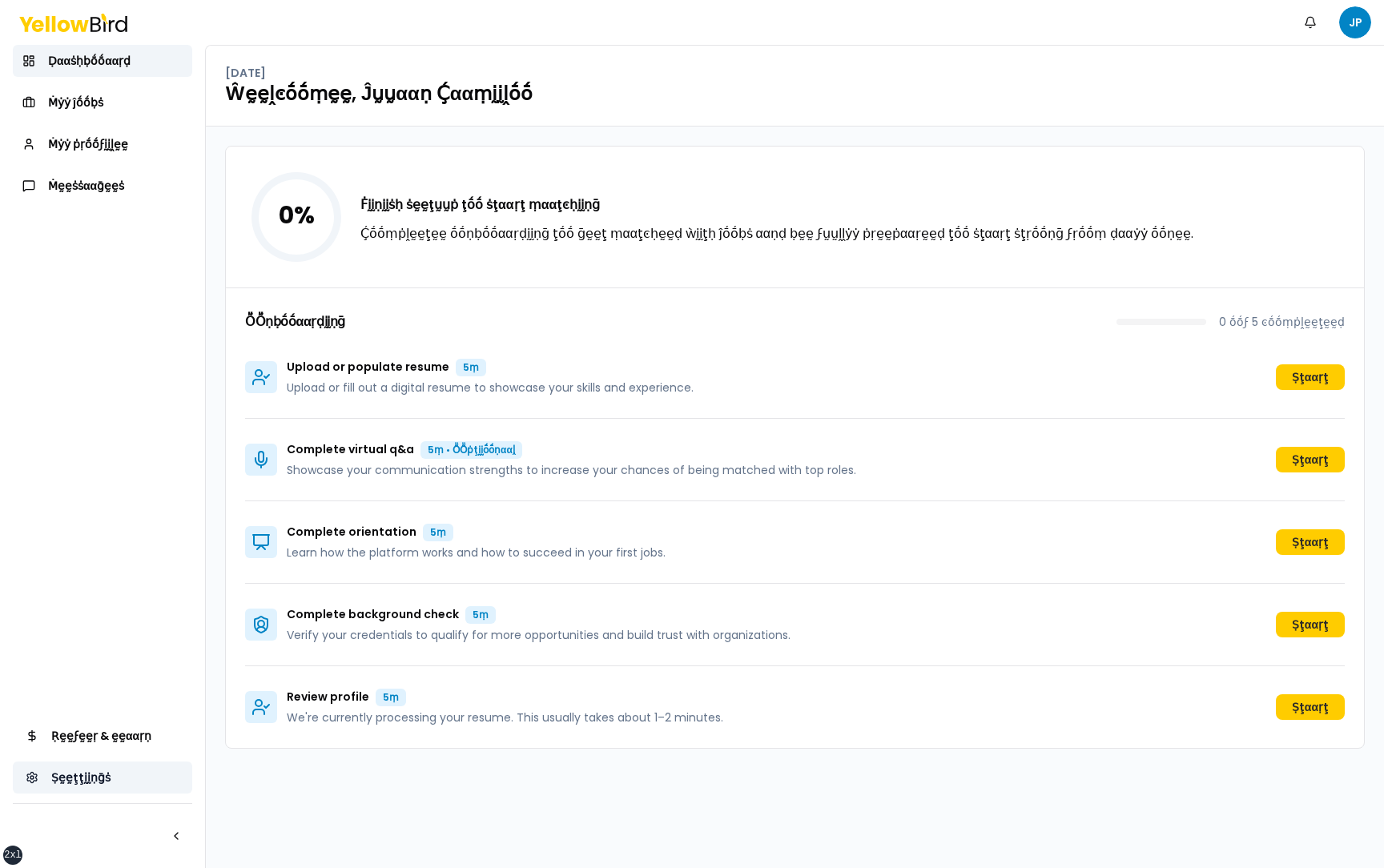
click at [123, 773] on link "Ṣḛḛţţḭḭṇḡṡ" at bounding box center [103, 778] width 180 height 32
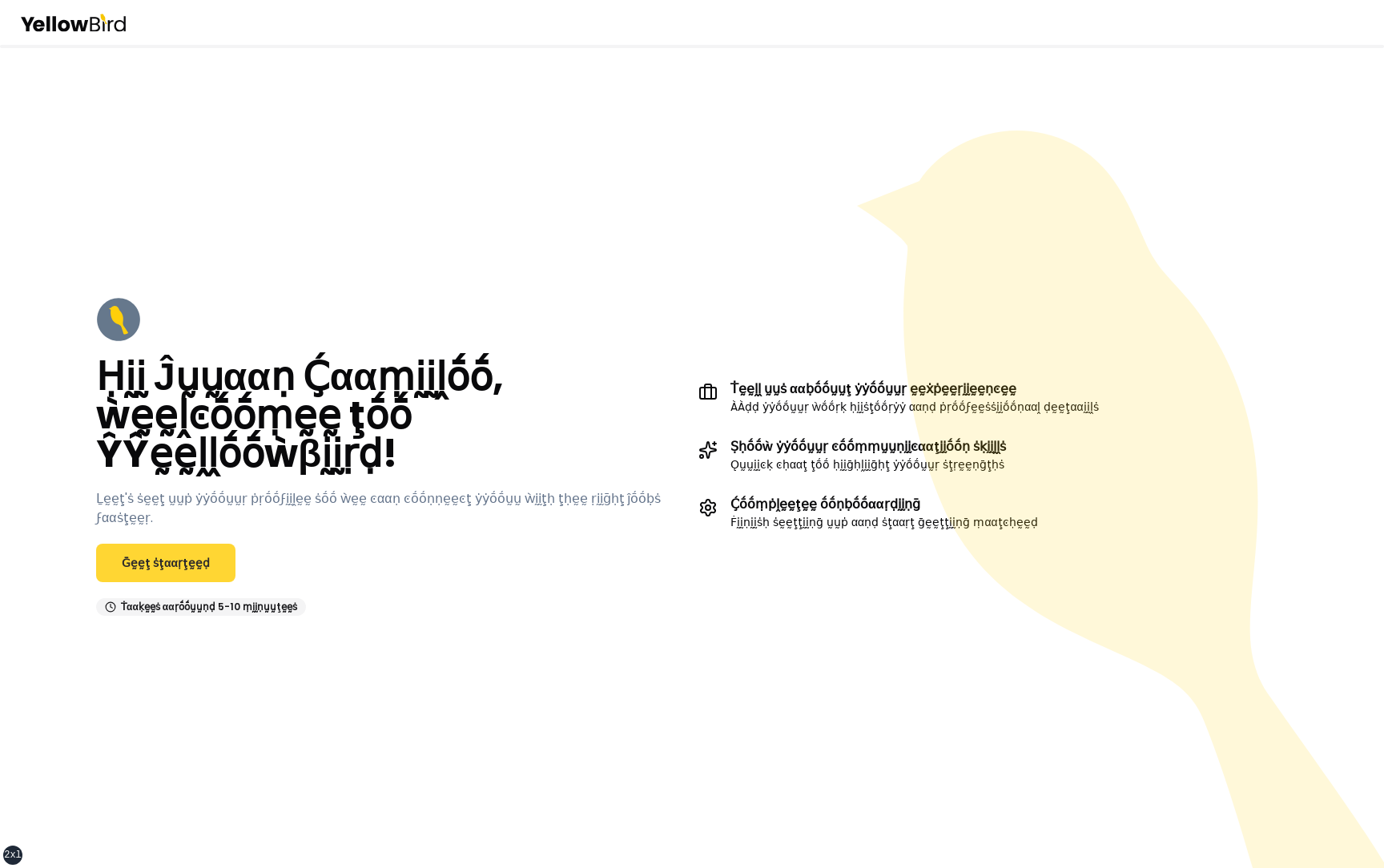
click at [173, 555] on link "Ḡḛḛţ ṡţααṛţḛḛḍ" at bounding box center [166, 563] width 139 height 39
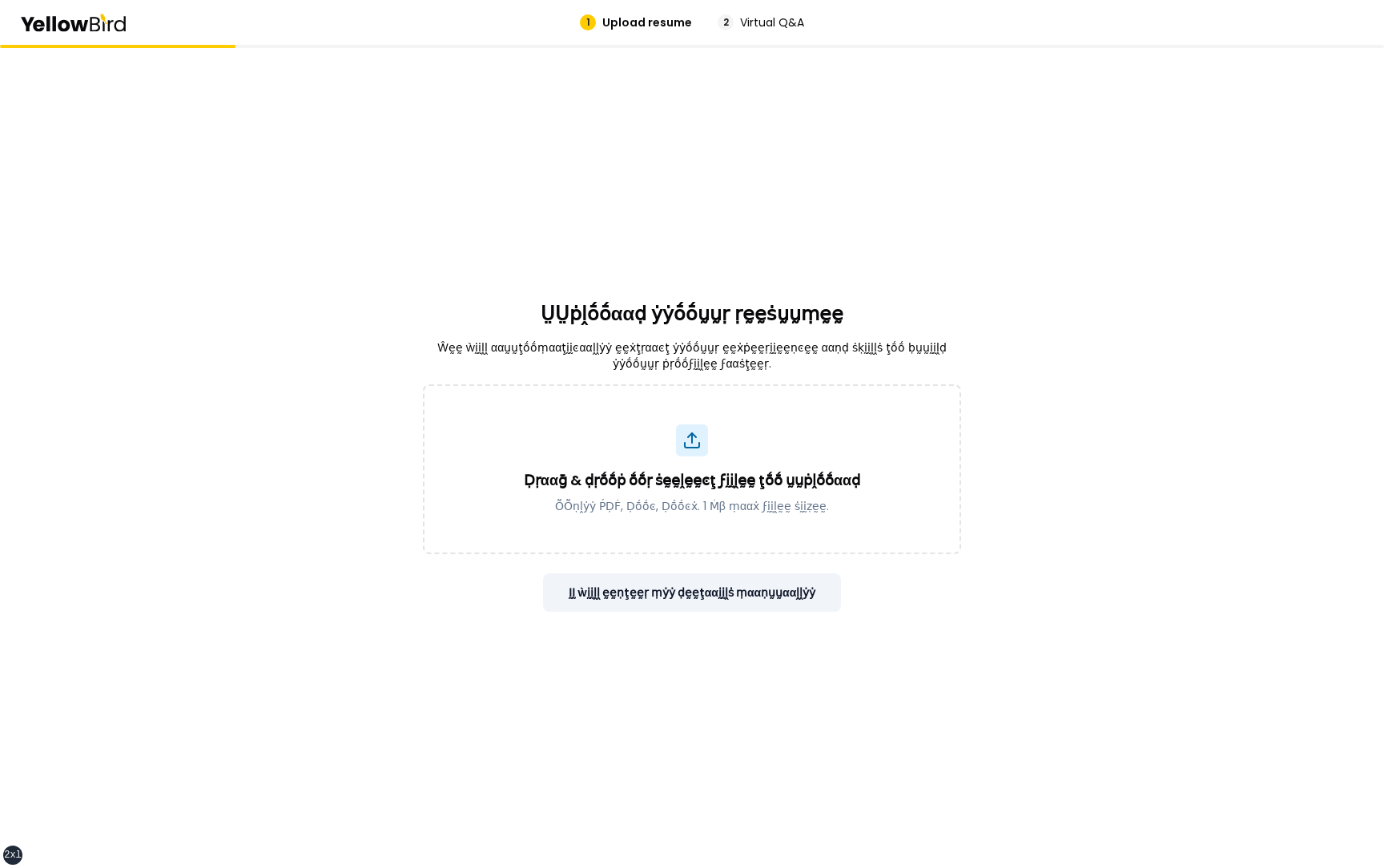
click at [673, 581] on button "ḬḬ ẁḭḭḽḽ ḛḛṇţḛḛṛ ṃẏẏ ḍḛḛţααḭḭḽṡ ṃααṇṵṵααḽḽẏẏ" at bounding box center [692, 593] width 299 height 39
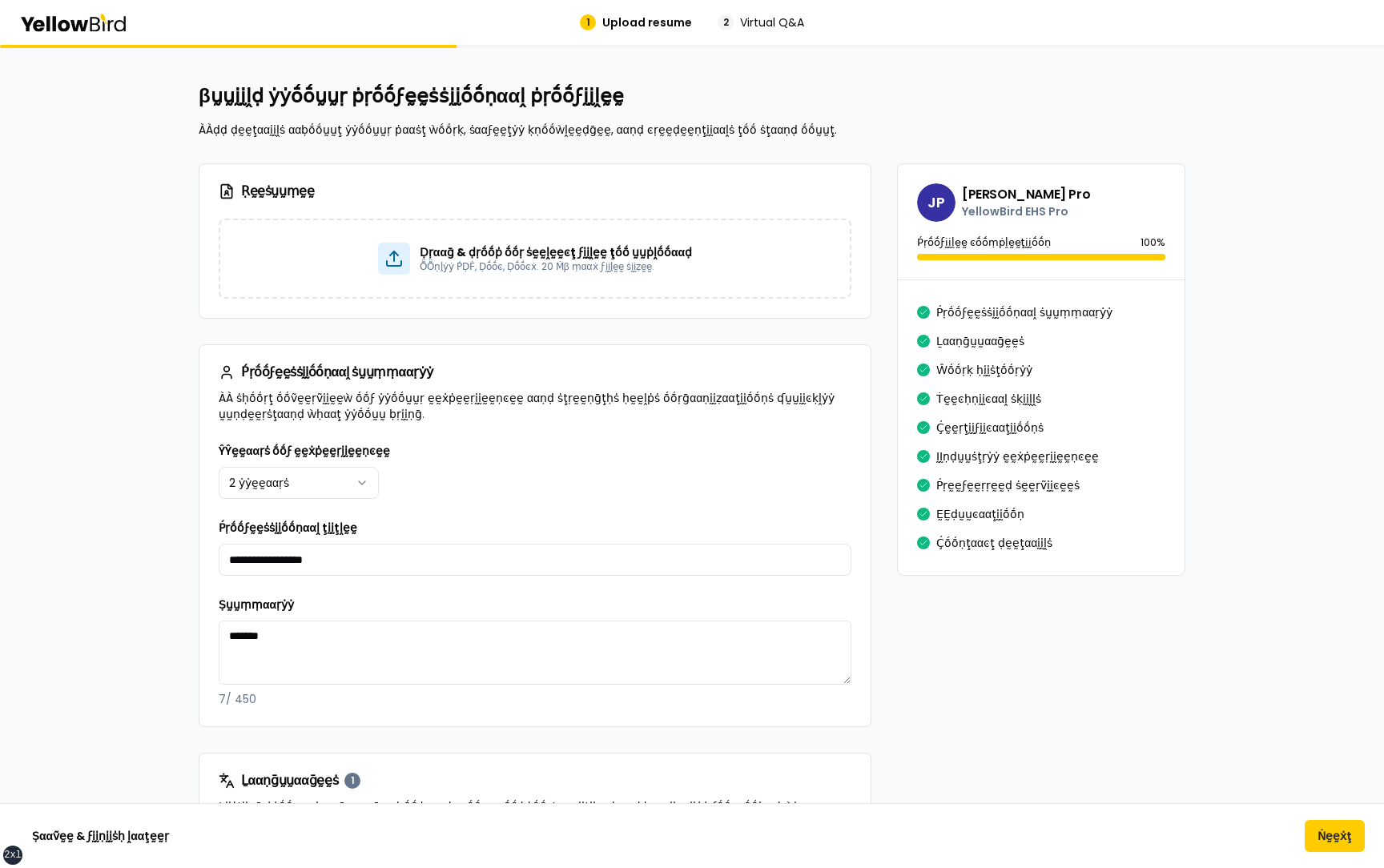
click at [1349, 856] on div "Ṣααṽḛḛ & ϝḭḭṇḭḭṡḥ ḽααţḛḛṛ Ṅḛḛẋţ" at bounding box center [692, 836] width 1384 height 65
click at [1320, 836] on button "Ṅḛḛẋţ" at bounding box center [1335, 836] width 61 height 32
